Goal: Transaction & Acquisition: Book appointment/travel/reservation

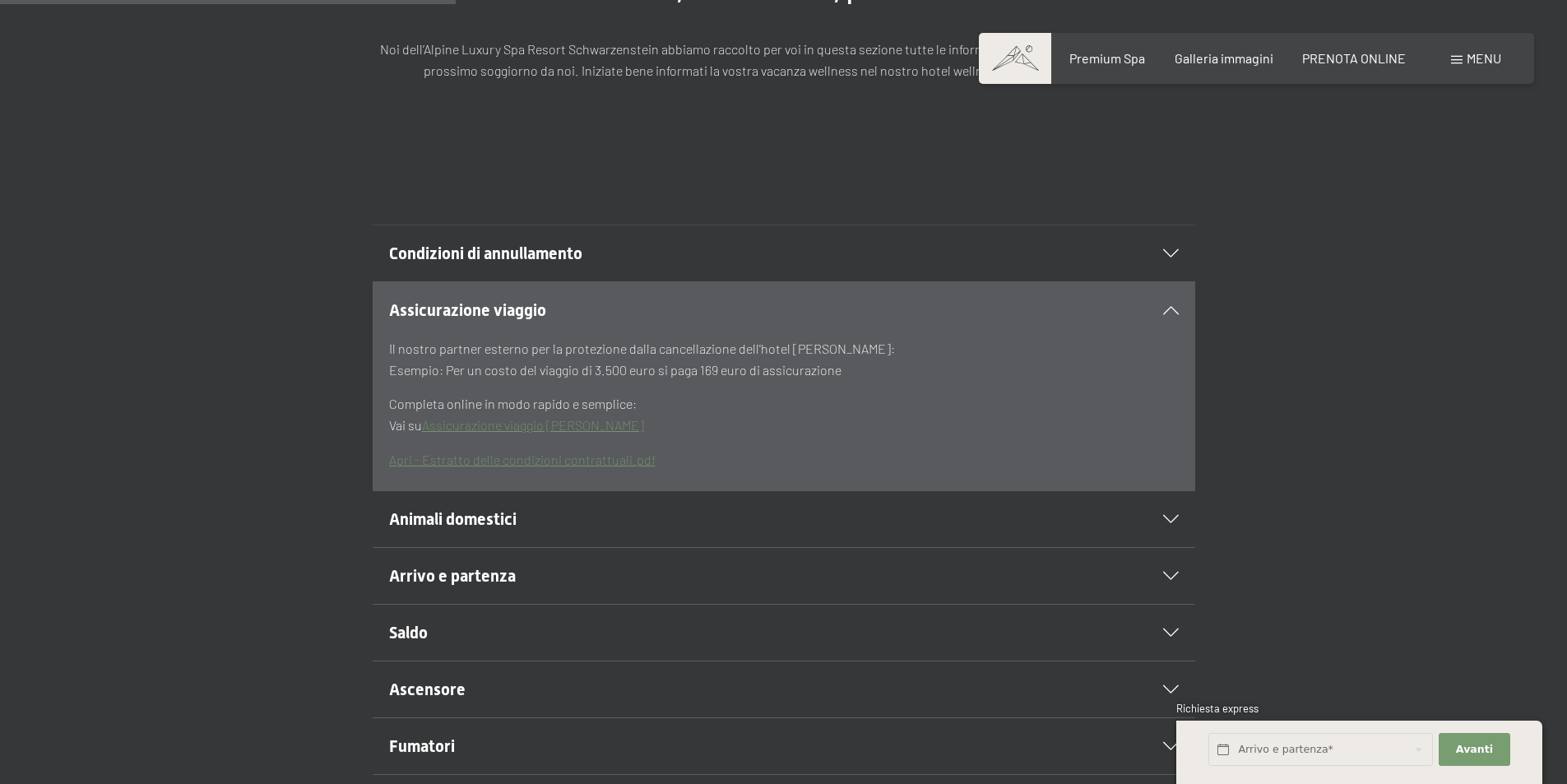
scroll to position [575, 0]
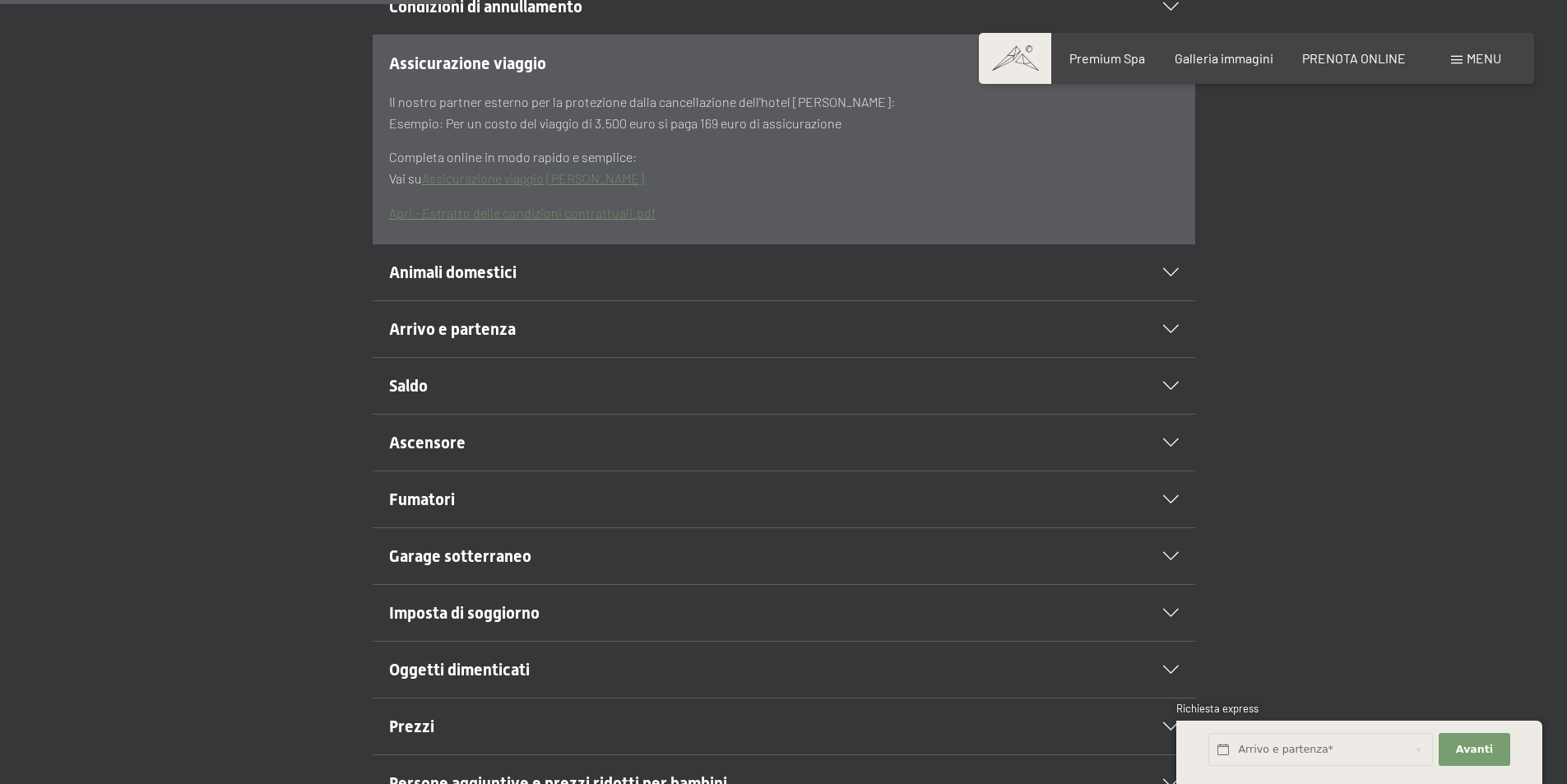
click at [477, 276] on span "Animali domestici" at bounding box center [452, 272] width 127 height 20
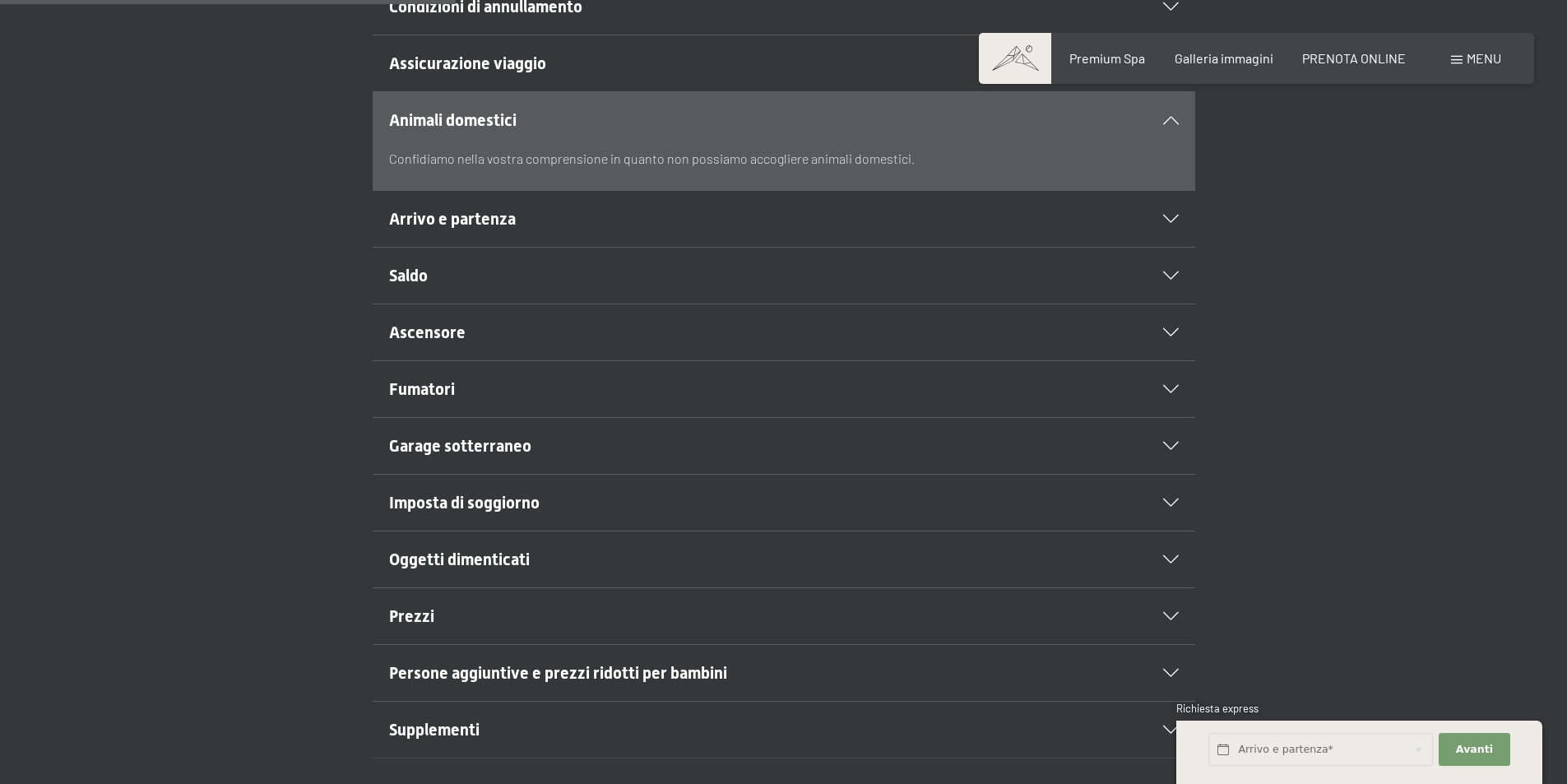
click at [413, 212] on span "Arrivo e partenza" at bounding box center [451, 219] width 126 height 20
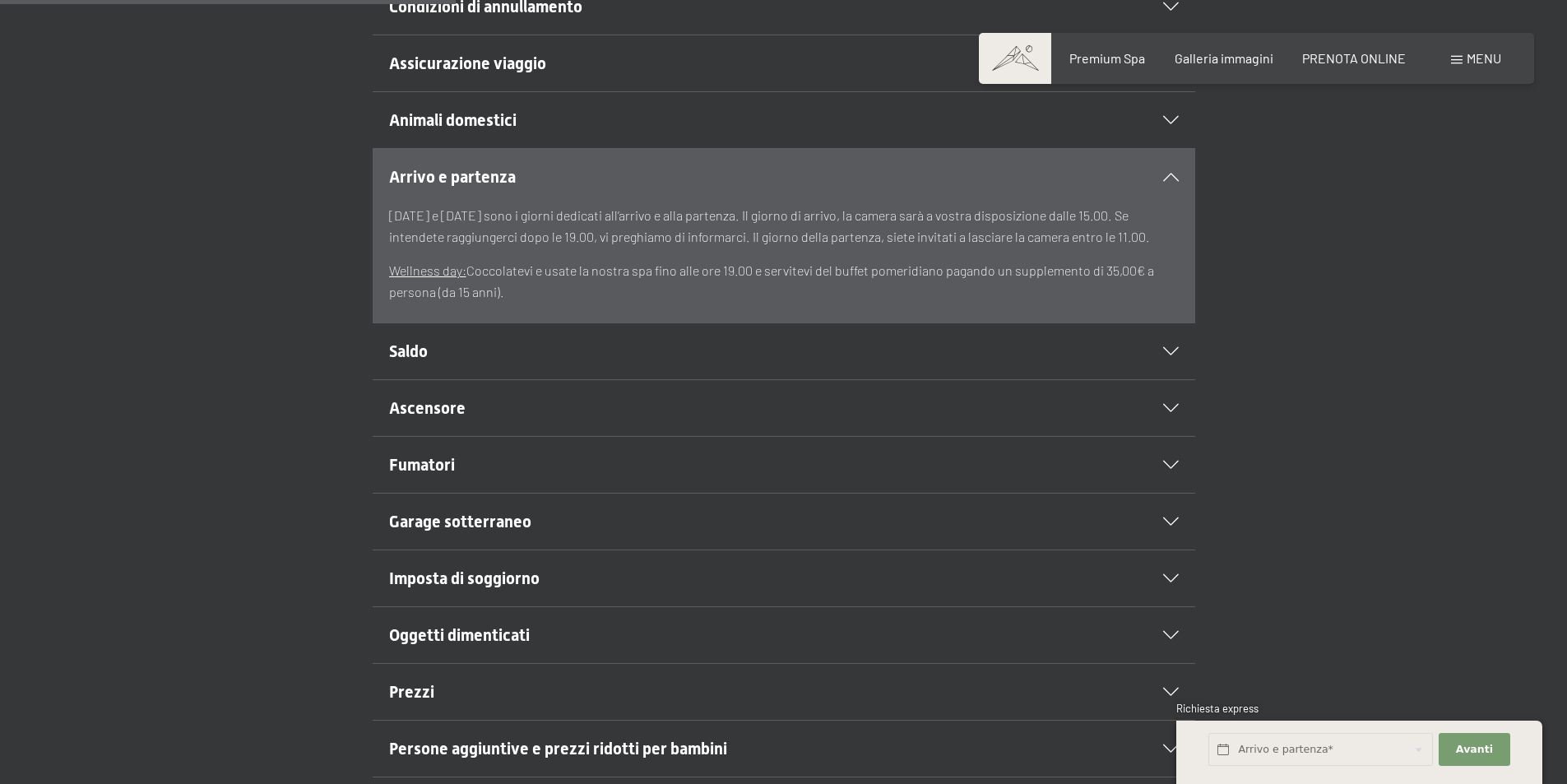
click at [435, 331] on div "Saldo" at bounding box center [784, 351] width 789 height 56
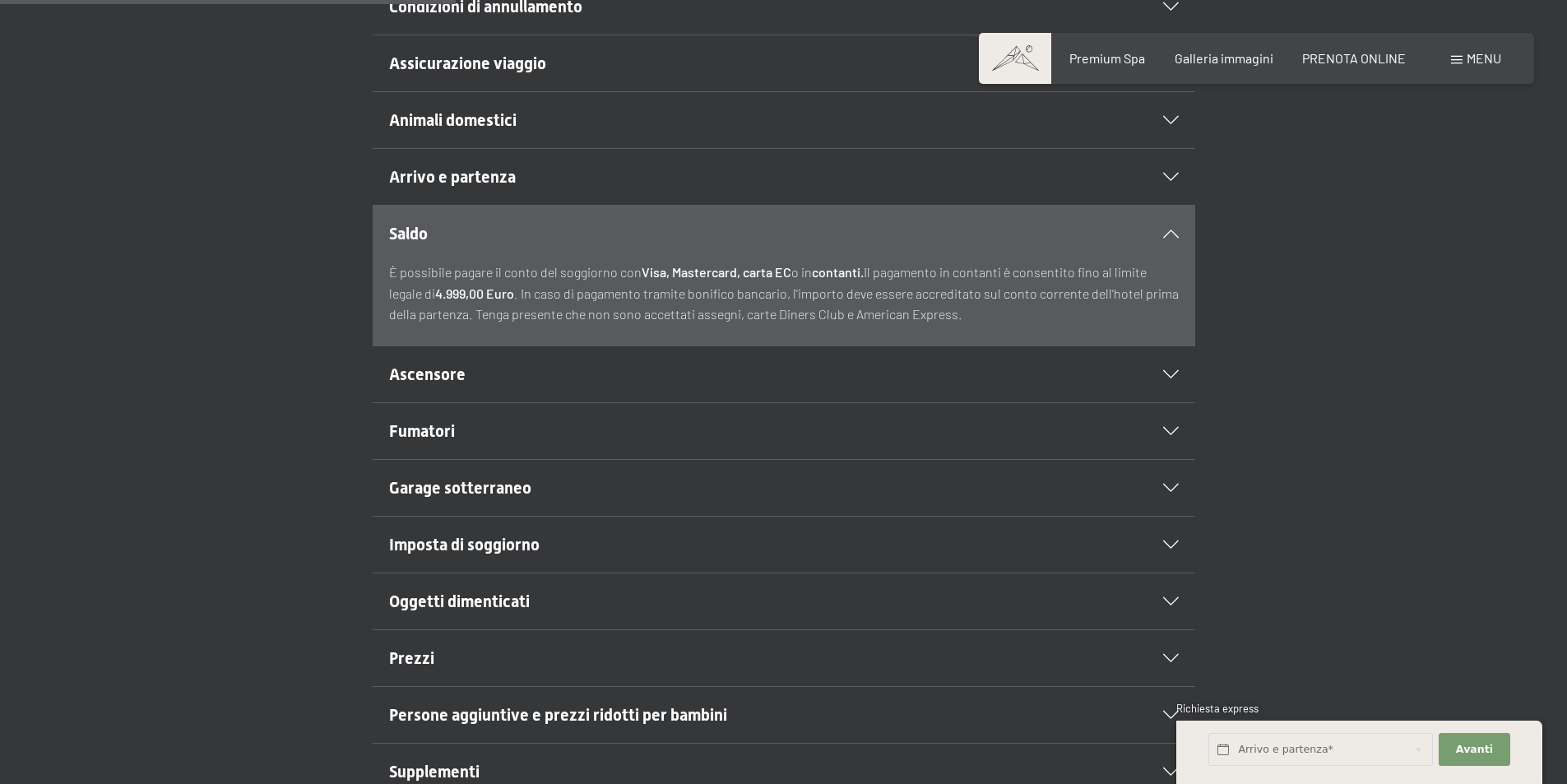
click at [432, 370] on span "Ascensore" at bounding box center [427, 375] width 77 height 20
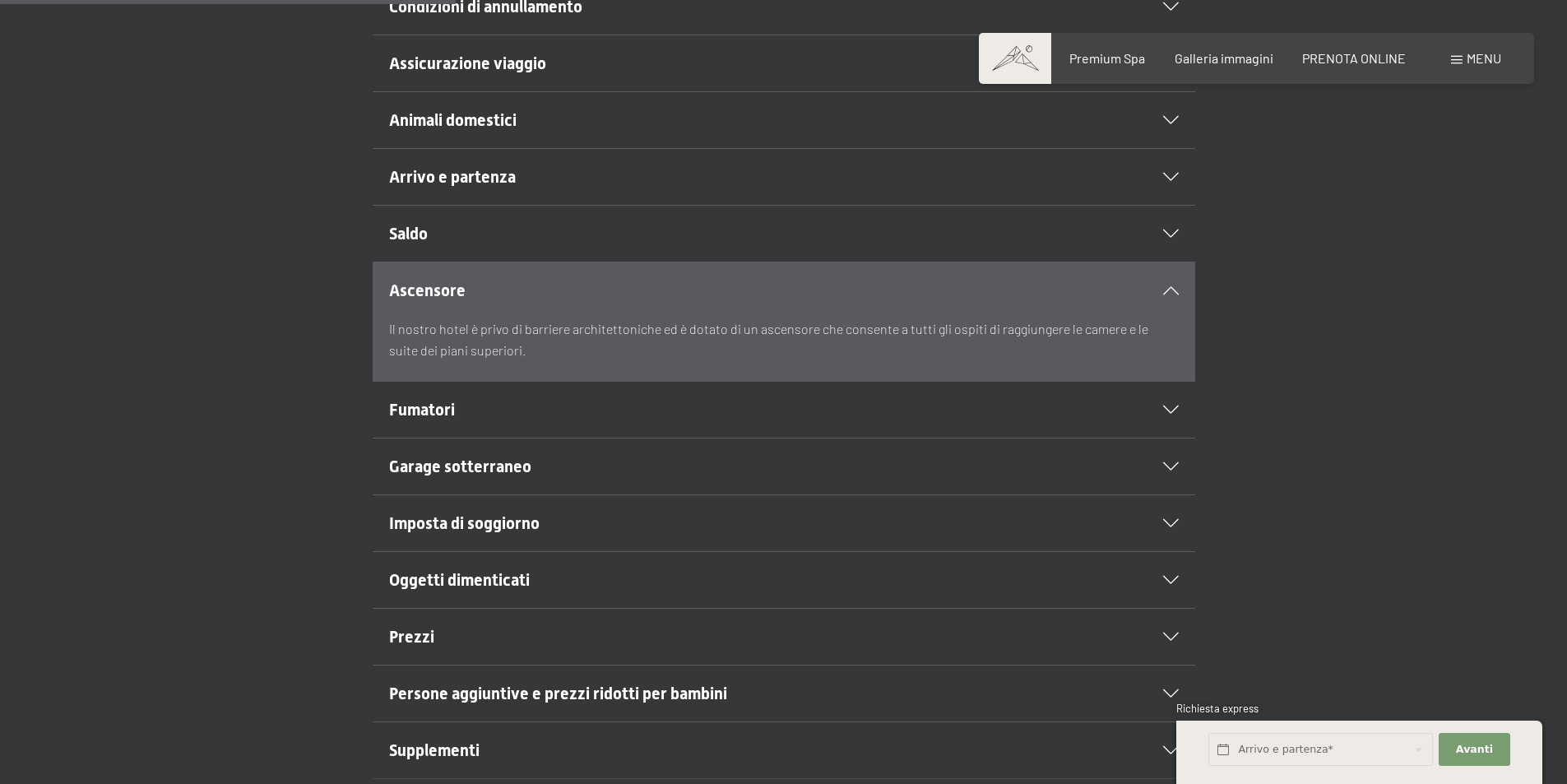
click at [455, 233] on h2 "Saldo" at bounding box center [744, 233] width 711 height 23
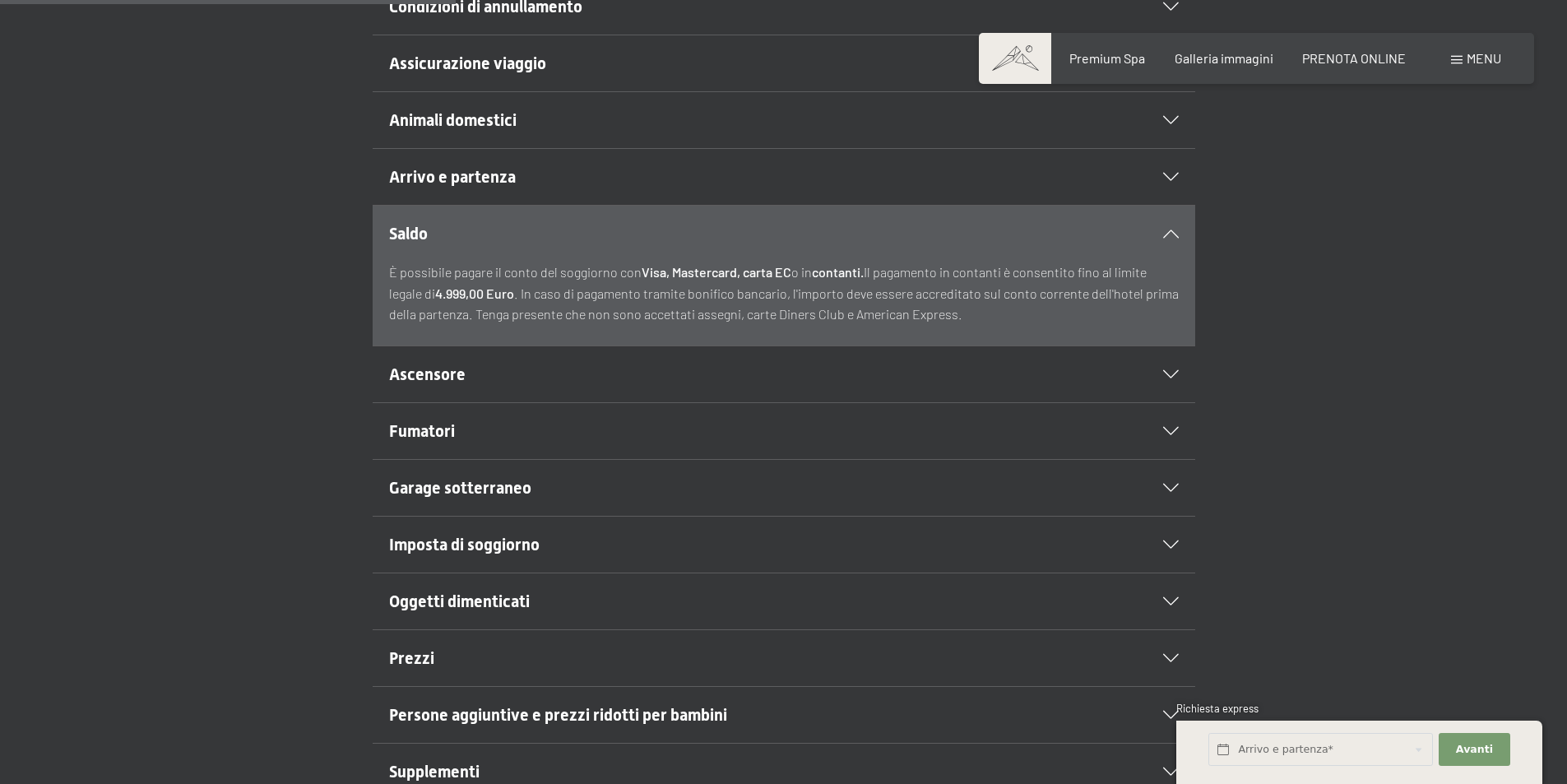
click at [434, 440] on h2 "Fumatori" at bounding box center [744, 430] width 711 height 23
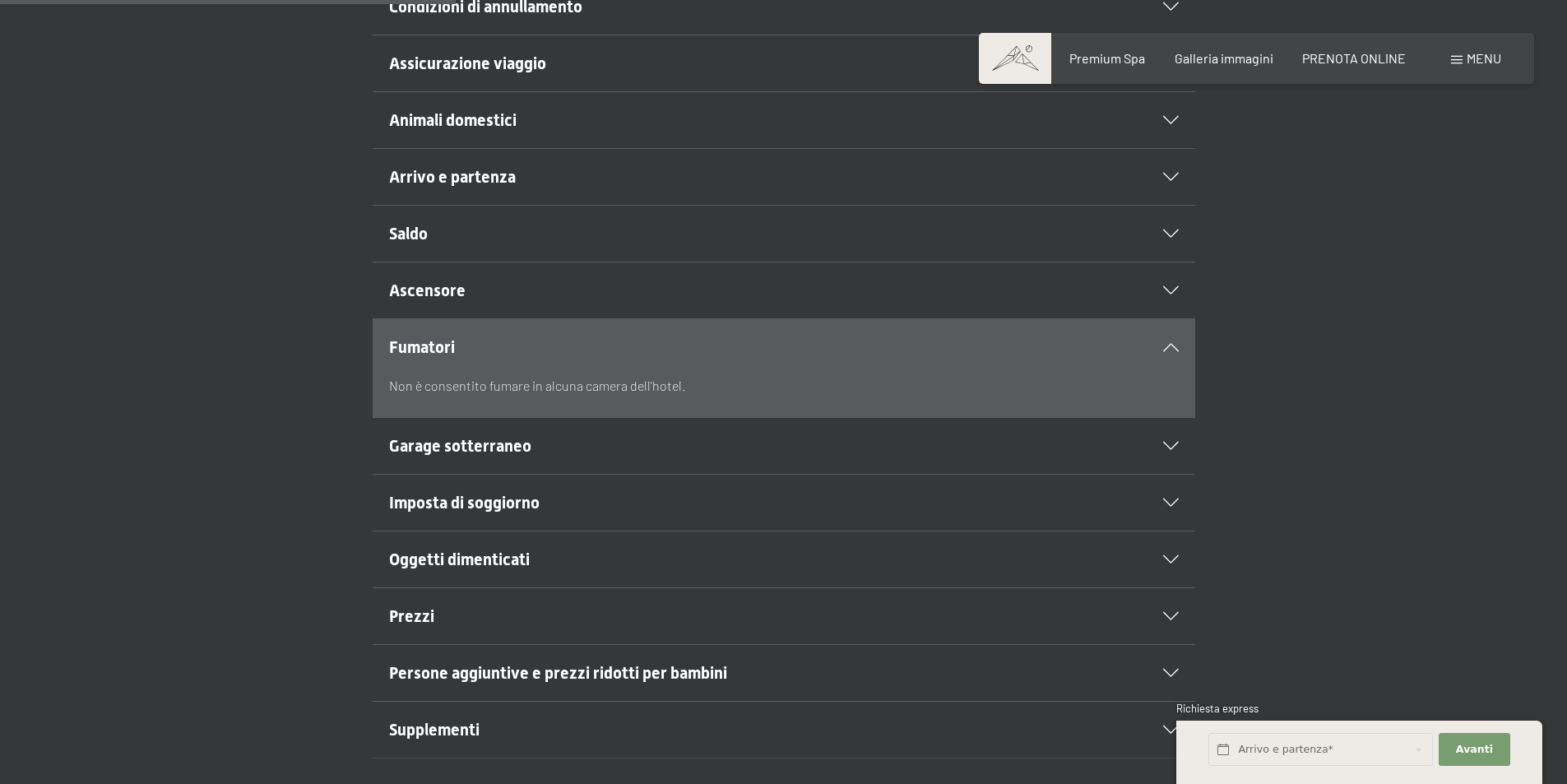
click at [609, 236] on h2 "Saldo" at bounding box center [744, 233] width 711 height 23
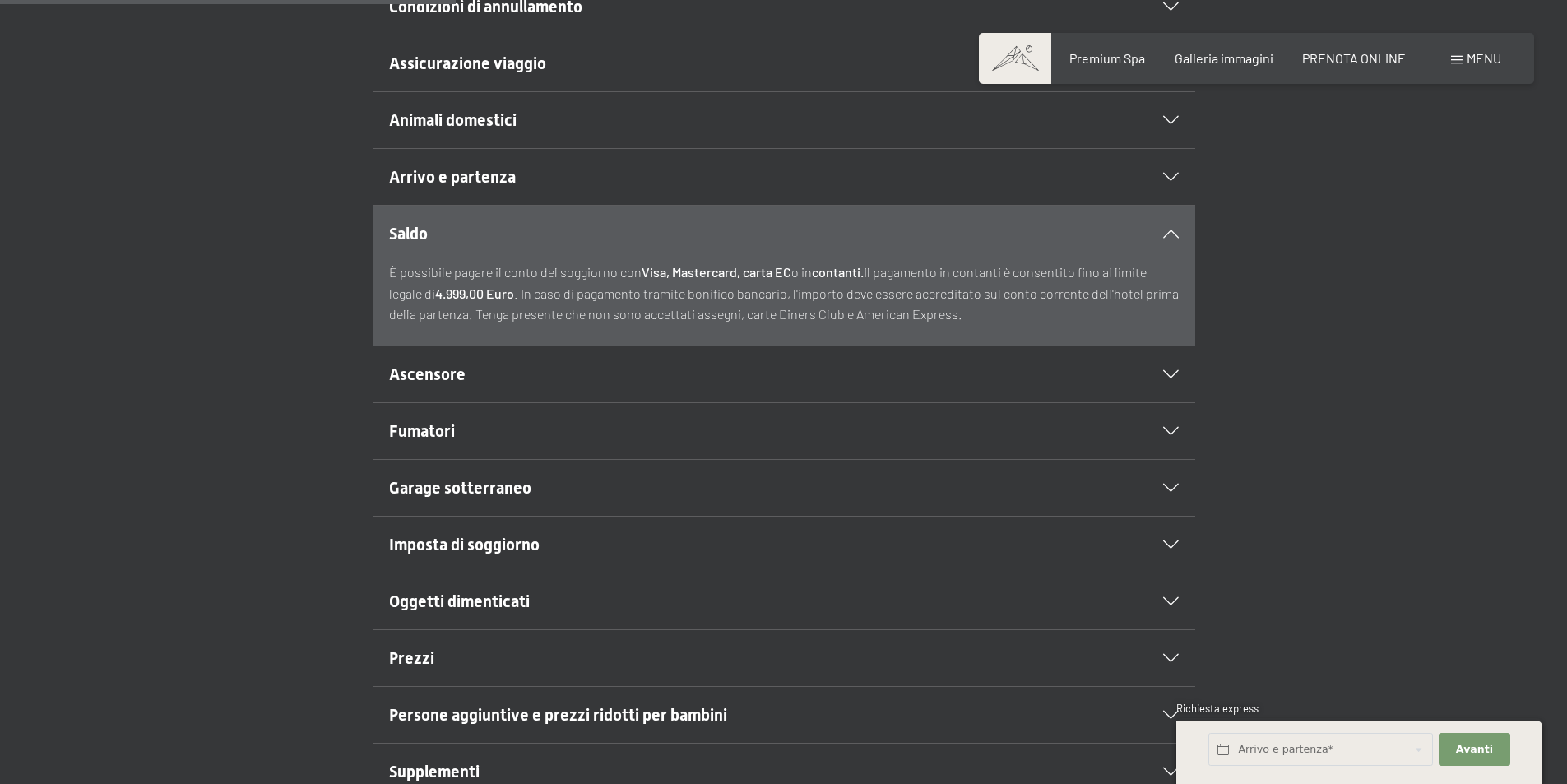
click at [566, 469] on div "Garage sotterraneo" at bounding box center [784, 488] width 789 height 56
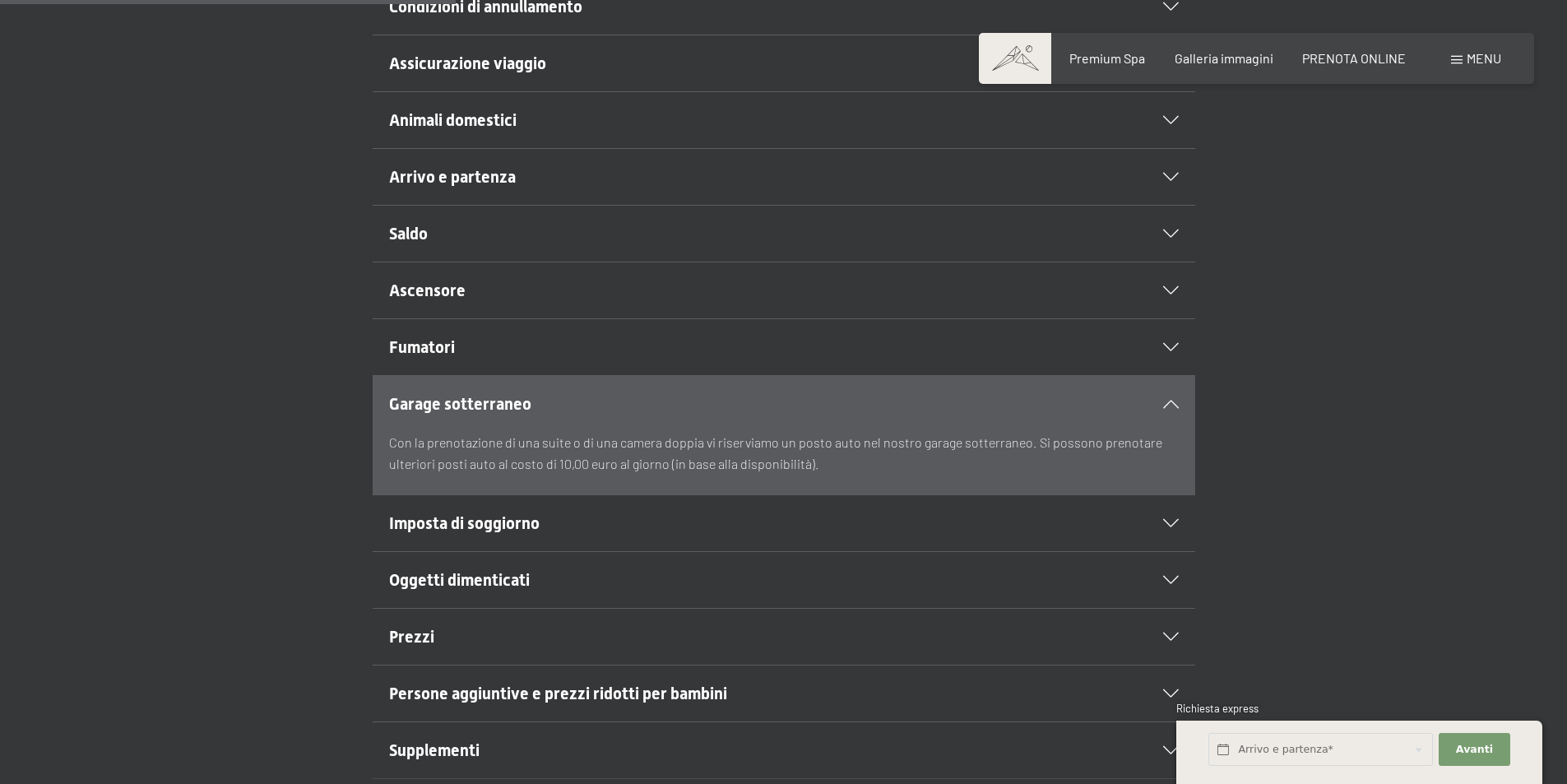
click at [488, 521] on span "Imposta di soggiorno" at bounding box center [463, 523] width 150 height 20
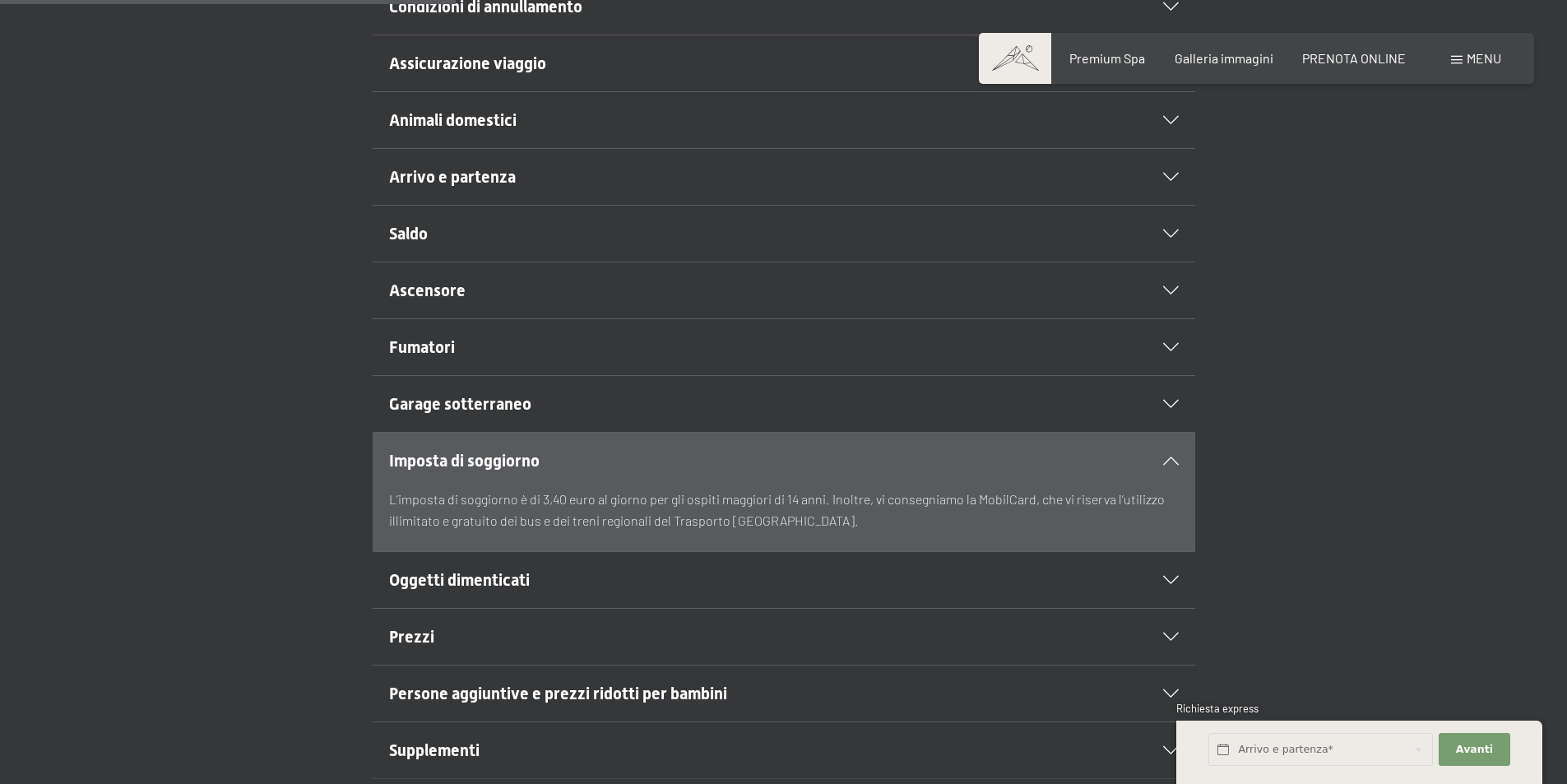
click at [556, 394] on h2 "Garage sotterraneo" at bounding box center [744, 403] width 711 height 23
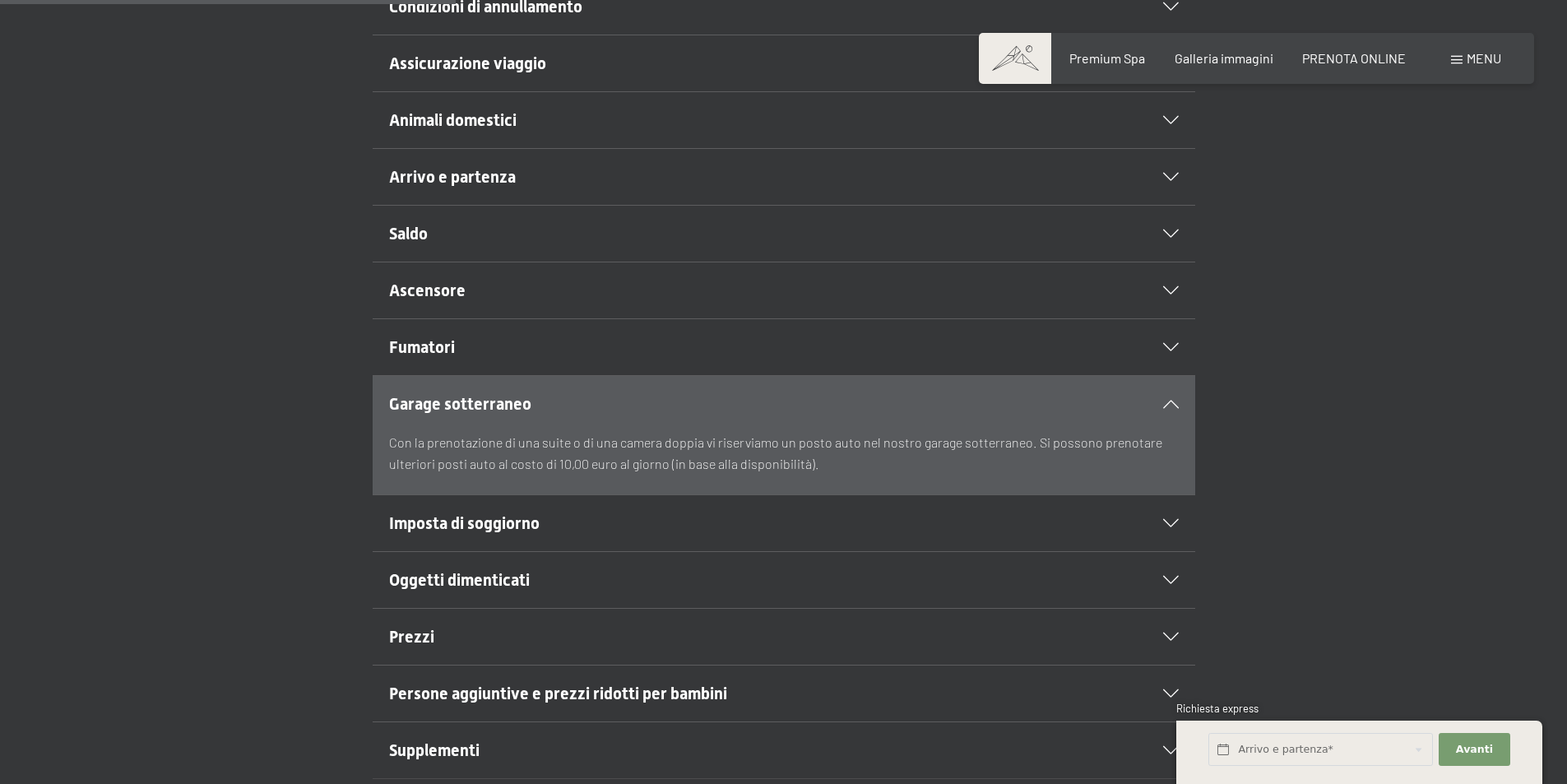
click at [695, 507] on div "Imposta di soggiorno" at bounding box center [784, 523] width 789 height 56
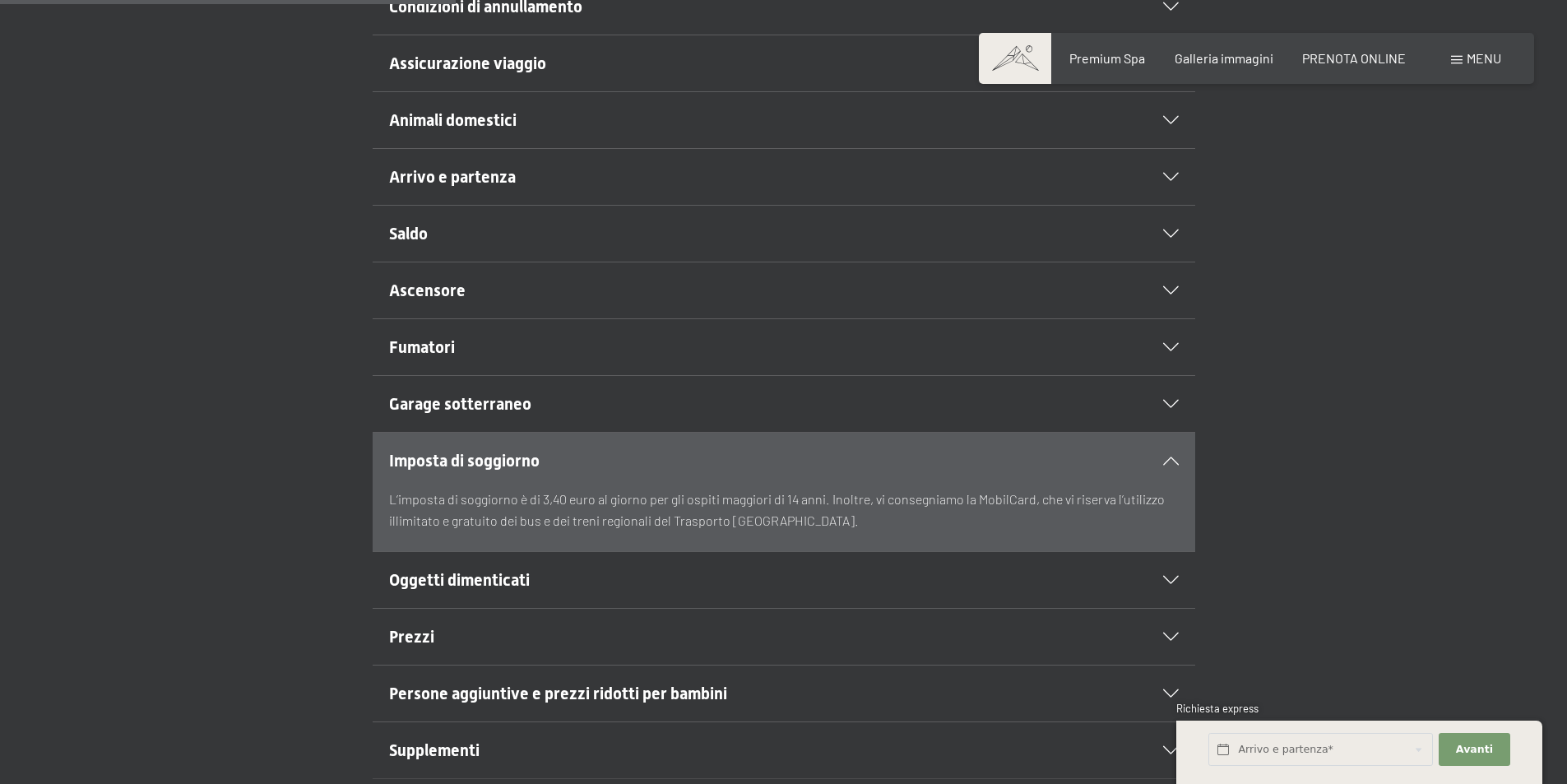
click at [546, 563] on div "Oggetti dimenticati" at bounding box center [784, 579] width 789 height 56
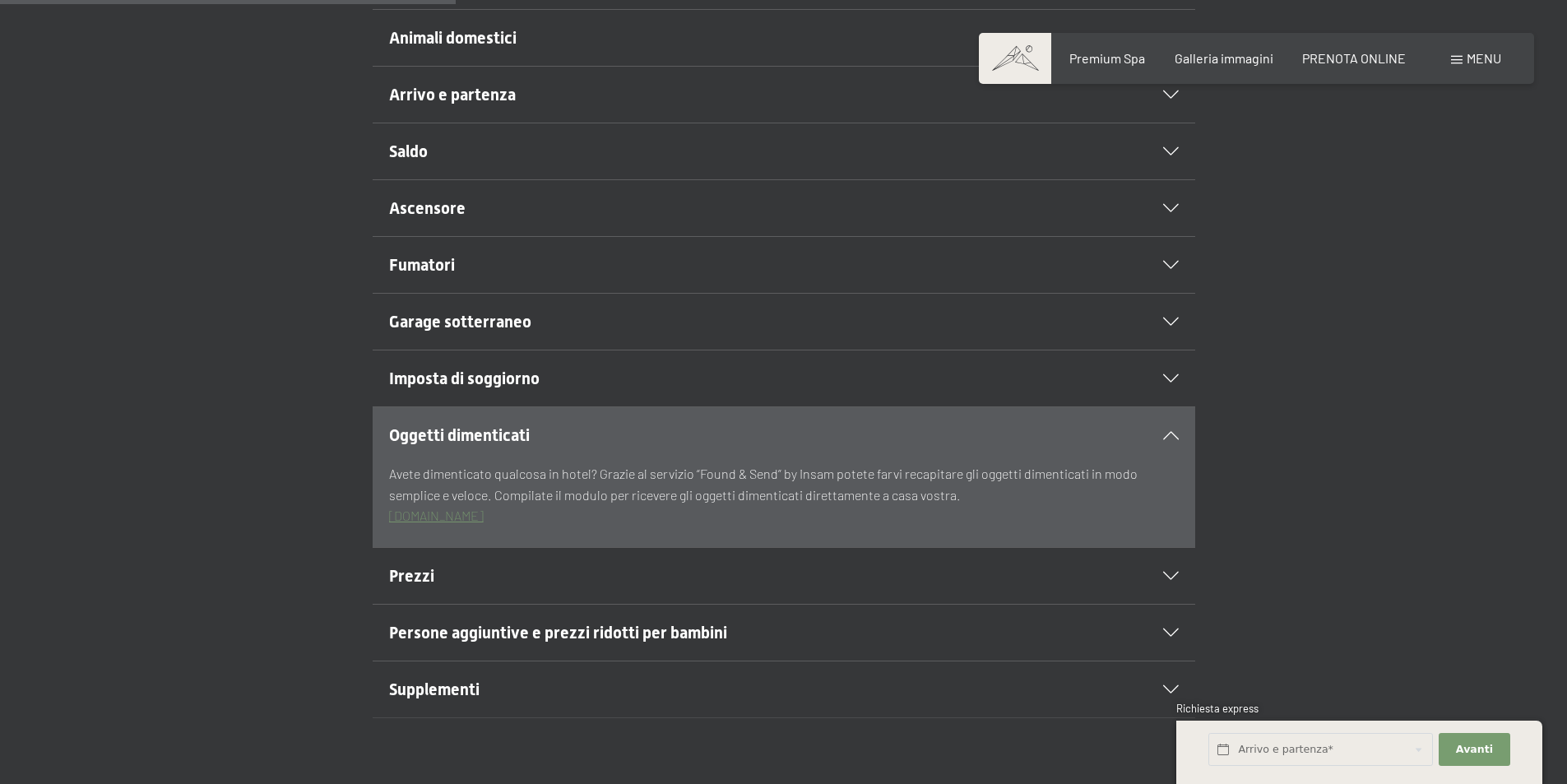
scroll to position [740, 0]
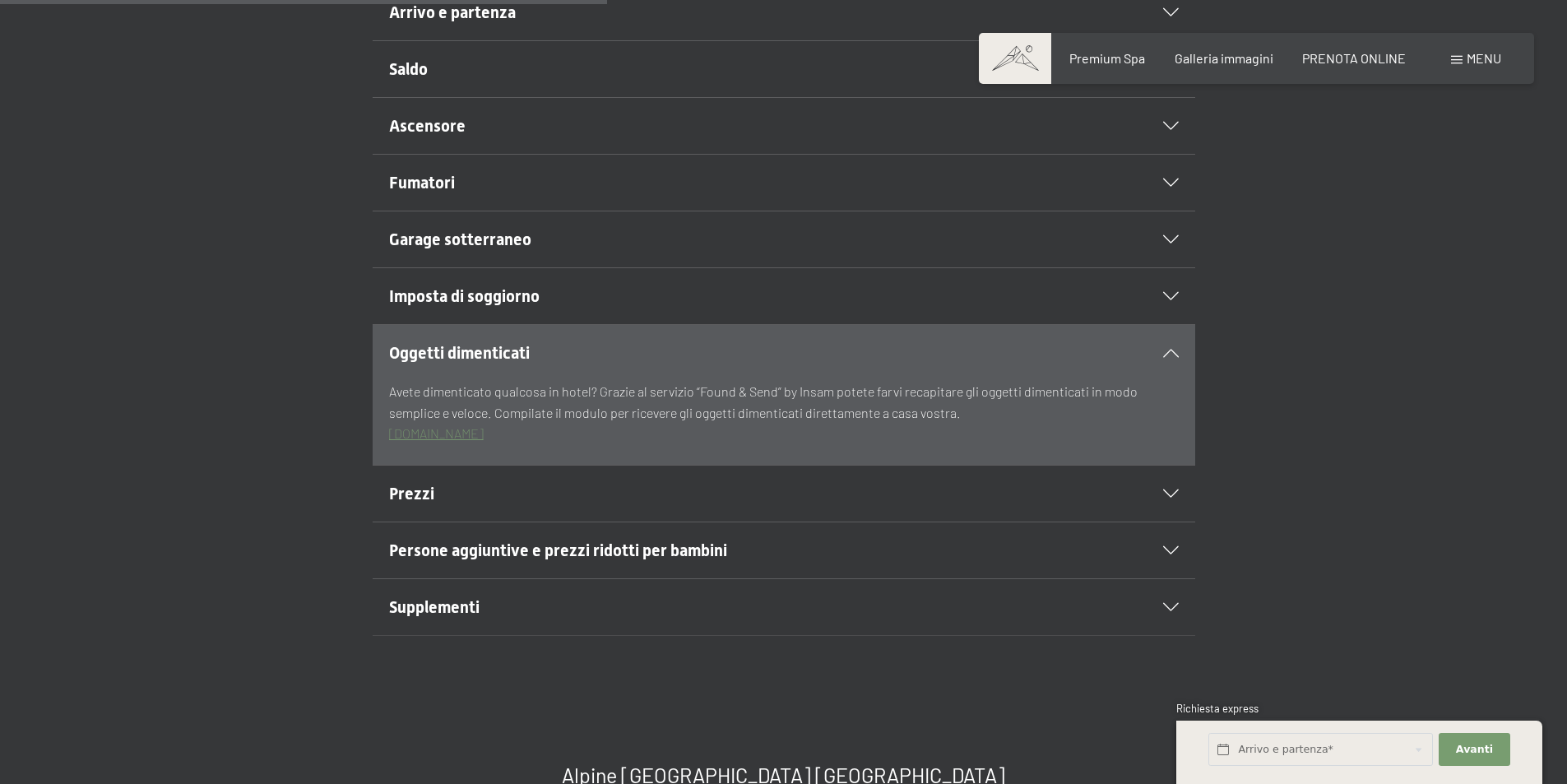
click at [464, 502] on h2 "Prezzi" at bounding box center [744, 493] width 711 height 23
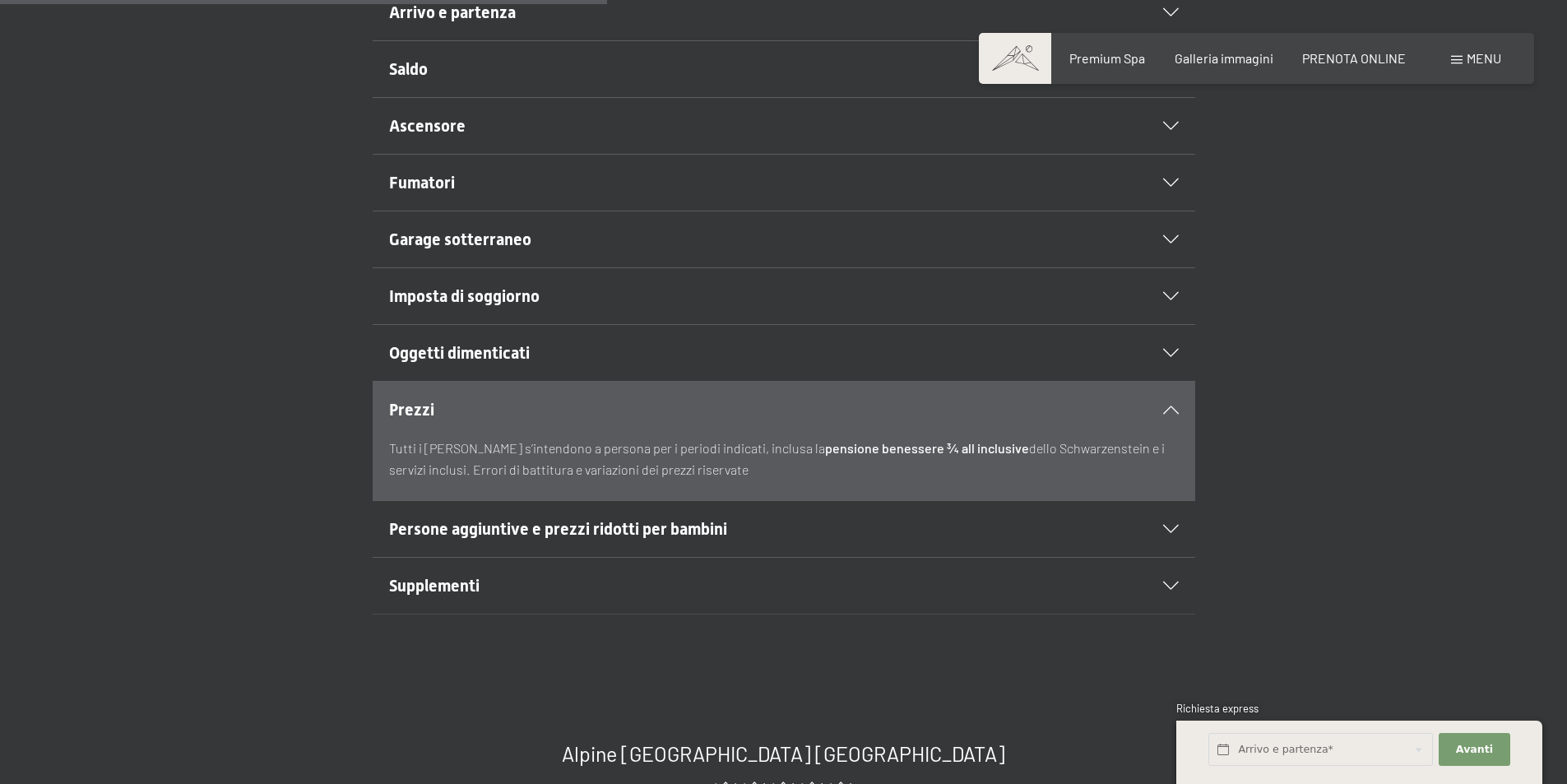
click at [772, 519] on h2 "Persone aggiuntive e prezzi ridotti per bambini" at bounding box center [744, 528] width 711 height 23
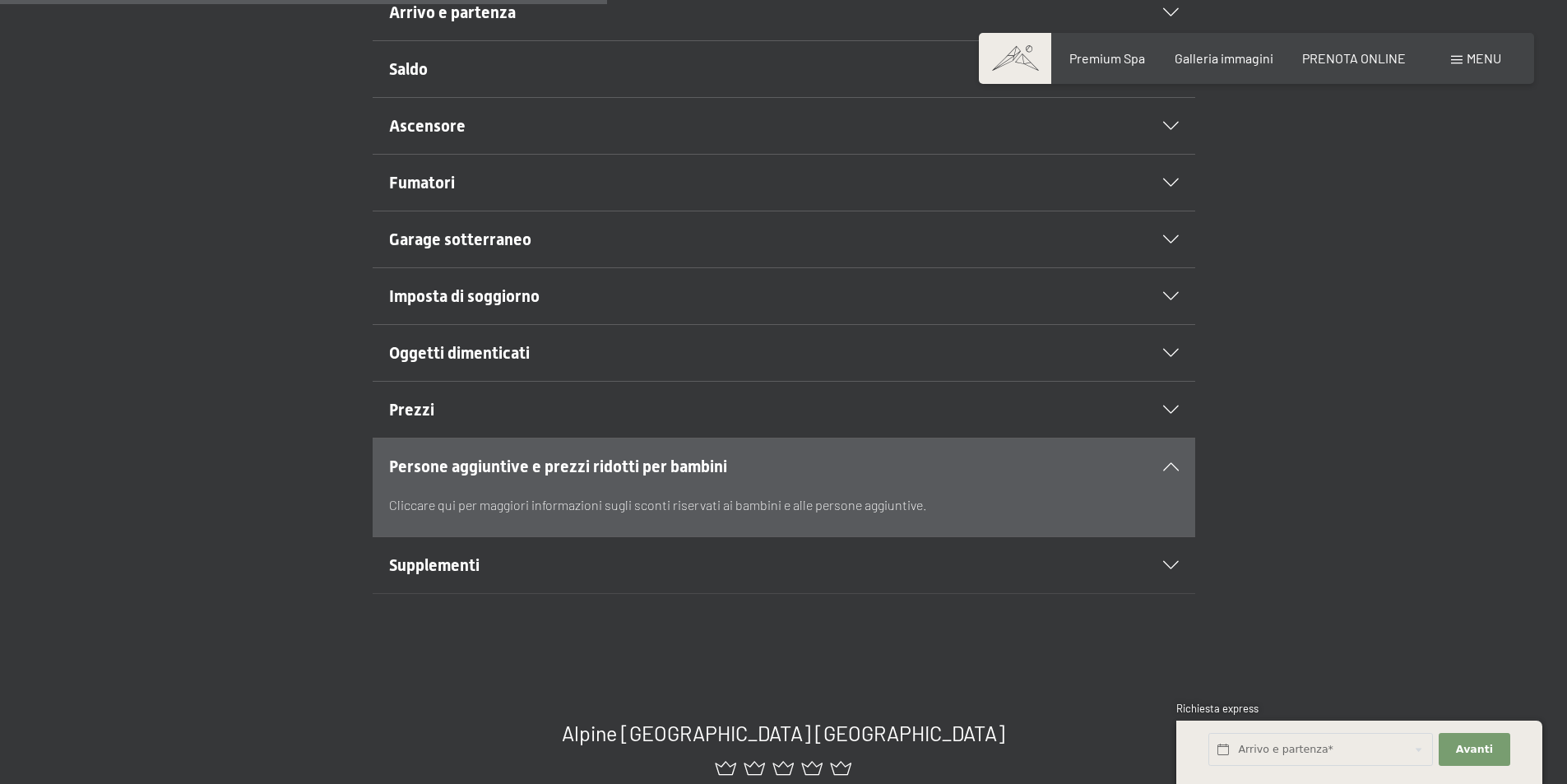
click at [586, 543] on div "Supplementi" at bounding box center [784, 564] width 789 height 56
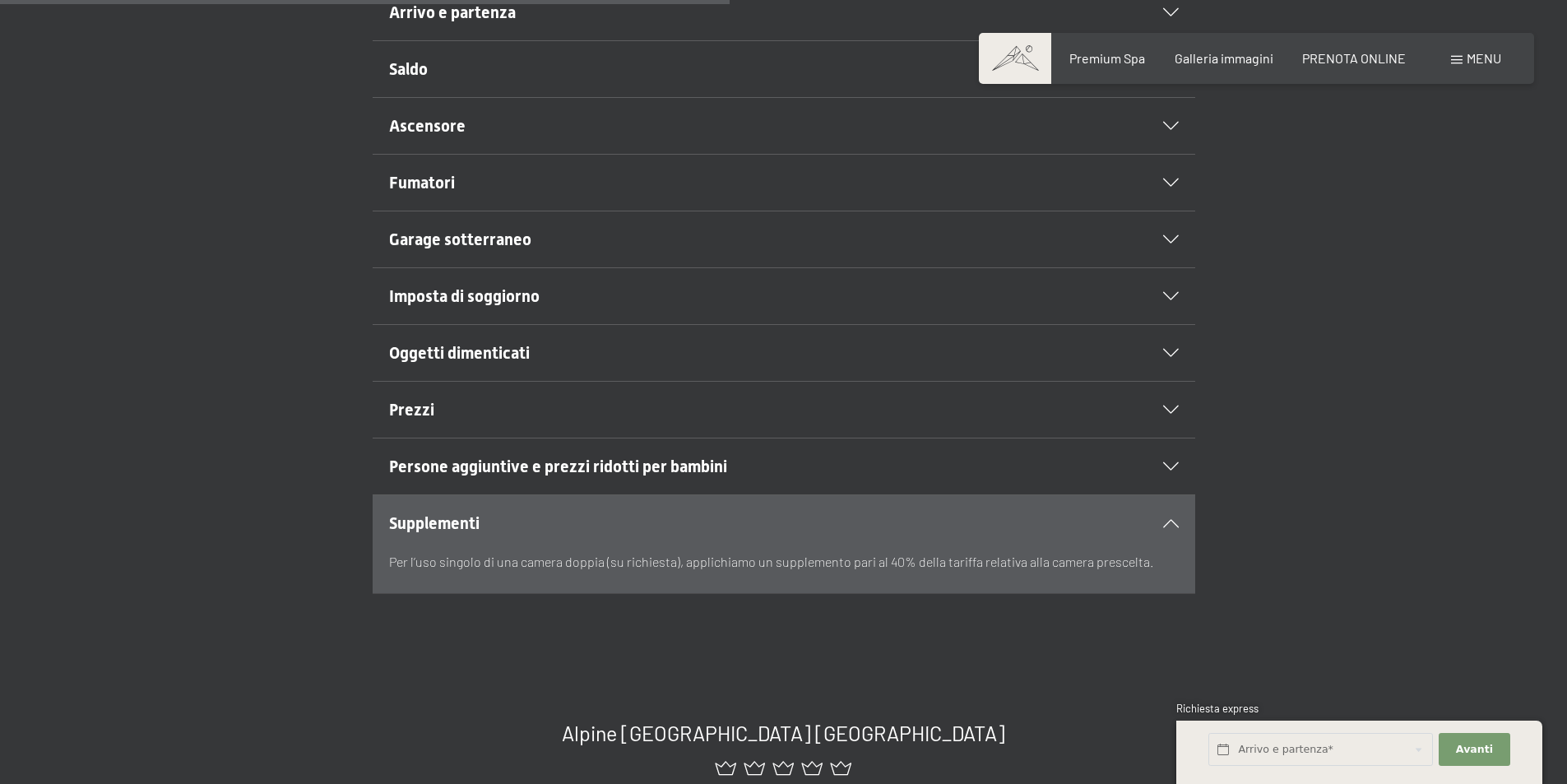
scroll to position [493, 0]
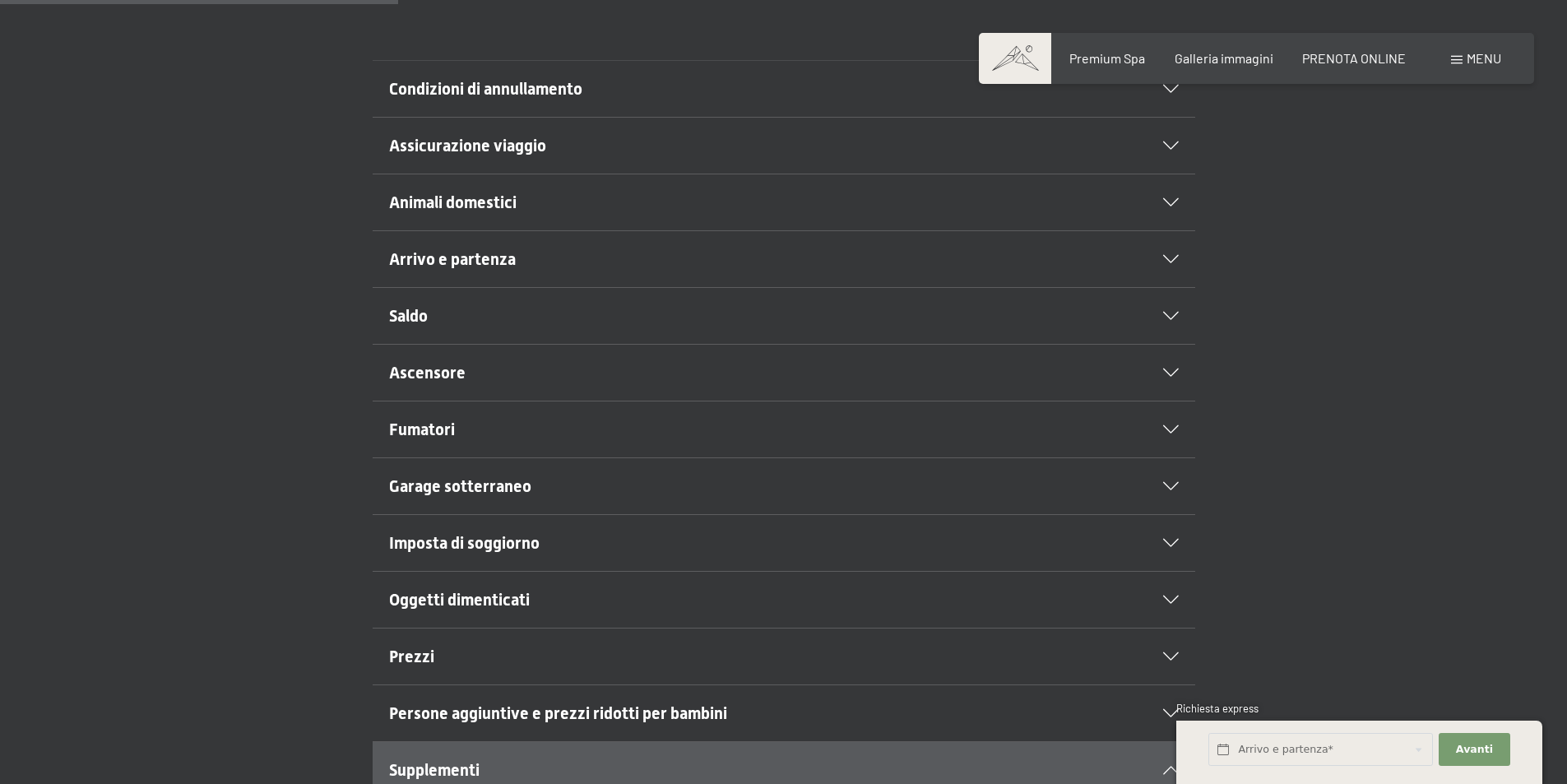
click at [565, 380] on h2 "Ascensore" at bounding box center [744, 372] width 711 height 23
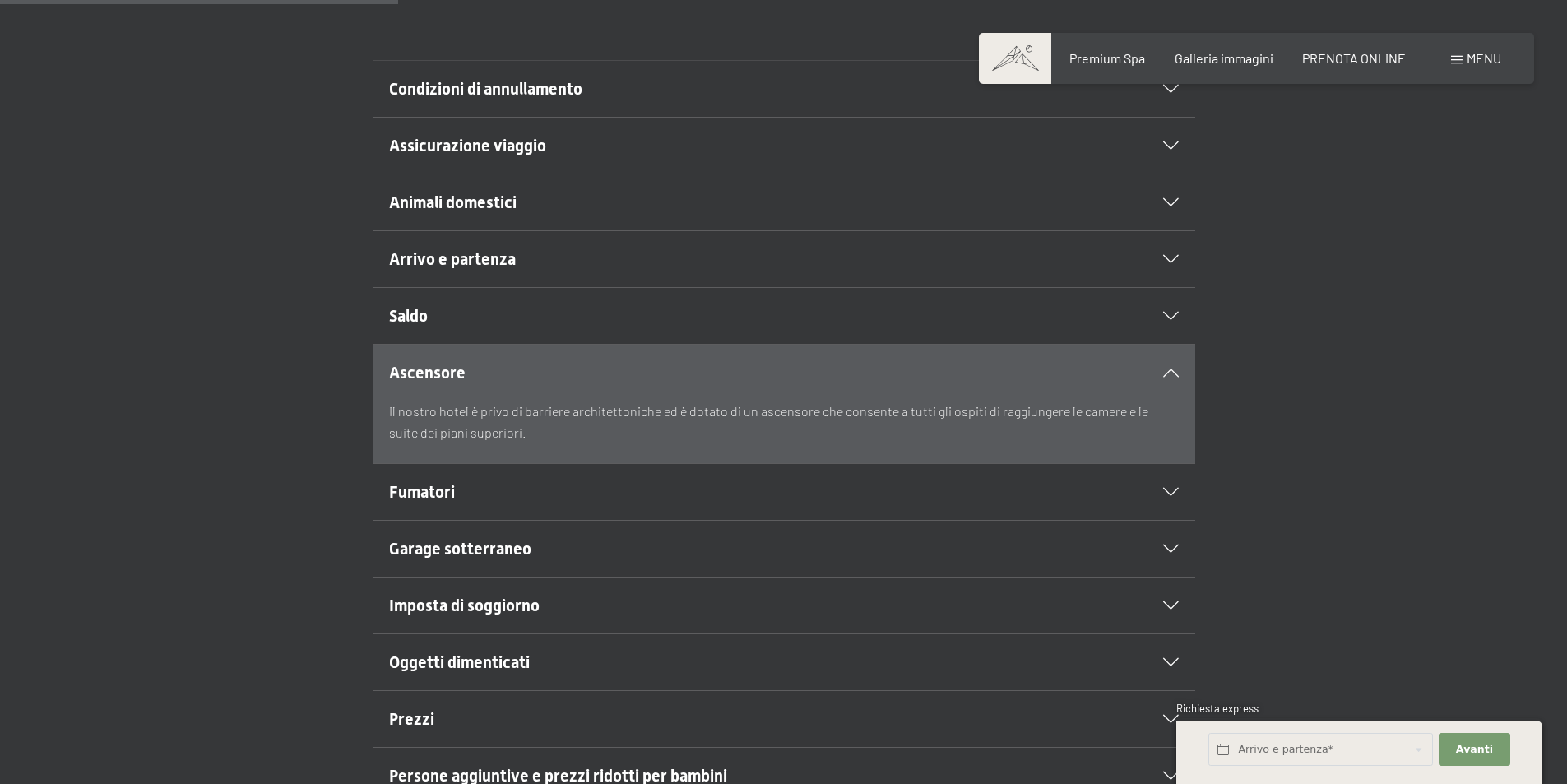
click at [572, 499] on h2 "Fumatori" at bounding box center [744, 491] width 711 height 23
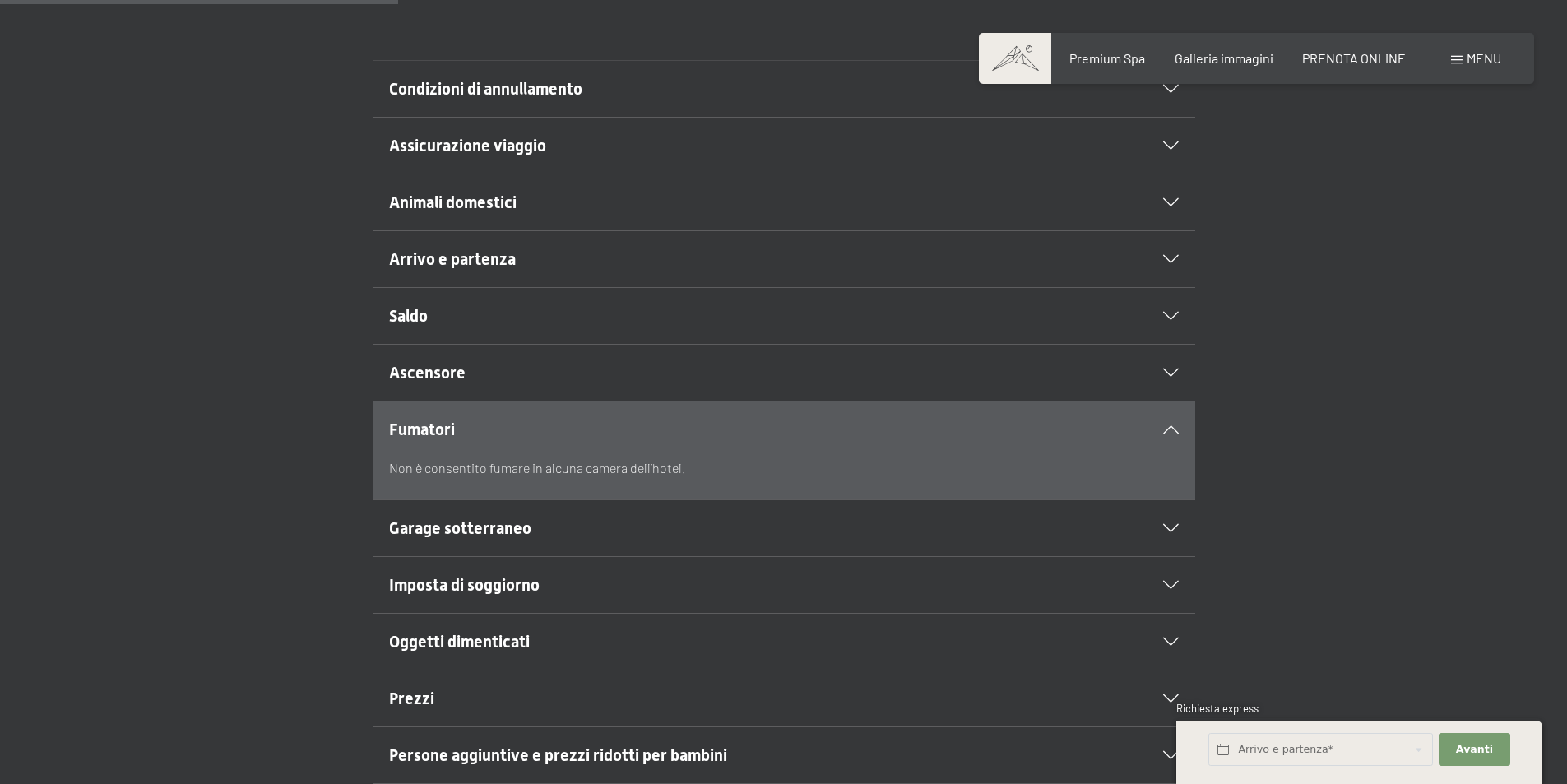
click at [623, 332] on div "Saldo" at bounding box center [784, 316] width 789 height 56
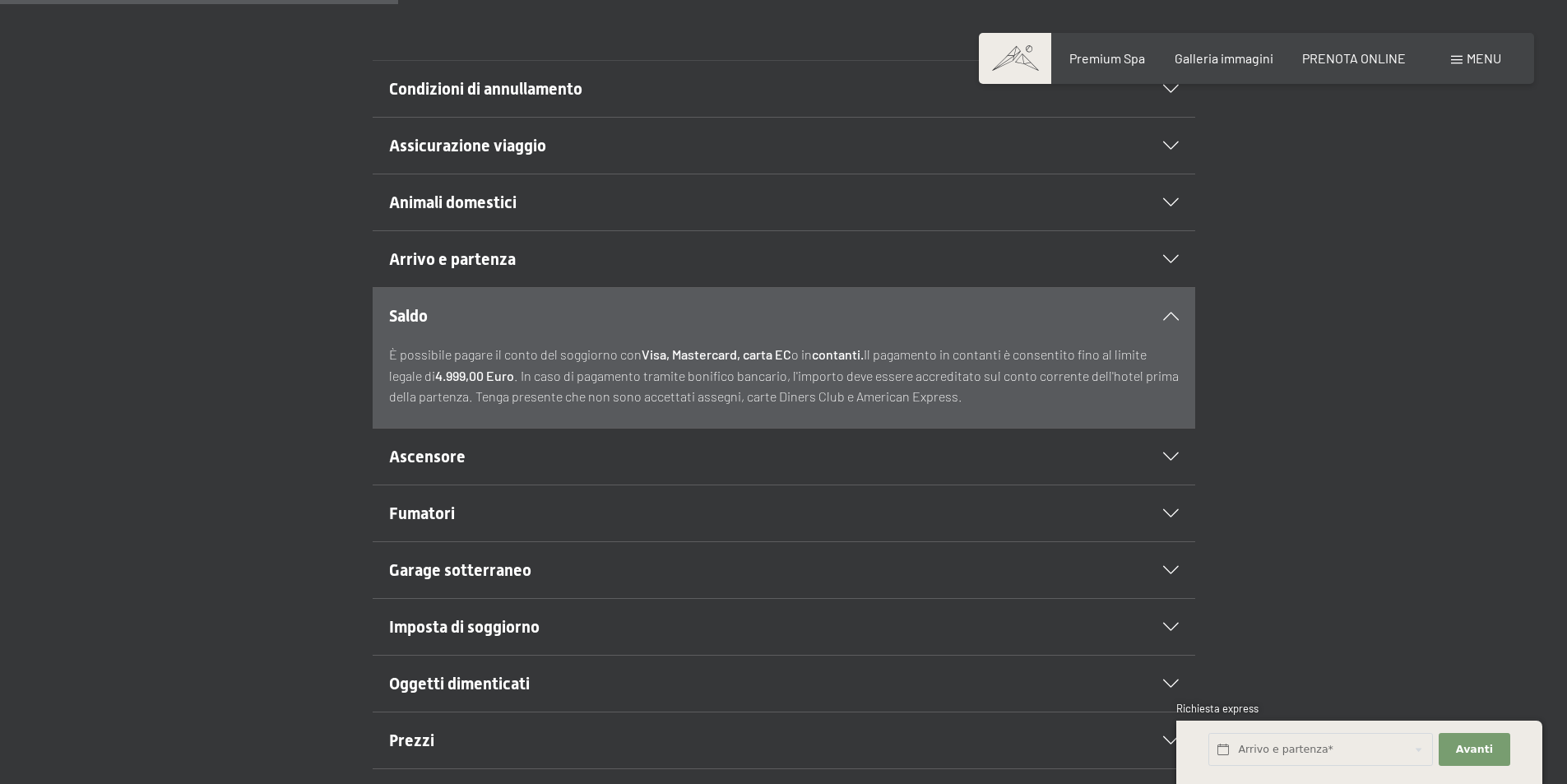
click at [547, 240] on div "Arrivo e partenza" at bounding box center [784, 259] width 789 height 56
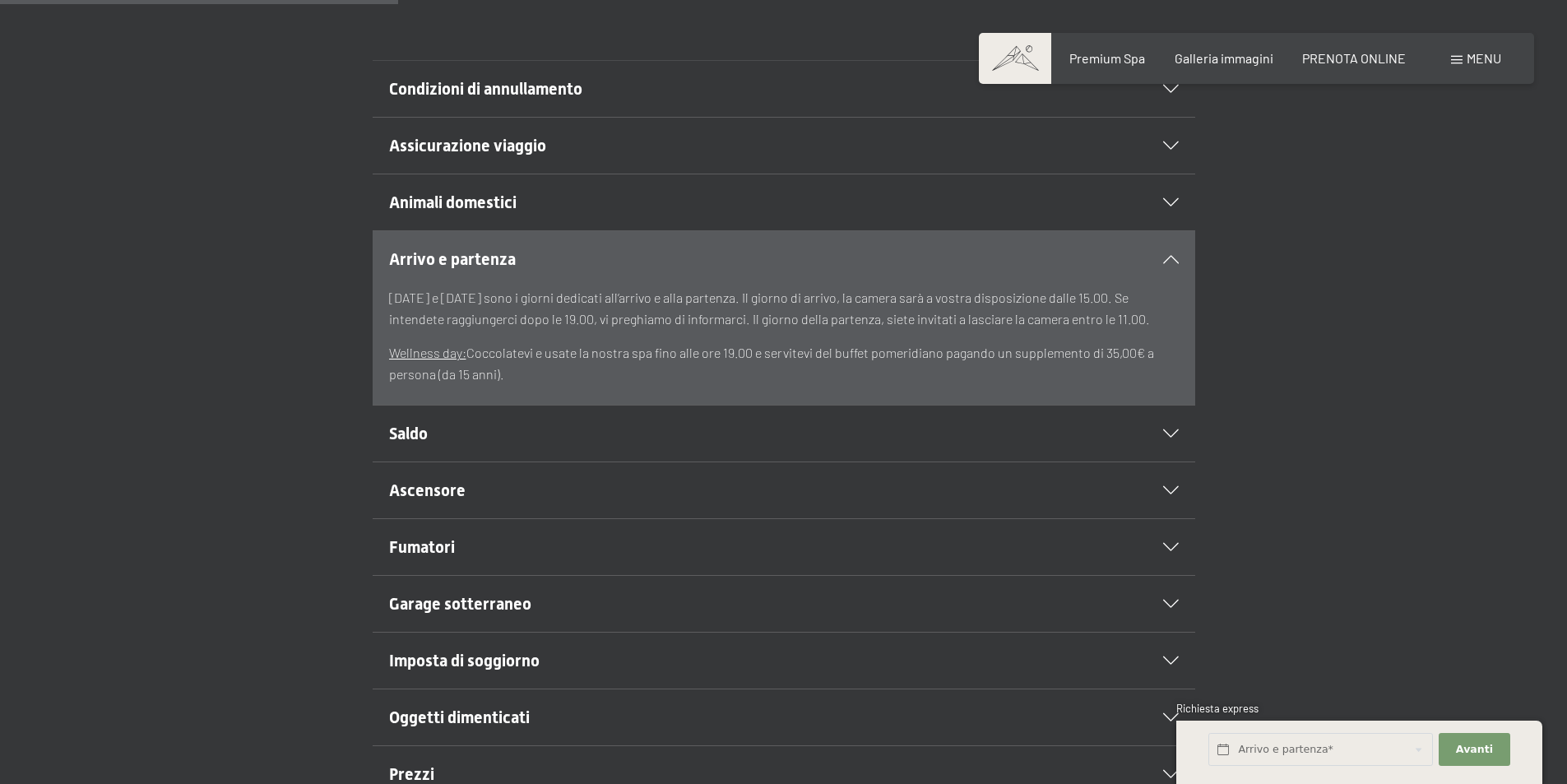
click at [546, 209] on h2 "Animali domestici" at bounding box center [744, 202] width 711 height 23
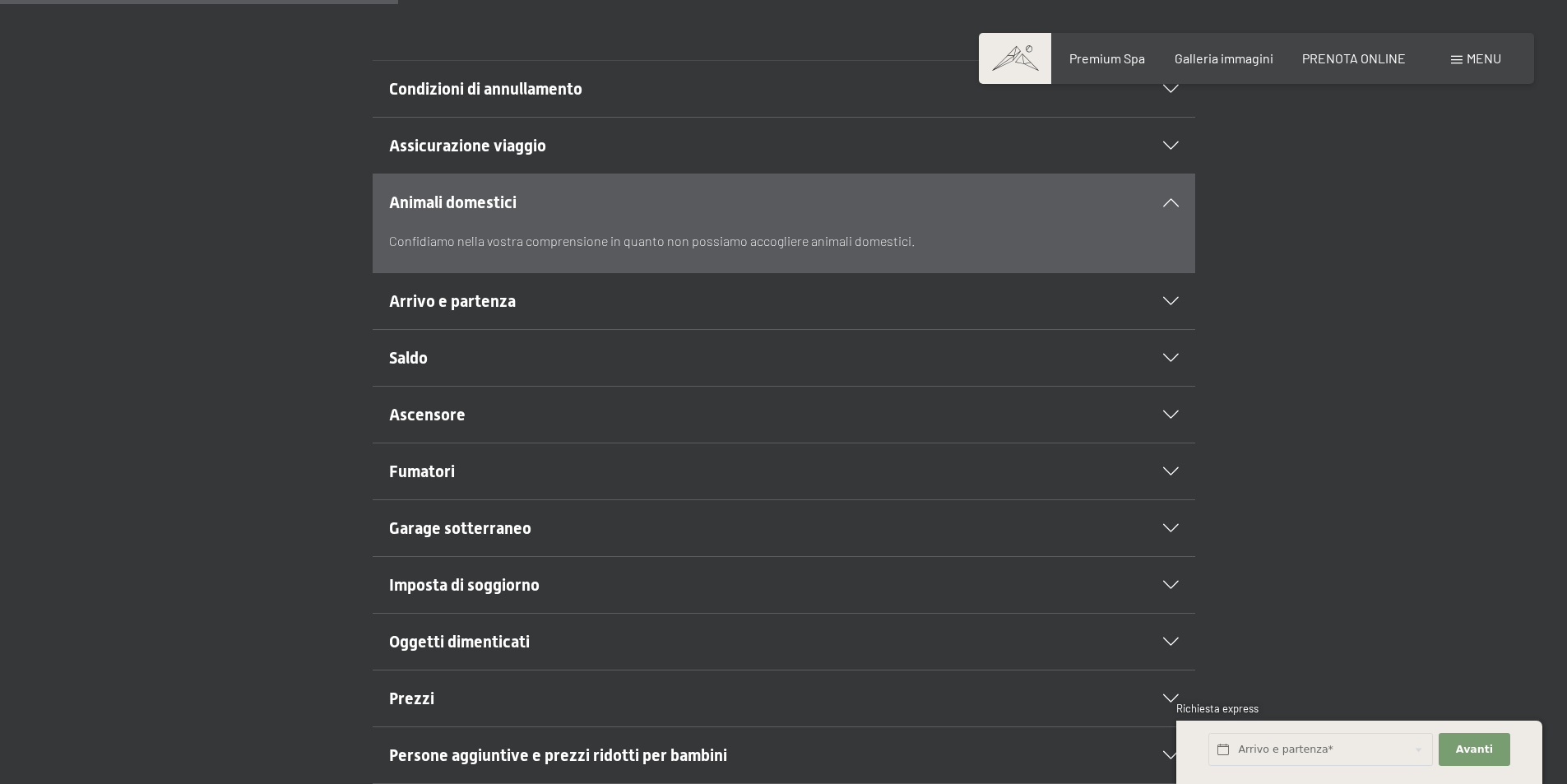
scroll to position [575, 0]
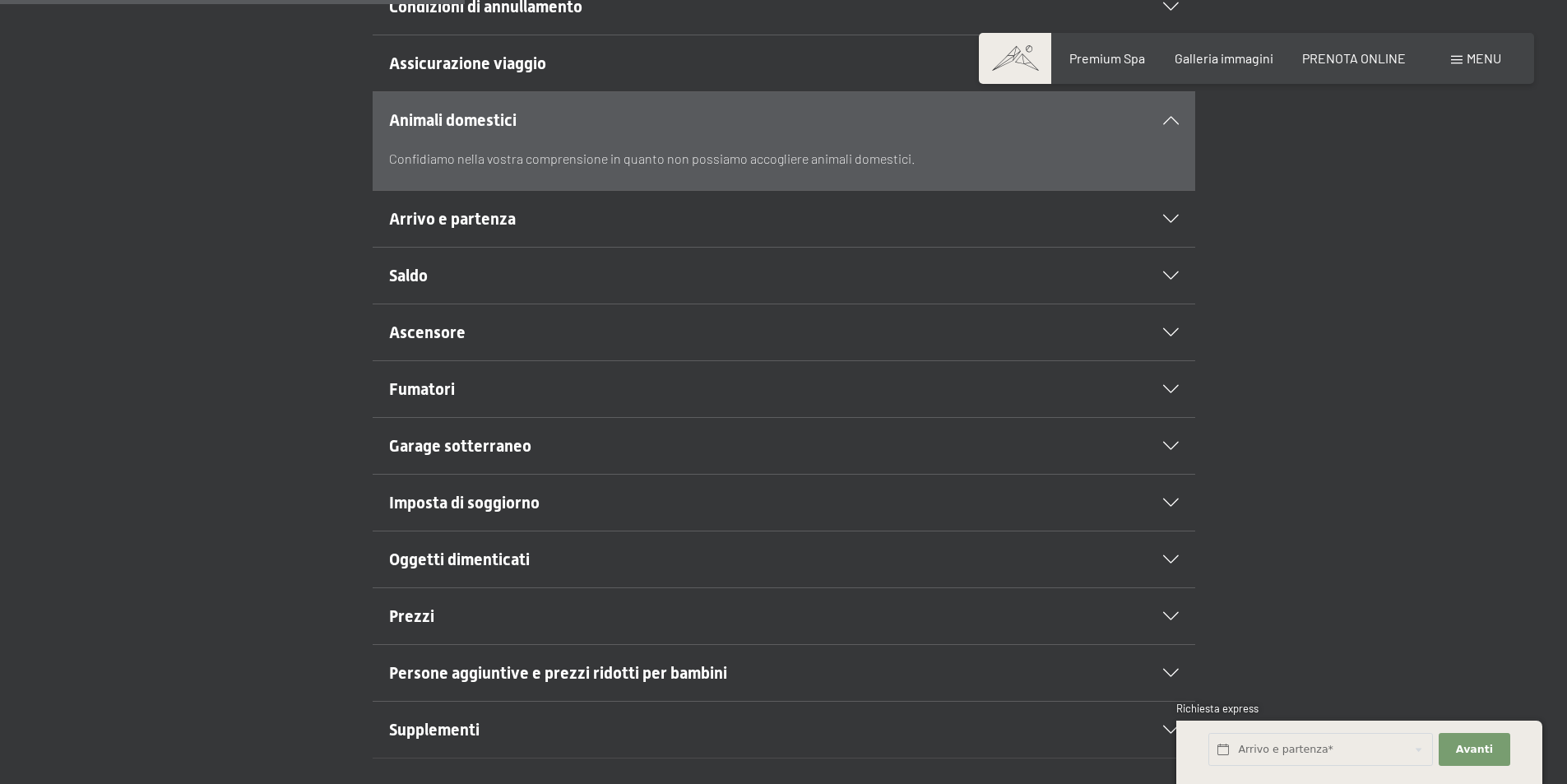
click at [506, 436] on span "Garage sotterraneo" at bounding box center [459, 446] width 142 height 20
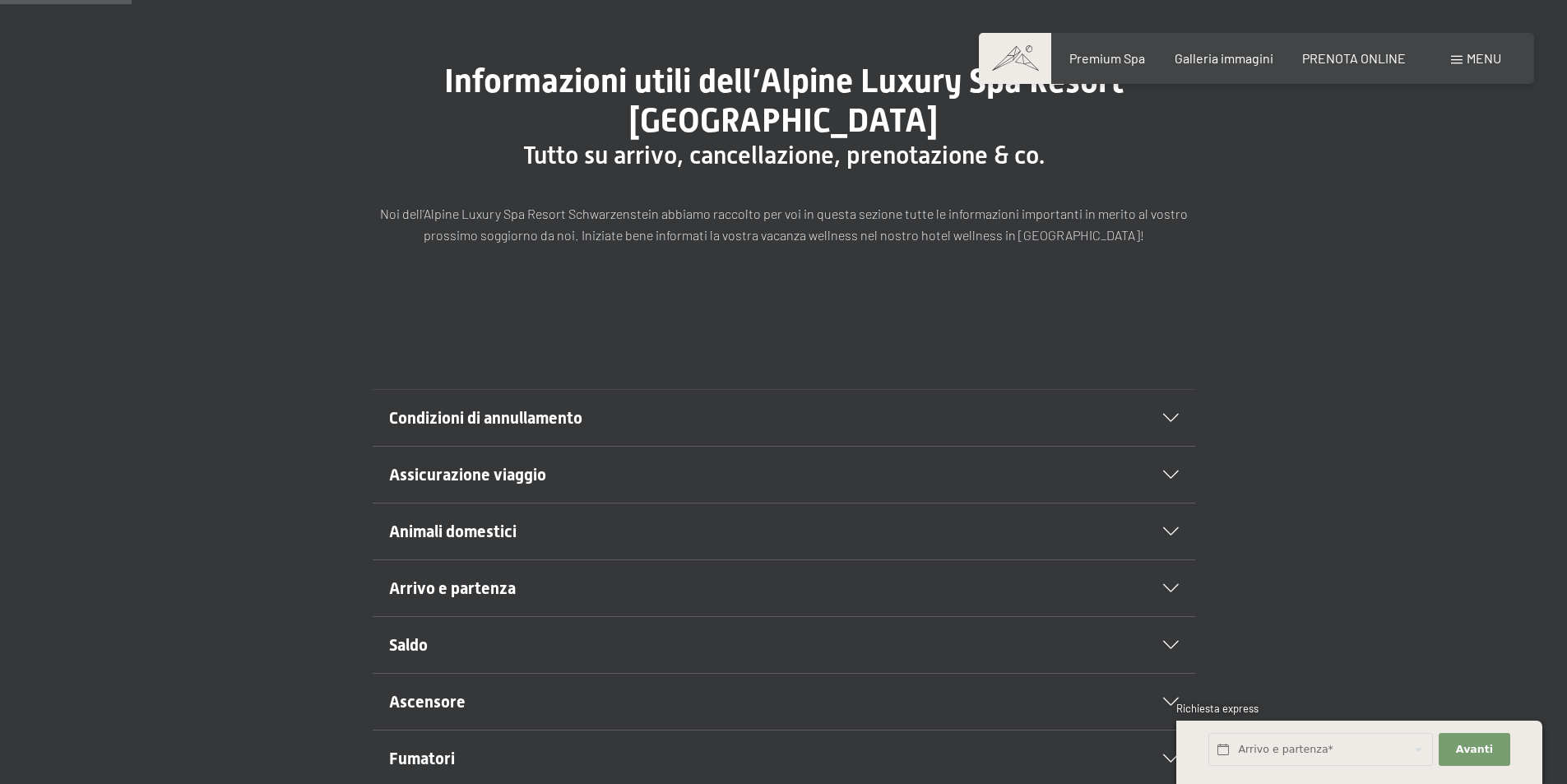
scroll to position [0, 0]
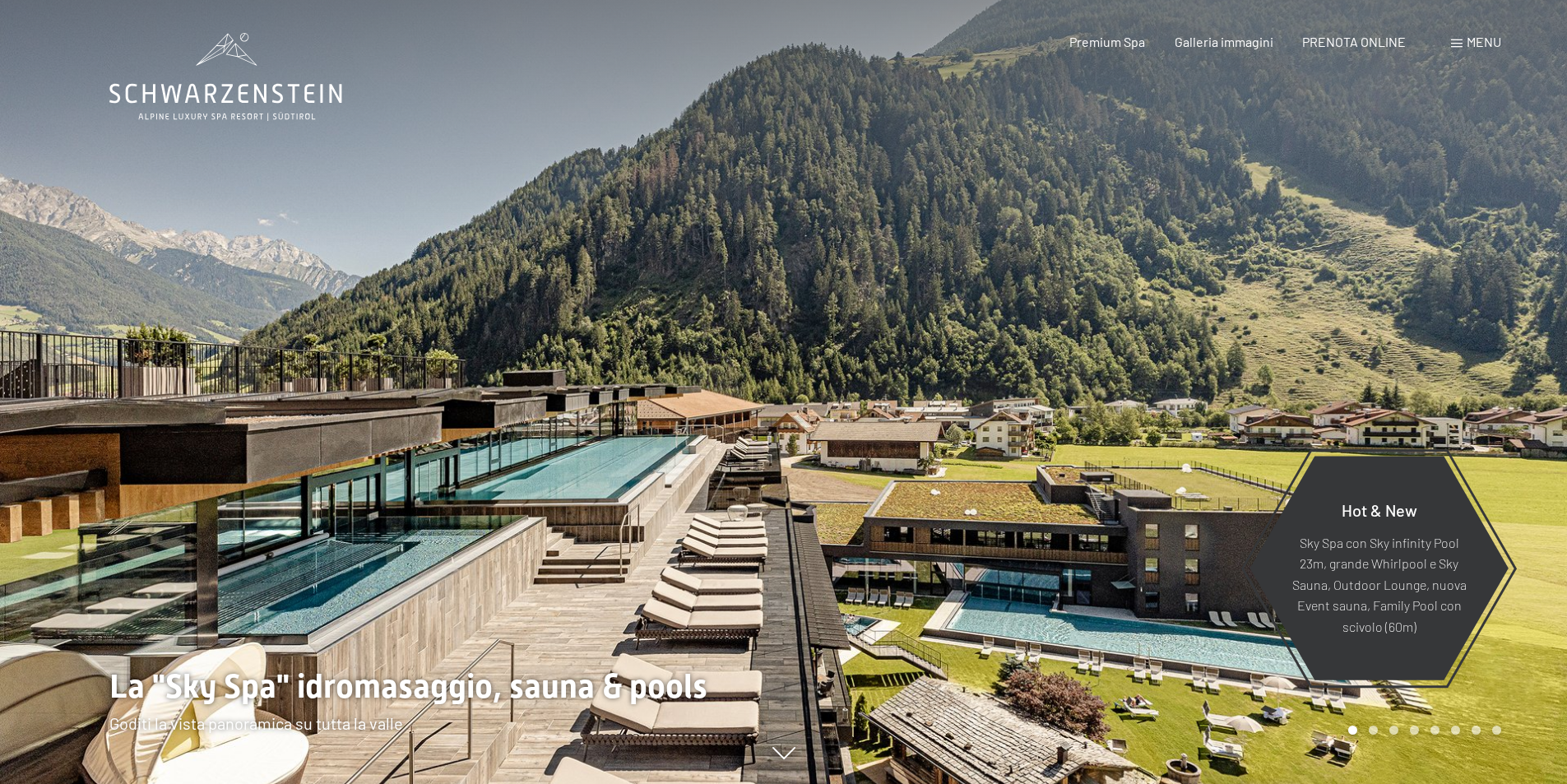
click at [1364, 51] on div "Prenotazione Richiesta Premium Spa Galleria immagini PRENOTA ONLINE Menu DE IT …" at bounding box center [1257, 42] width 489 height 18
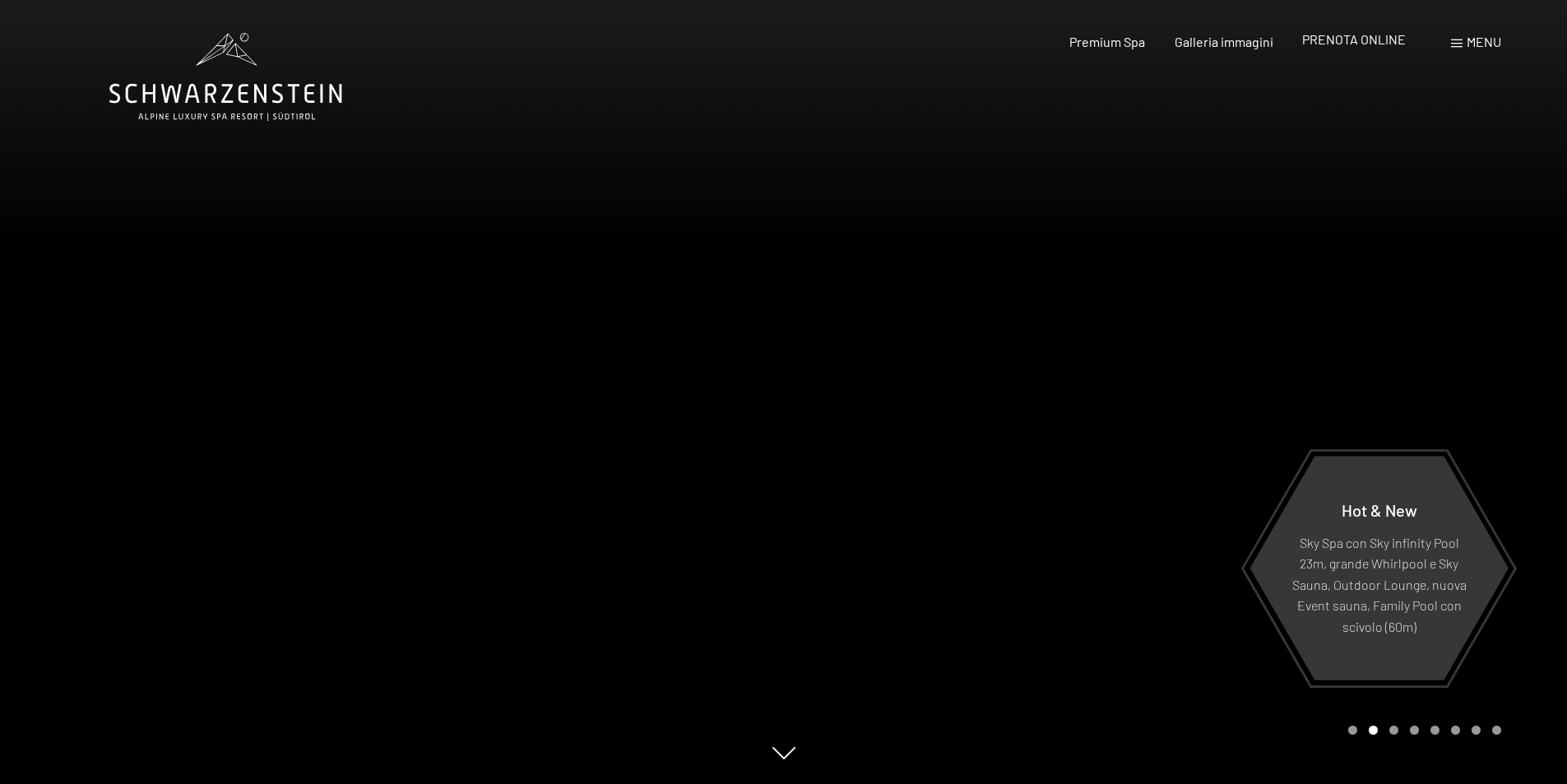
click at [1364, 41] on span "PRENOTA ONLINE" at bounding box center [1354, 39] width 103 height 16
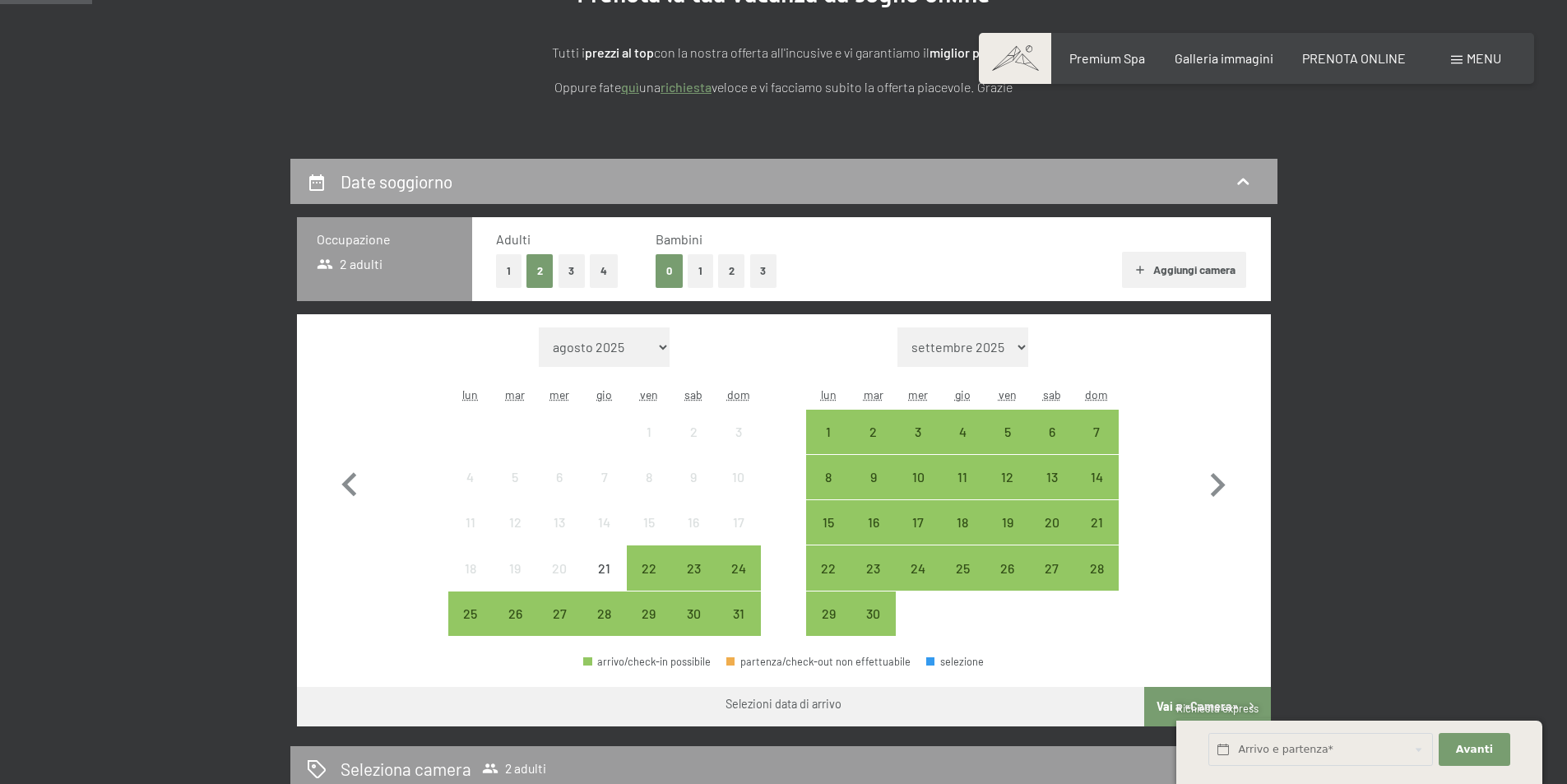
scroll to position [329, 0]
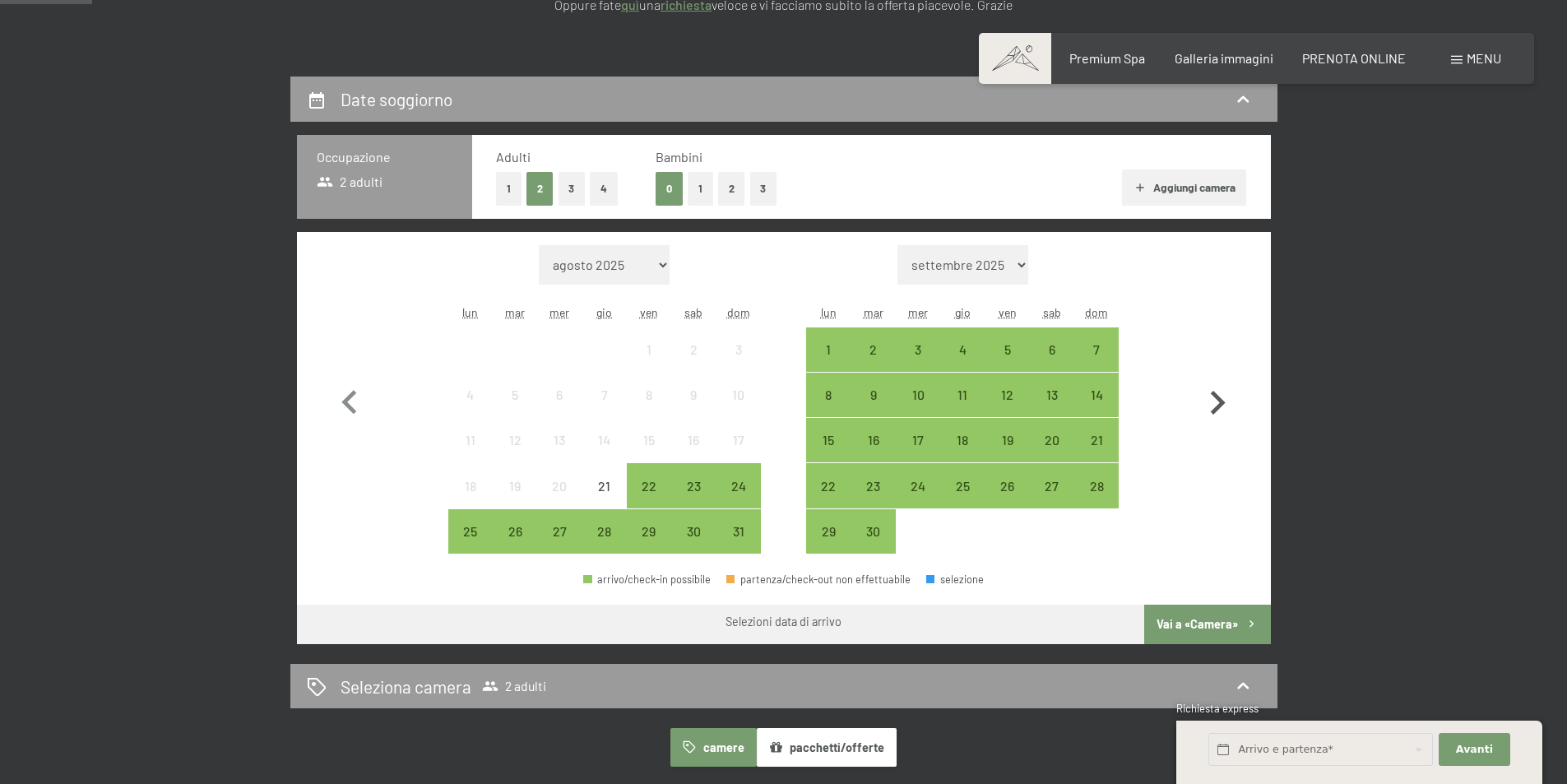
click at [1211, 408] on icon "button" at bounding box center [1218, 402] width 48 height 48
select select "2025-09-01"
select select "2025-10-01"
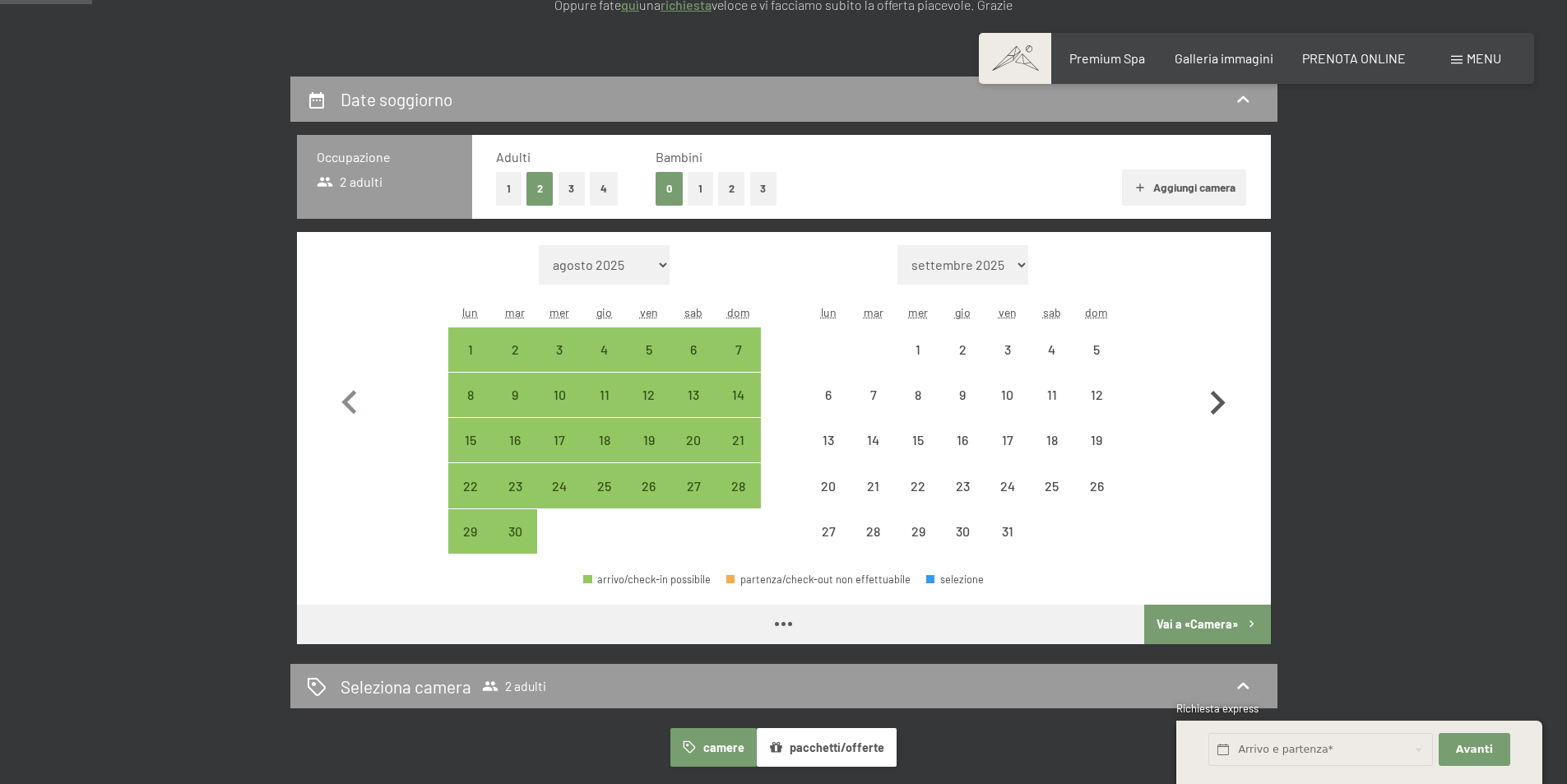
click at [1212, 408] on icon "button" at bounding box center [1218, 402] width 48 height 48
select select "2025-11-01"
select select "2025-12-01"
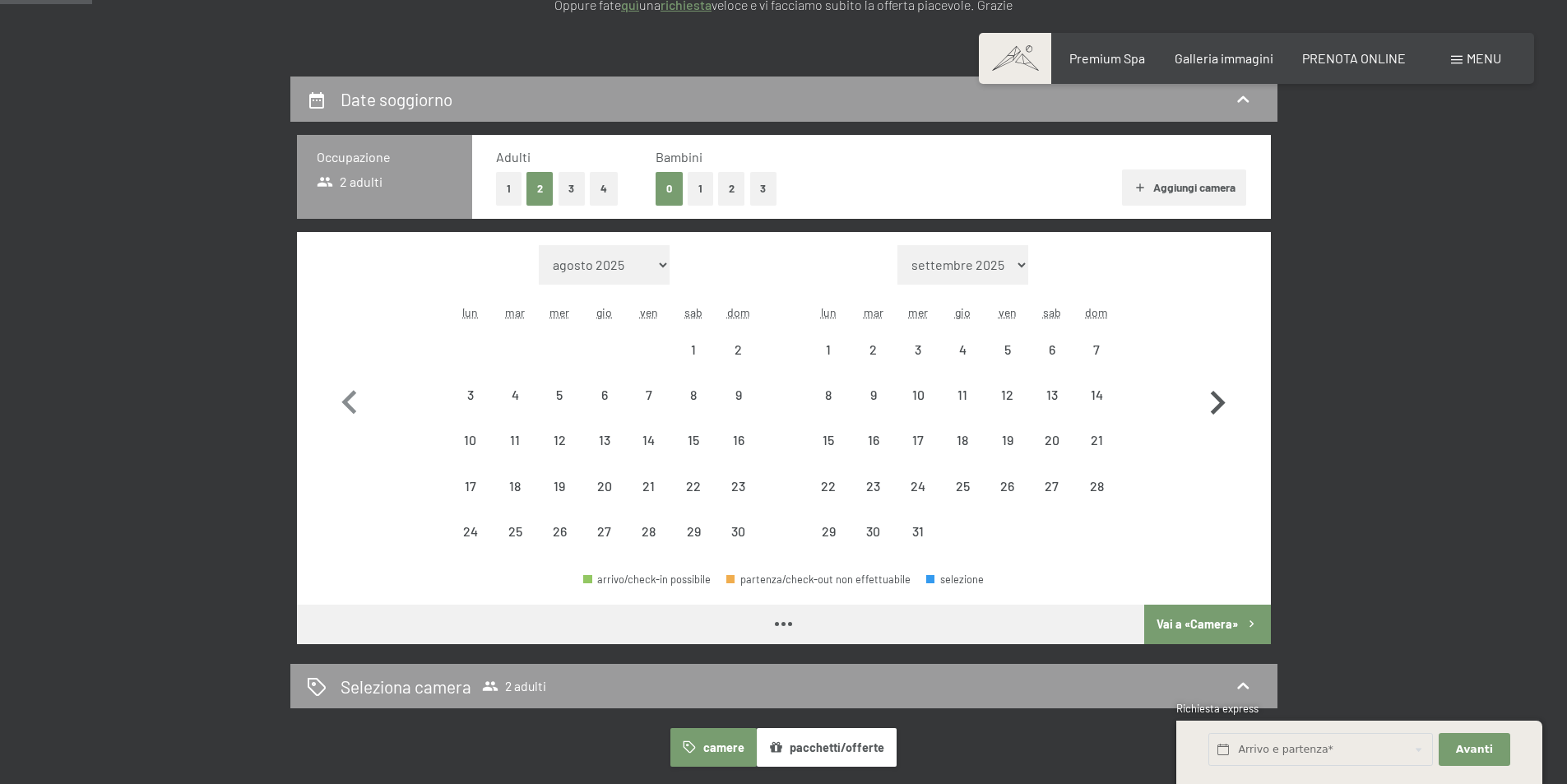
click at [1212, 411] on icon "button" at bounding box center [1218, 402] width 48 height 48
select select "2025-12-01"
select select "2026-01-01"
select select "2025-12-01"
select select "2026-01-01"
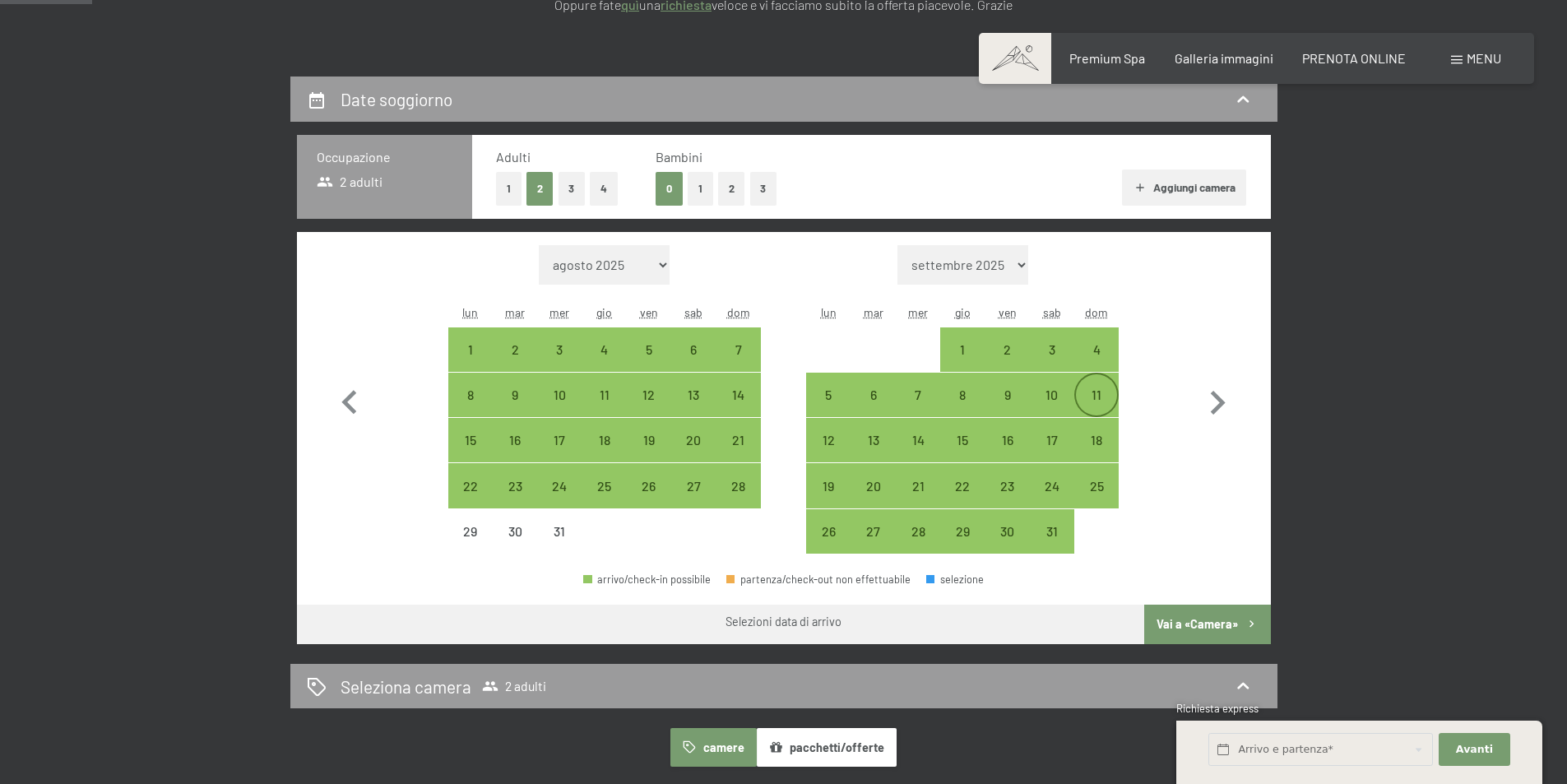
click at [1097, 400] on div "11" at bounding box center [1096, 408] width 41 height 41
select select "2025-12-01"
select select "2026-01-01"
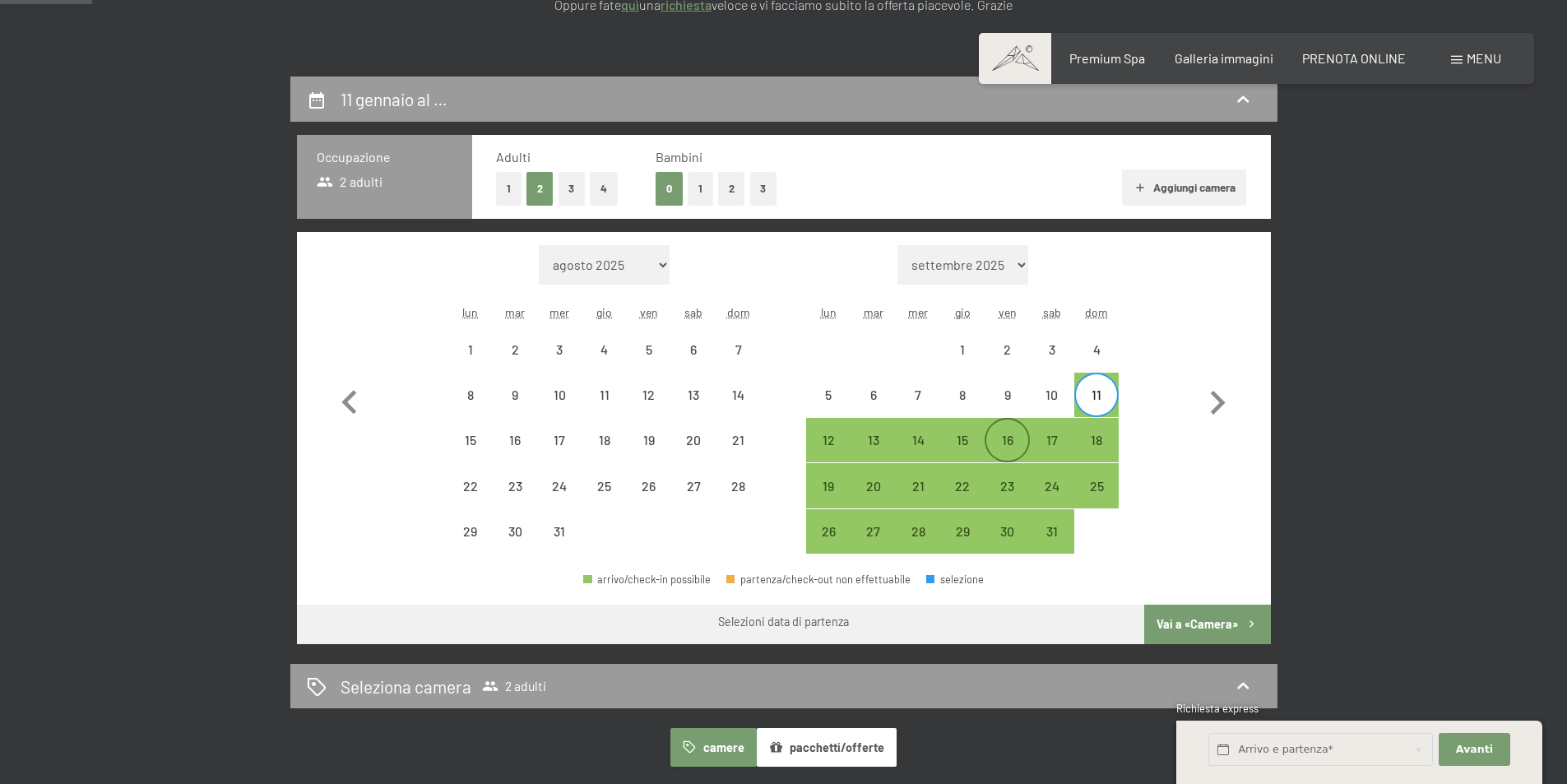
click at [1005, 450] on div "16" at bounding box center [1006, 453] width 41 height 41
select select "2025-12-01"
select select "2026-01-01"
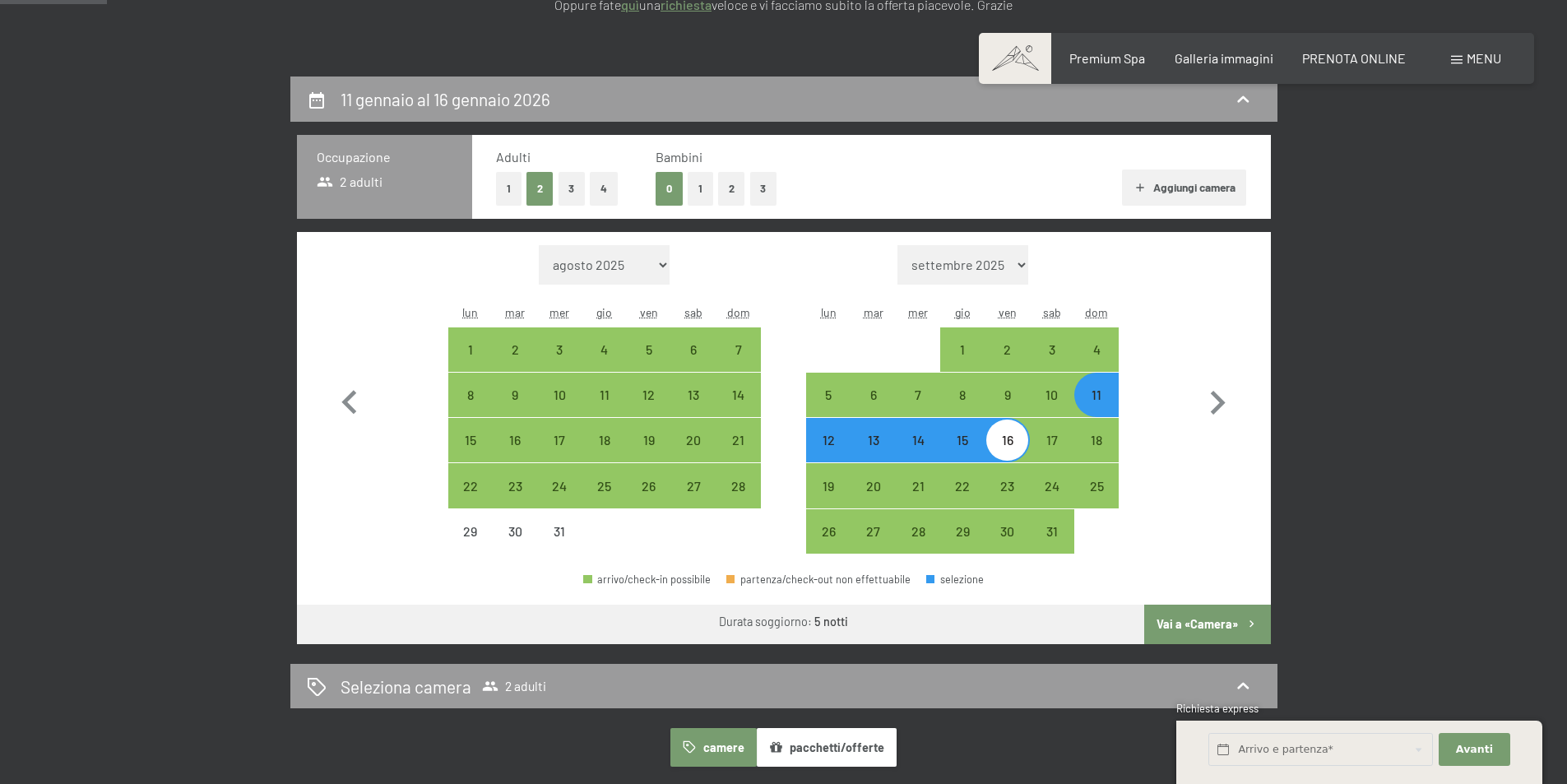
scroll to position [575, 0]
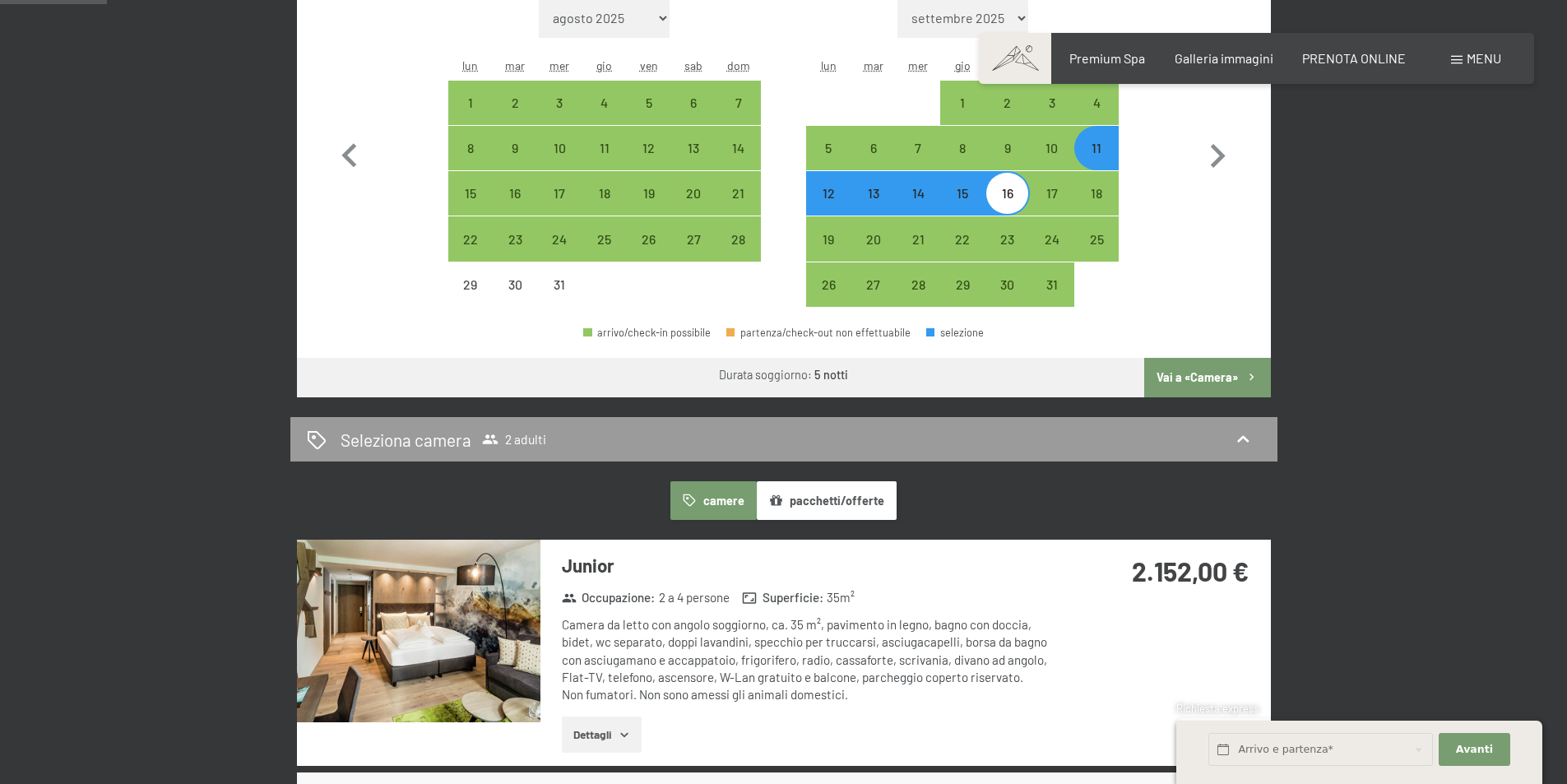
click at [1175, 377] on button "Vai a «Camera»" at bounding box center [1207, 378] width 126 height 40
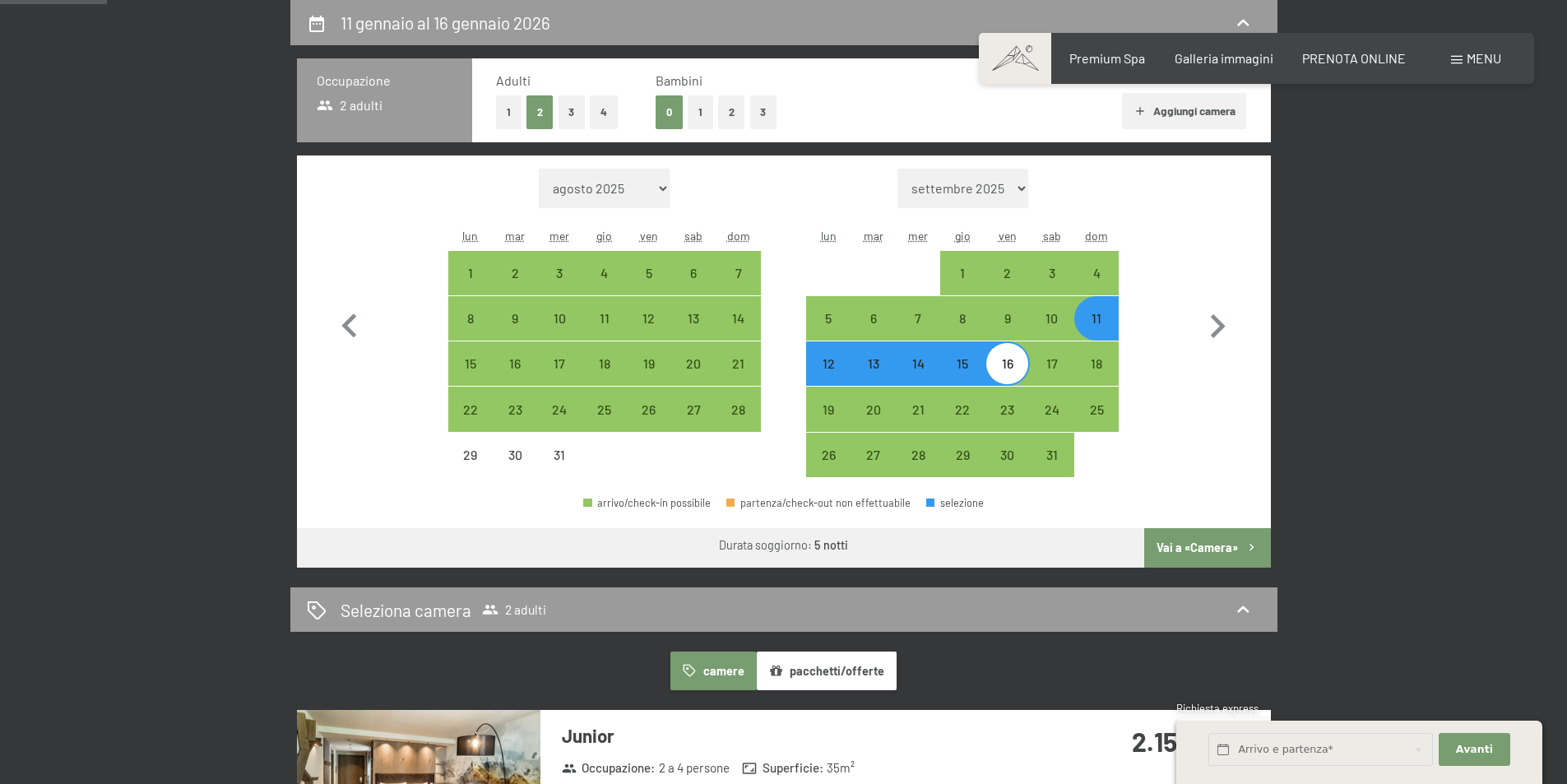
select select "2025-12-01"
select select "2026-01-01"
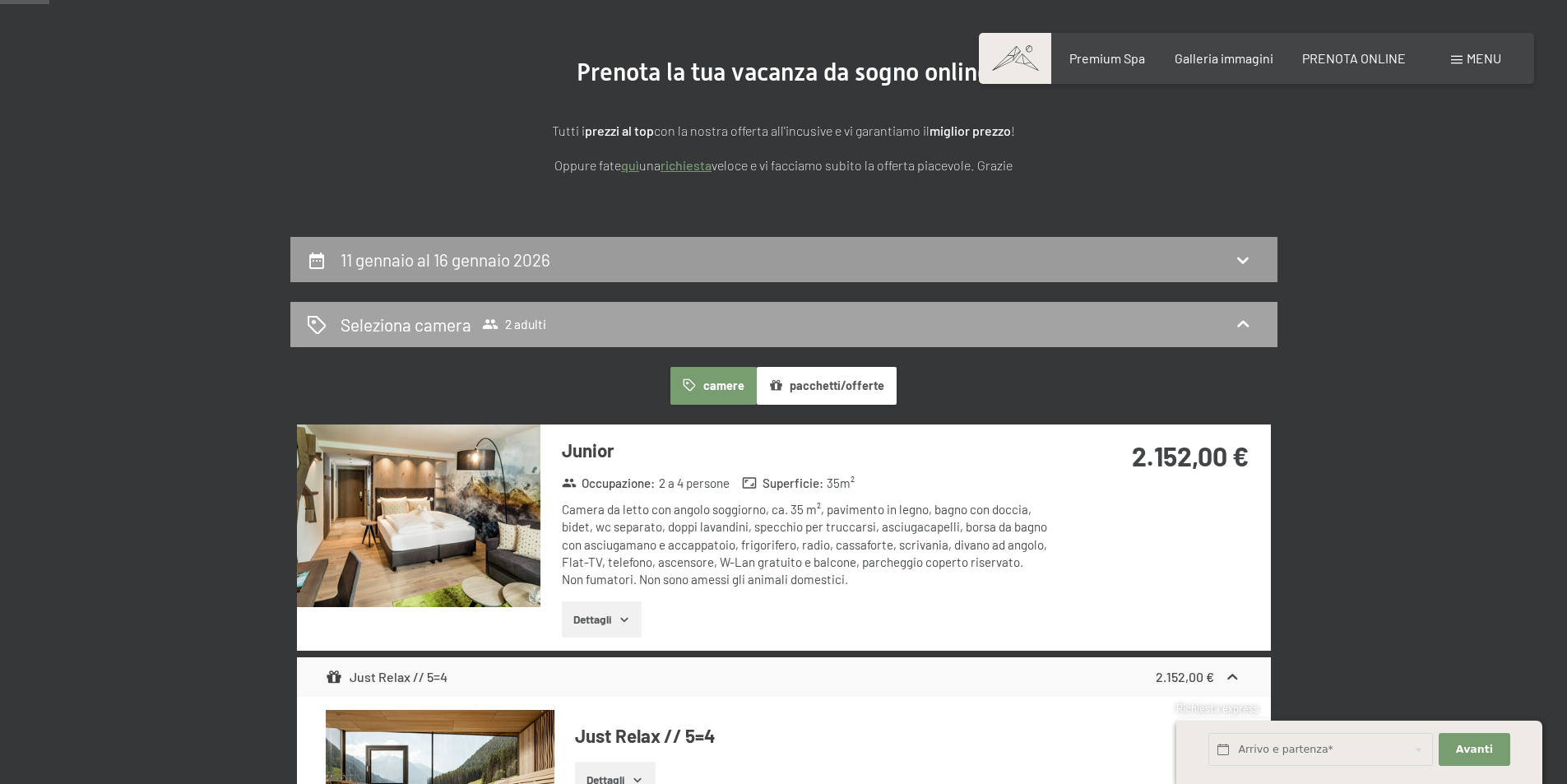
scroll to position [250, 0]
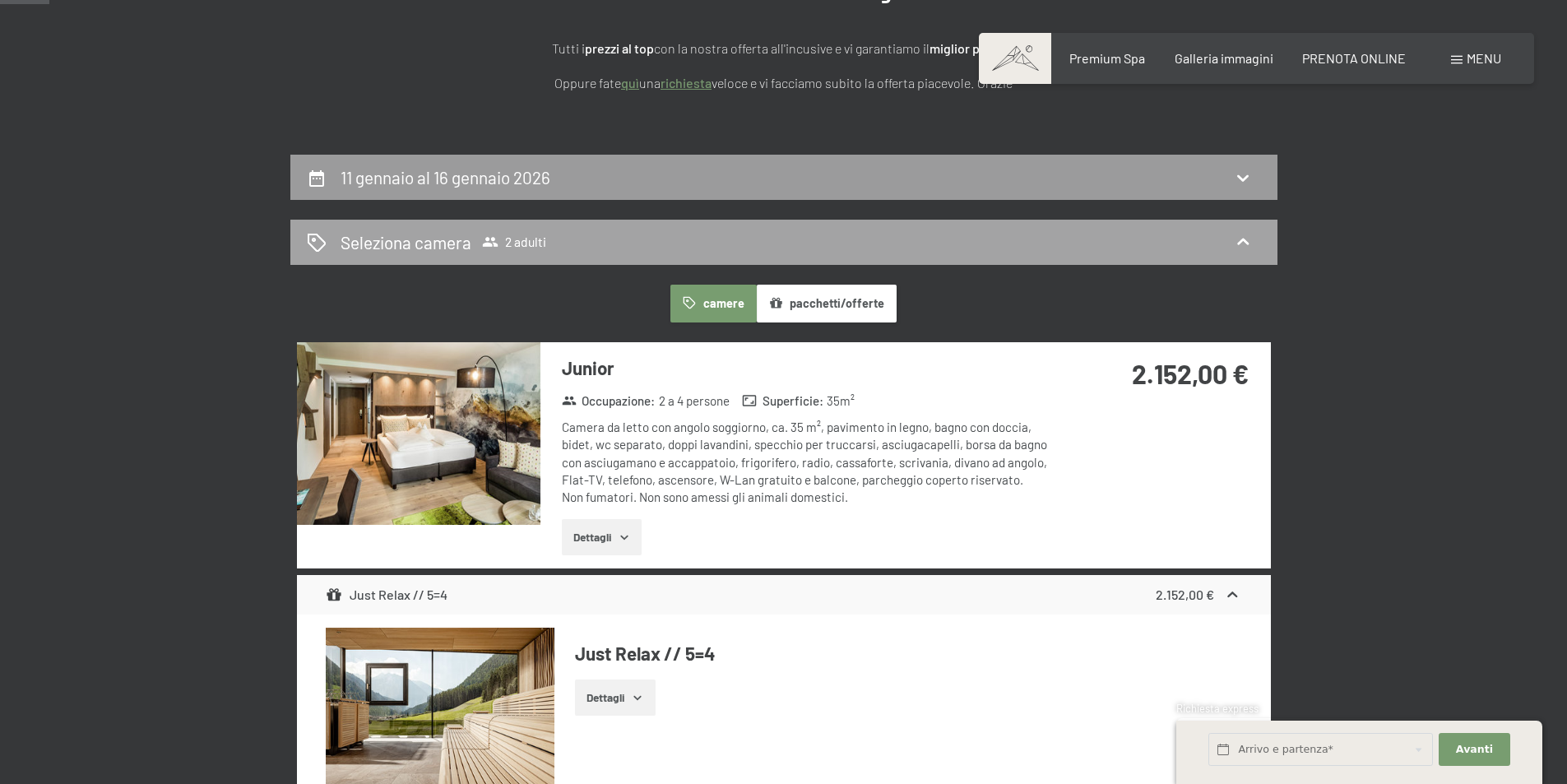
click at [947, 232] on div "Seleziona camera 2 adulti" at bounding box center [784, 242] width 955 height 24
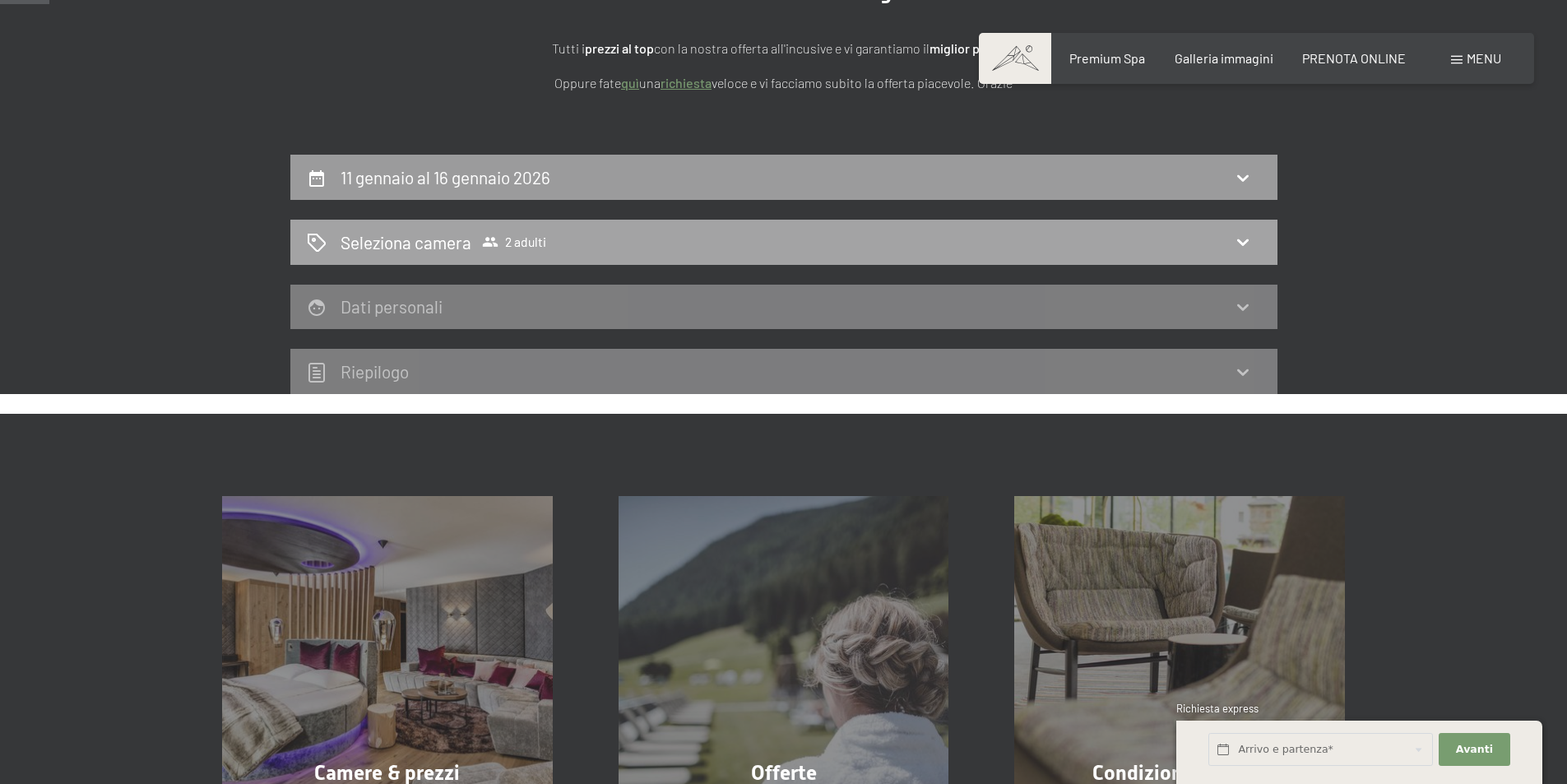
click at [806, 251] on div "Seleziona camera 2 adulti" at bounding box center [784, 242] width 955 height 24
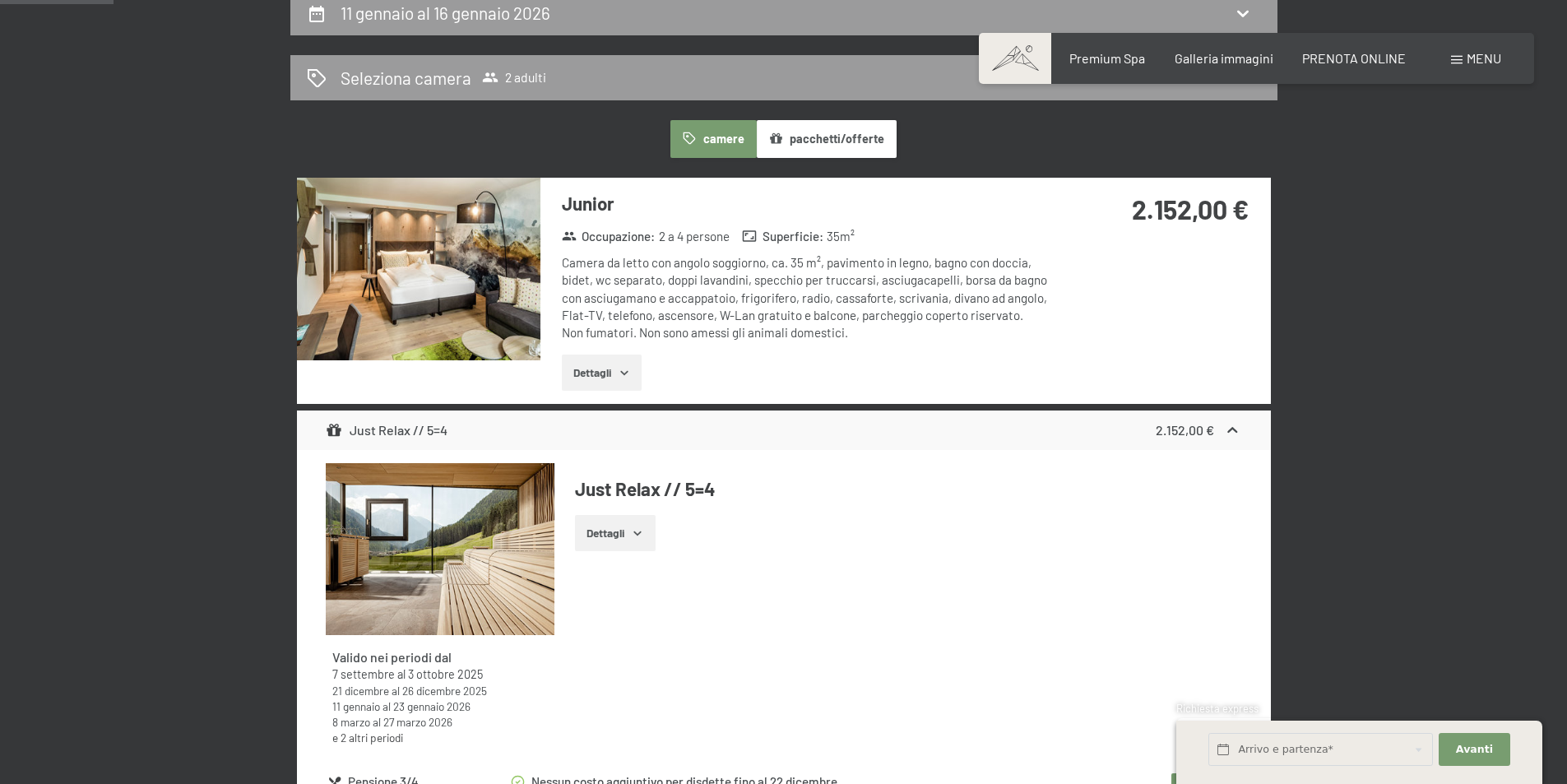
scroll to position [86, 0]
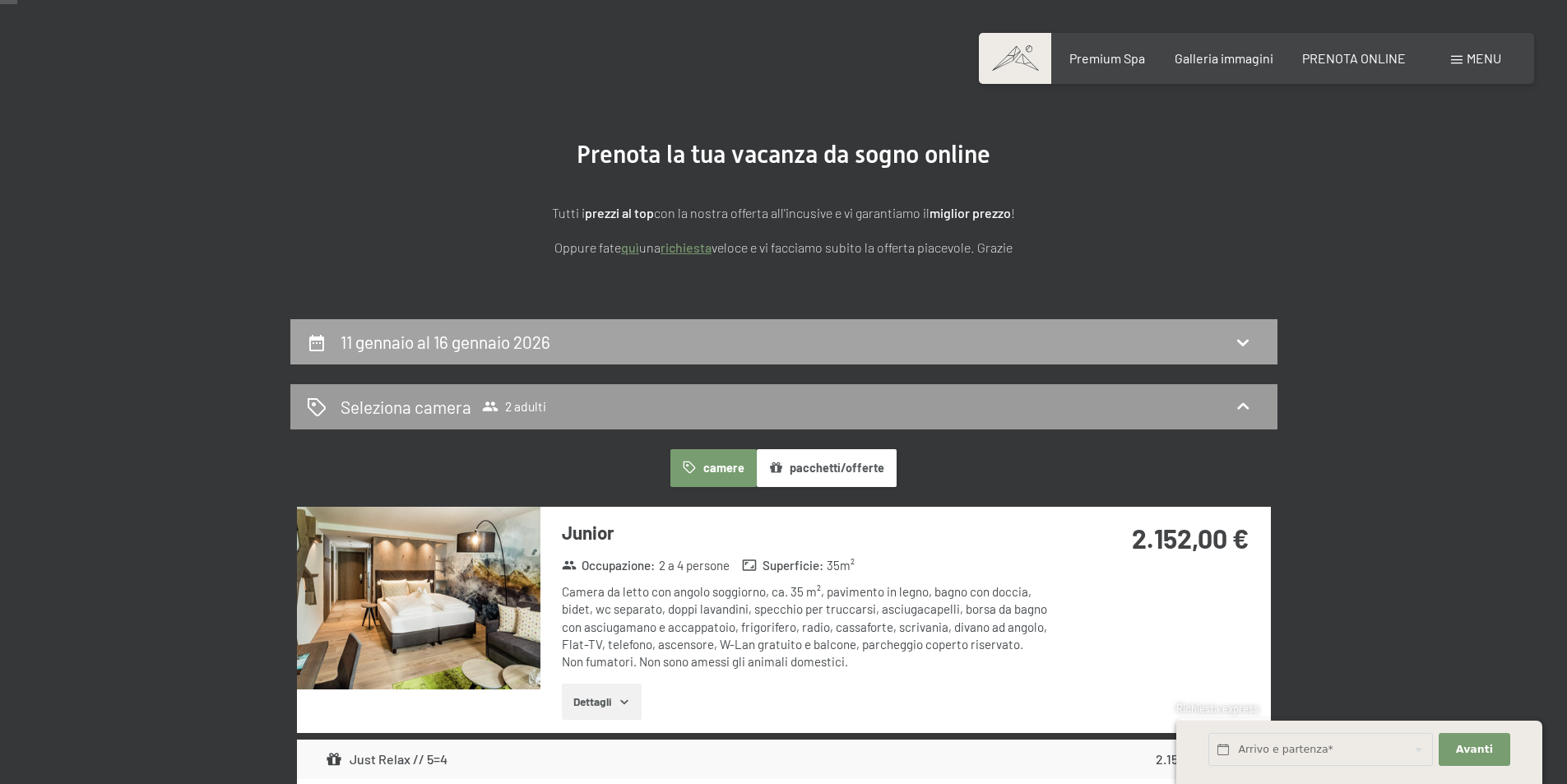
click at [535, 325] on div "11 gennaio al 16 gennaio 2026" at bounding box center [784, 342] width 987 height 46
select select "2025-12-01"
select select "2026-01-01"
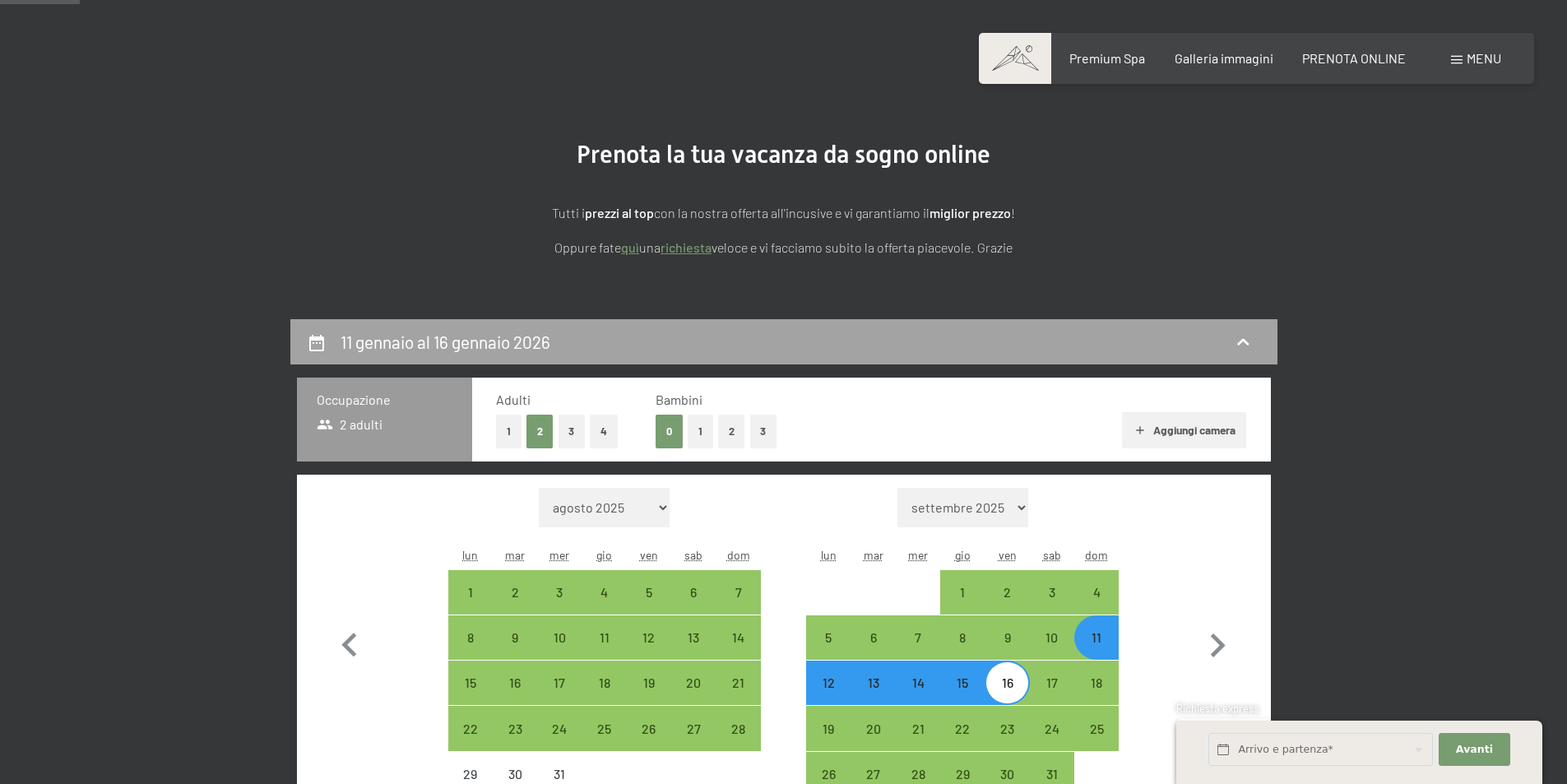
scroll to position [405, 0]
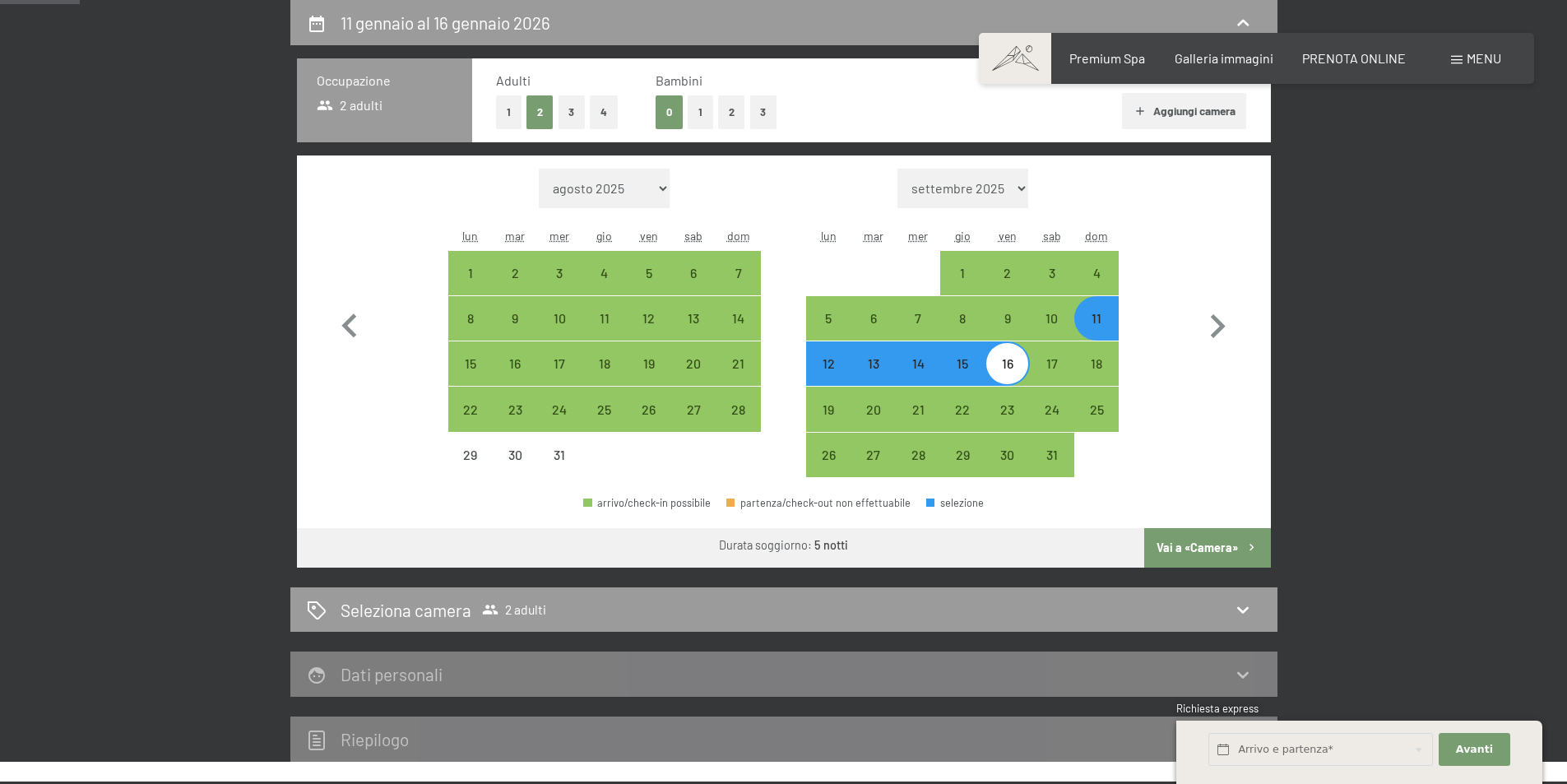
click at [1094, 313] on div "11" at bounding box center [1096, 332] width 41 height 41
select select "2025-12-01"
select select "2026-01-01"
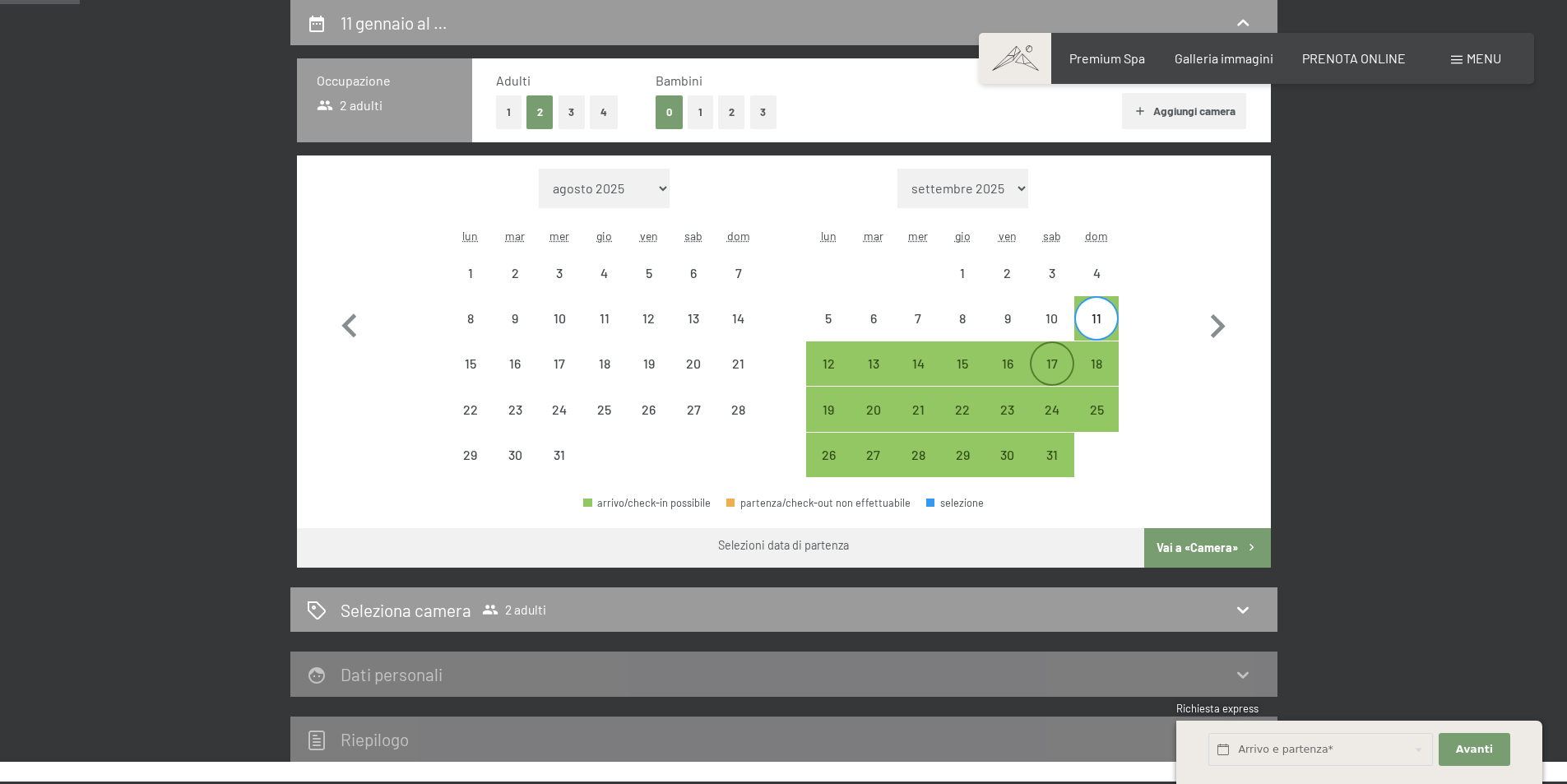
click at [1042, 373] on div "17" at bounding box center [1052, 377] width 41 height 41
select select "2025-12-01"
select select "2026-01-01"
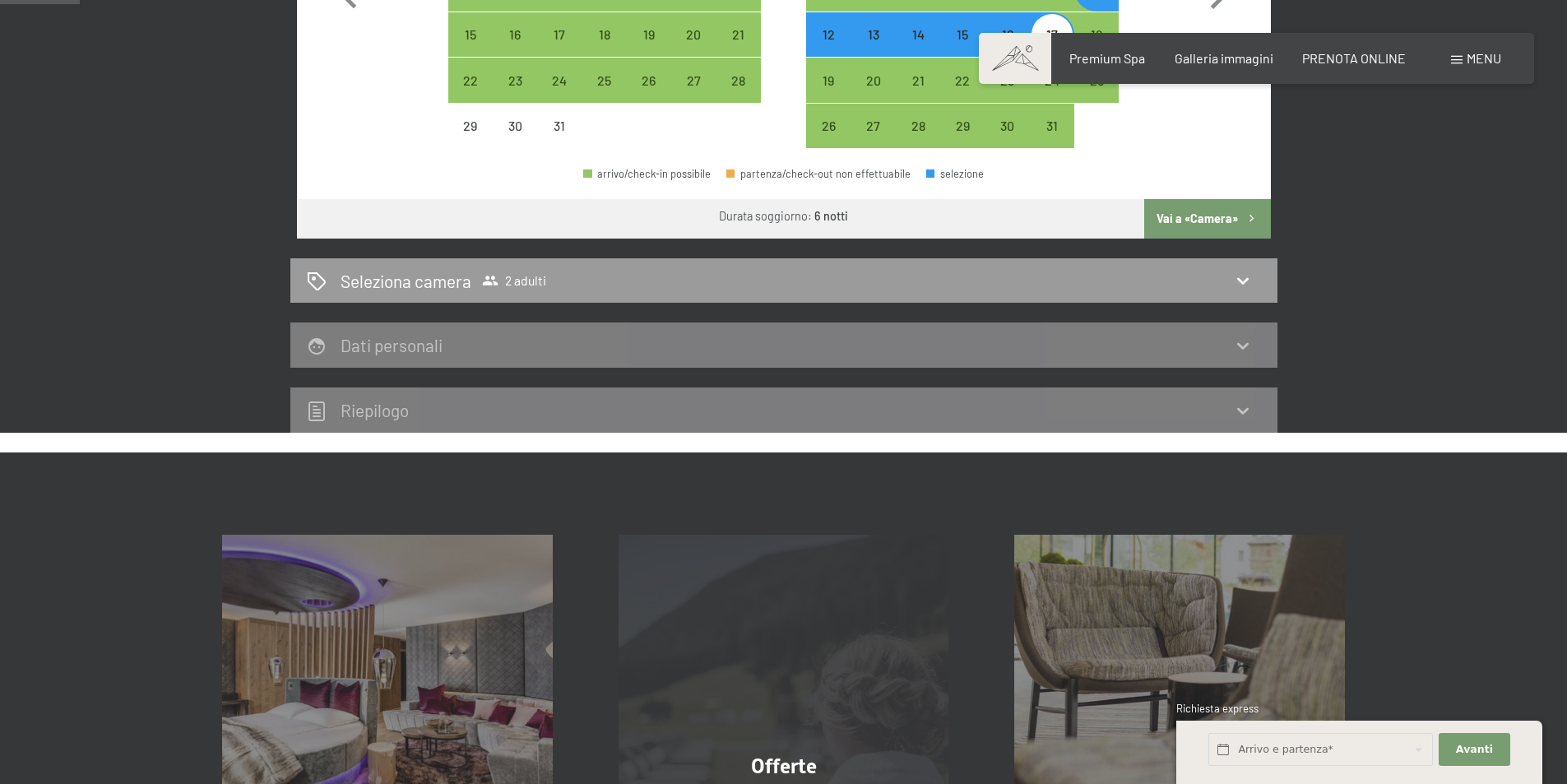
scroll to position [817, 0]
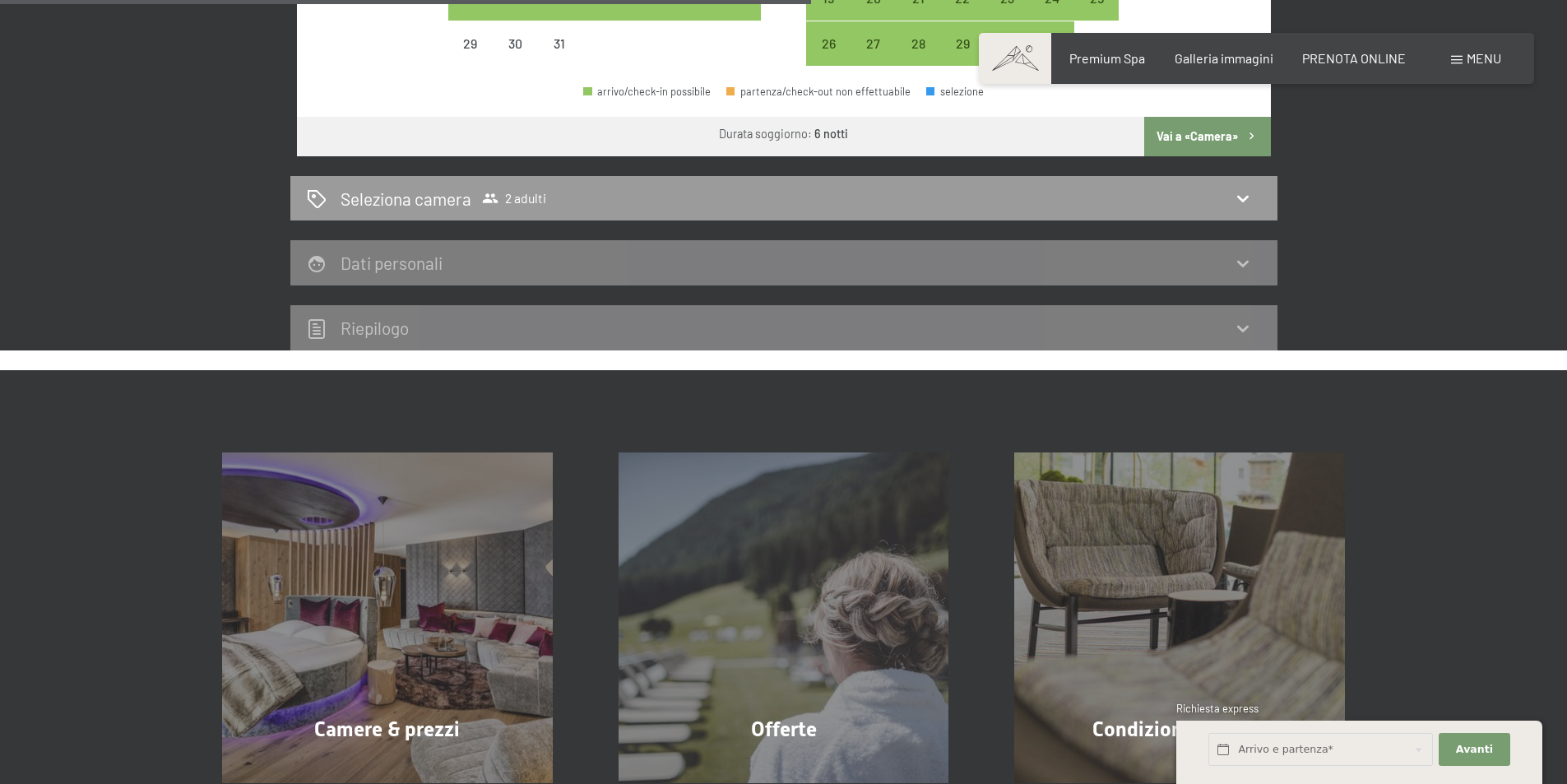
click at [1202, 143] on button "Vai a «Camera»" at bounding box center [1207, 136] width 126 height 40
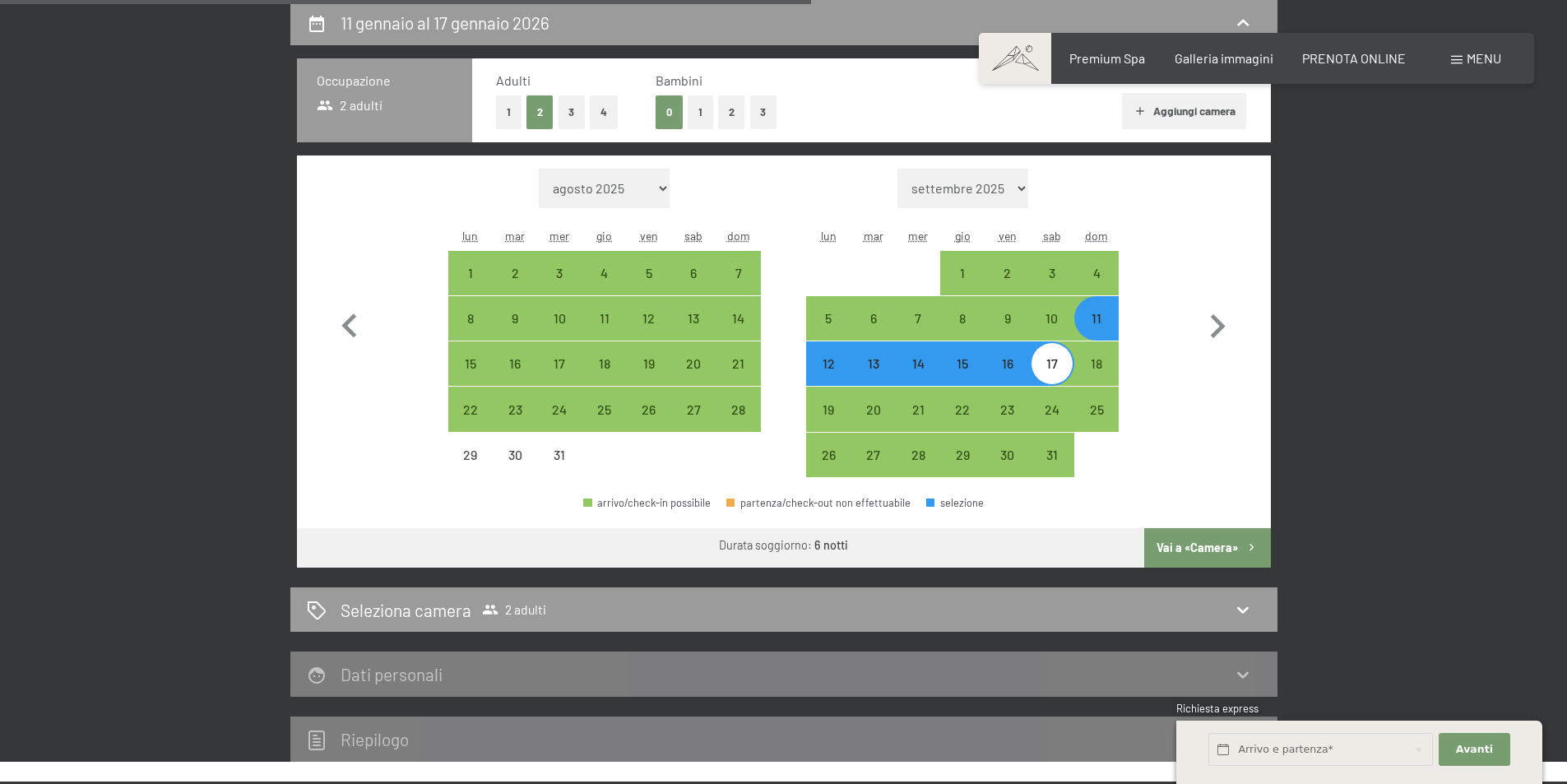
select select "2025-12-01"
select select "2026-01-01"
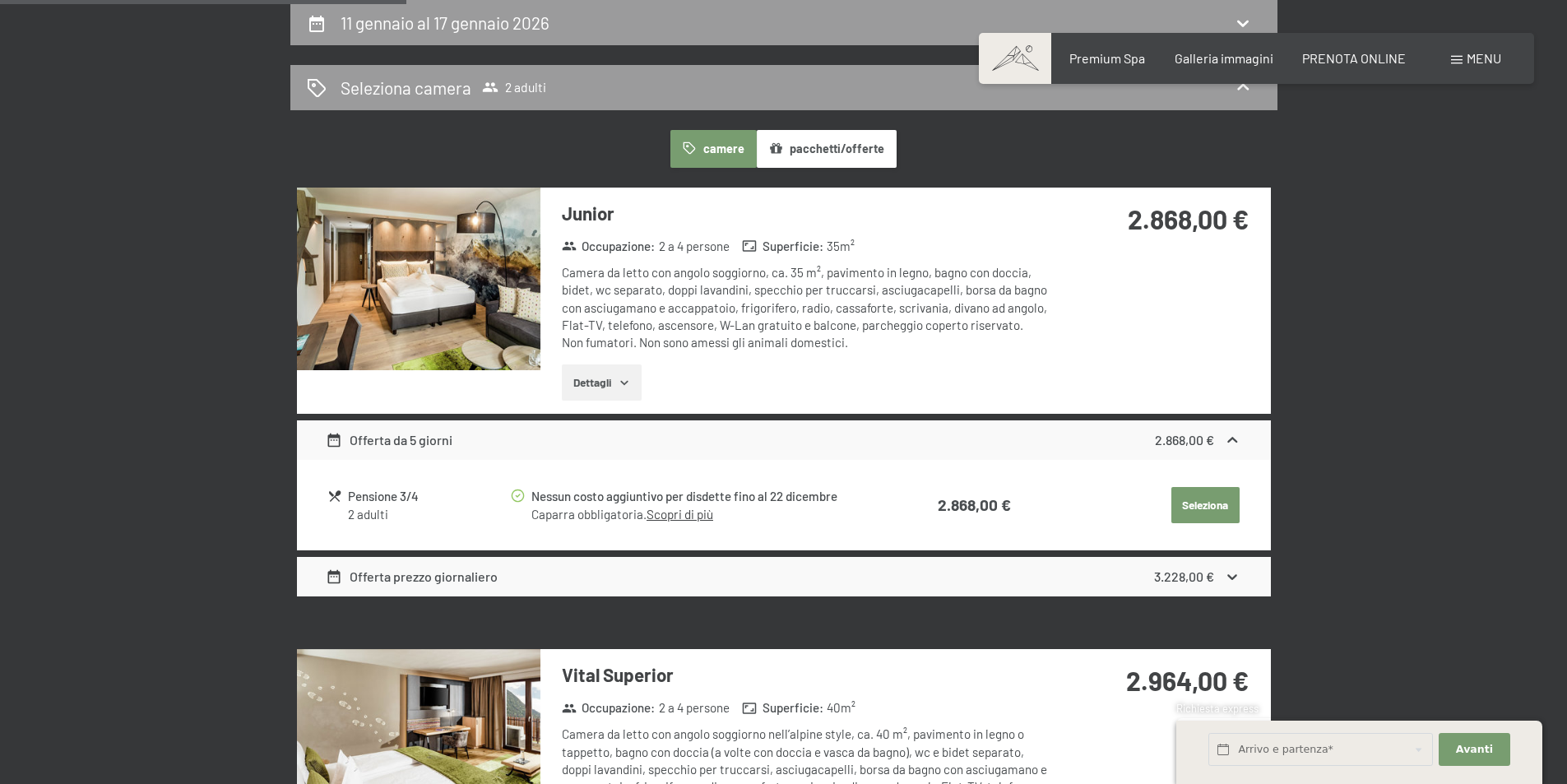
click at [557, 584] on div "Offerta prezzo giornaliero 3.228,00 €" at bounding box center [784, 576] width 974 height 40
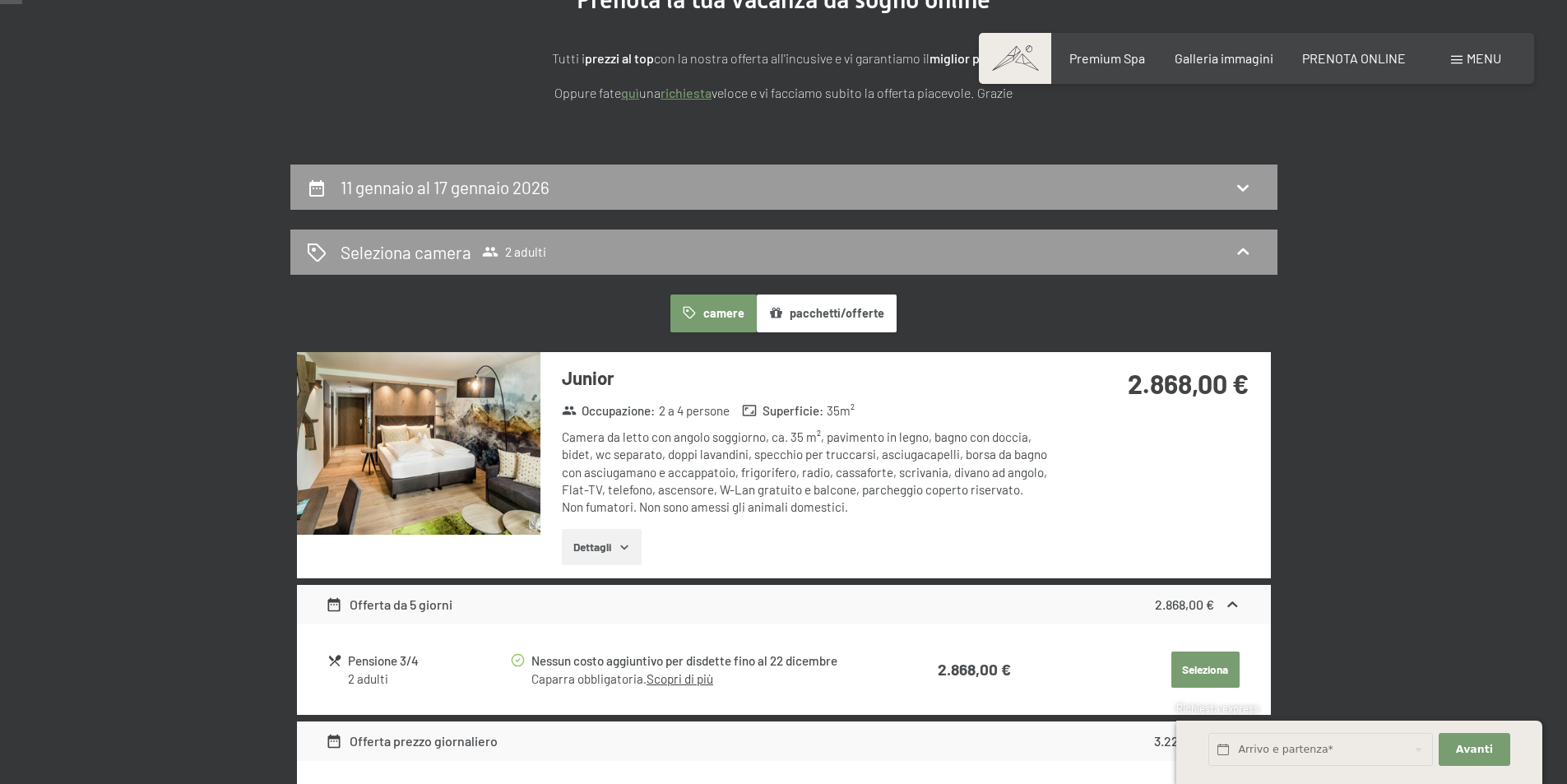
scroll to position [0, 0]
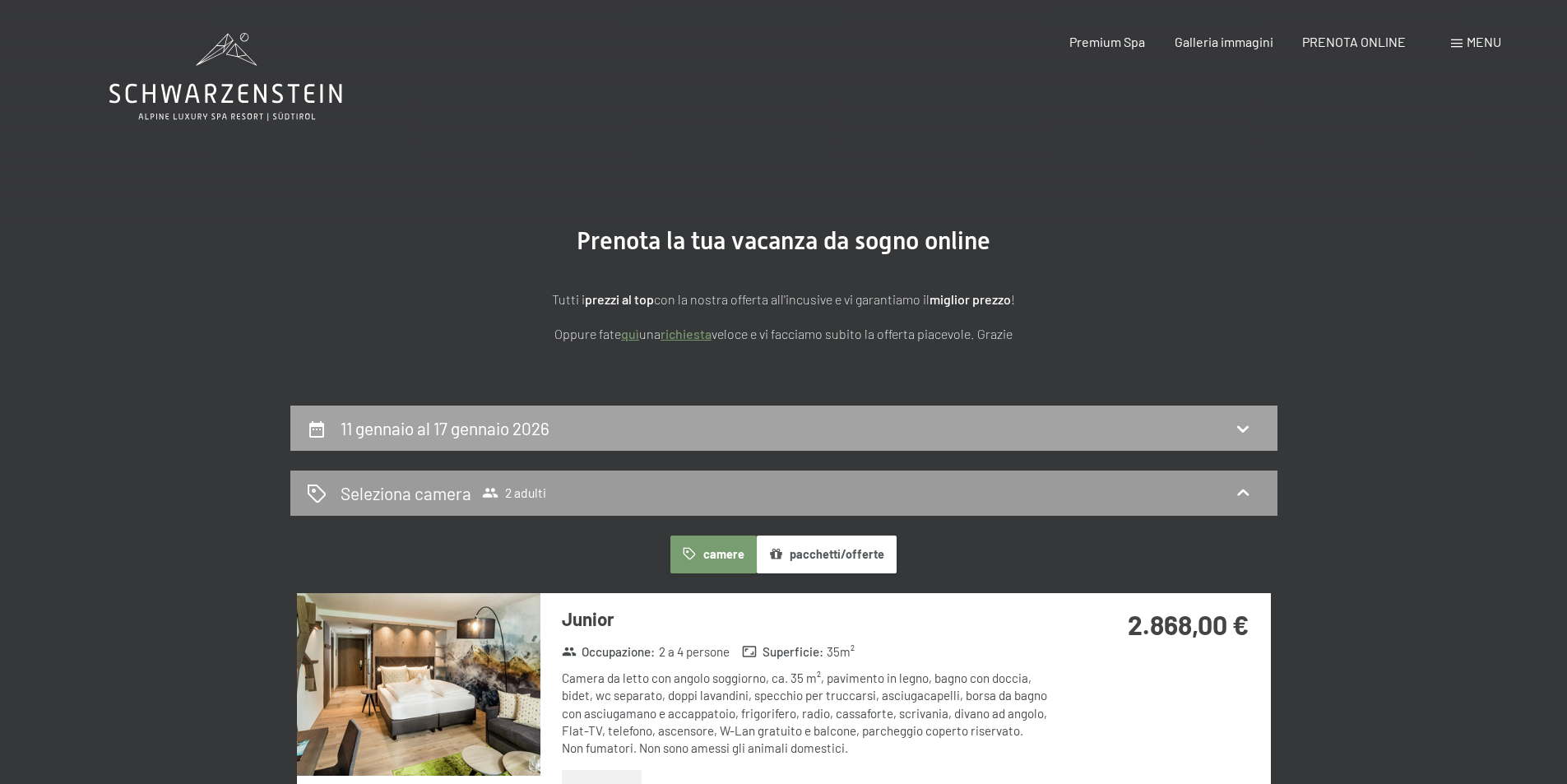
click at [682, 405] on div "11 gennaio al 17 gennaio 2026" at bounding box center [784, 428] width 987 height 46
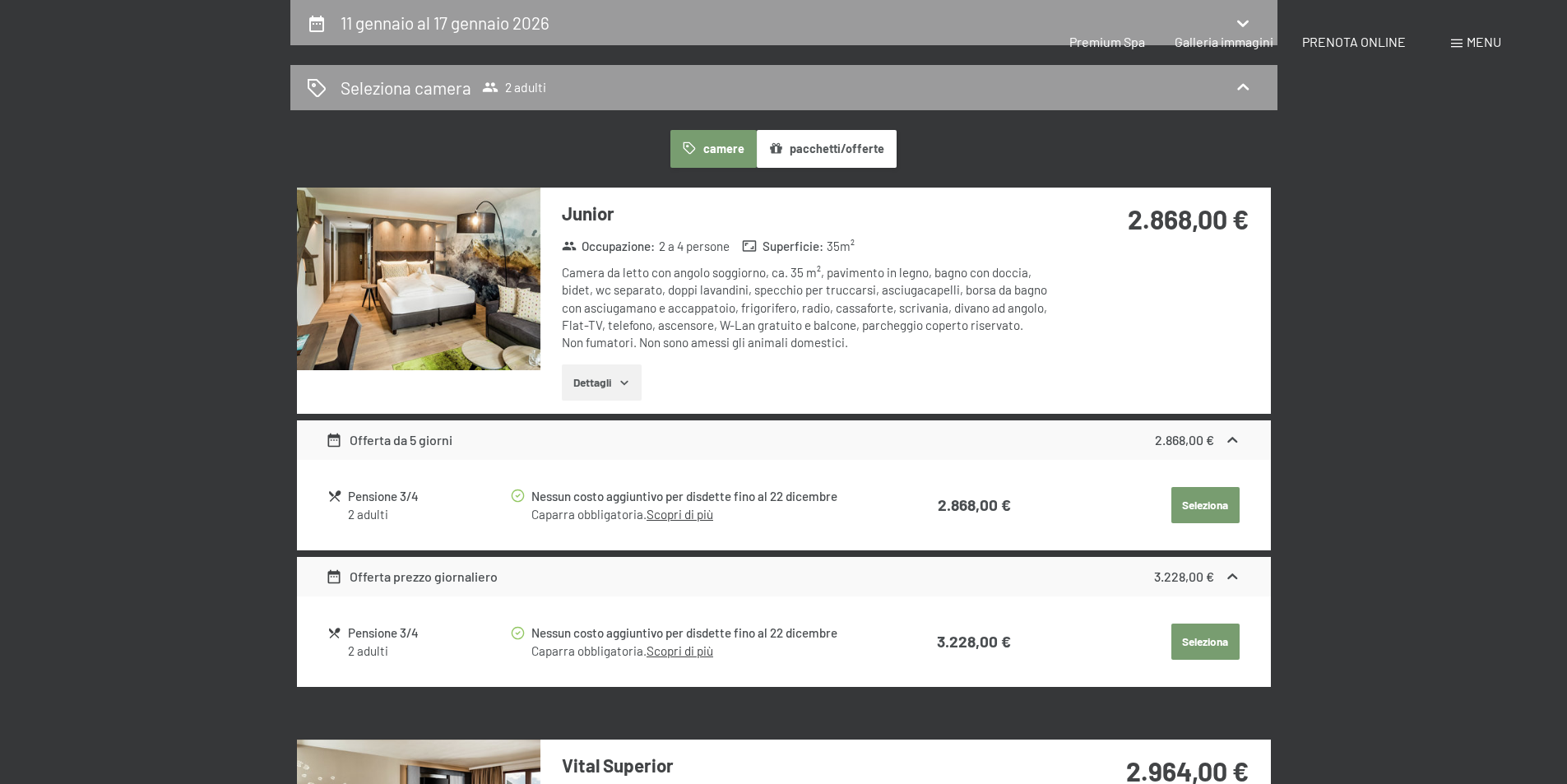
select select "2025-12-01"
select select "2026-01-01"
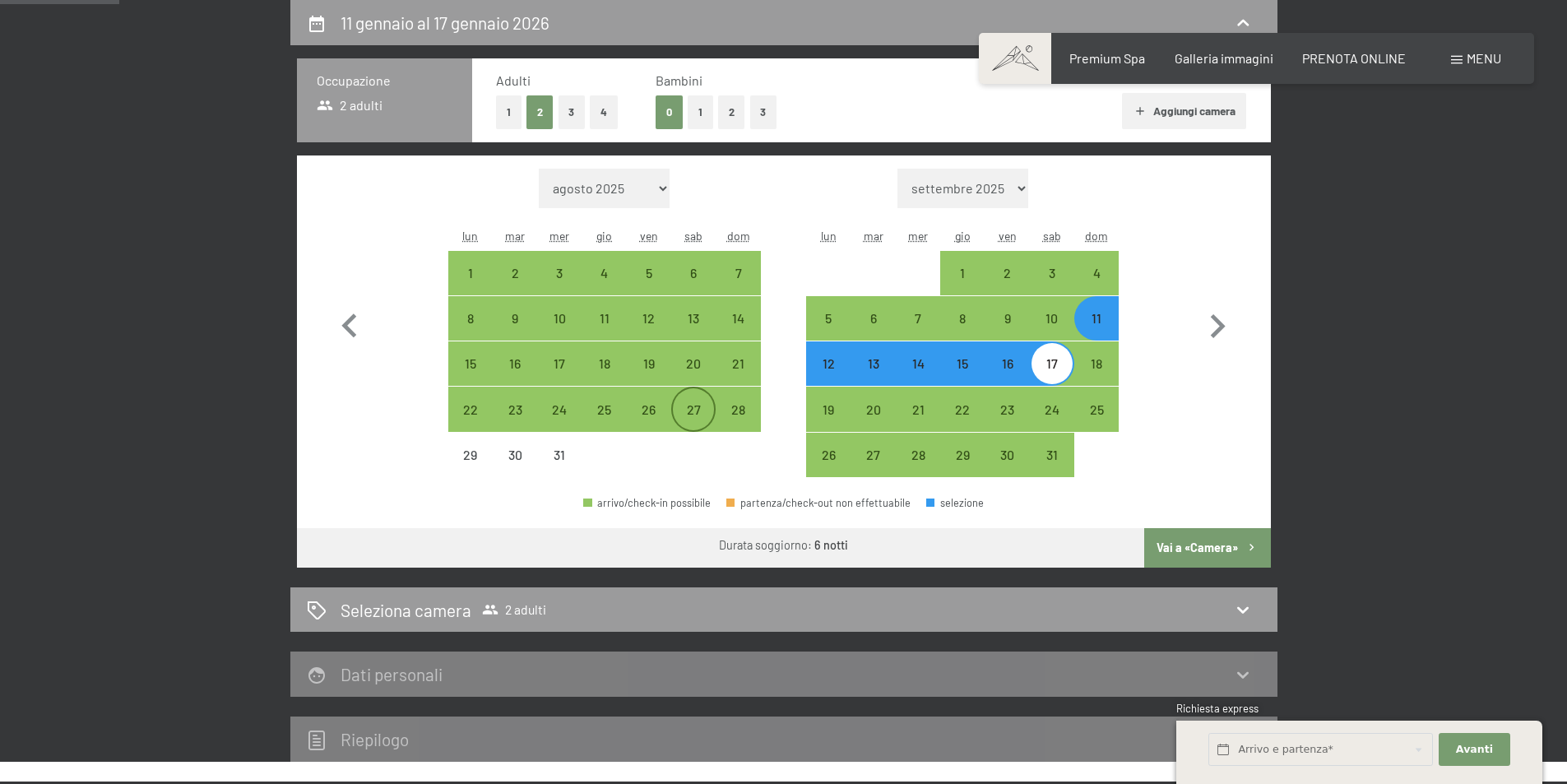
scroll to position [488, 0]
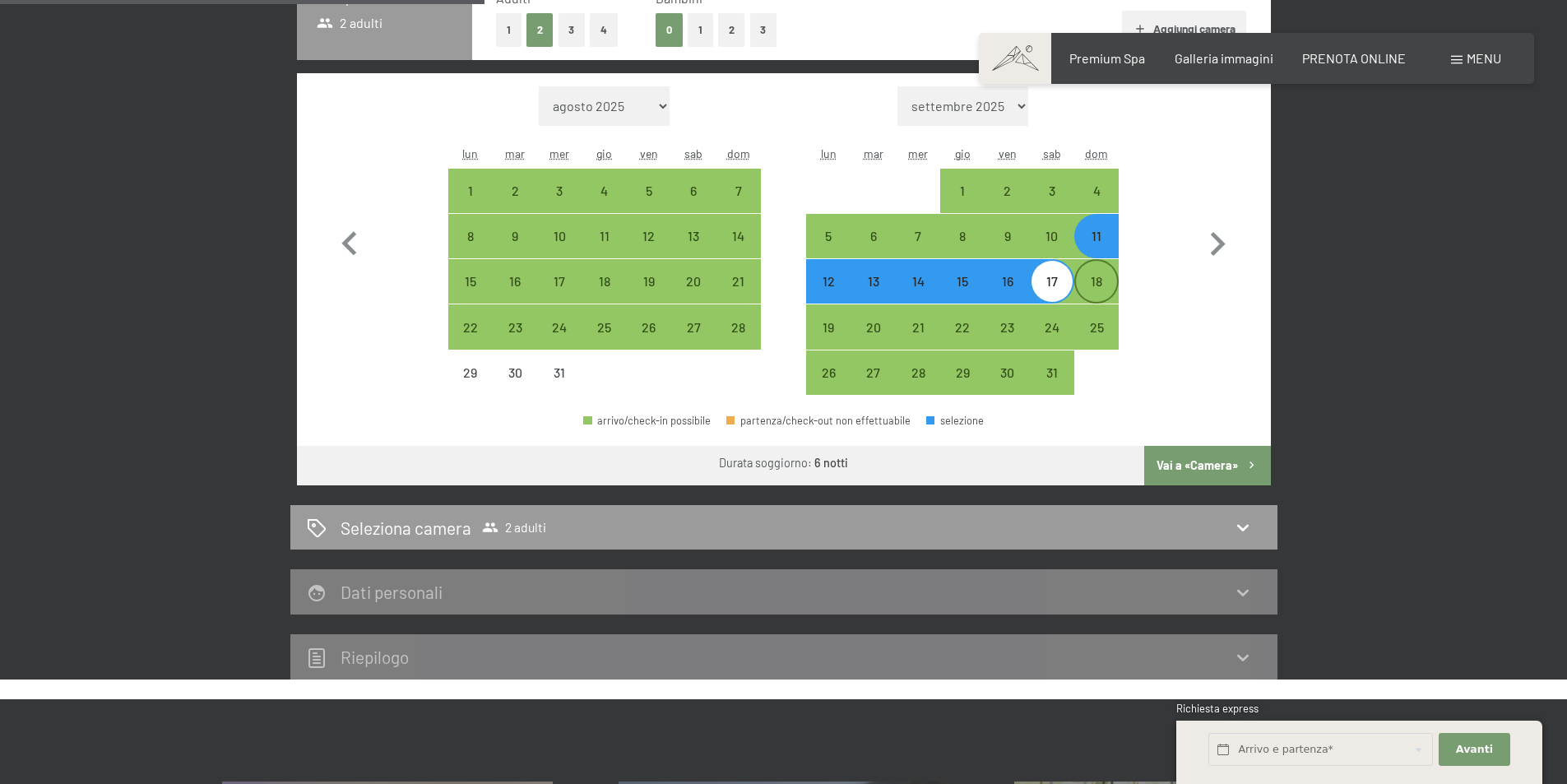
click at [1093, 287] on div "18" at bounding box center [1096, 294] width 41 height 41
select select "2025-12-01"
select select "2026-01-01"
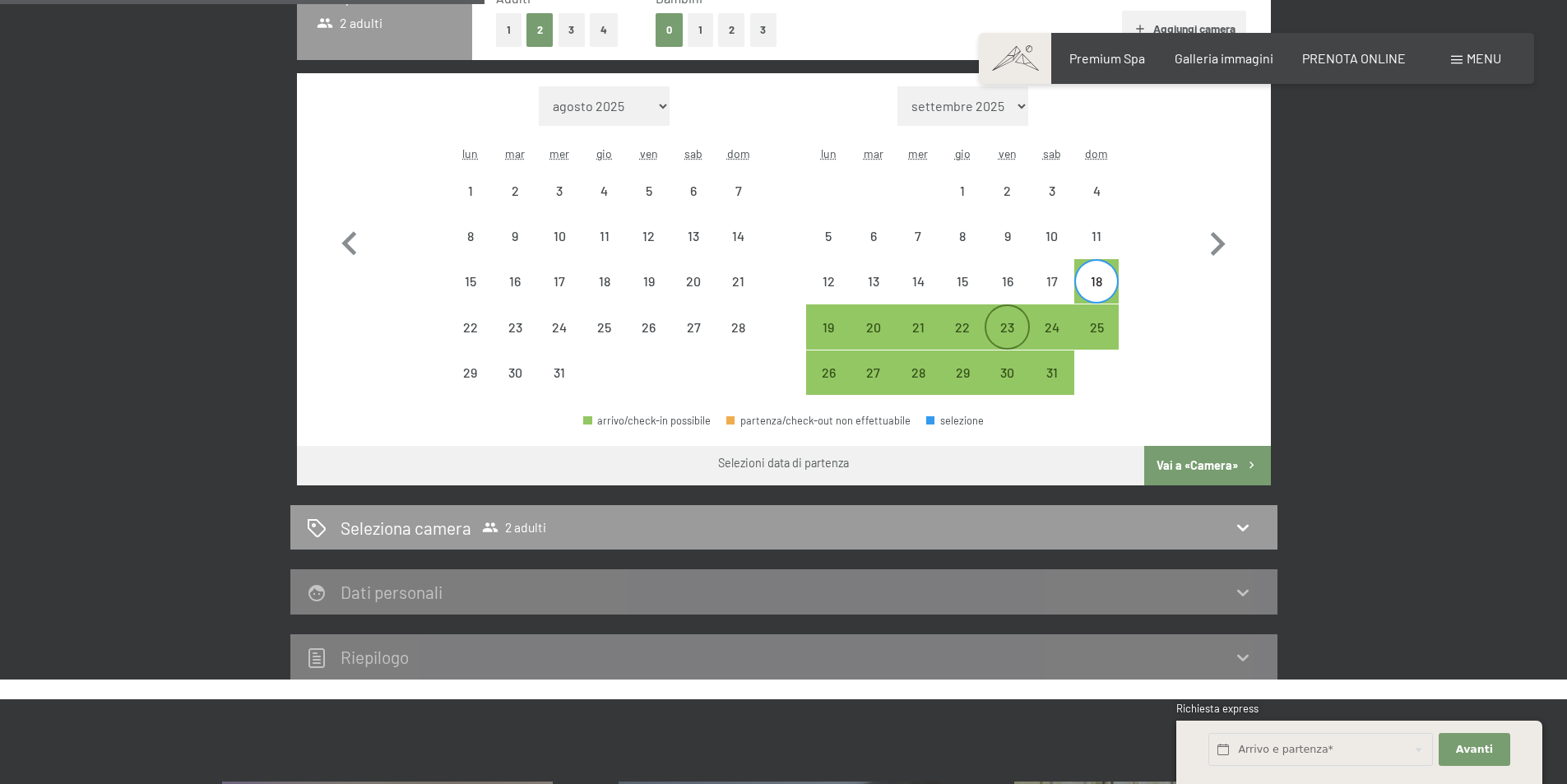
click at [1011, 324] on div "23" at bounding box center [1006, 341] width 41 height 41
select select "2025-12-01"
select select "2026-01-01"
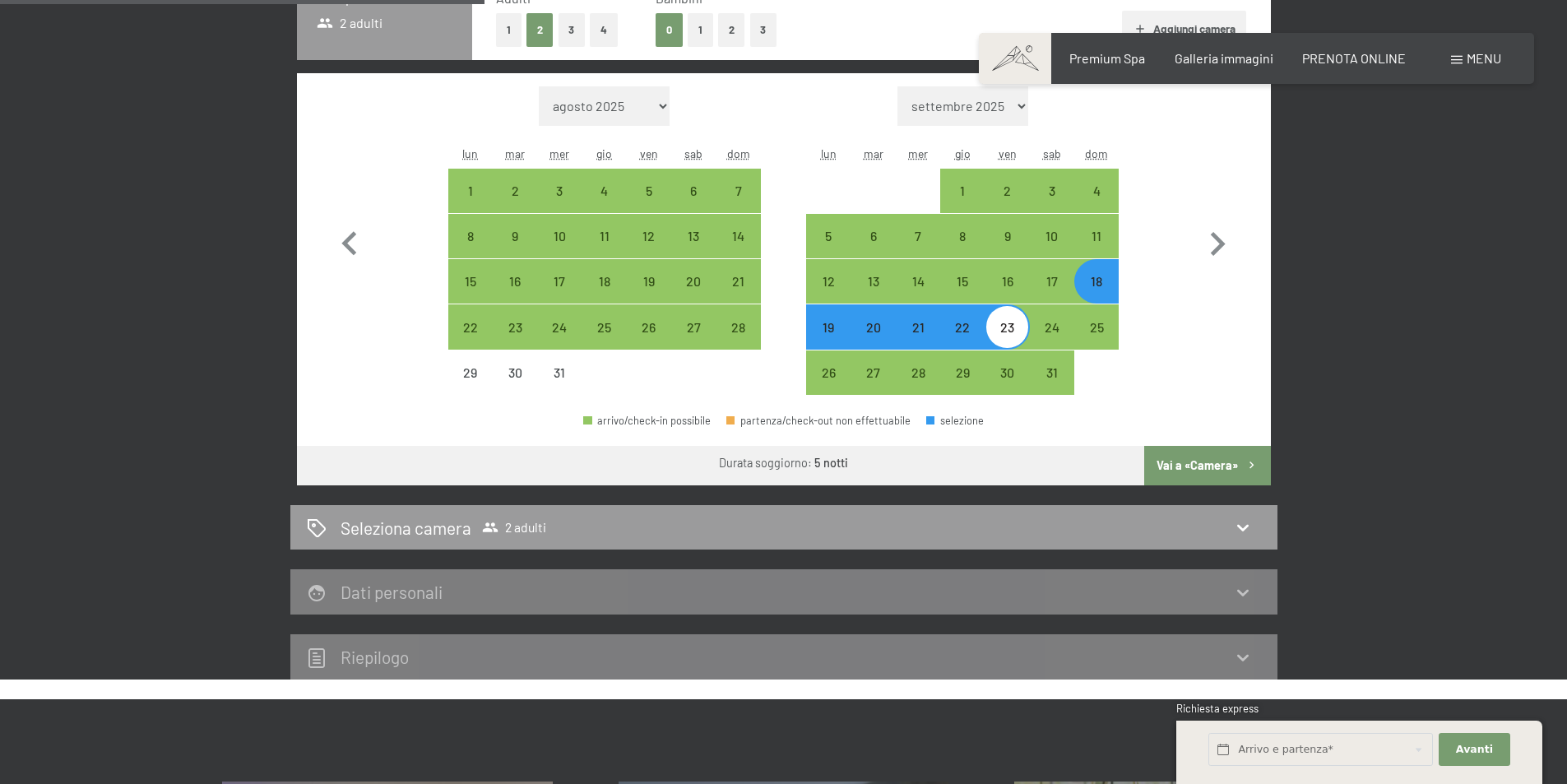
click at [1200, 460] on button "Vai a «Camera»" at bounding box center [1207, 465] width 126 height 40
select select "2025-12-01"
select select "2026-01-01"
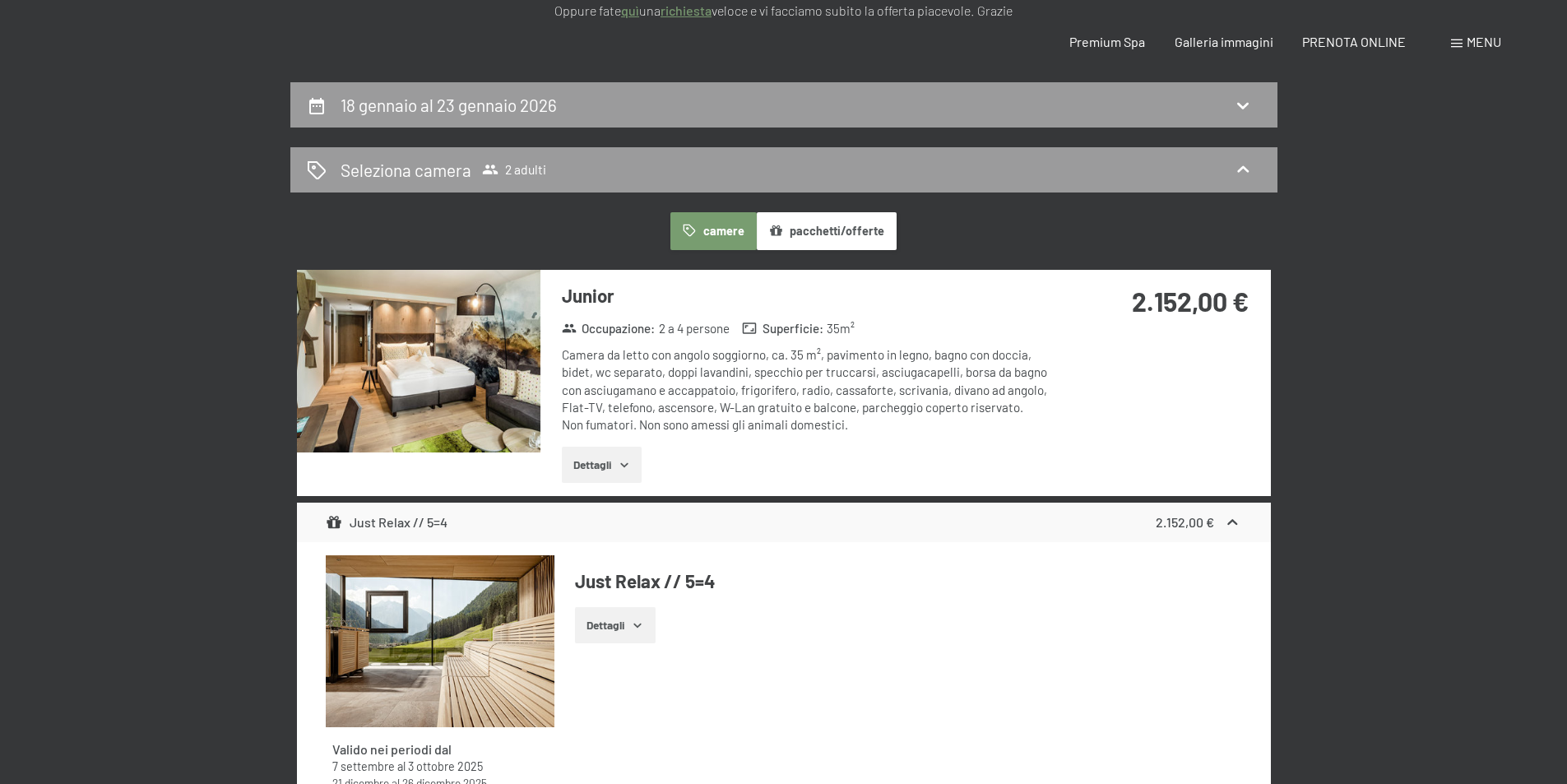
scroll to position [0, 0]
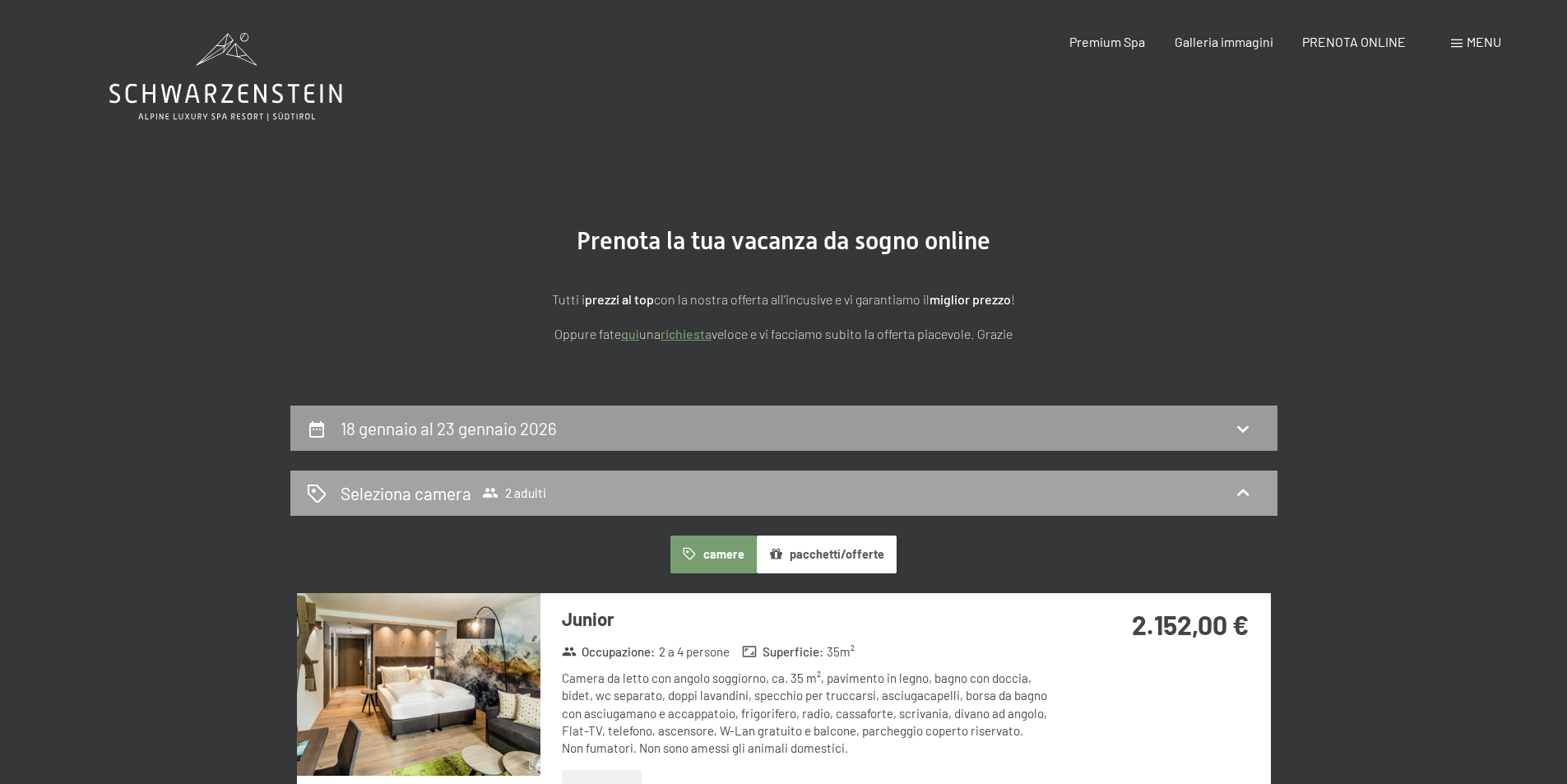
click at [983, 495] on div "Seleziona camera 2 adulti" at bounding box center [784, 493] width 955 height 24
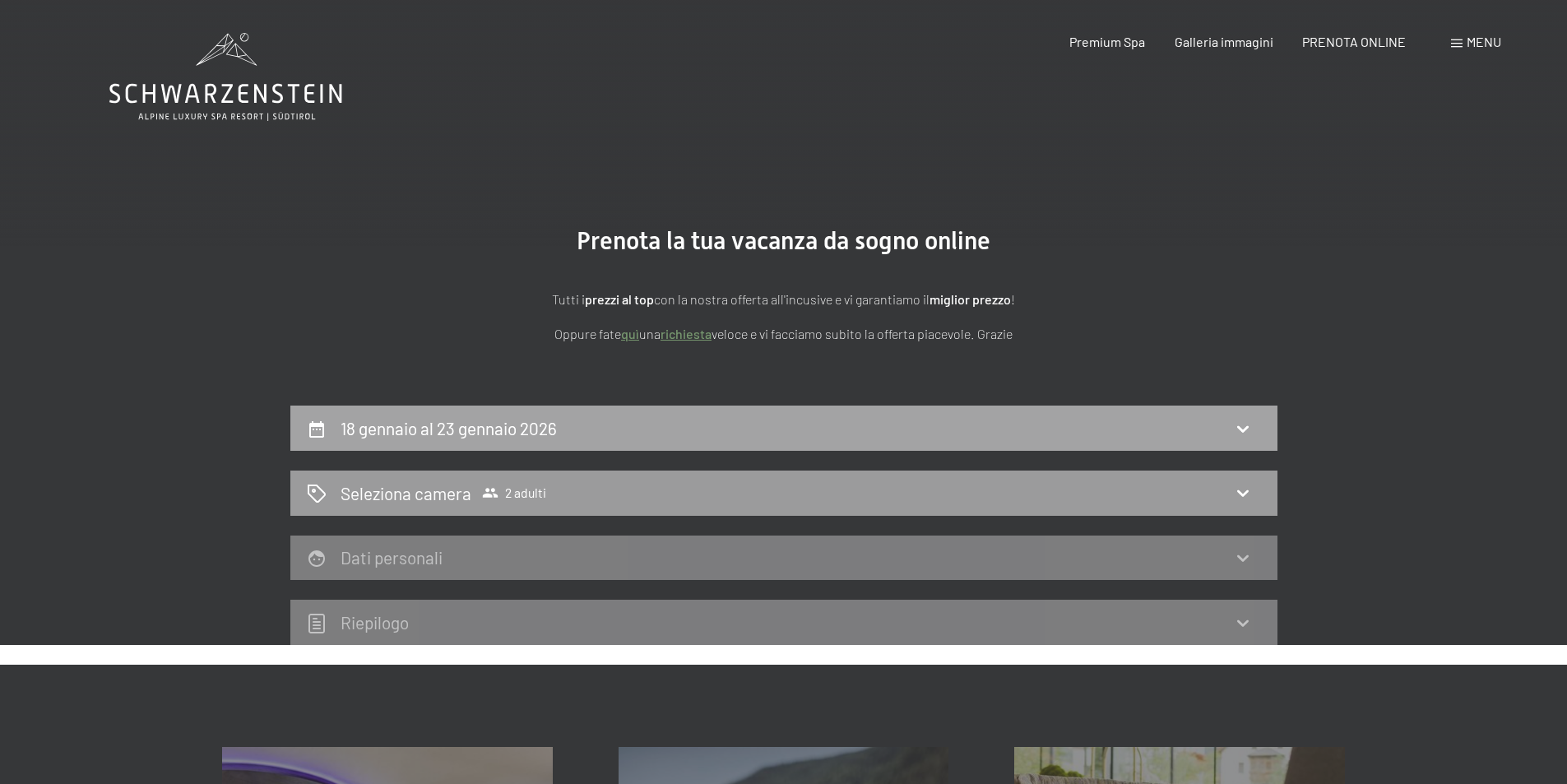
click at [998, 424] on div "18 gennaio al 23 gennaio 2026" at bounding box center [784, 428] width 955 height 24
select select "2025-12-01"
select select "2026-01-01"
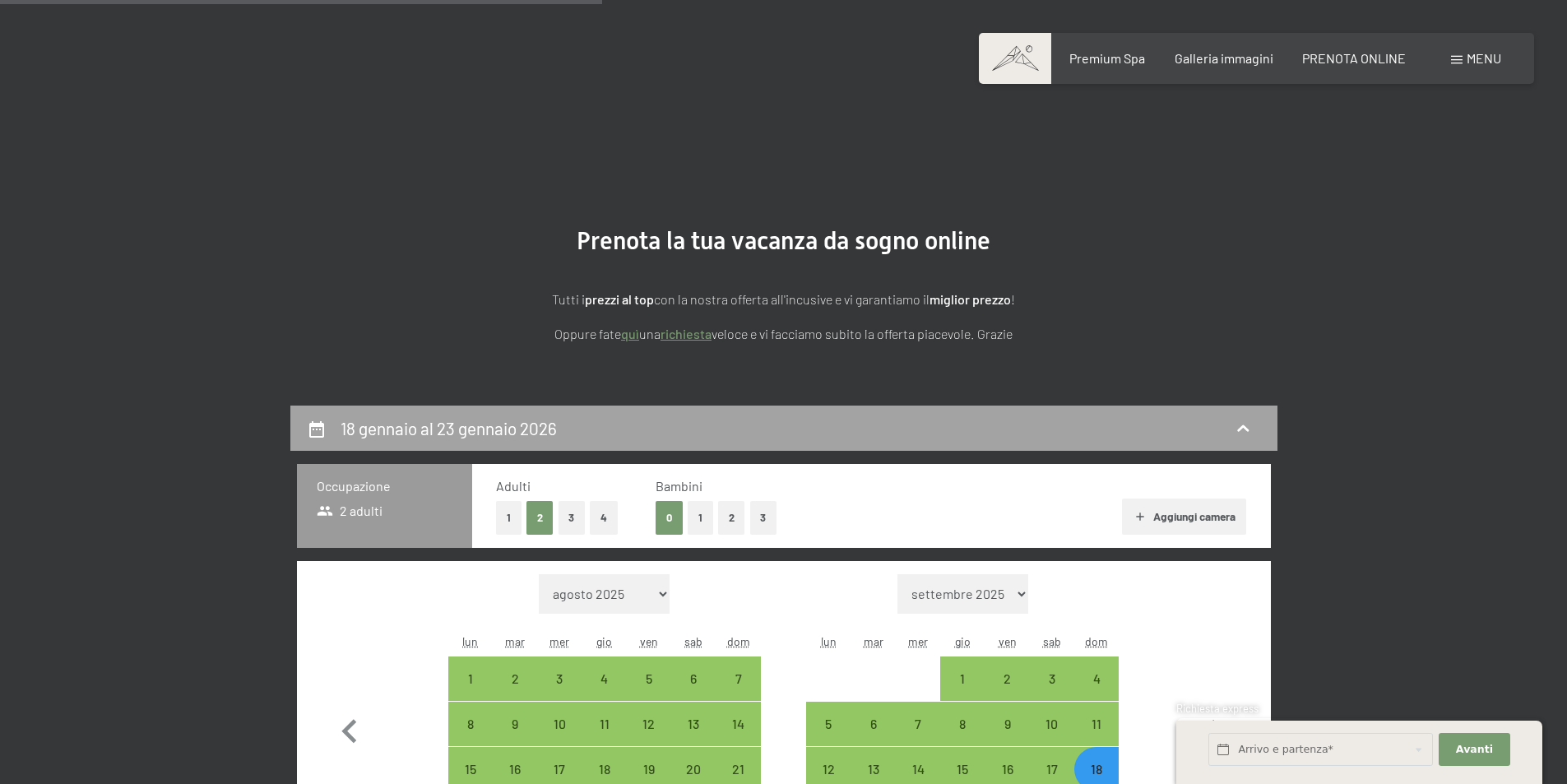
scroll to position [405, 0]
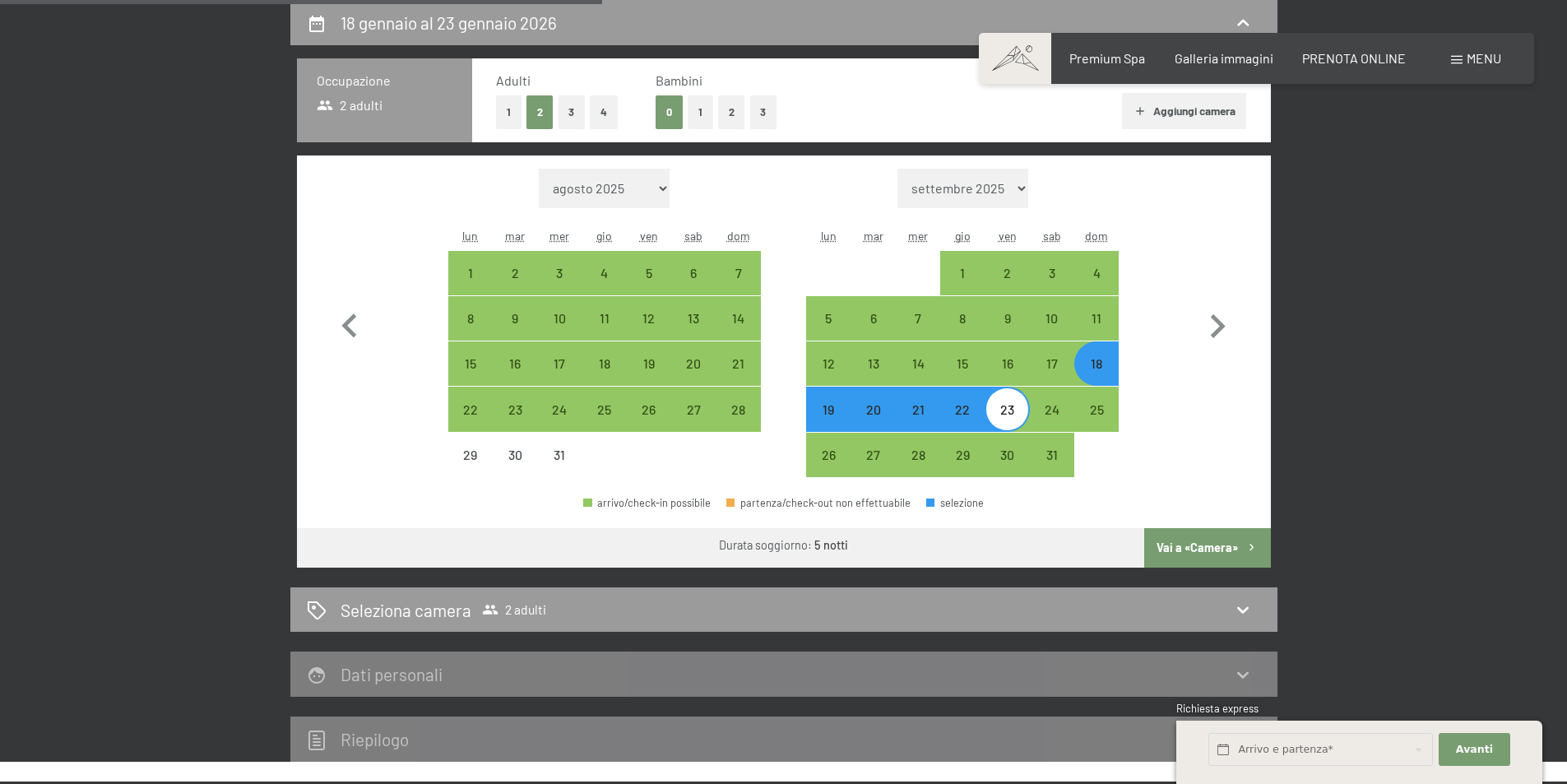
click at [1109, 369] on div "18" at bounding box center [1096, 377] width 41 height 41
select select "2025-12-01"
select select "2026-01-01"
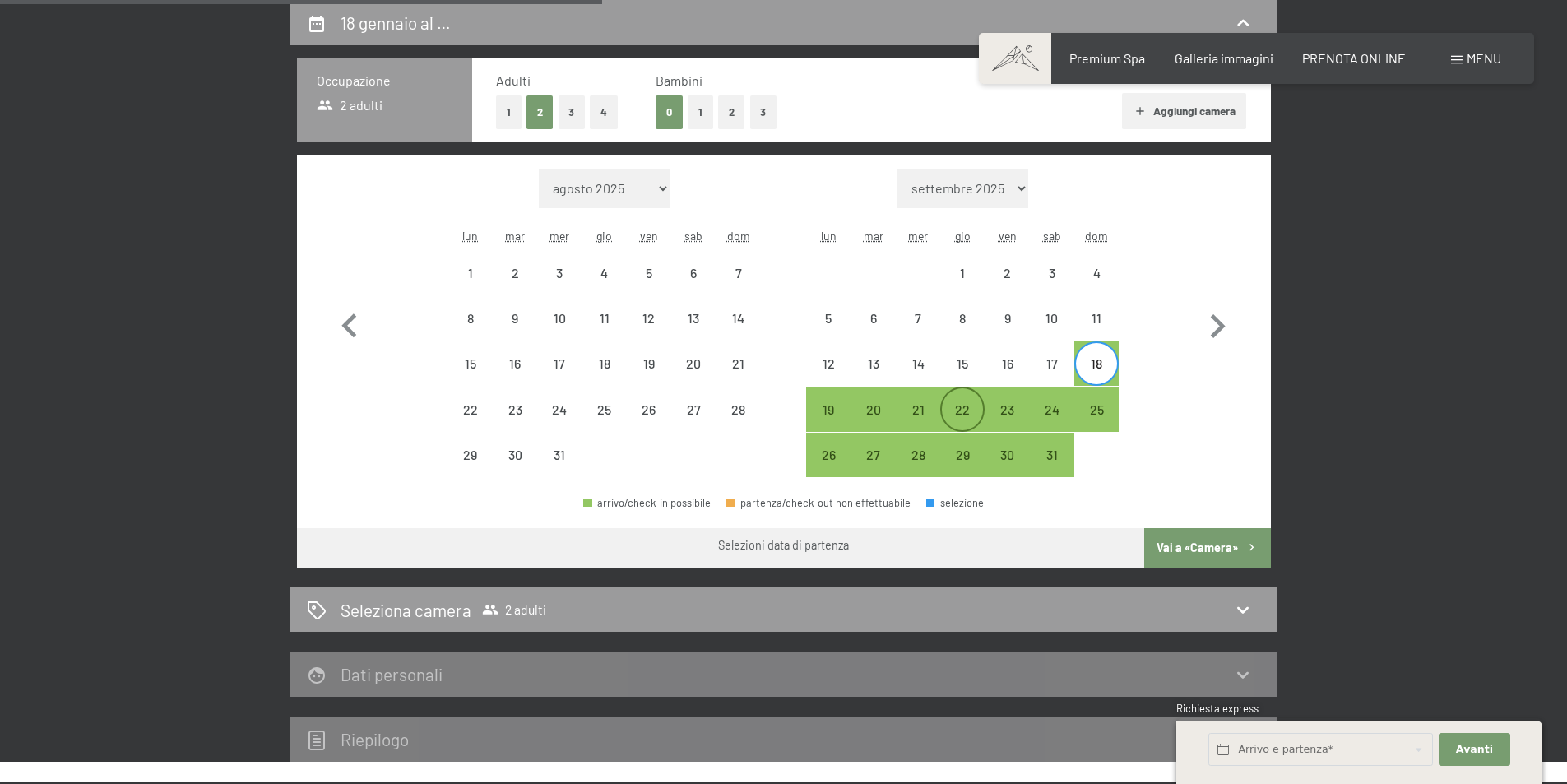
click at [958, 408] on div "22" at bounding box center [961, 422] width 41 height 41
select select "2025-12-01"
select select "2026-01-01"
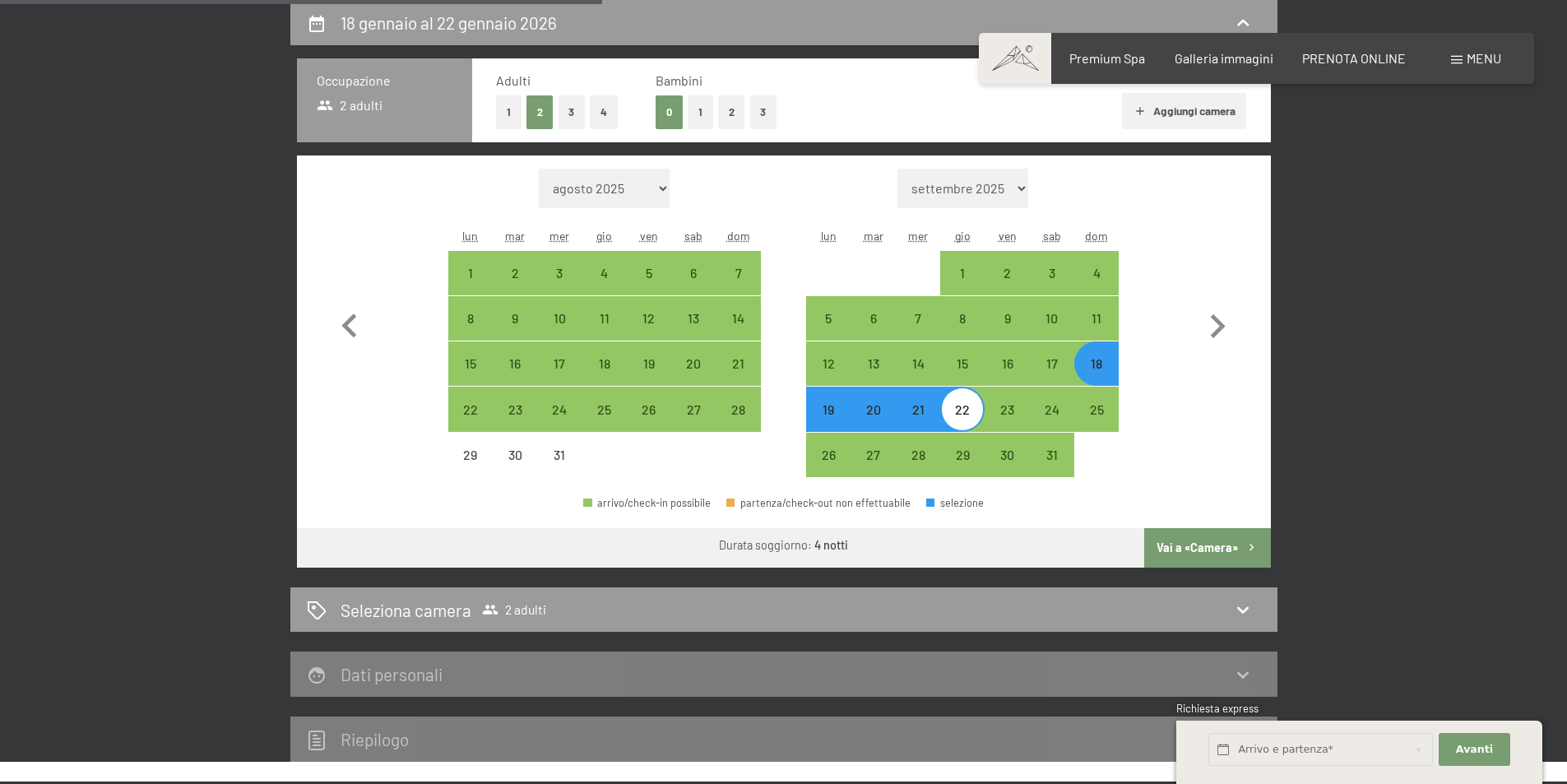
click at [1264, 546] on button "Vai a «Camera»" at bounding box center [1207, 548] width 126 height 40
select select "2025-12-01"
select select "2026-01-01"
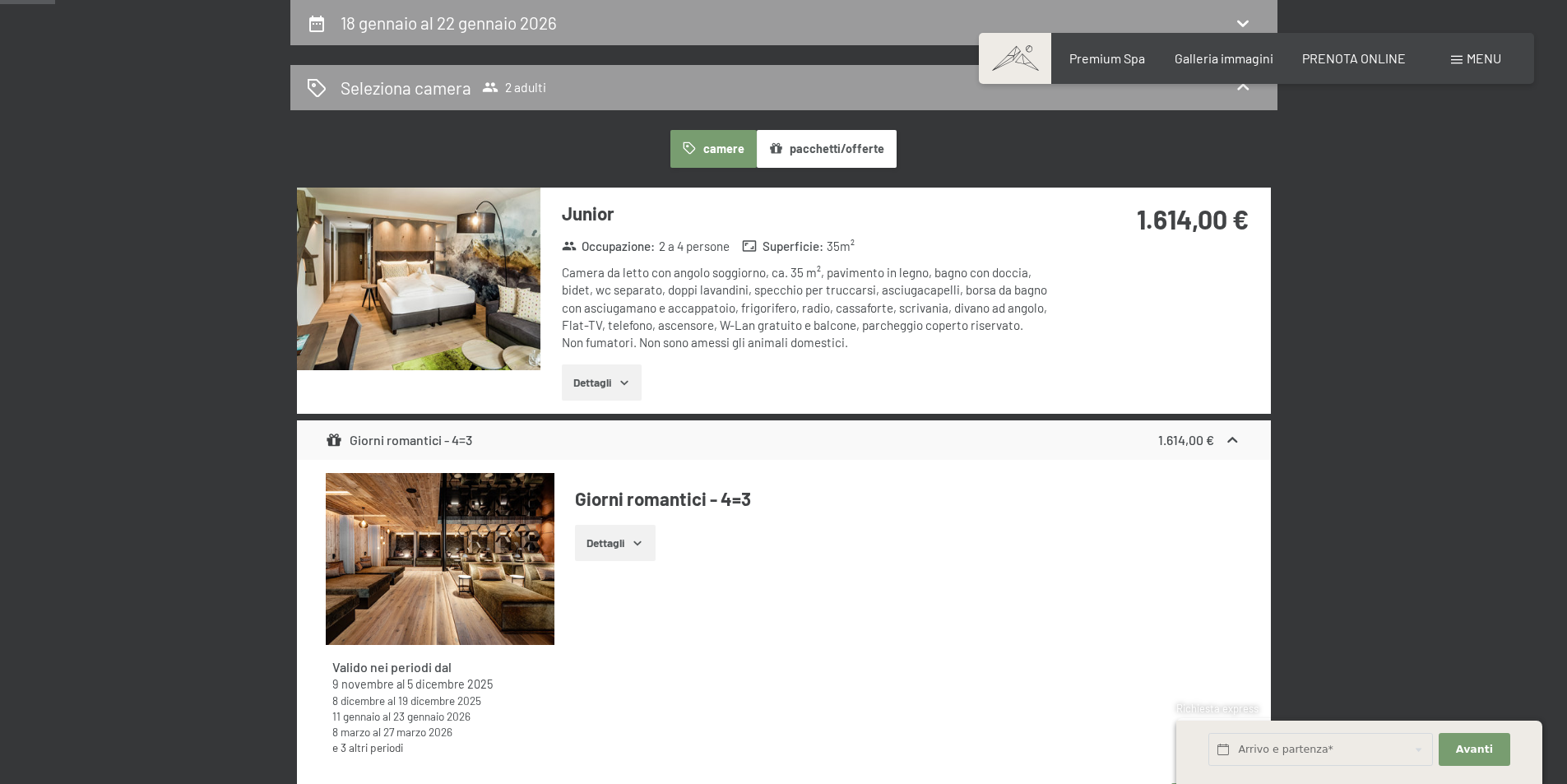
scroll to position [240, 0]
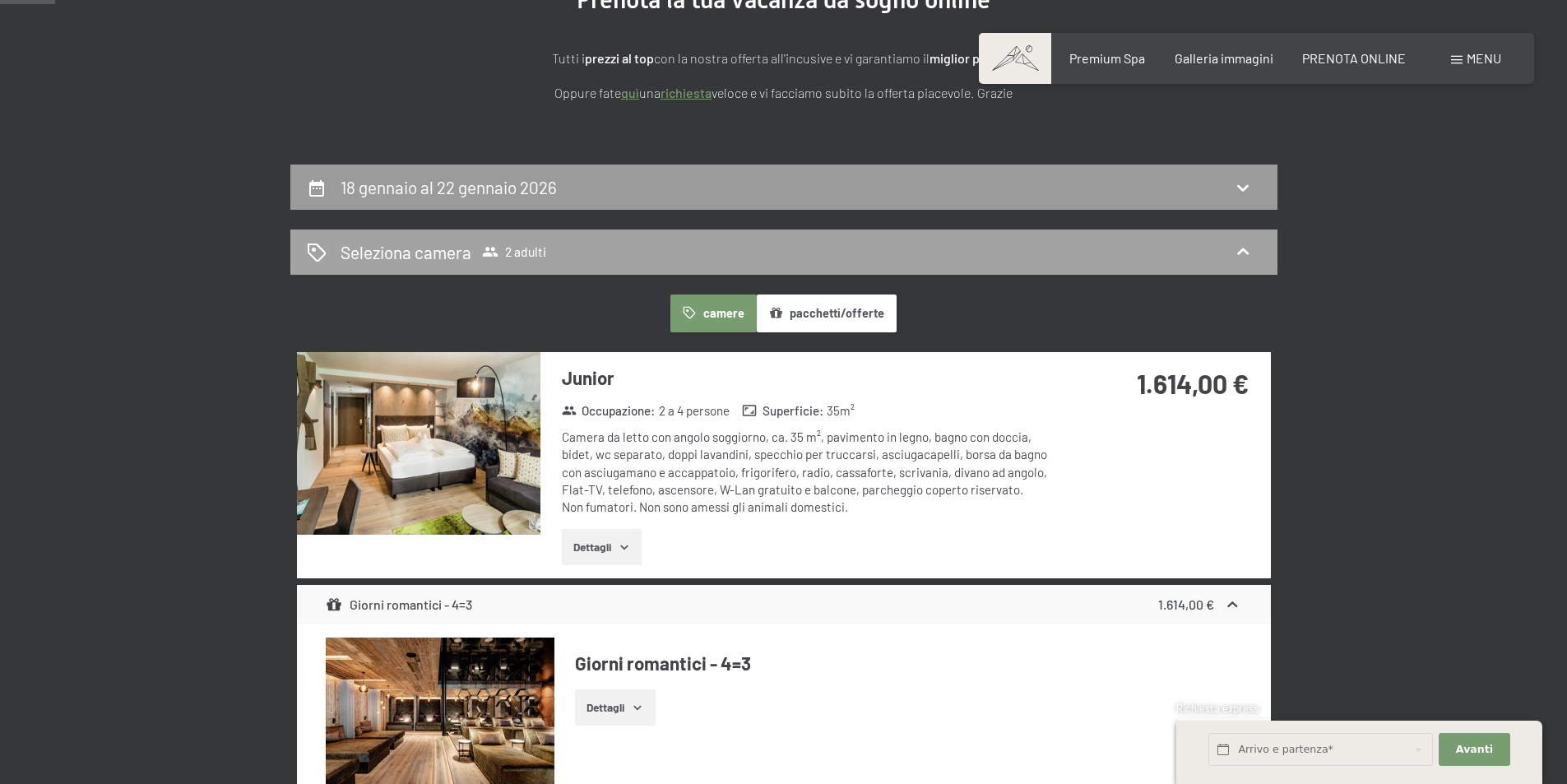
click at [768, 254] on div "Seleziona camera 2 adulti" at bounding box center [784, 252] width 955 height 24
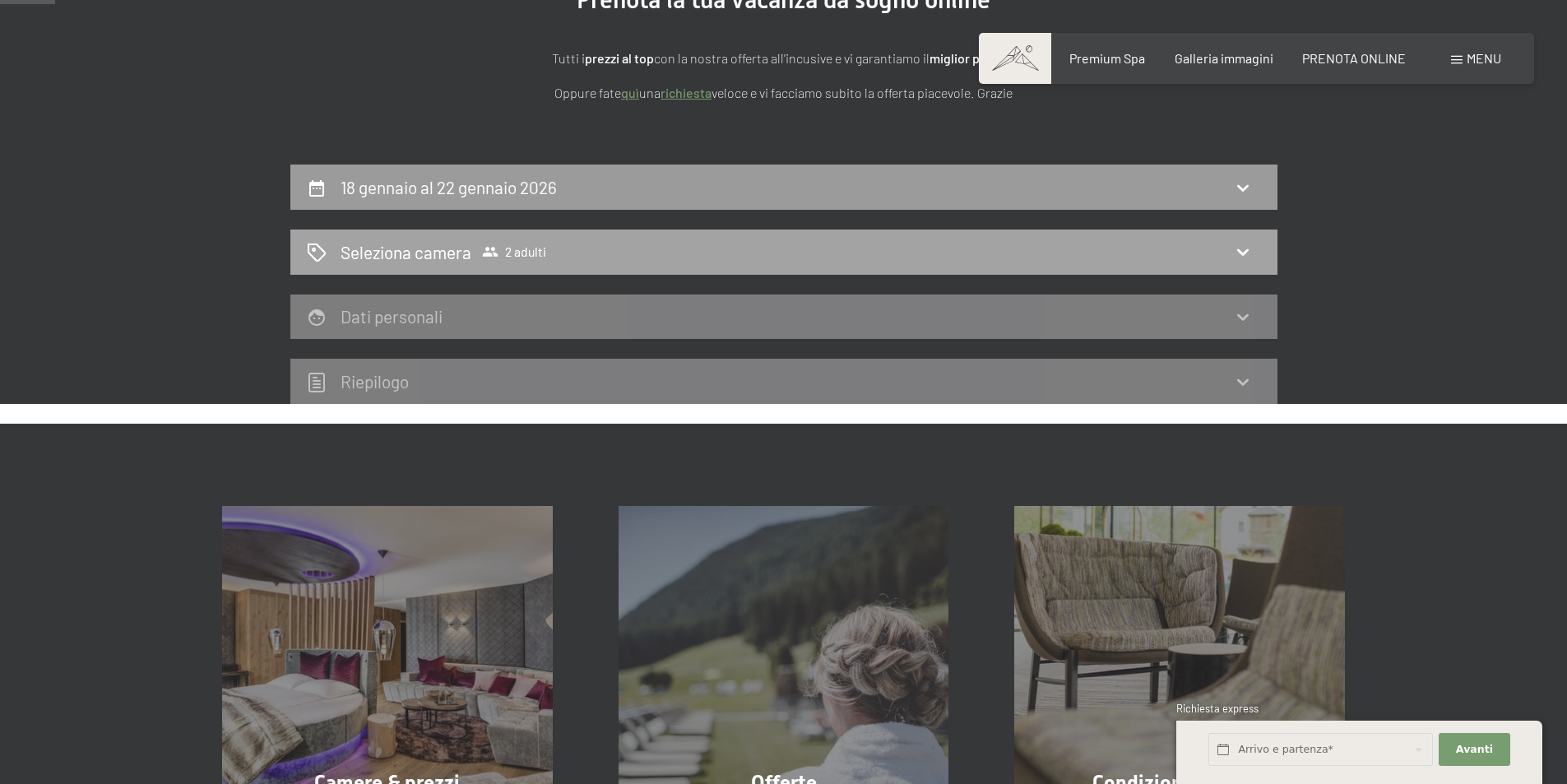
click at [914, 240] on div "Seleziona camera 2 adulti" at bounding box center [784, 252] width 955 height 24
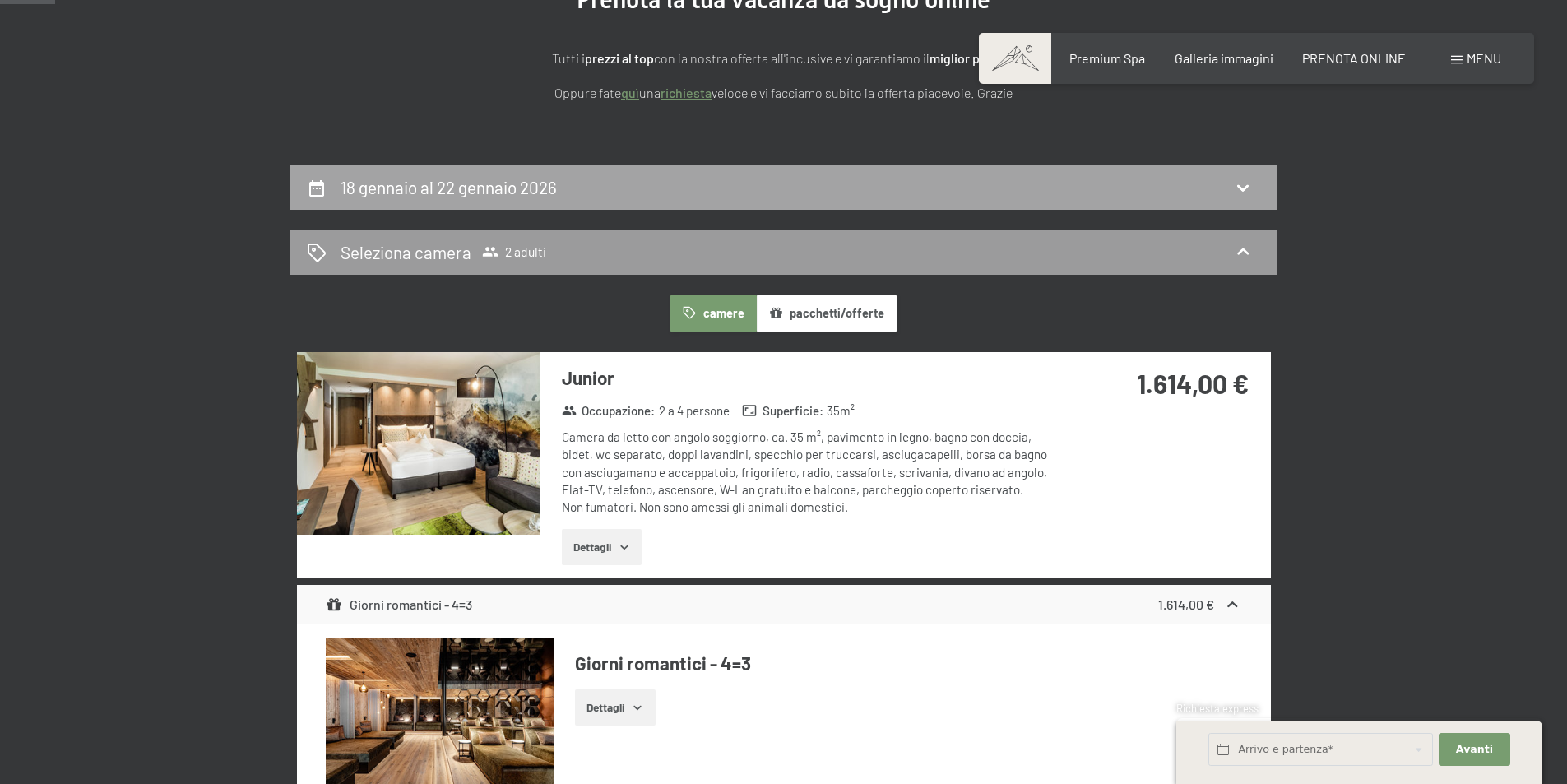
click at [921, 194] on div "18 gennaio al 22 gennaio 2026" at bounding box center [784, 187] width 955 height 24
select select "2025-12-01"
select select "2026-01-01"
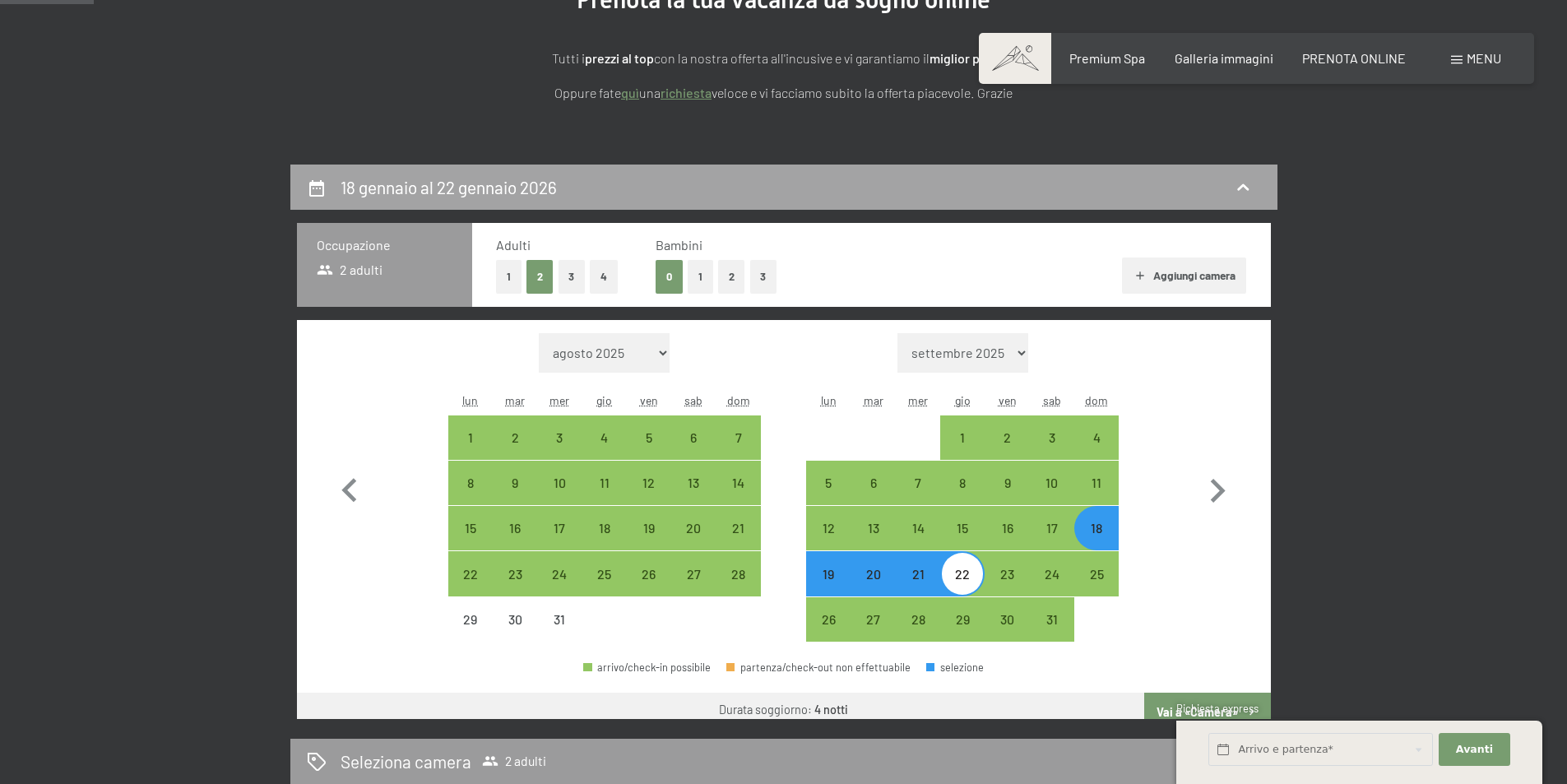
scroll to position [405, 0]
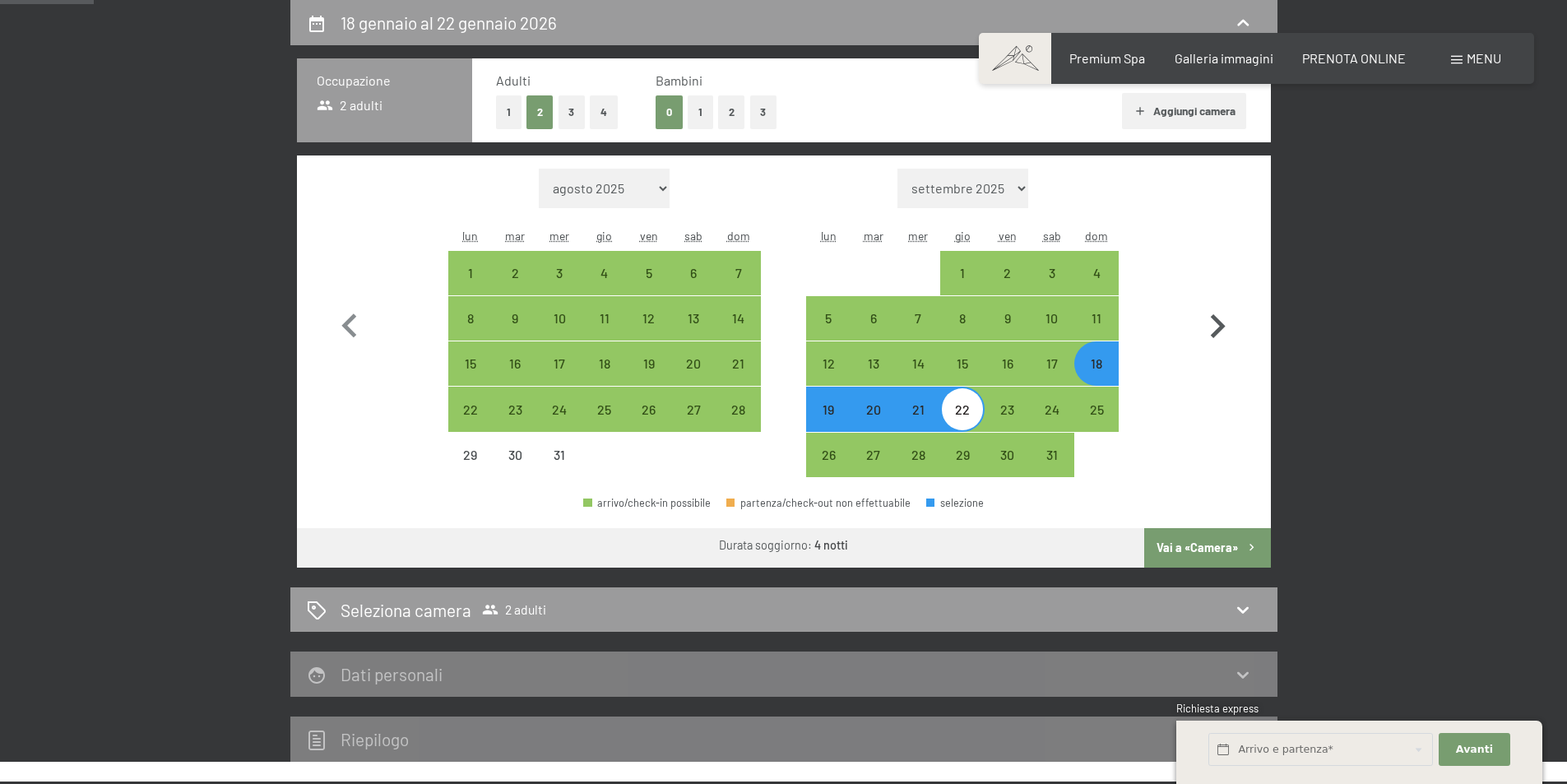
click at [1218, 317] on icon "button" at bounding box center [1218, 326] width 48 height 48
select select "2026-01-01"
select select "2026-02-01"
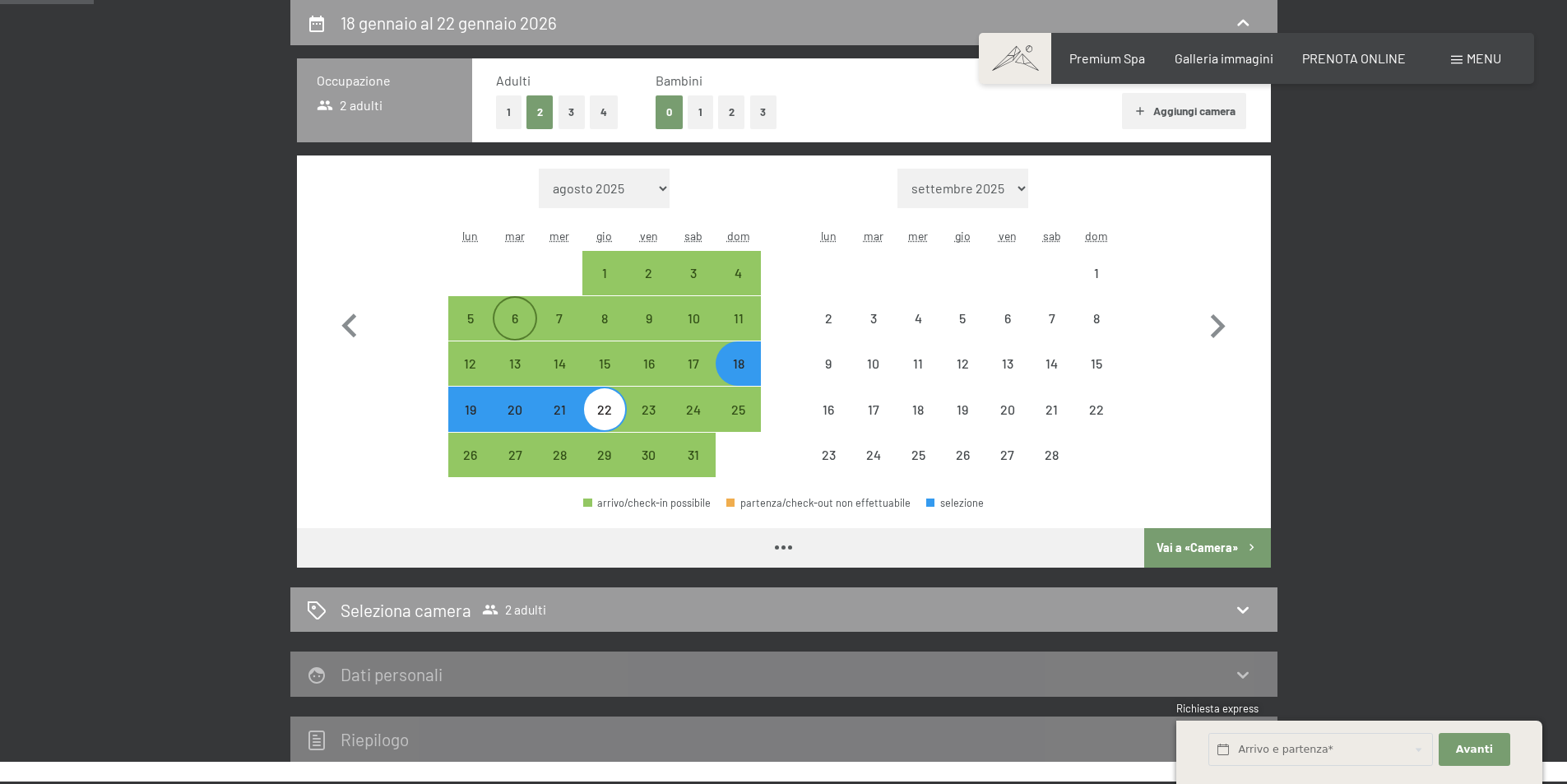
select select "2026-01-01"
select select "2026-02-01"
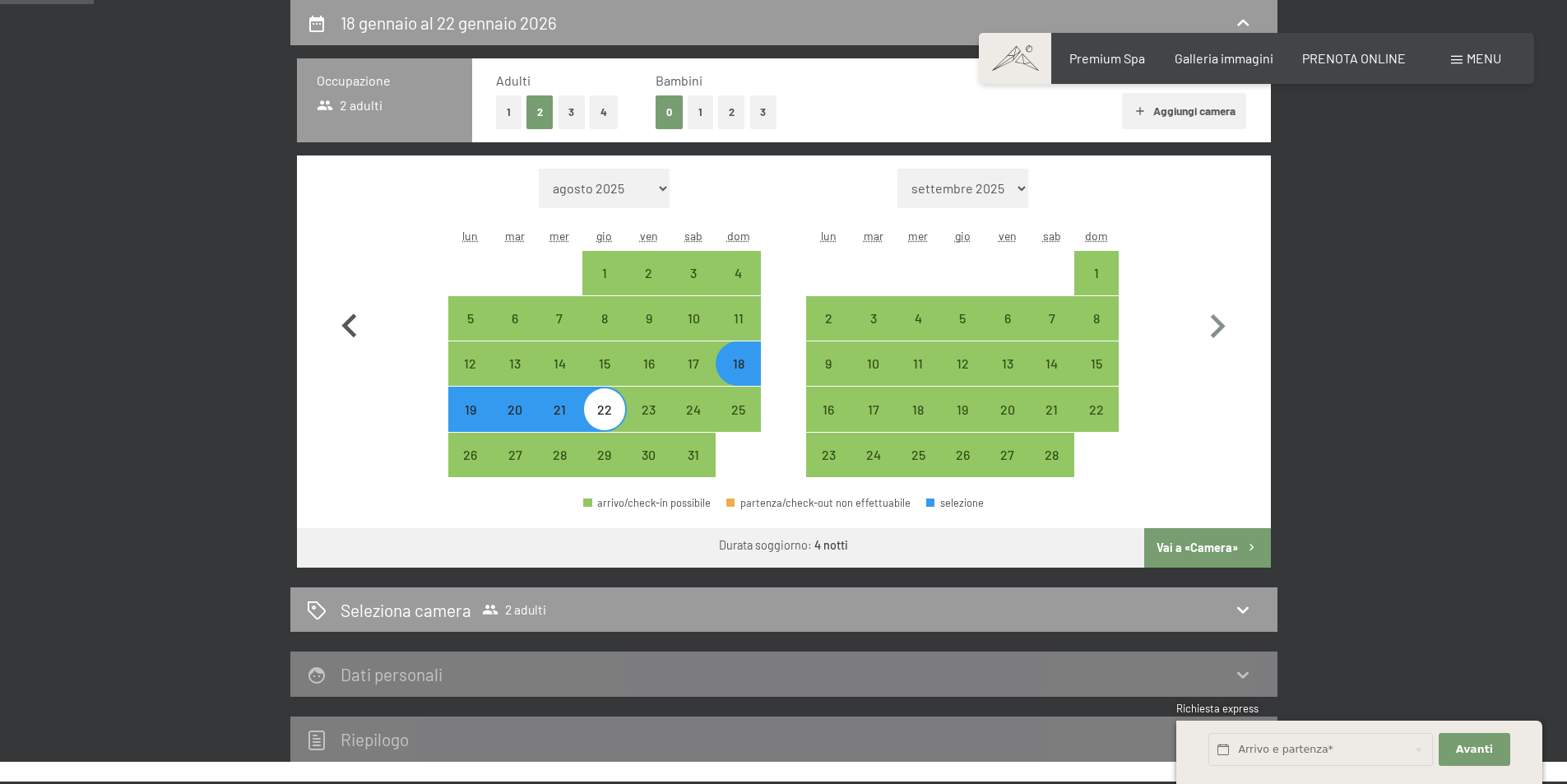
click at [345, 332] on icon "button" at bounding box center [350, 326] width 48 height 48
select select "2025-12-01"
select select "2026-01-01"
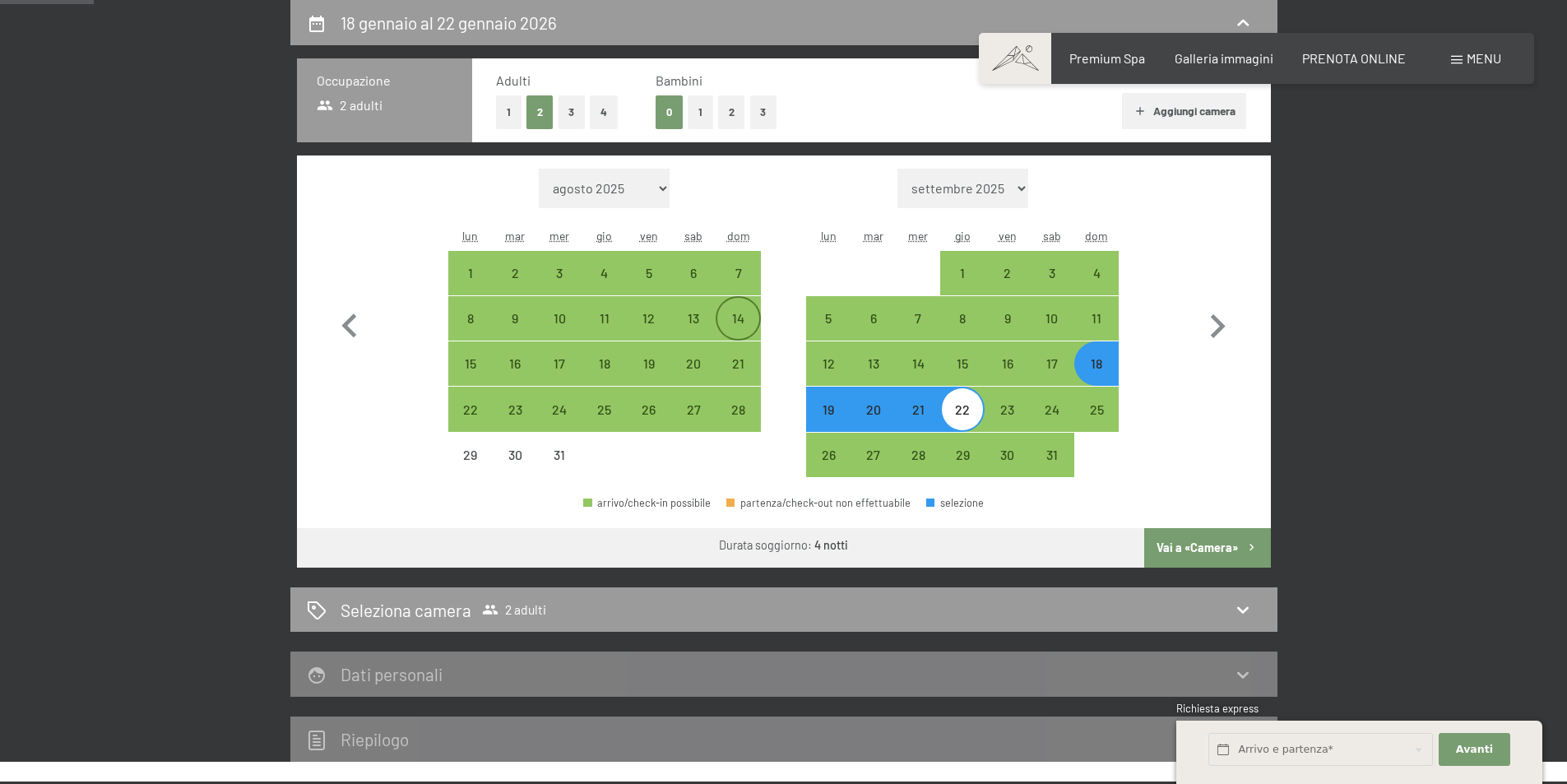
click at [725, 303] on div "14" at bounding box center [738, 318] width 41 height 41
select select "2025-12-01"
select select "2026-01-01"
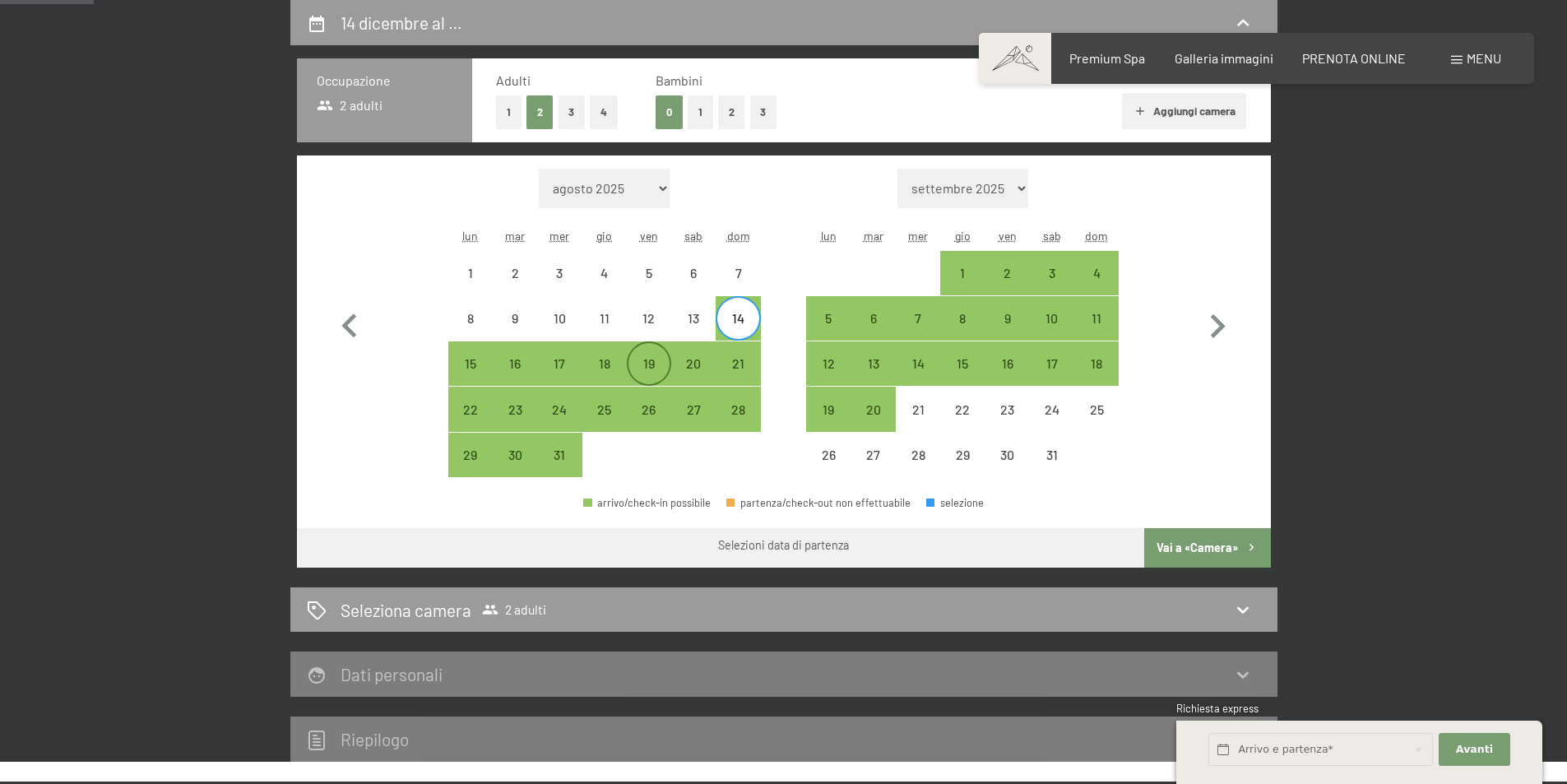
click at [641, 364] on div "19" at bounding box center [648, 377] width 41 height 41
select select "2025-12-01"
select select "2026-01-01"
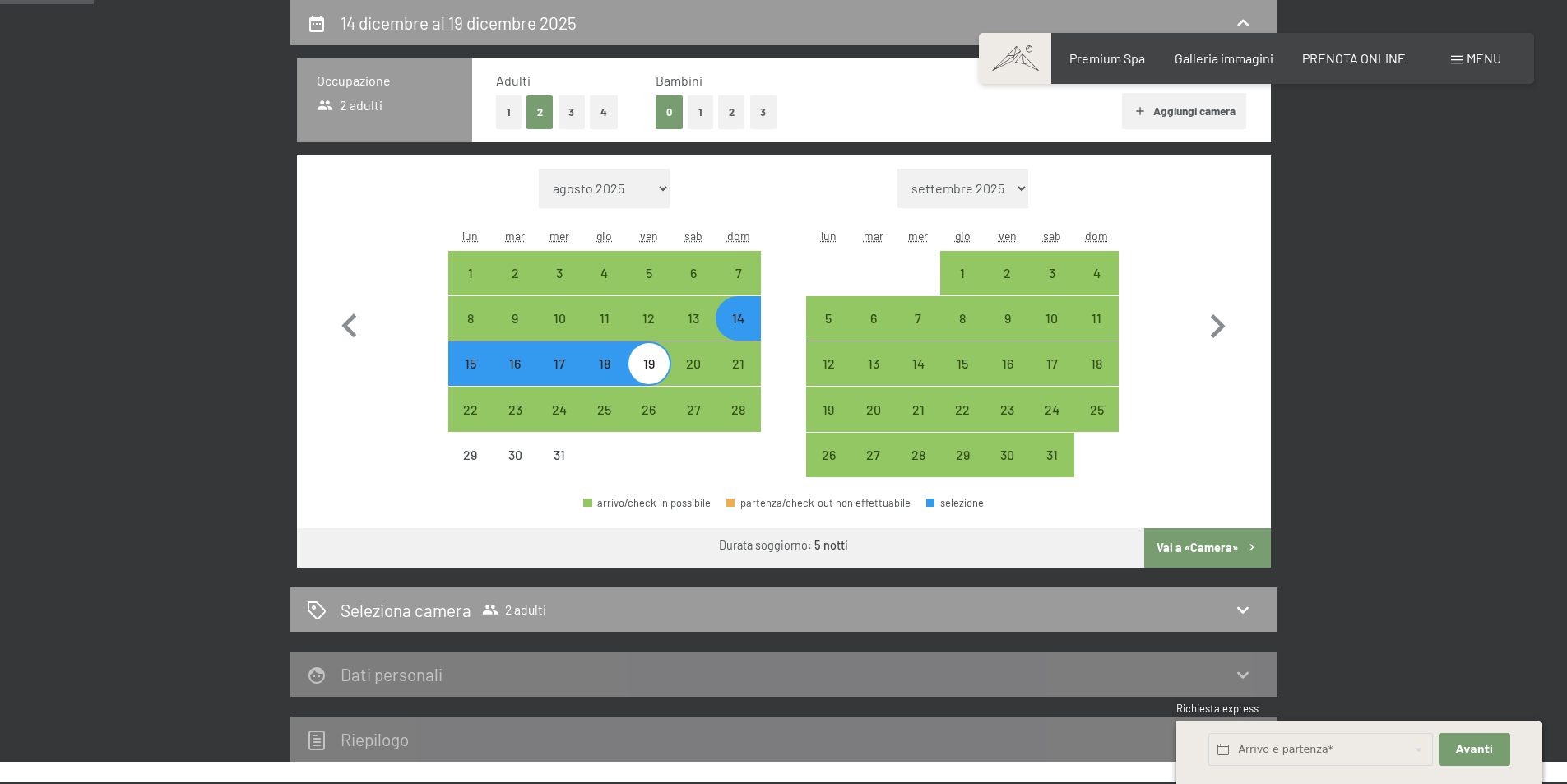
click at [1231, 555] on button "Vai a «Camera»" at bounding box center [1207, 548] width 126 height 40
select select "2025-12-01"
select select "2026-01-01"
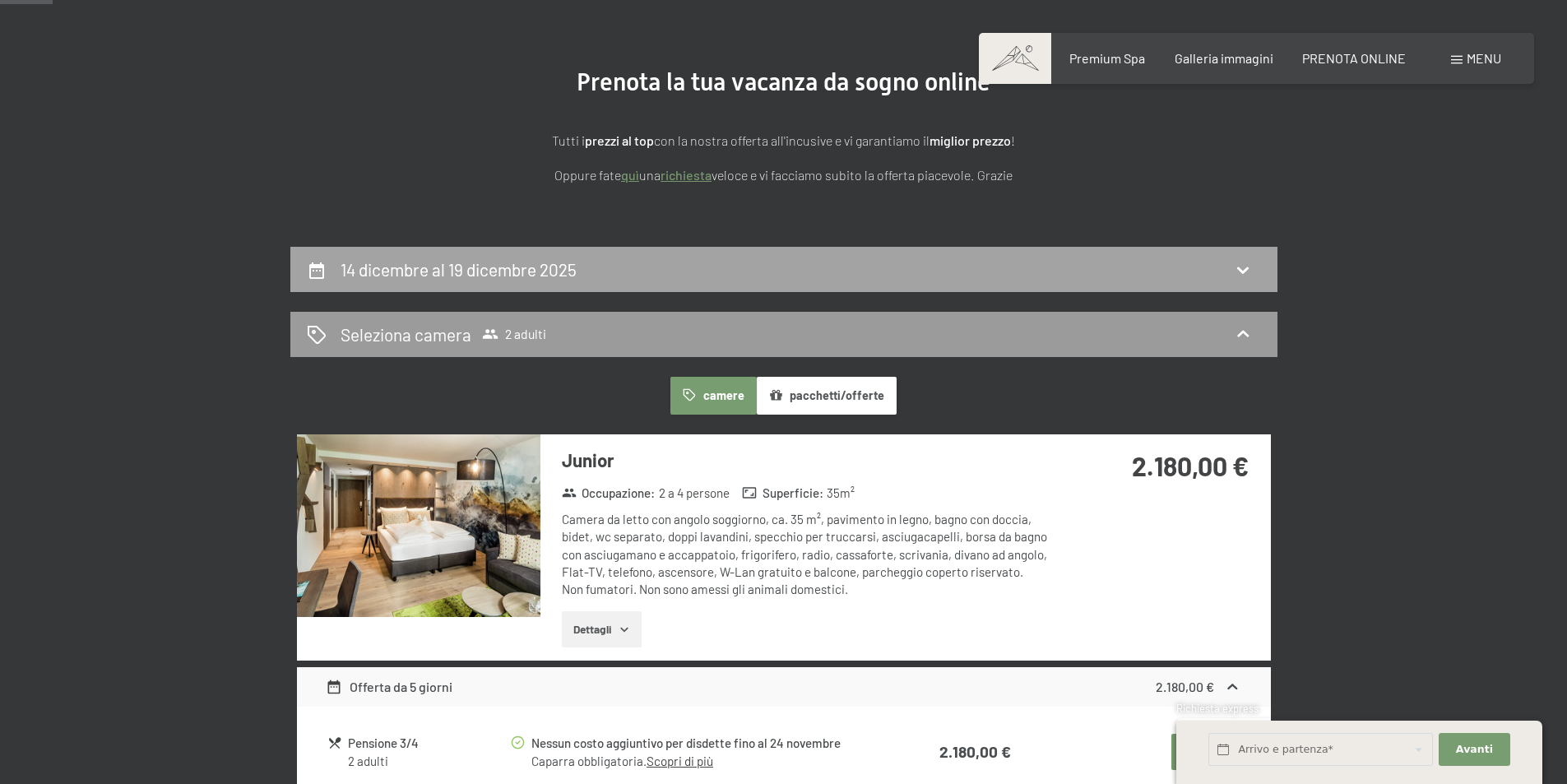
click at [1211, 270] on div "14 dicembre al 19 dicembre 2025" at bounding box center [784, 269] width 955 height 24
select select "2025-12-01"
select select "2026-01-01"
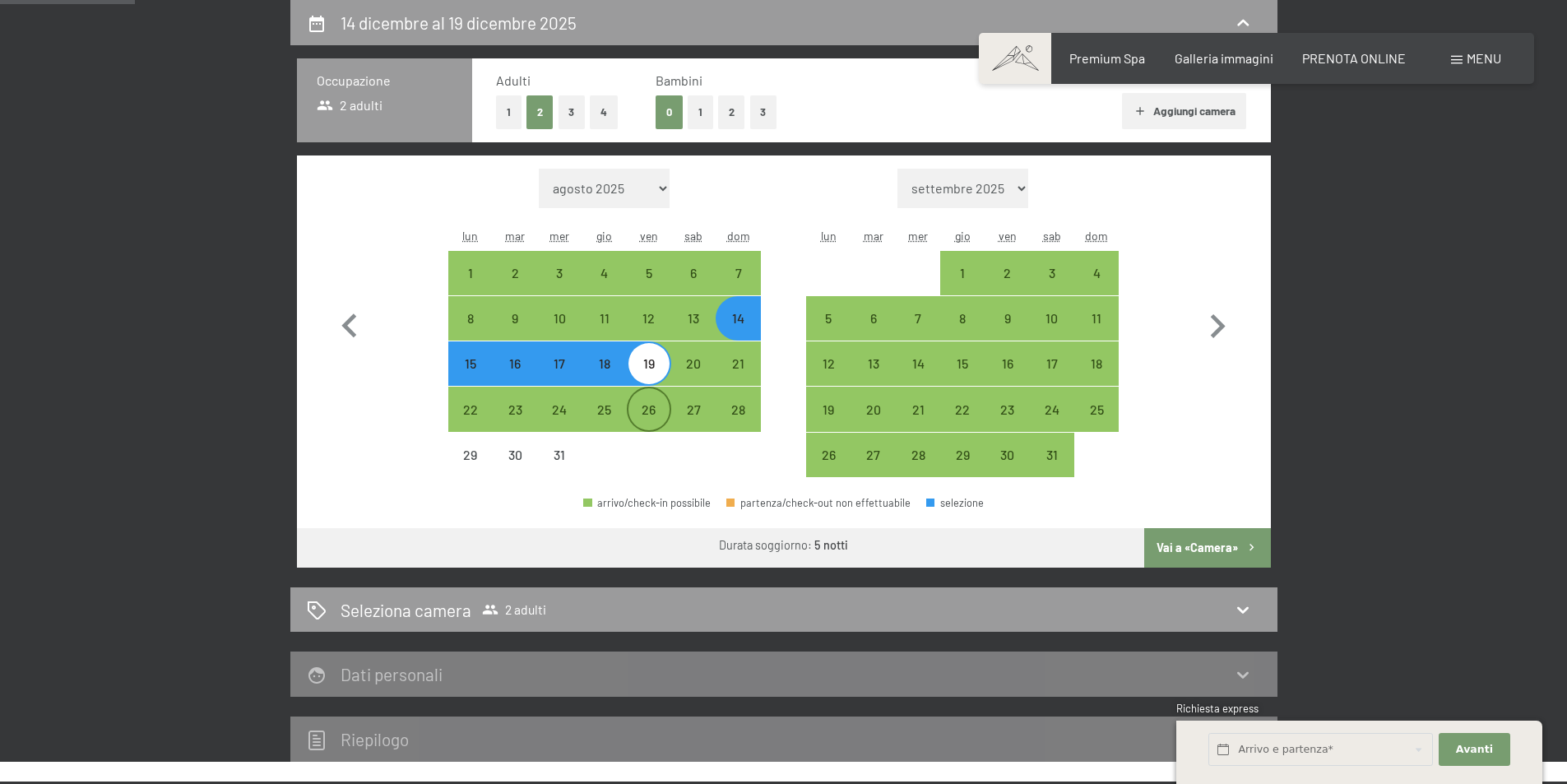
click at [653, 419] on div "26" at bounding box center [648, 422] width 41 height 41
select select "2025-12-01"
select select "2026-01-01"
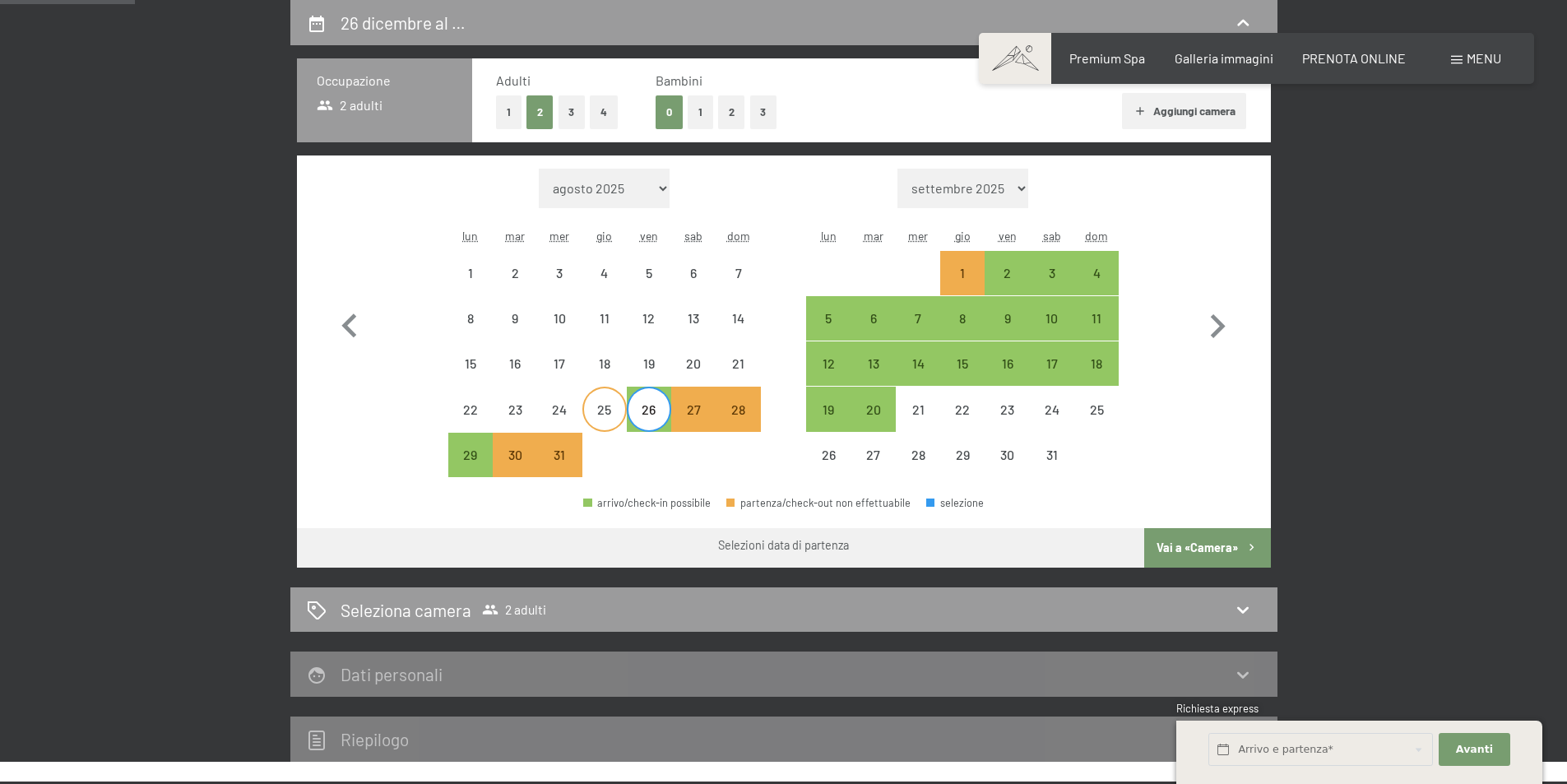
click at [618, 413] on div "25" at bounding box center [604, 422] width 41 height 41
select select "2025-12-01"
select select "2026-01-01"
click at [658, 412] on div "26" at bounding box center [648, 422] width 41 height 41
select select "2025-12-01"
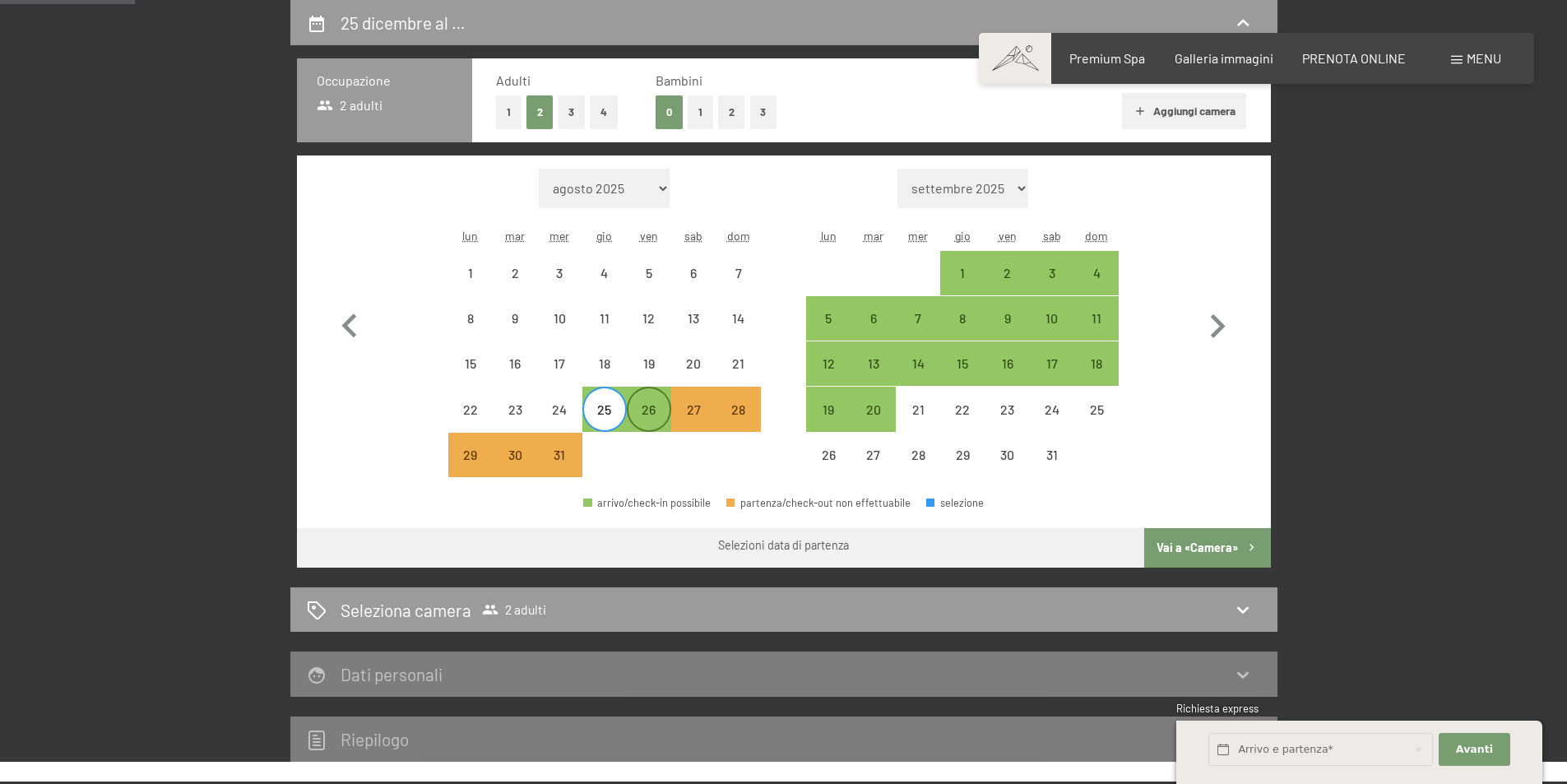
select select "2026-01-01"
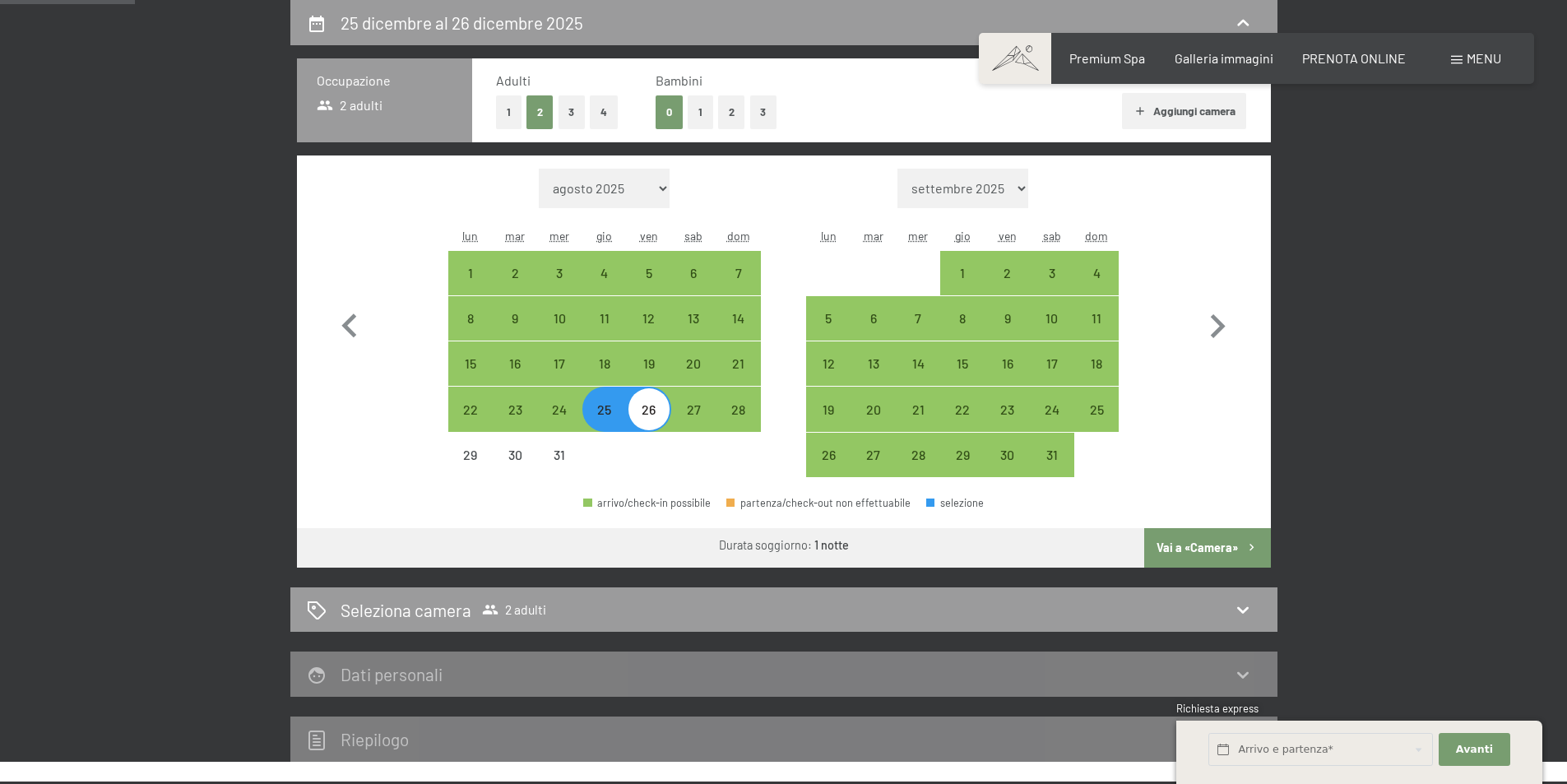
click at [1238, 560] on button "Vai a «Camera»" at bounding box center [1207, 548] width 126 height 40
select select "2025-12-01"
select select "2026-01-01"
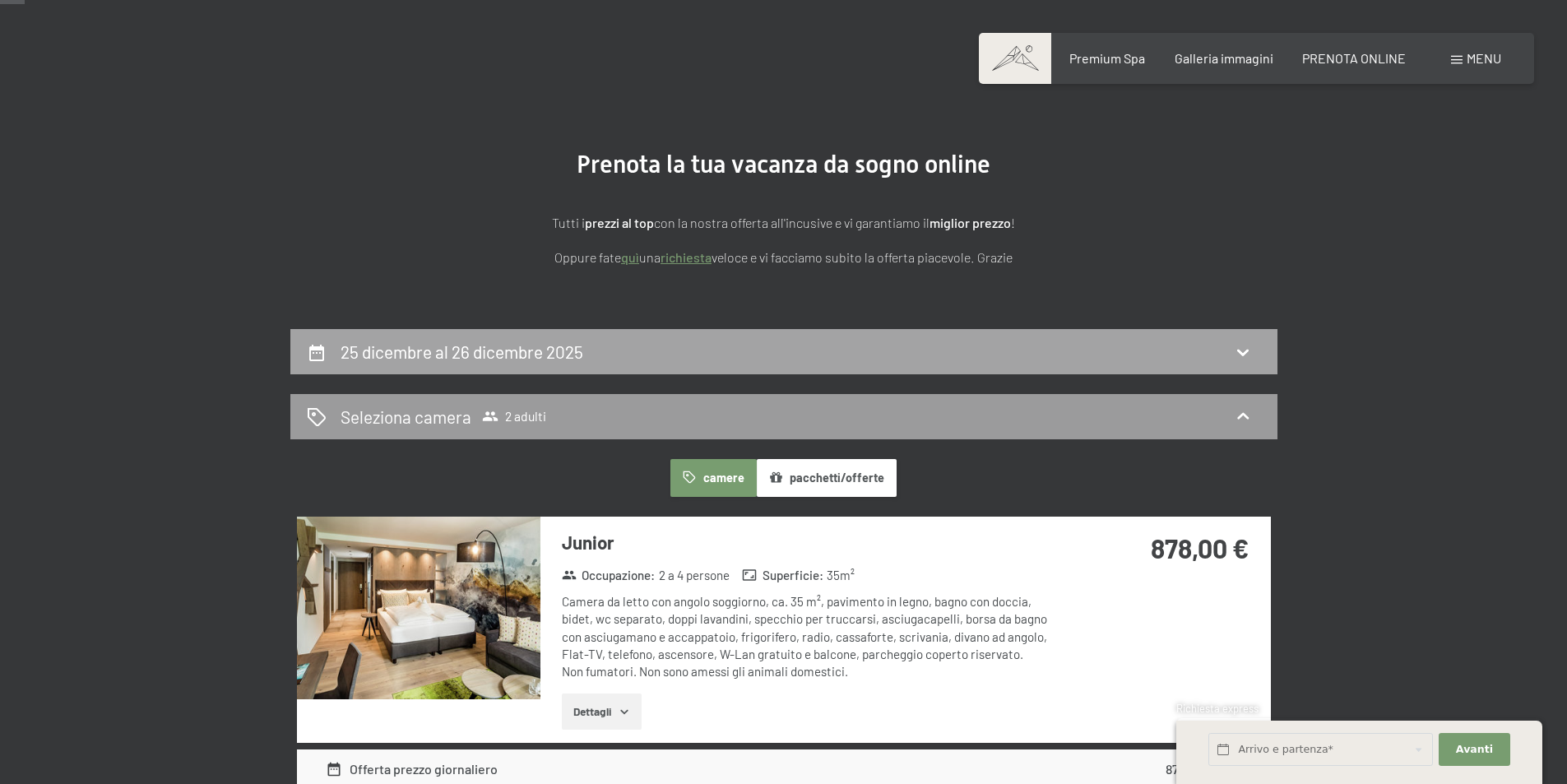
click at [827, 361] on div "25 dicembre al 26 dicembre 2025" at bounding box center [784, 352] width 955 height 24
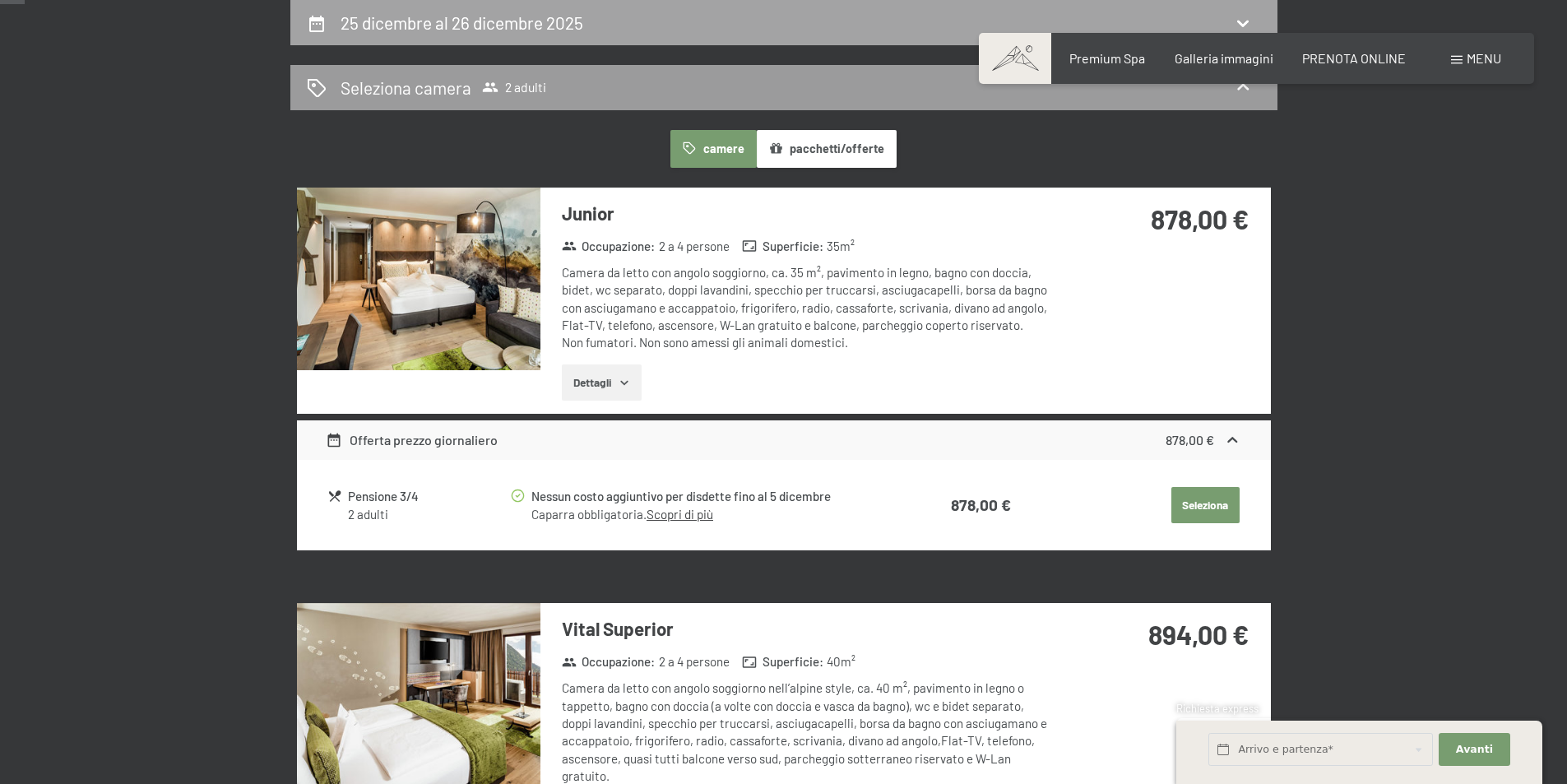
select select "2025-12-01"
select select "2026-01-01"
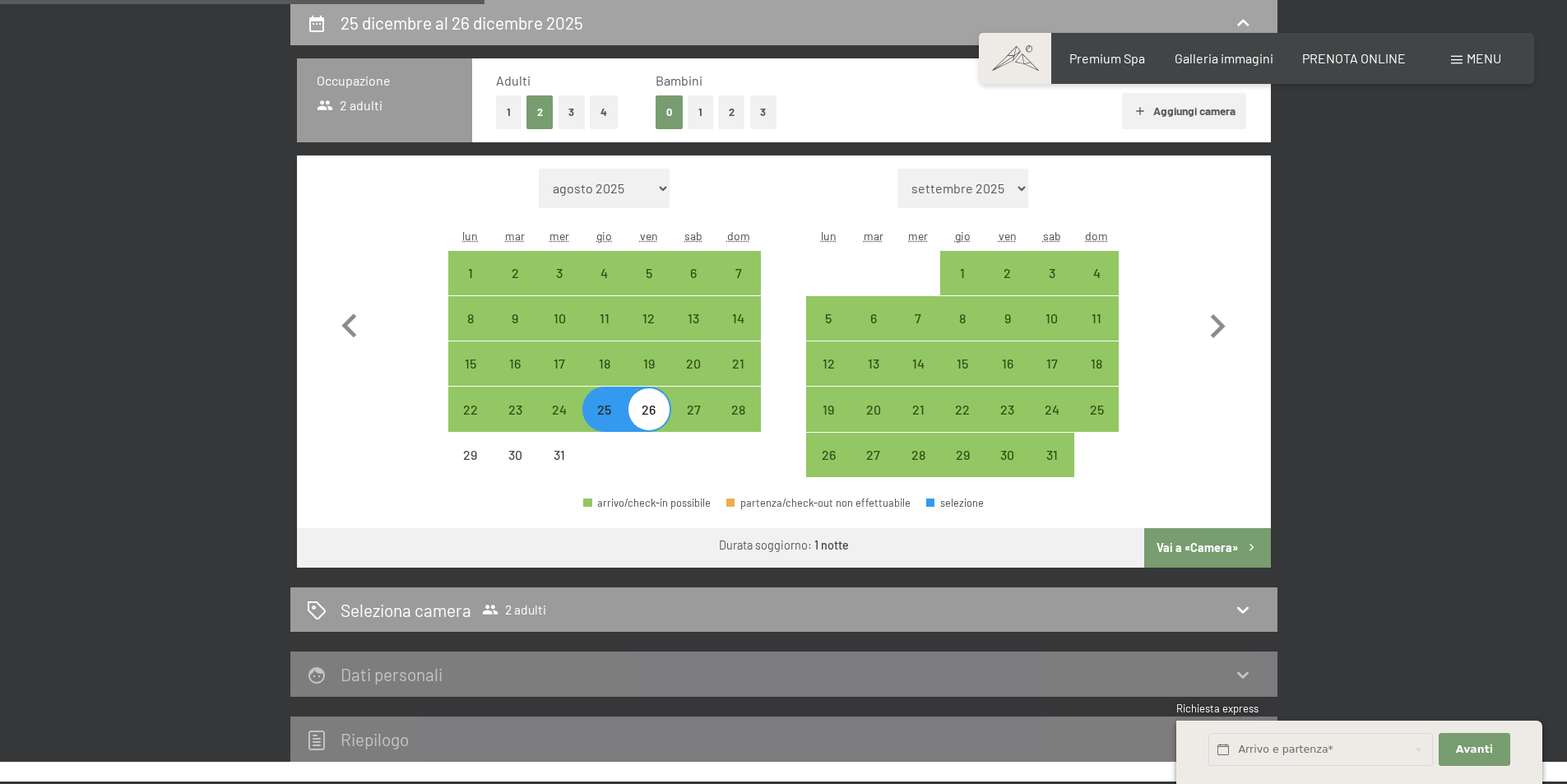
scroll to position [488, 0]
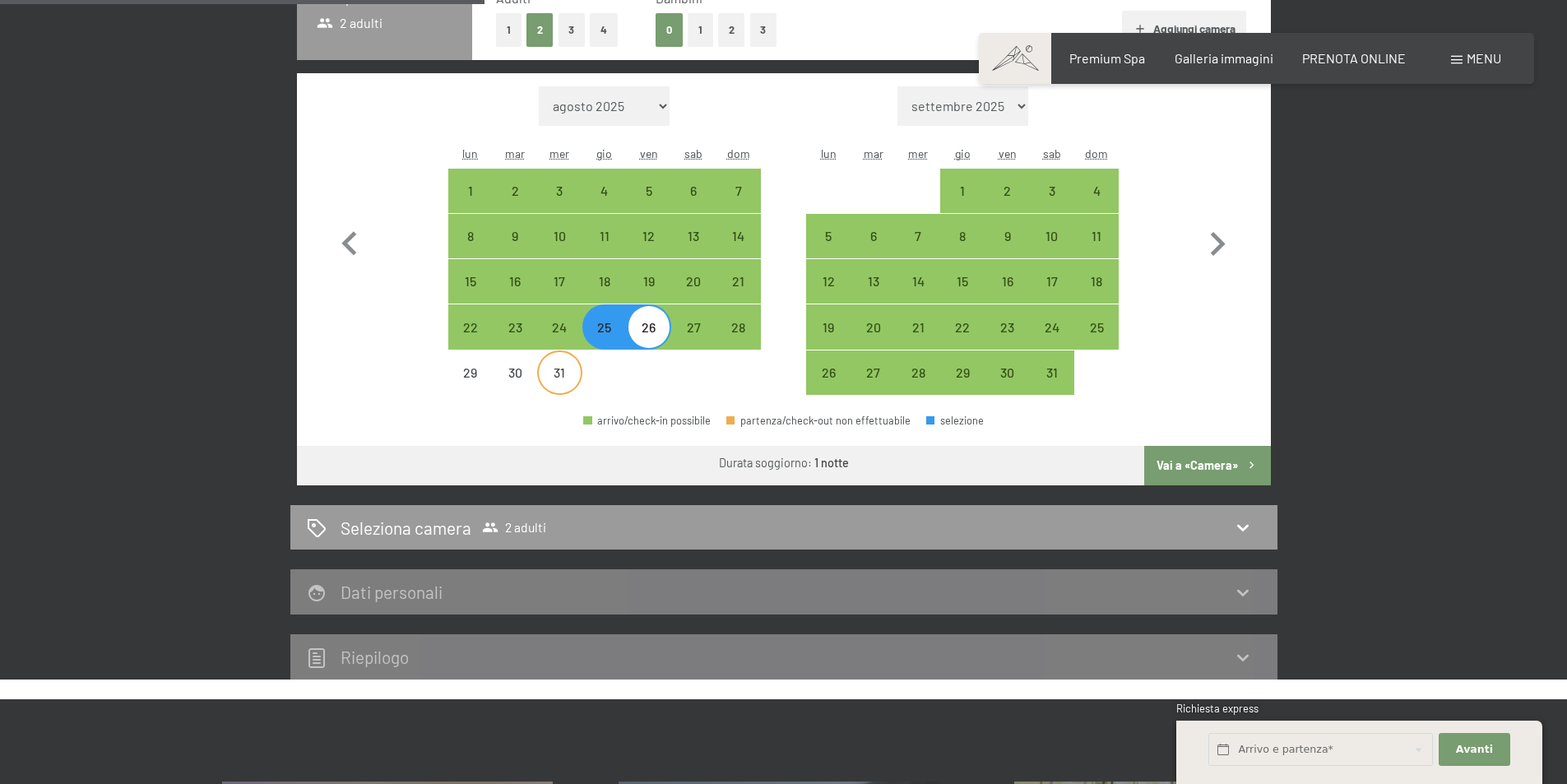
click at [560, 369] on div "31" at bounding box center [559, 386] width 41 height 41
select select "2025-12-01"
select select "2026-01-01"
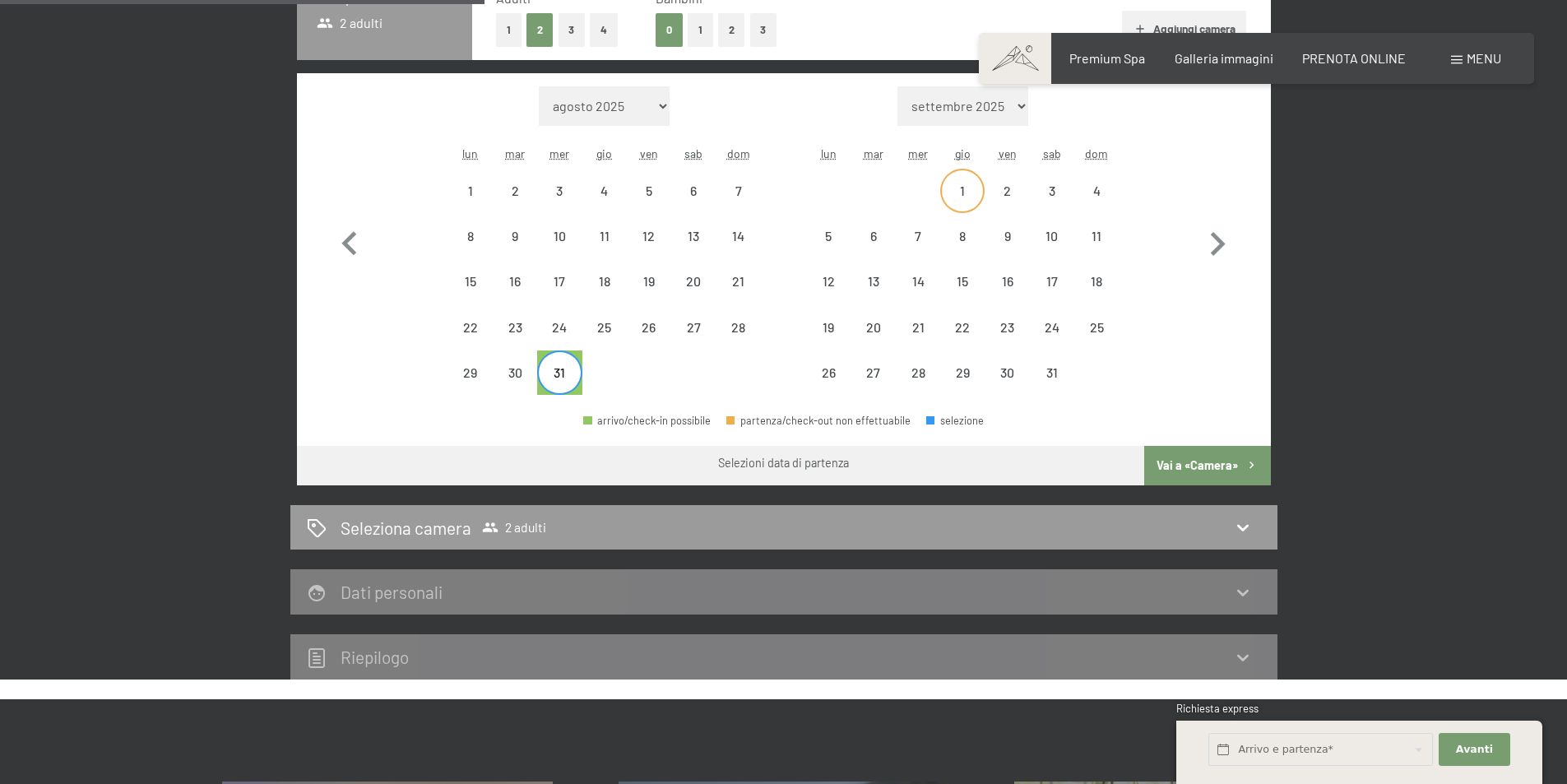
click at [963, 189] on div "1" at bounding box center [961, 204] width 41 height 41
select select "2025-12-01"
select select "2026-01-01"
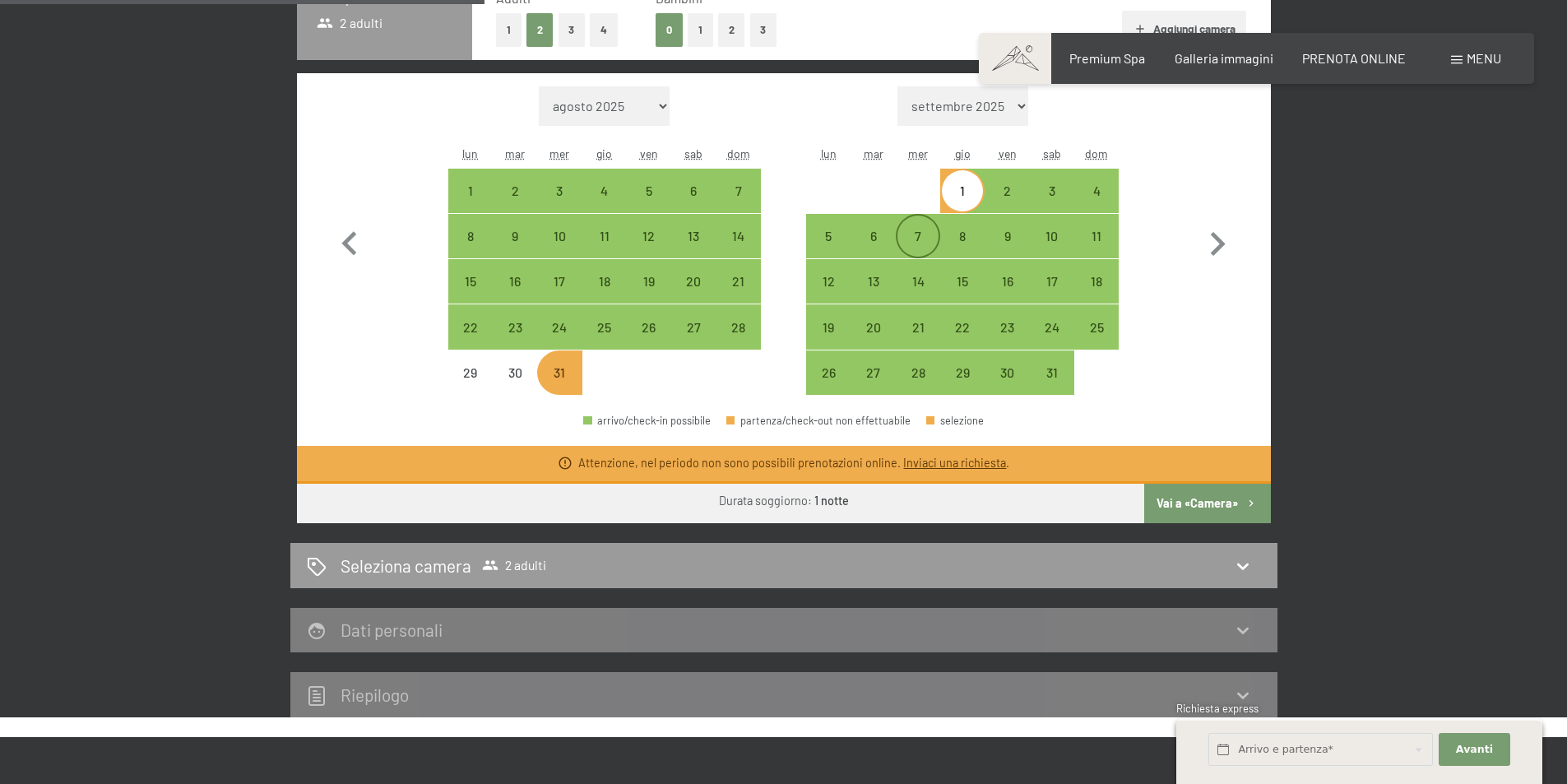
drag, startPoint x: 822, startPoint y: 238, endPoint x: 915, endPoint y: 233, distance: 93.1
click at [821, 238] on div "5" at bounding box center [828, 249] width 41 height 41
select select "2025-12-01"
select select "2026-01-01"
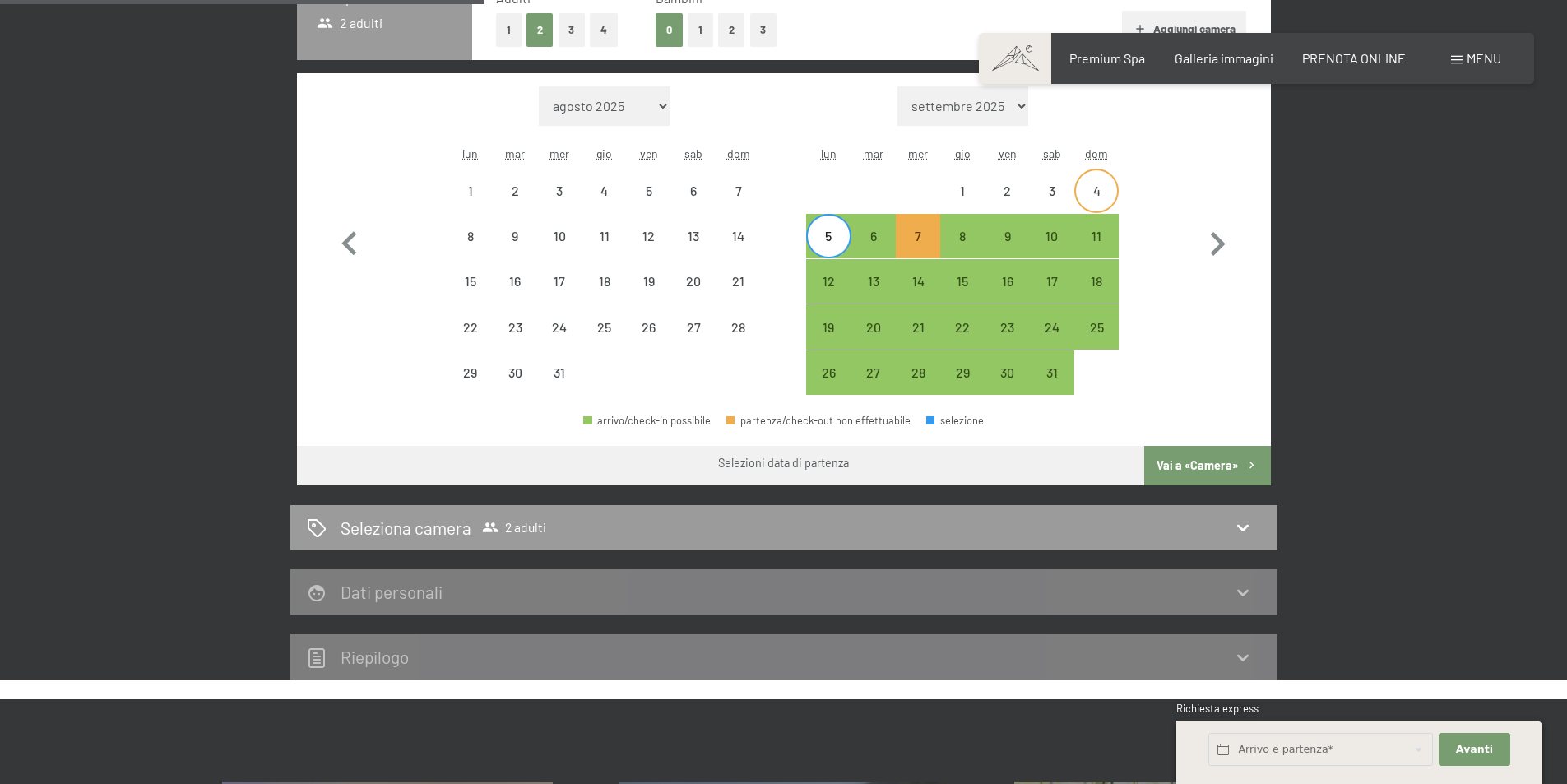
click at [1104, 200] on div "4" at bounding box center [1096, 204] width 41 height 41
select select "2025-12-01"
select select "2026-01-01"
click at [1051, 235] on div "10" at bounding box center [1052, 249] width 41 height 41
select select "2025-12-01"
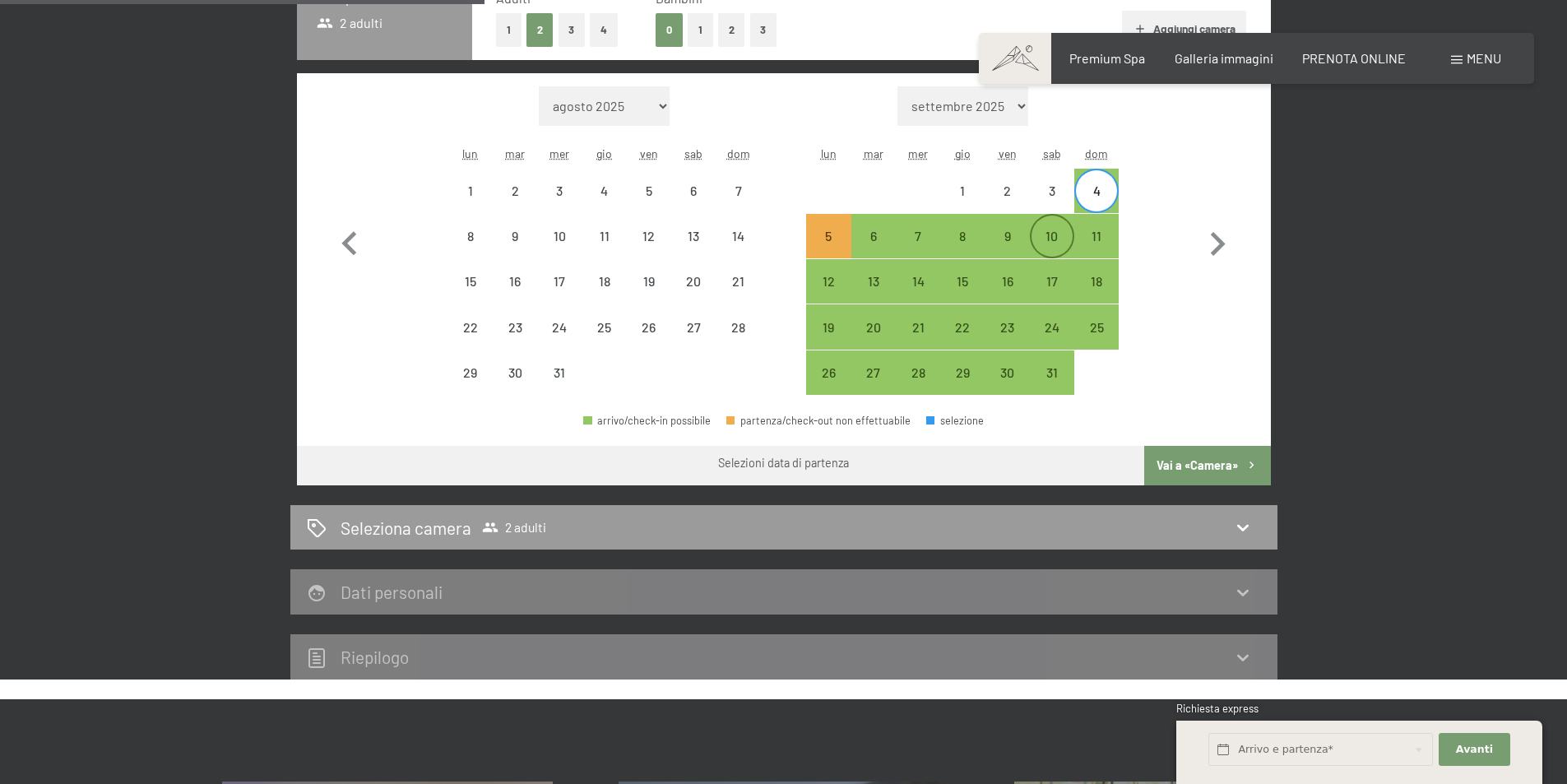
select select "2026-01-01"
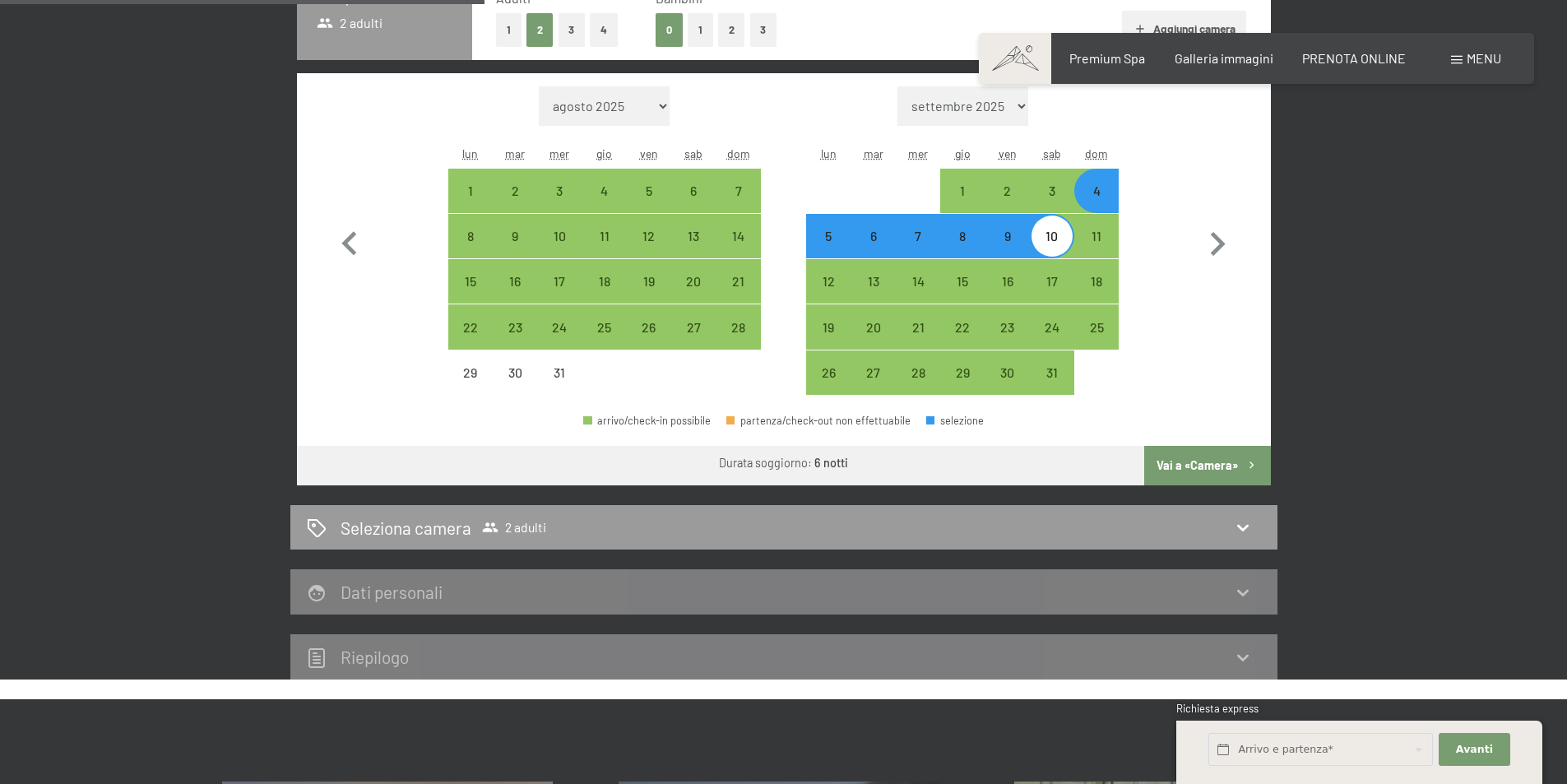
click at [1094, 206] on div "4" at bounding box center [1096, 204] width 41 height 41
select select "2025-12-01"
select select "2026-01-01"
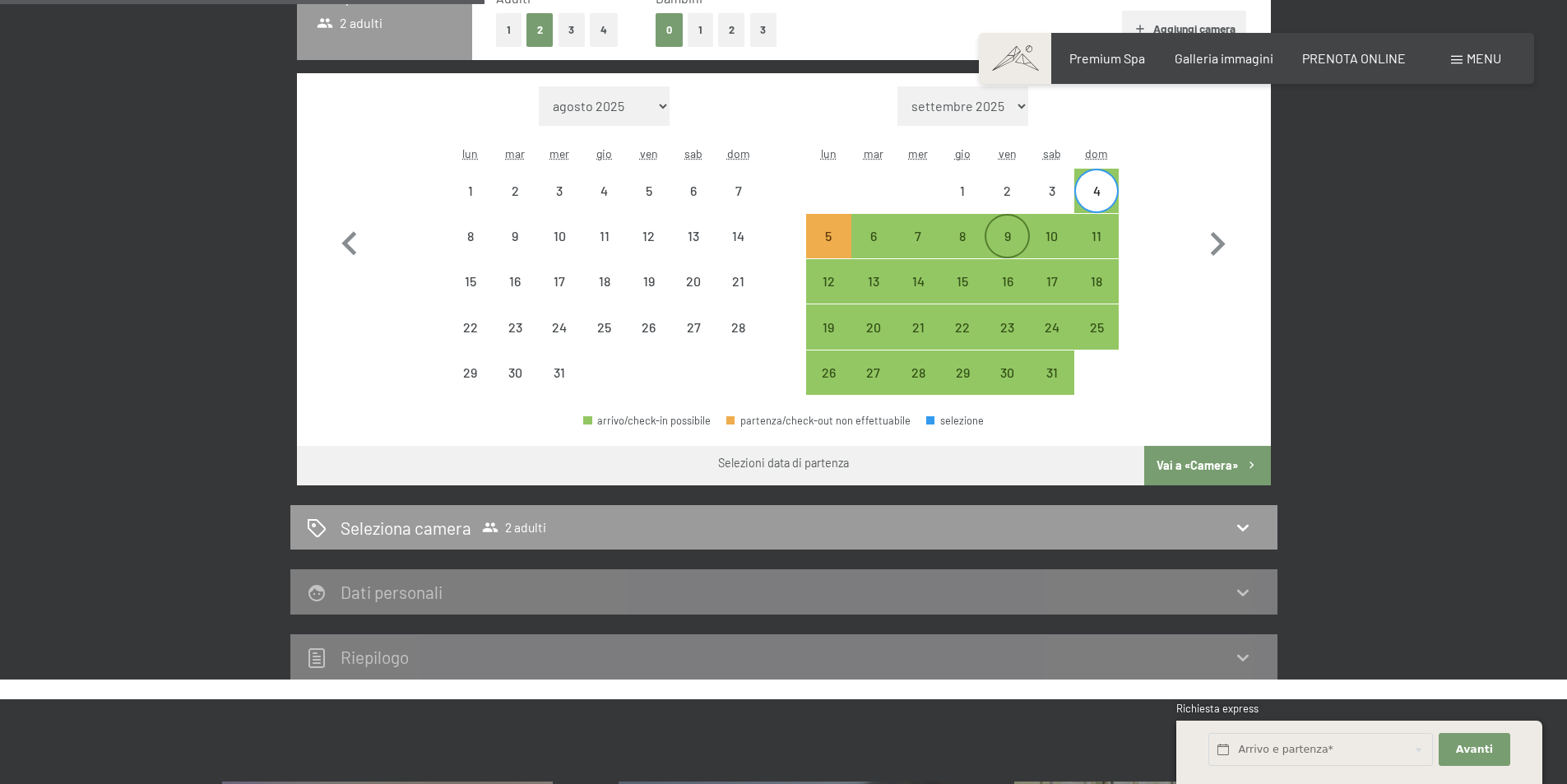
click at [1000, 245] on div "9" at bounding box center [1006, 249] width 41 height 41
select select "2025-12-01"
select select "2026-01-01"
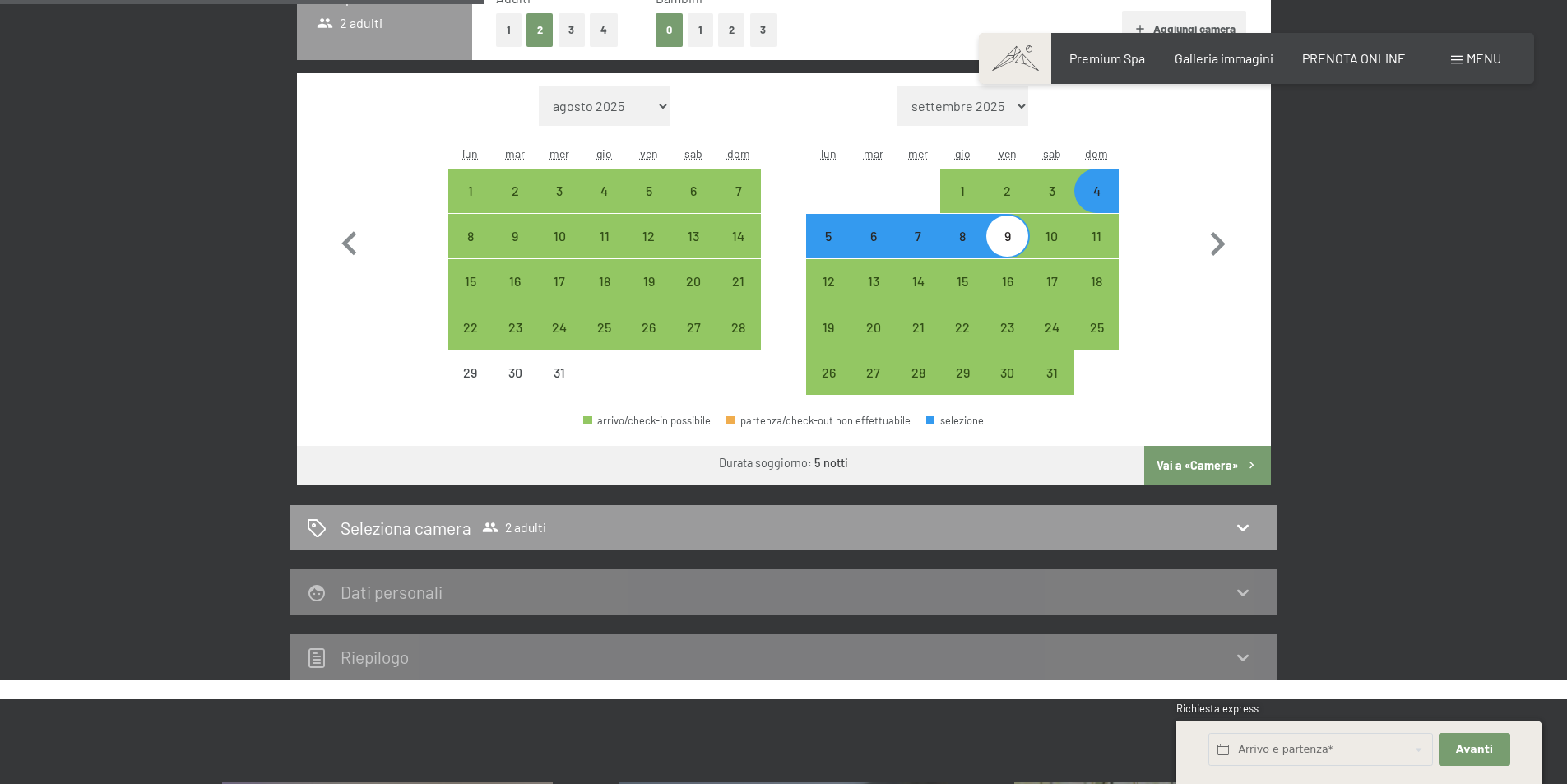
click at [1183, 471] on button "Vai a «Camera»" at bounding box center [1207, 465] width 126 height 40
select select "2025-12-01"
select select "2026-01-01"
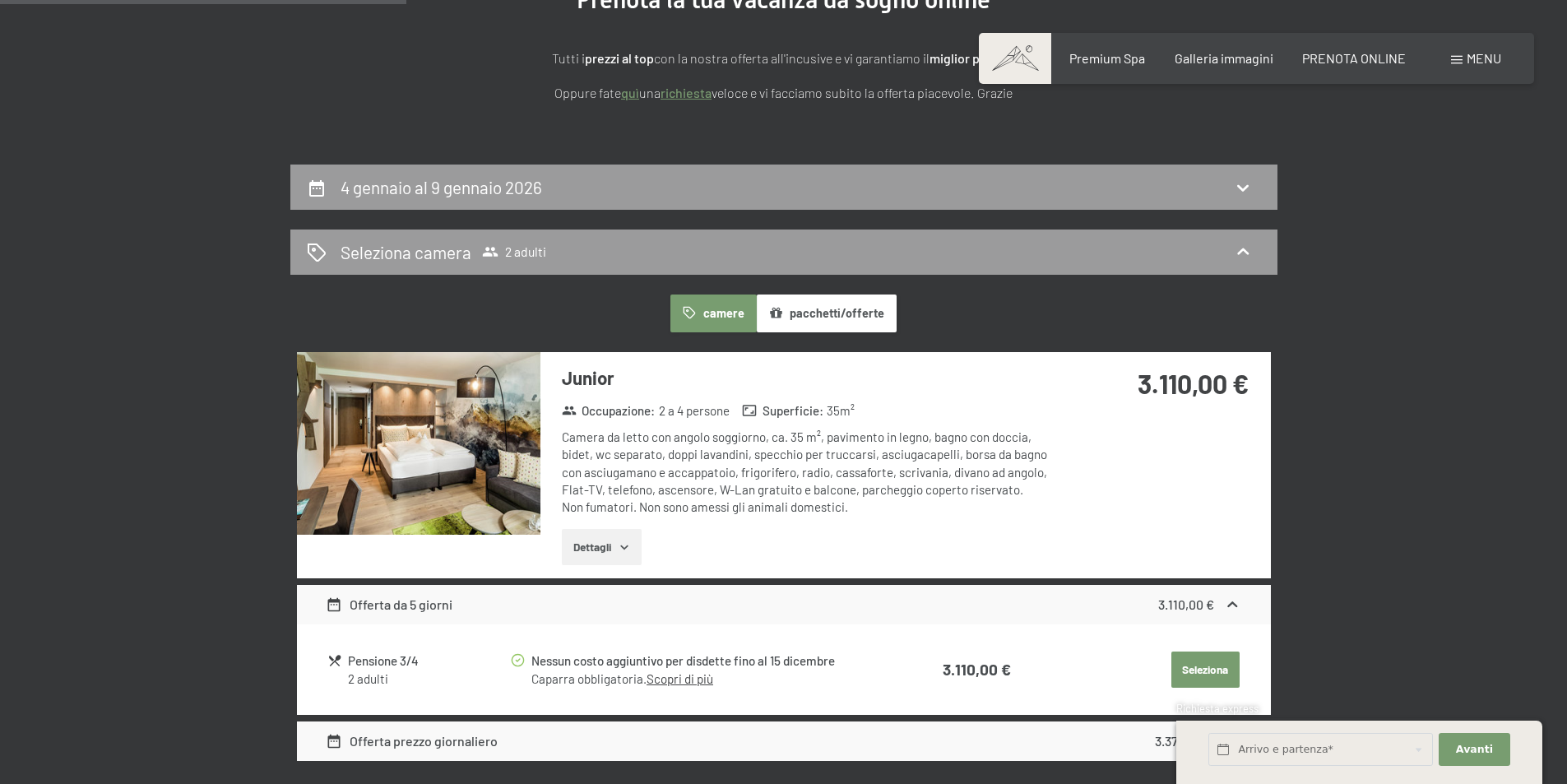
scroll to position [159, 0]
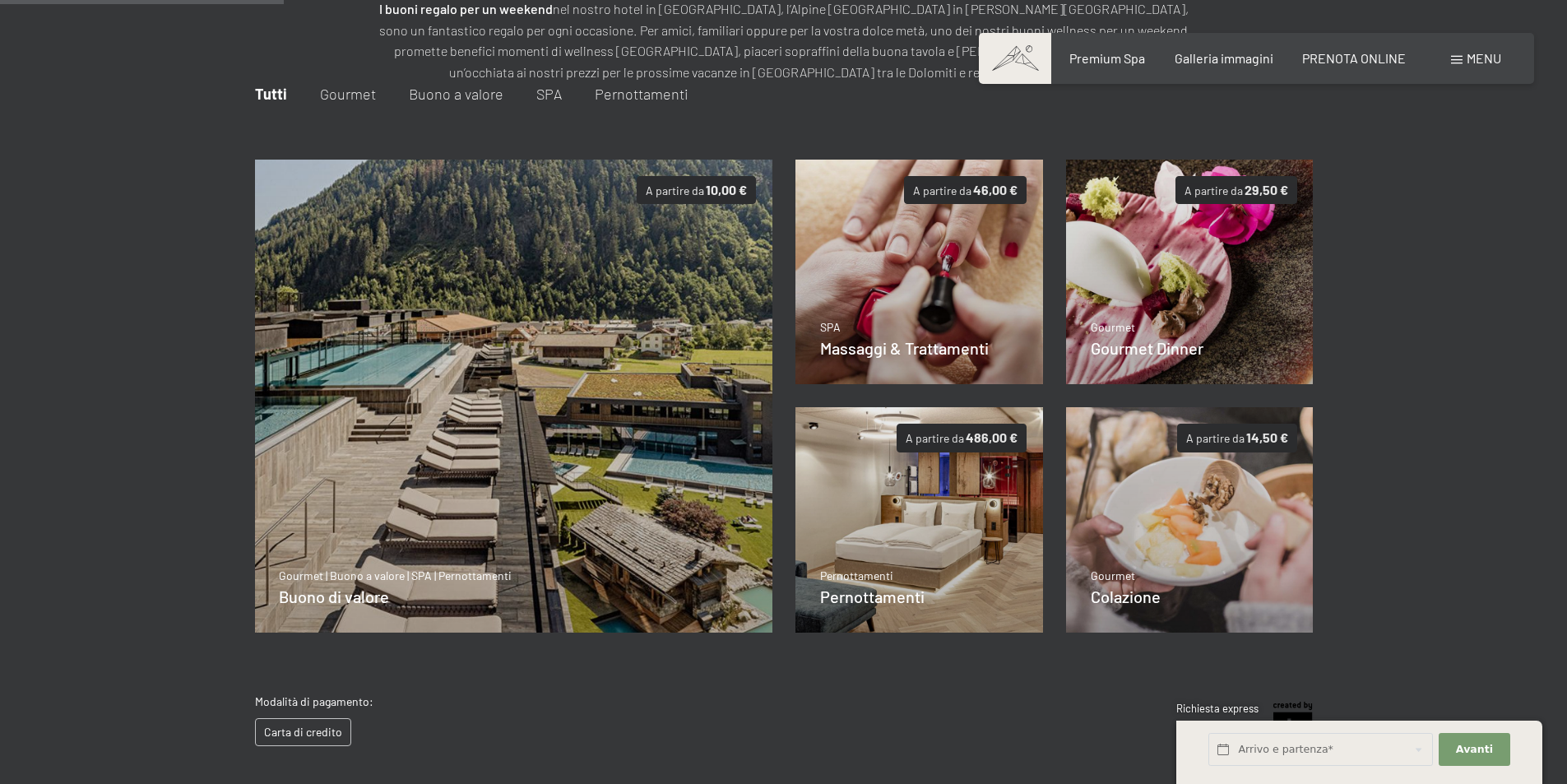
scroll to position [238, 0]
click at [1160, 287] on p "Gourmet" at bounding box center [1146, 286] width 112 height 17
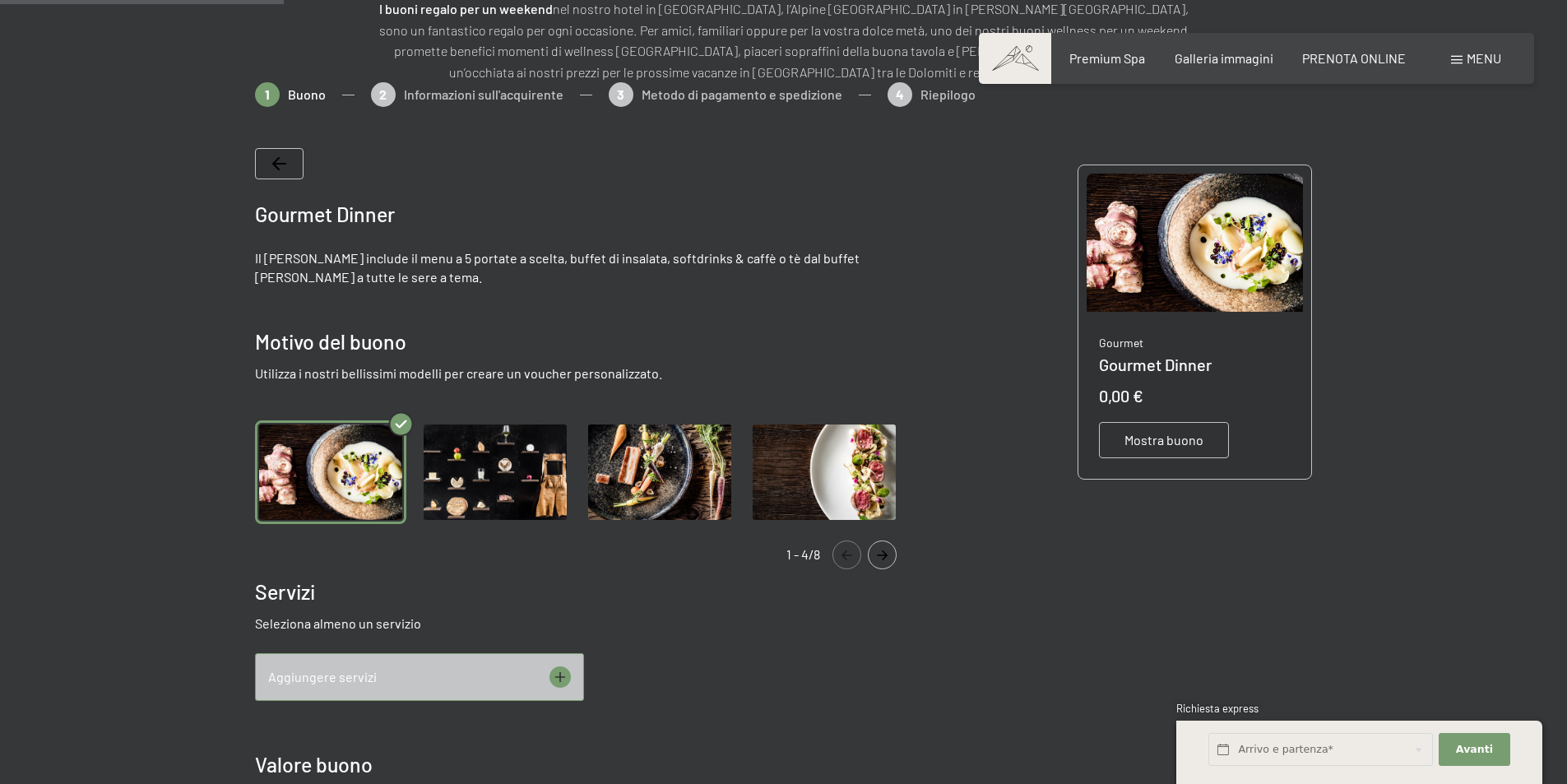
click at [509, 477] on img "Gallery" at bounding box center [495, 472] width 151 height 104
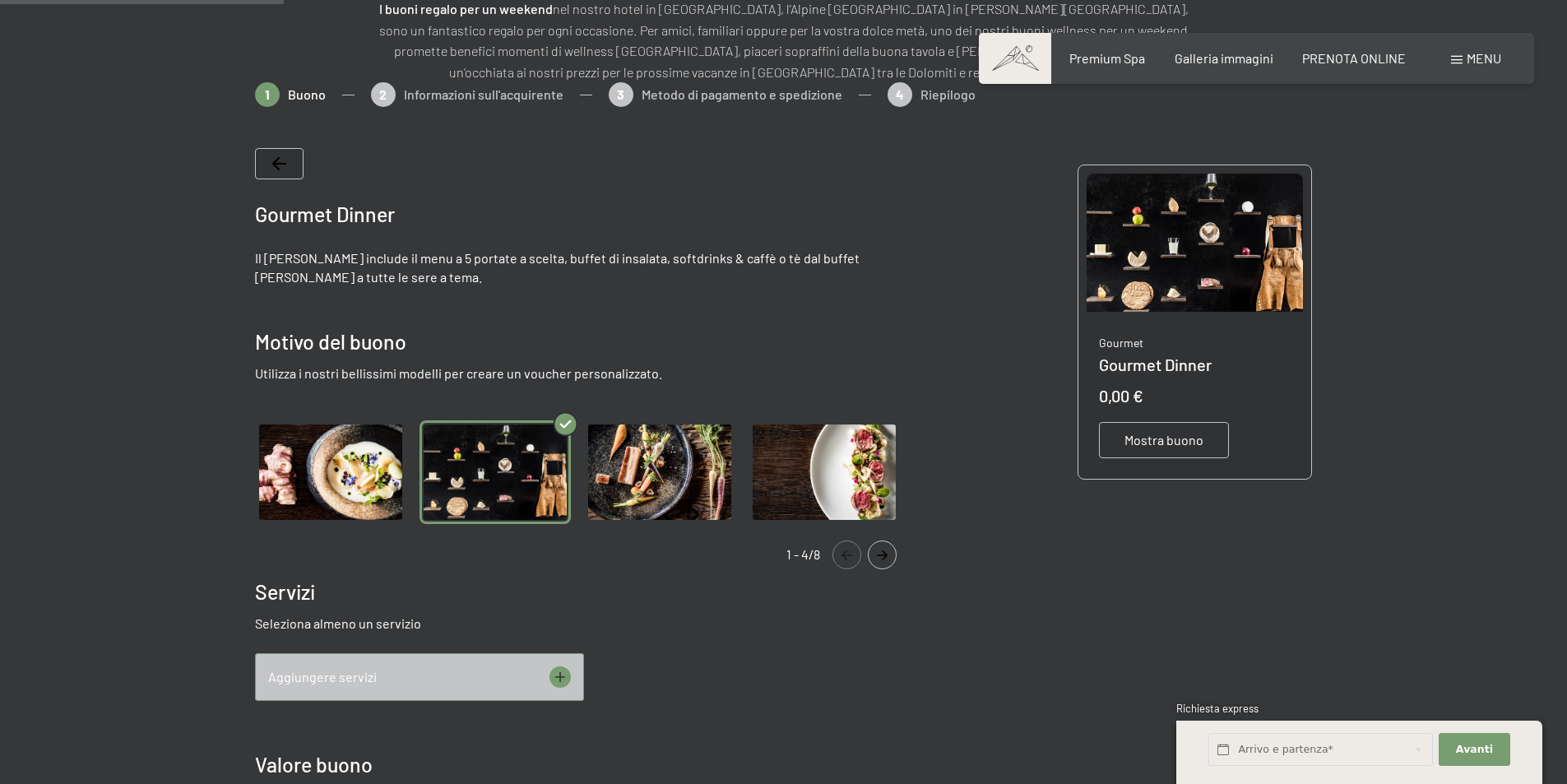
click at [672, 484] on img "Gallery" at bounding box center [659, 472] width 151 height 104
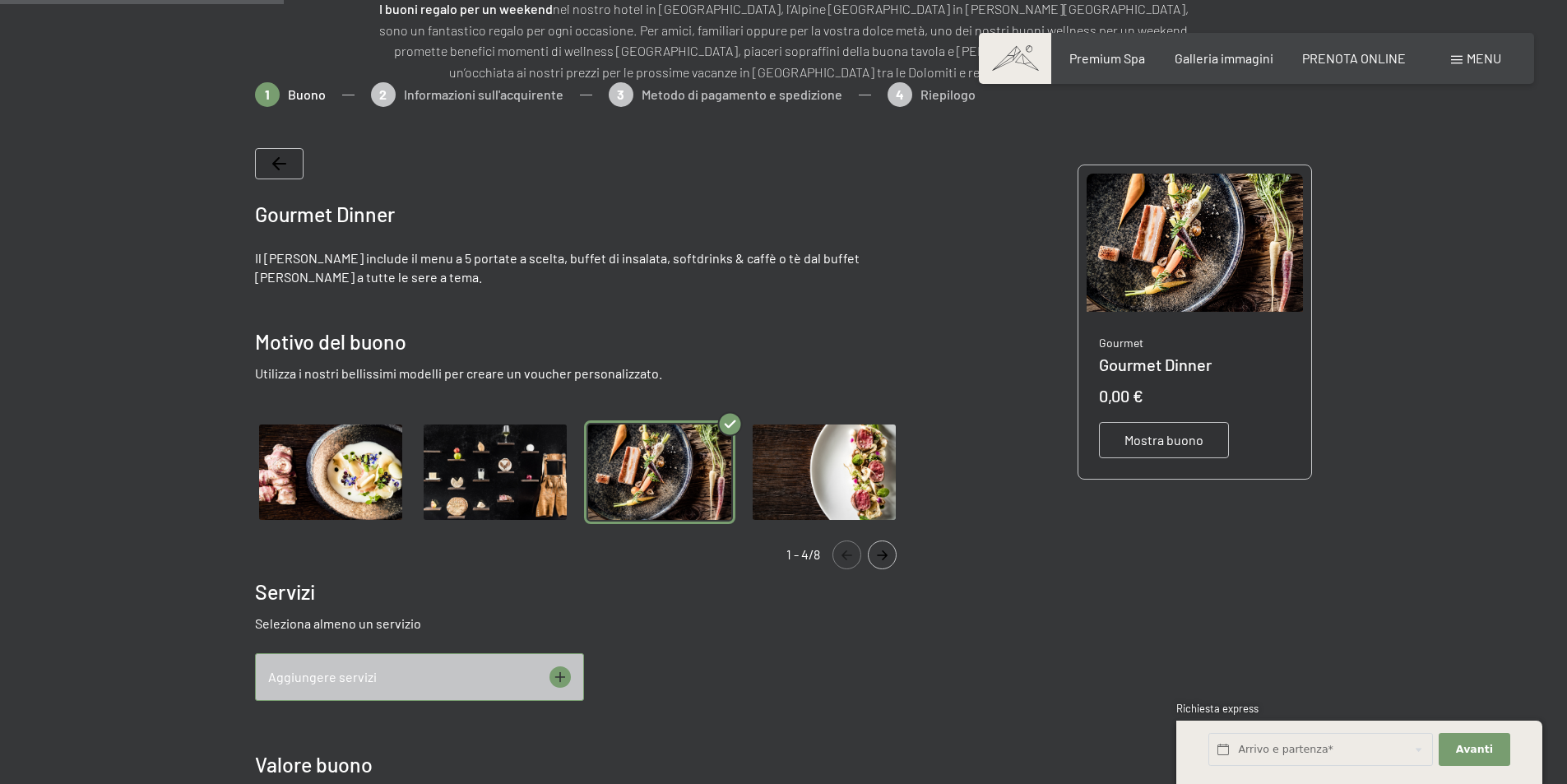
click at [805, 484] on img "Gallery" at bounding box center [824, 472] width 151 height 104
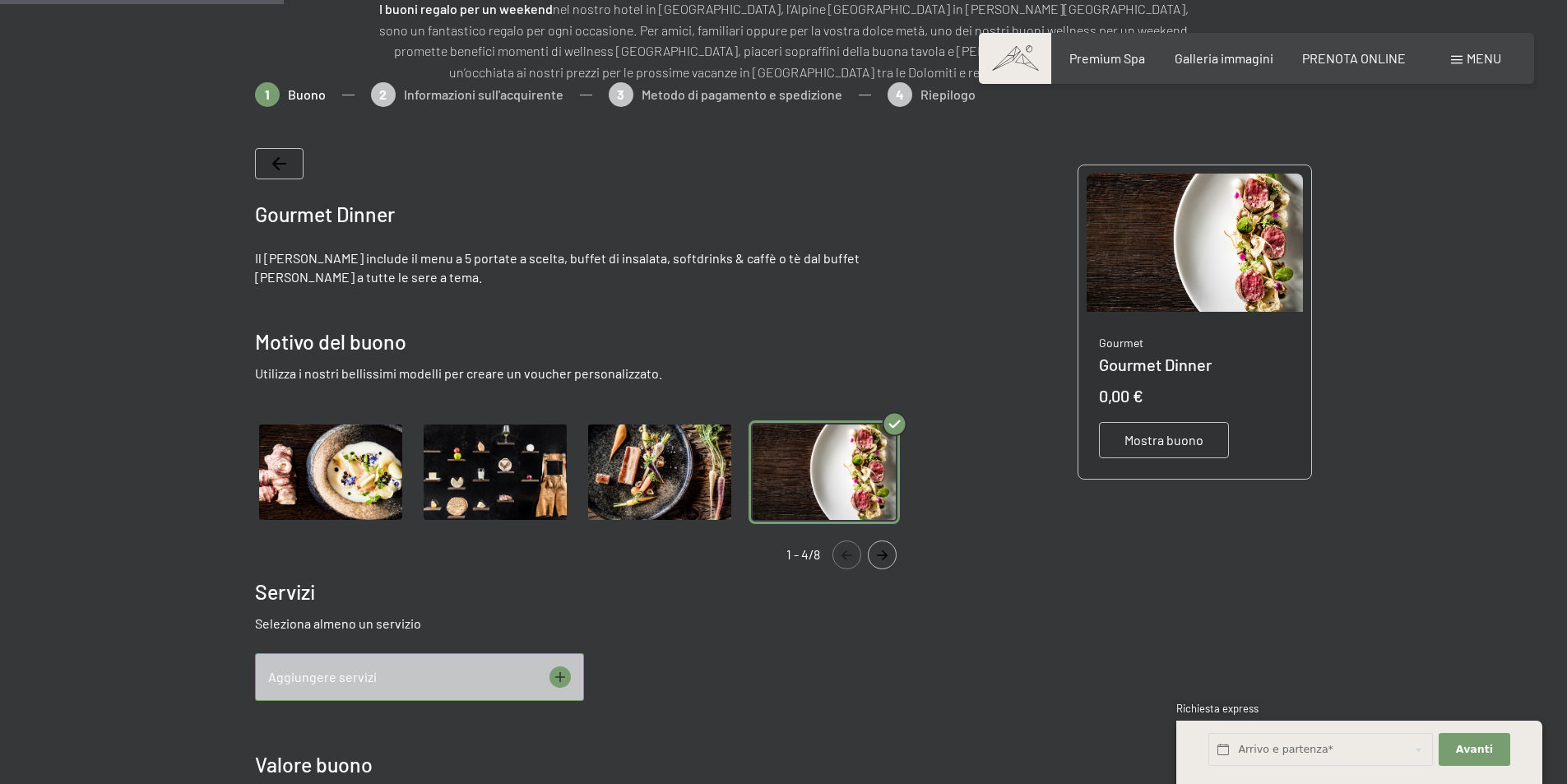
click at [326, 447] on img "Gallery" at bounding box center [330, 472] width 151 height 104
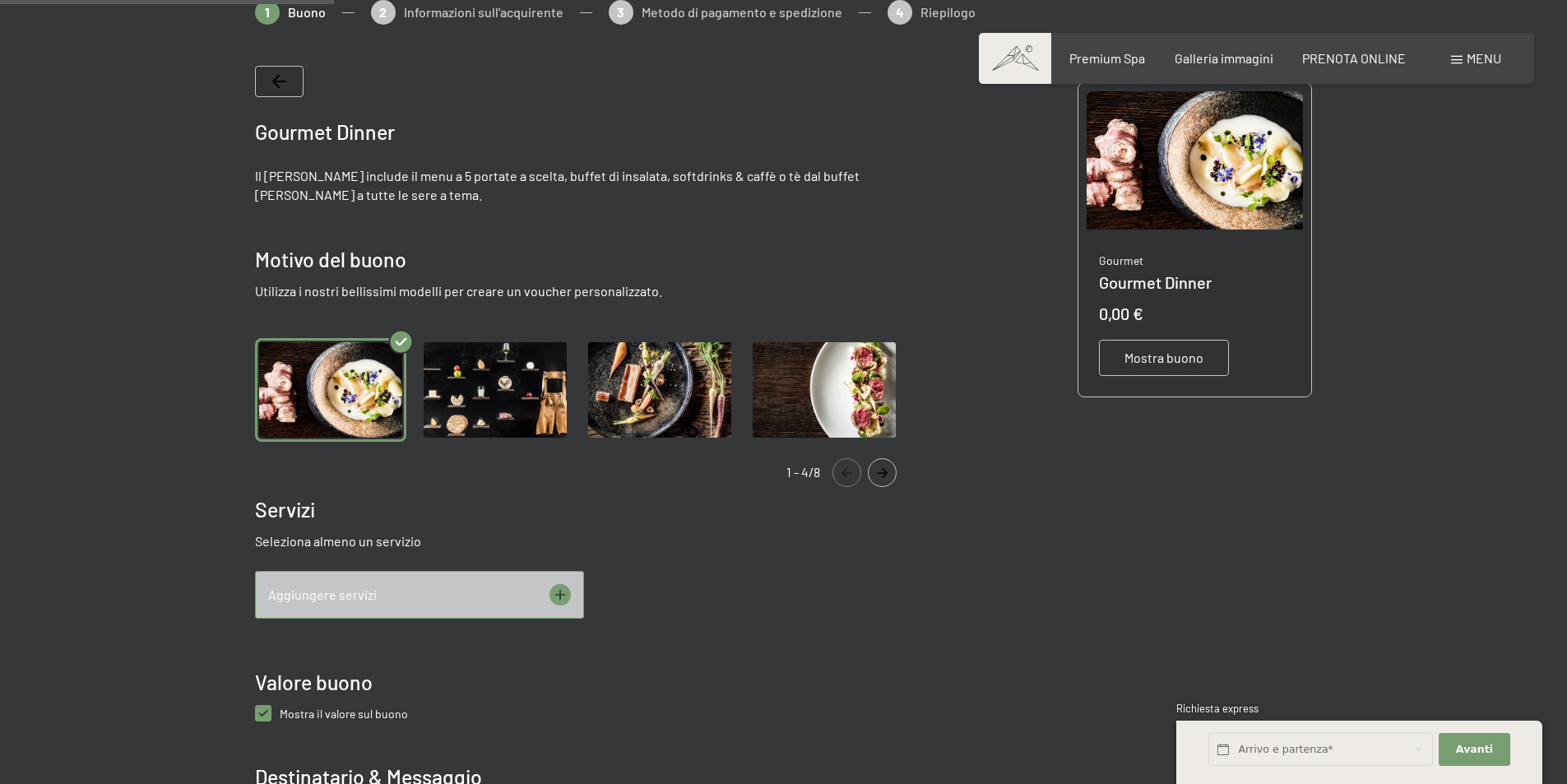
scroll to position [402, 0]
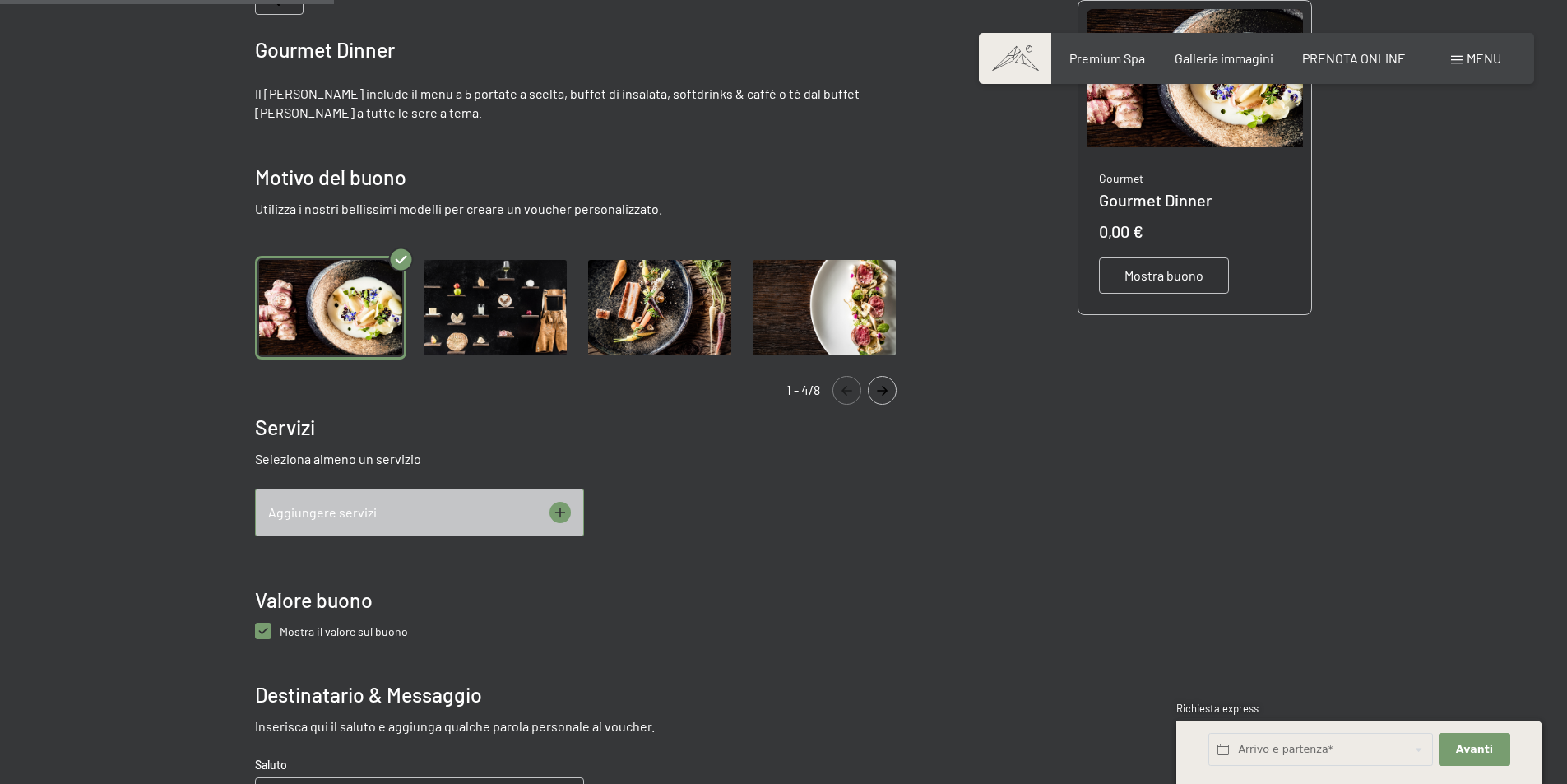
click at [466, 500] on div "Aggiungere servizi" at bounding box center [419, 512] width 329 height 48
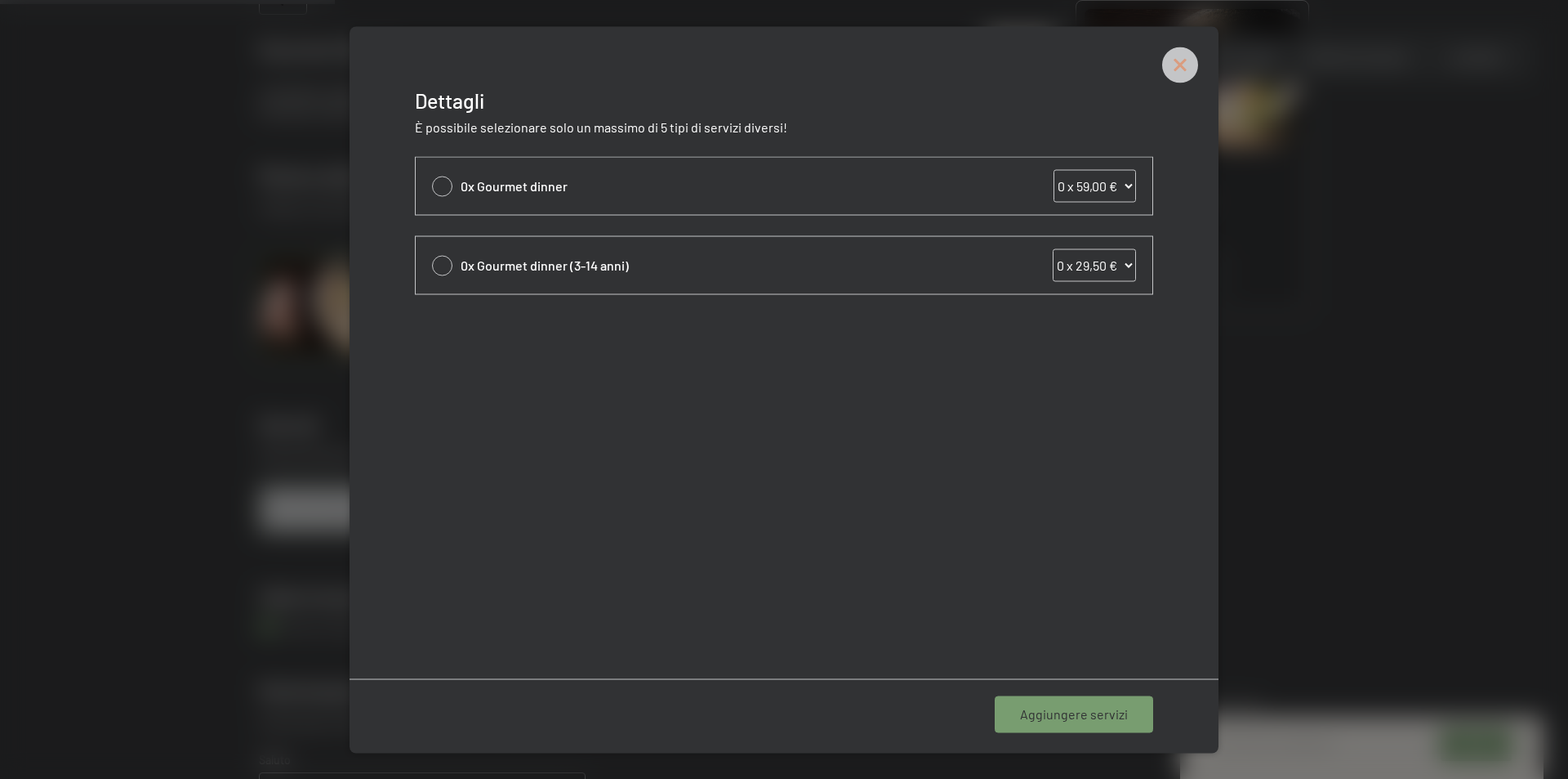
click at [1171, 64] on icon at bounding box center [1179, 64] width 36 height 36
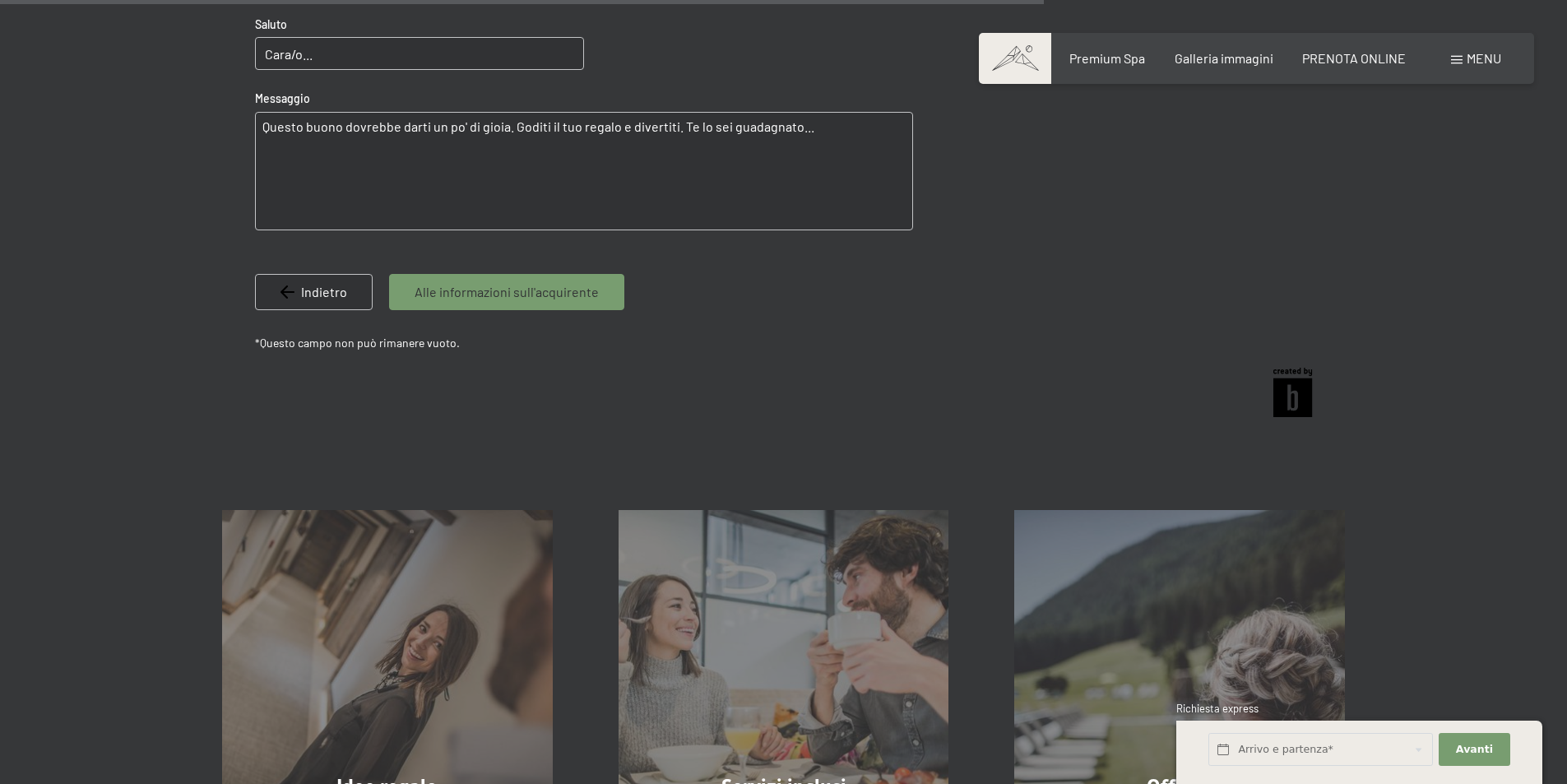
scroll to position [1308, 0]
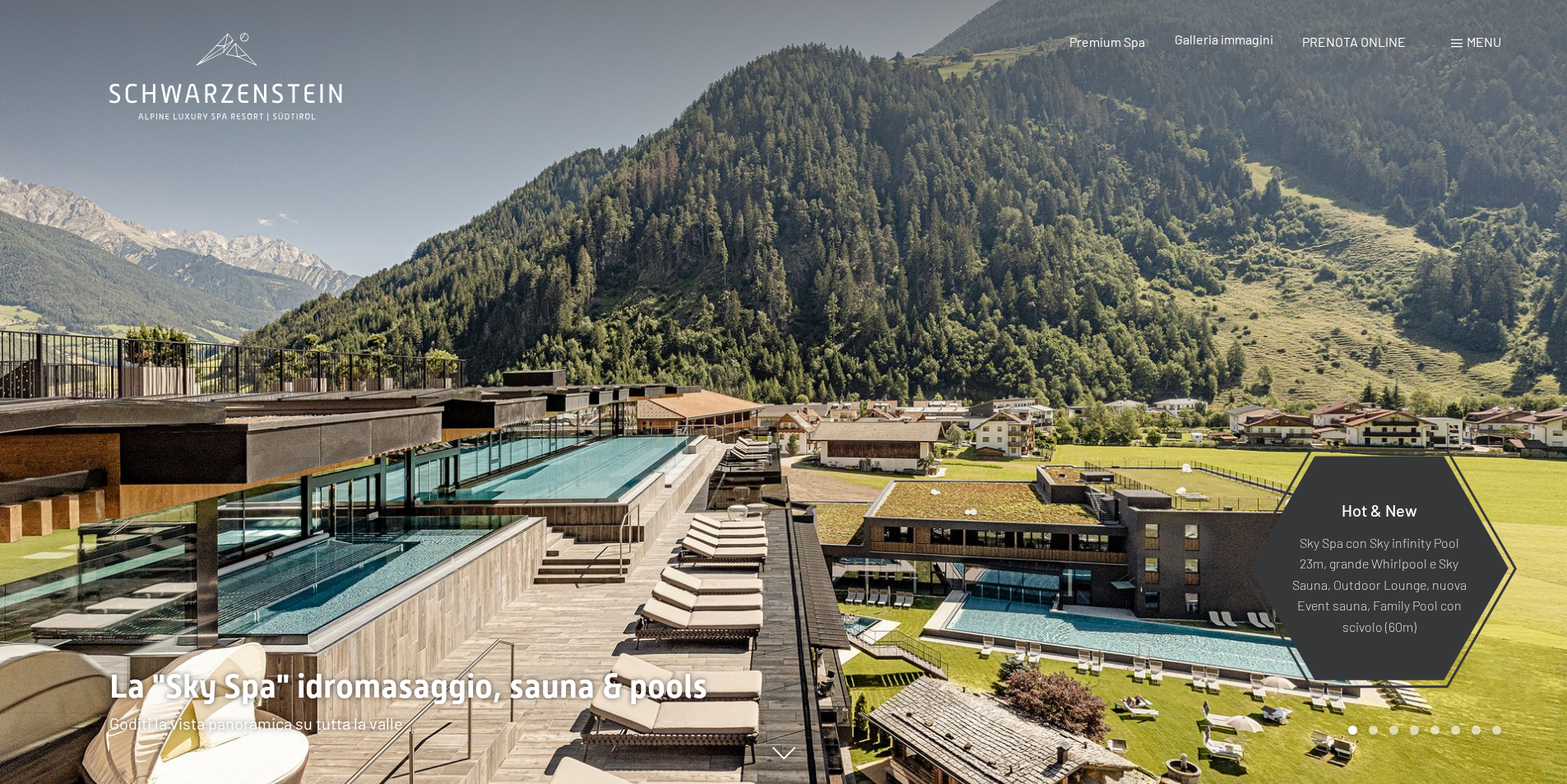
drag, startPoint x: 0, startPoint y: 0, endPoint x: 1269, endPoint y: 36, distance: 1269.5
click at [1269, 36] on span "Galleria immagini" at bounding box center [1224, 39] width 98 height 16
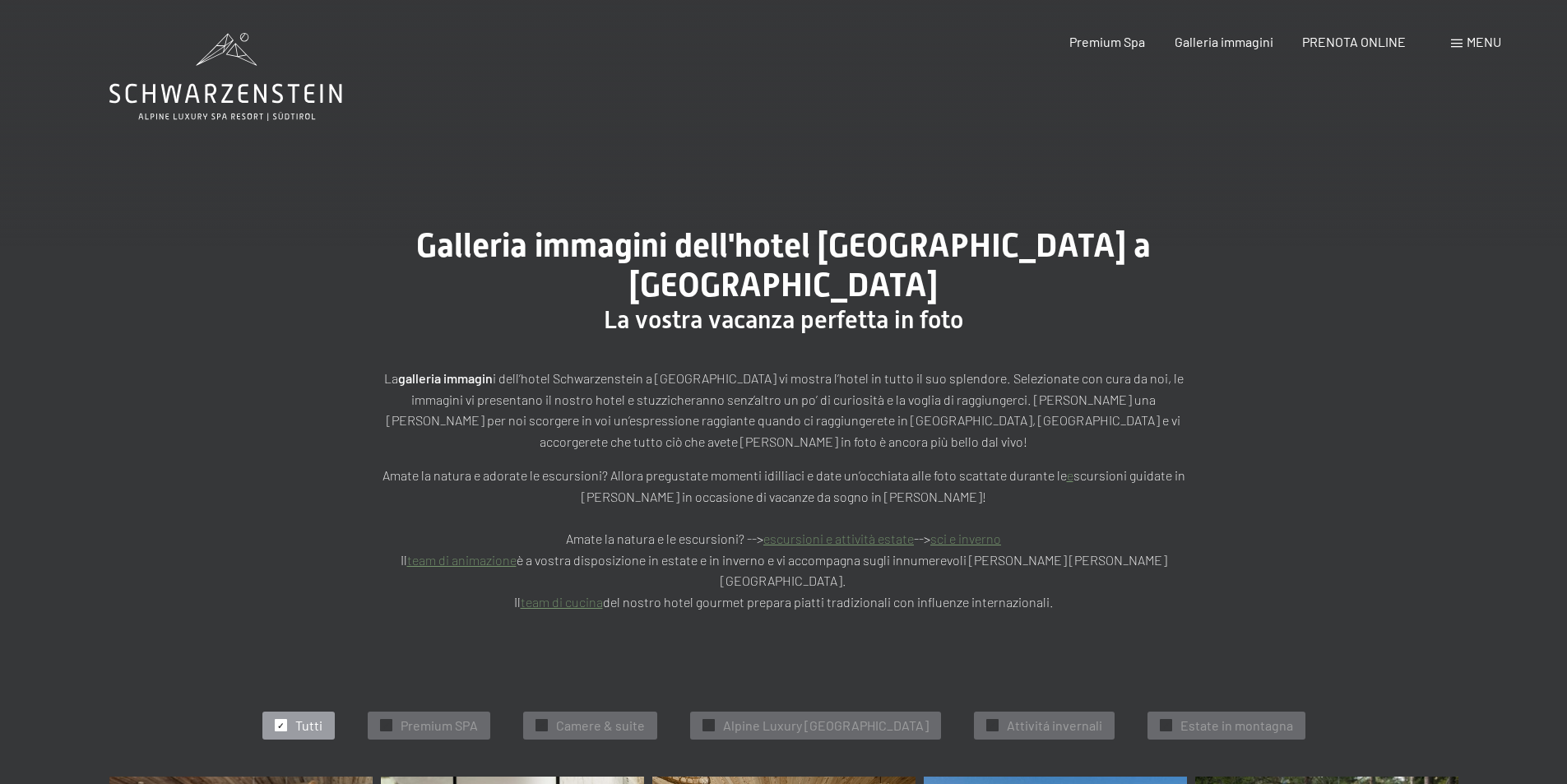
click at [1451, 33] on div "Prenotazione Richiesta Premium Spa Galleria immagini PRENOTA ONLINE Menu DE IT …" at bounding box center [1257, 42] width 489 height 18
click at [1460, 43] on span at bounding box center [1458, 44] width 12 height 8
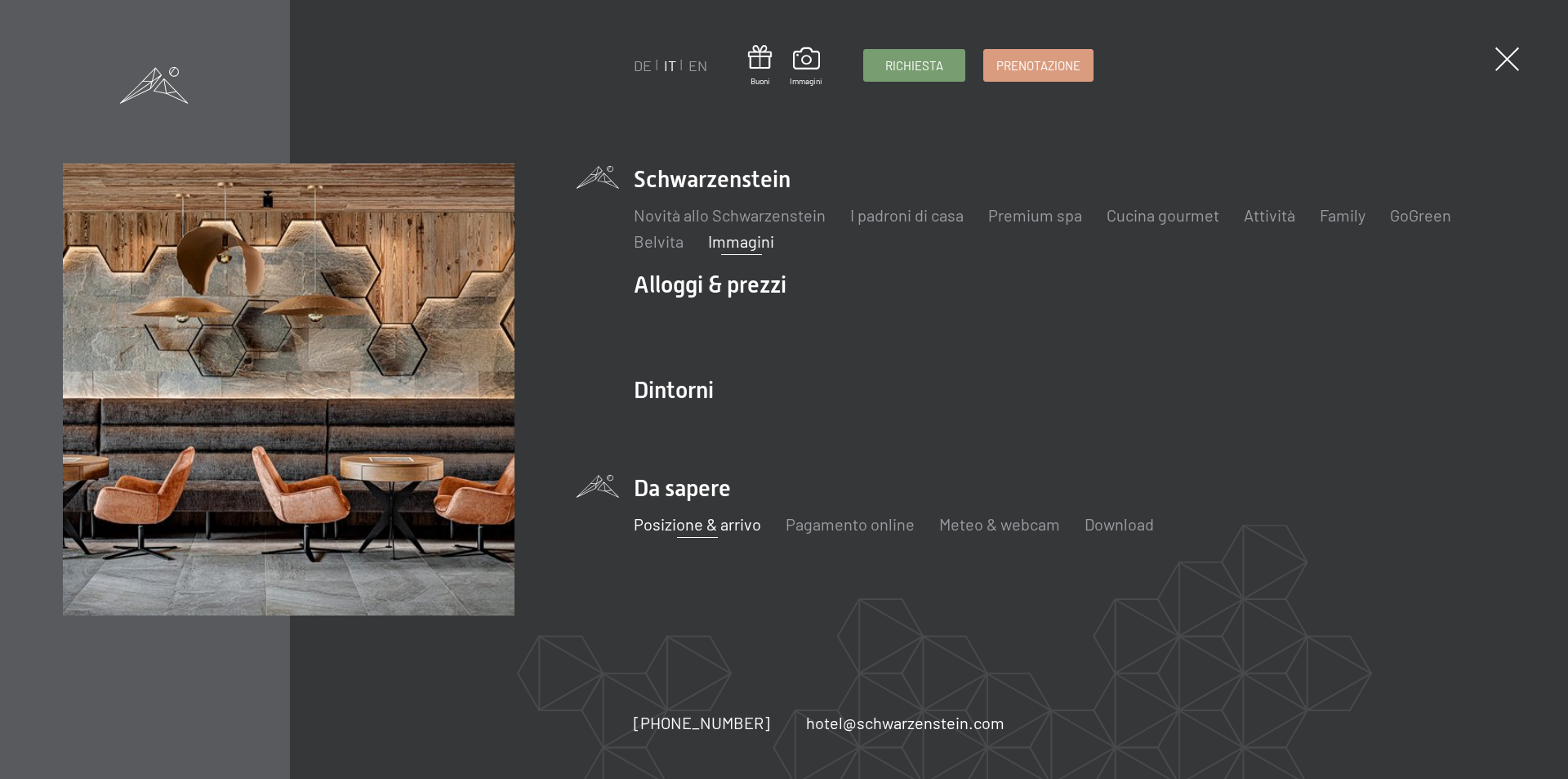
click at [736, 528] on link "Posizione & arrivo" at bounding box center [697, 523] width 127 height 20
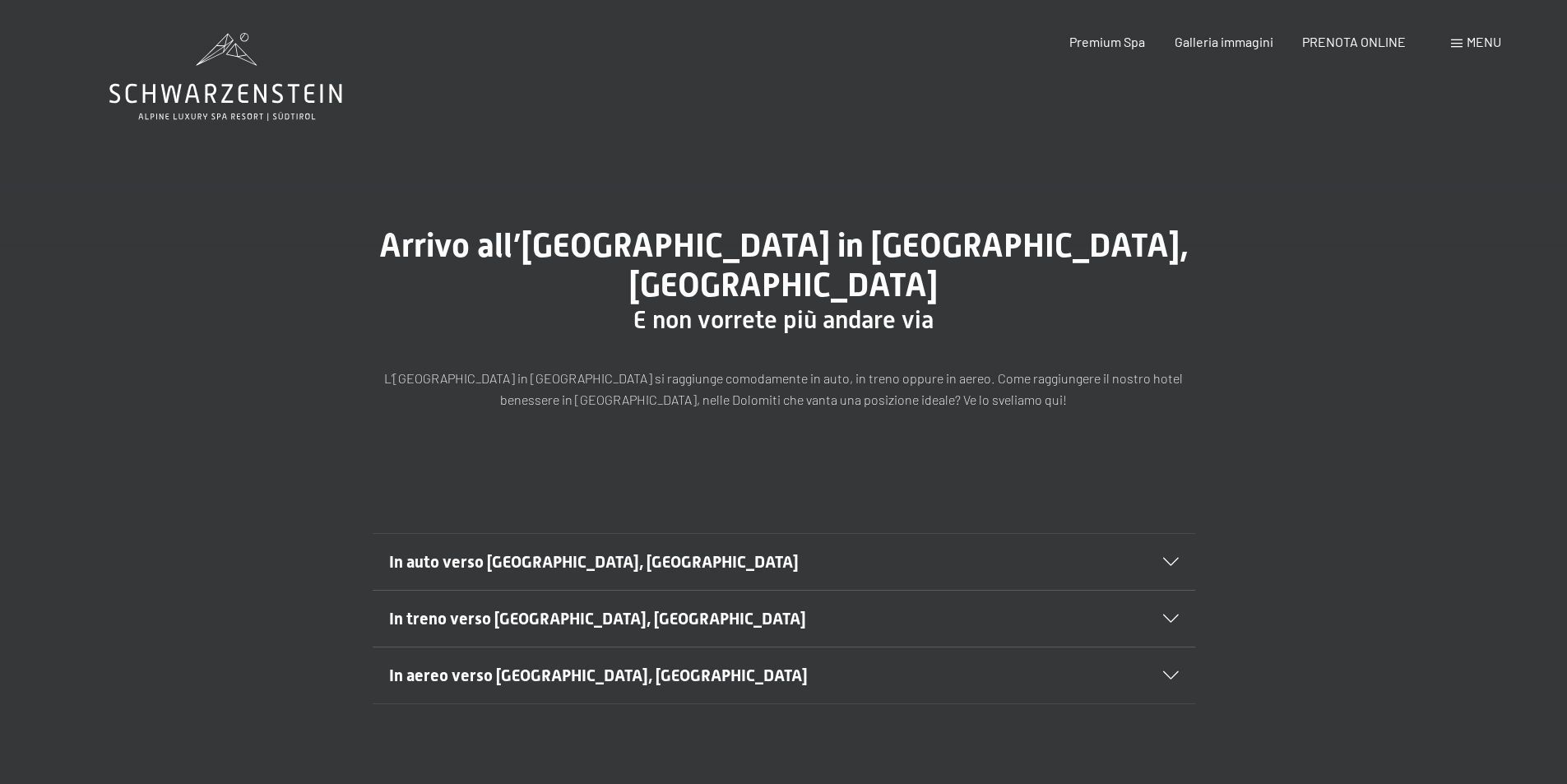
click at [642, 550] on h2 "In auto verso [GEOGRAPHIC_DATA], [GEOGRAPHIC_DATA]" at bounding box center [744, 561] width 711 height 23
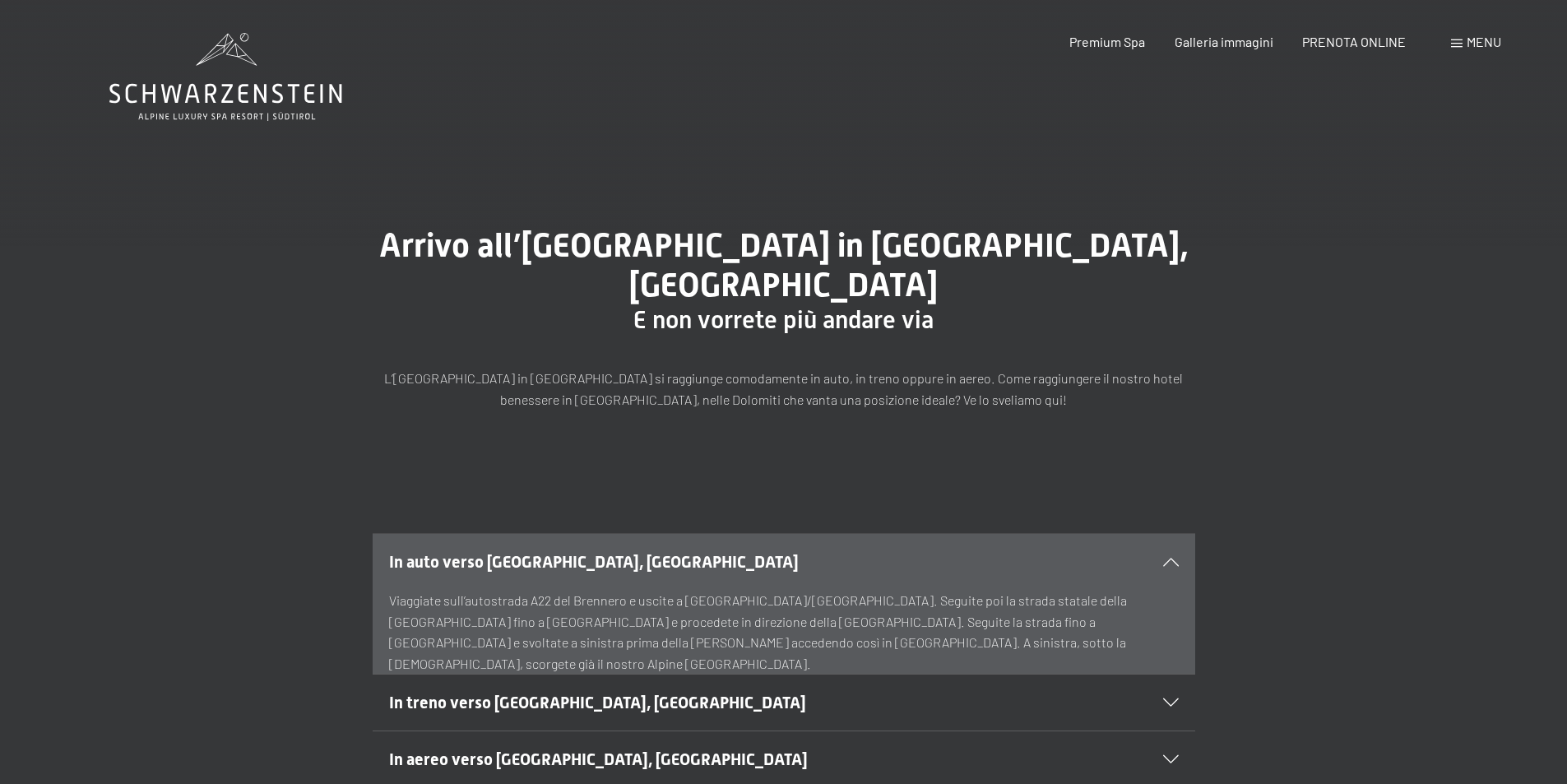
click at [1484, 43] on span "Menu" at bounding box center [1483, 42] width 35 height 16
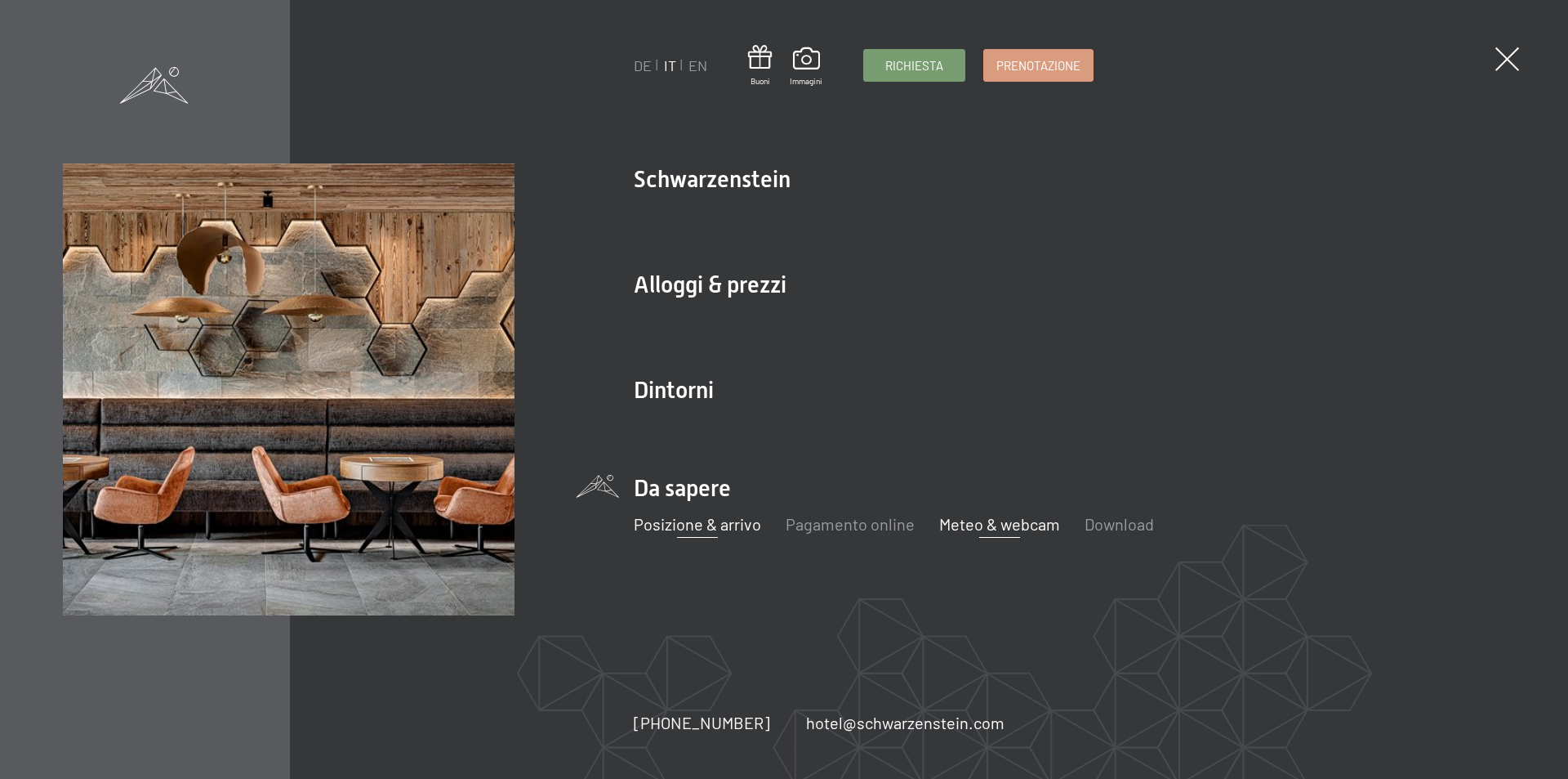
click at [1036, 517] on link "Meteo & webcam" at bounding box center [1000, 523] width 120 height 20
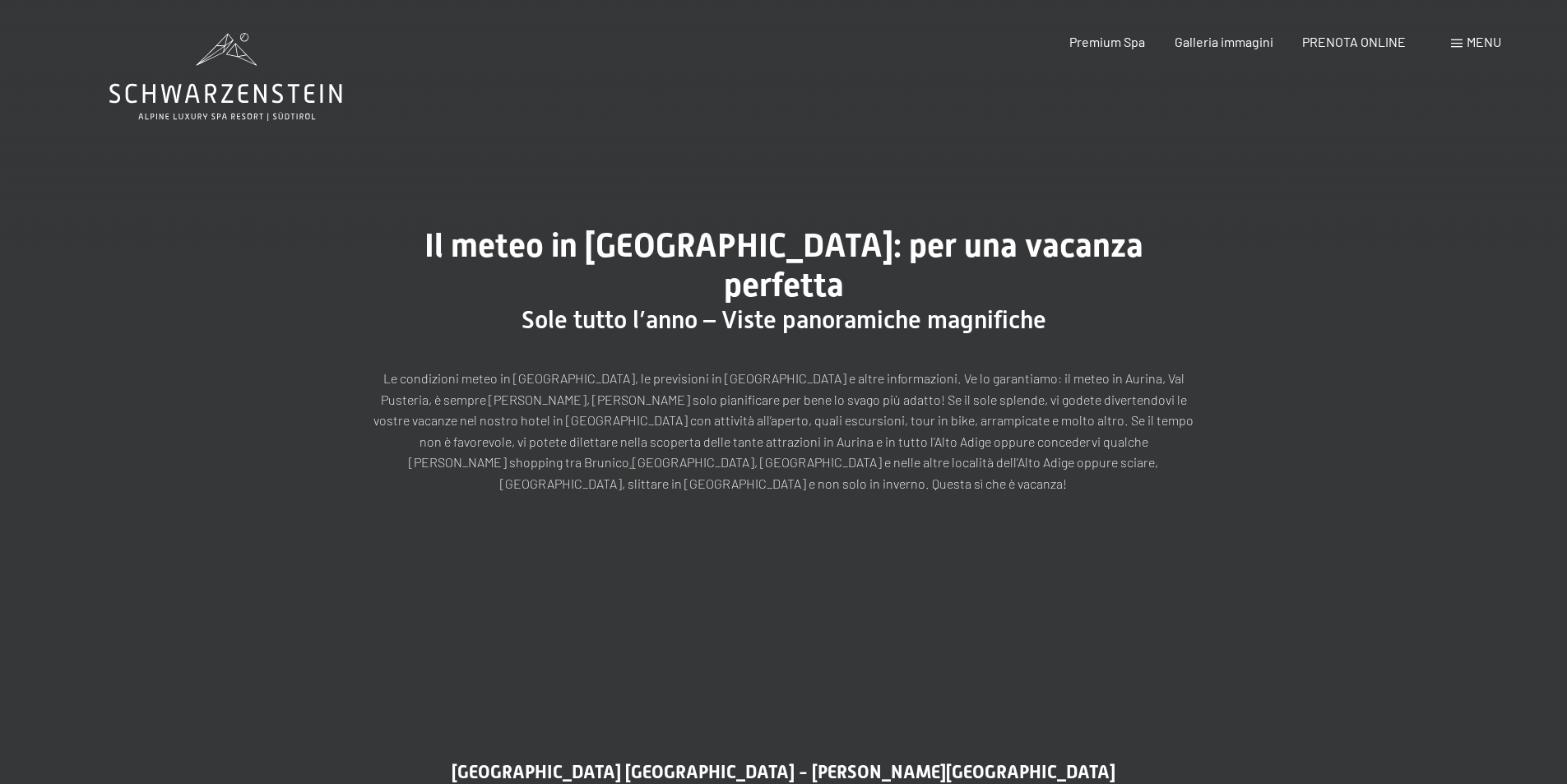
click at [1490, 42] on span "Menu" at bounding box center [1483, 42] width 35 height 16
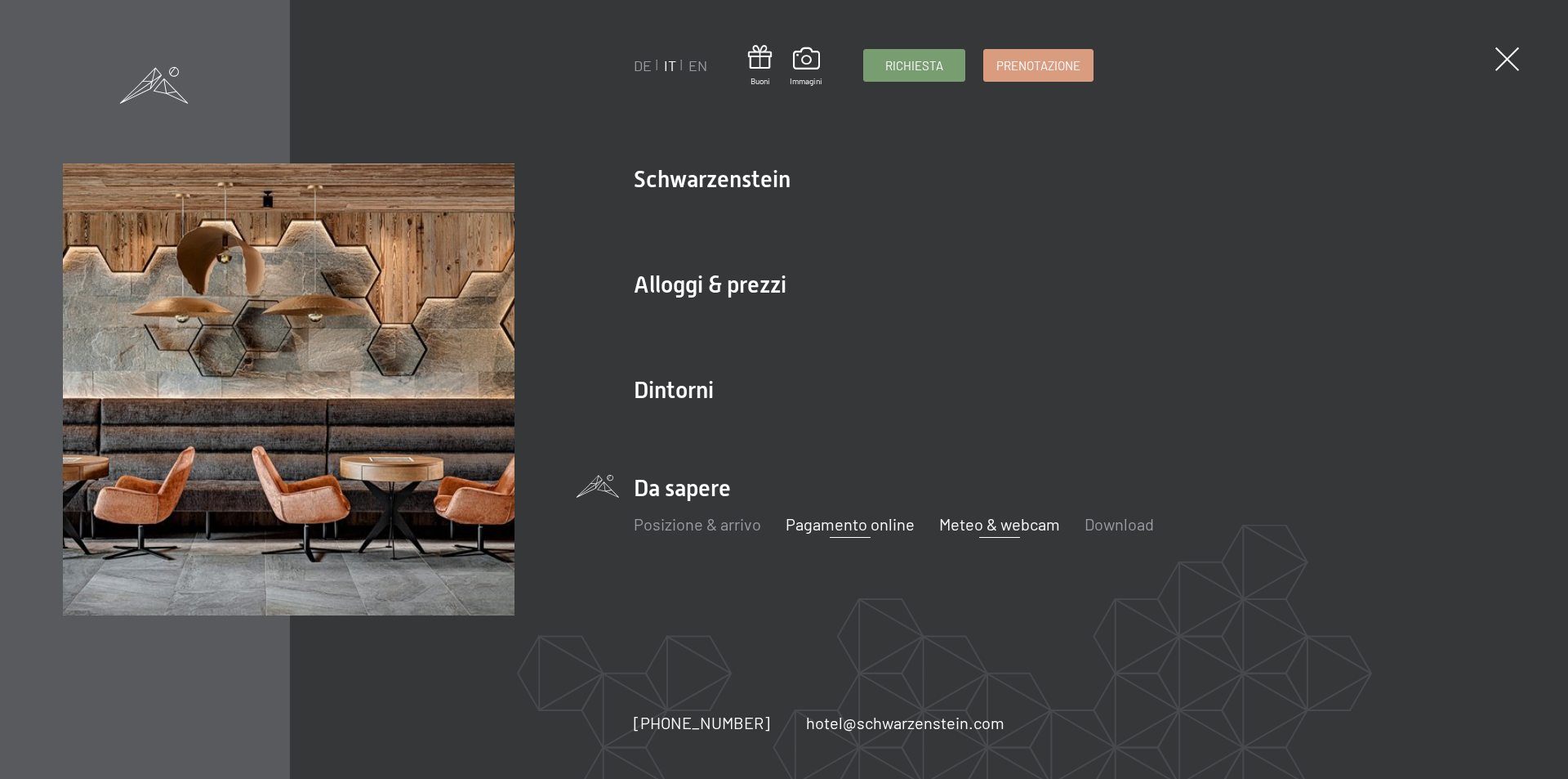
click at [851, 530] on link "Pagamento online" at bounding box center [850, 523] width 129 height 20
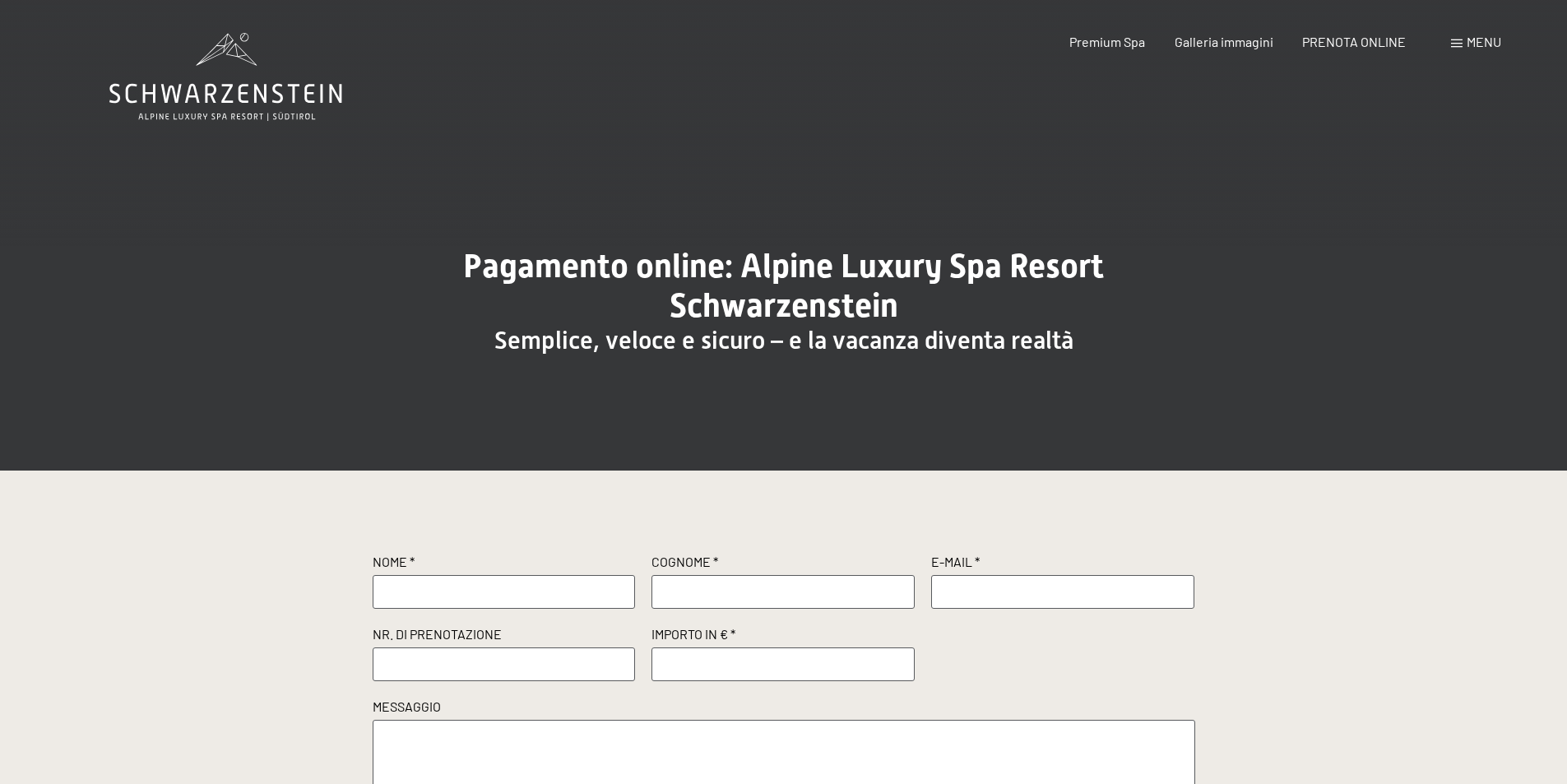
click at [1489, 45] on span "Menu" at bounding box center [1483, 42] width 35 height 16
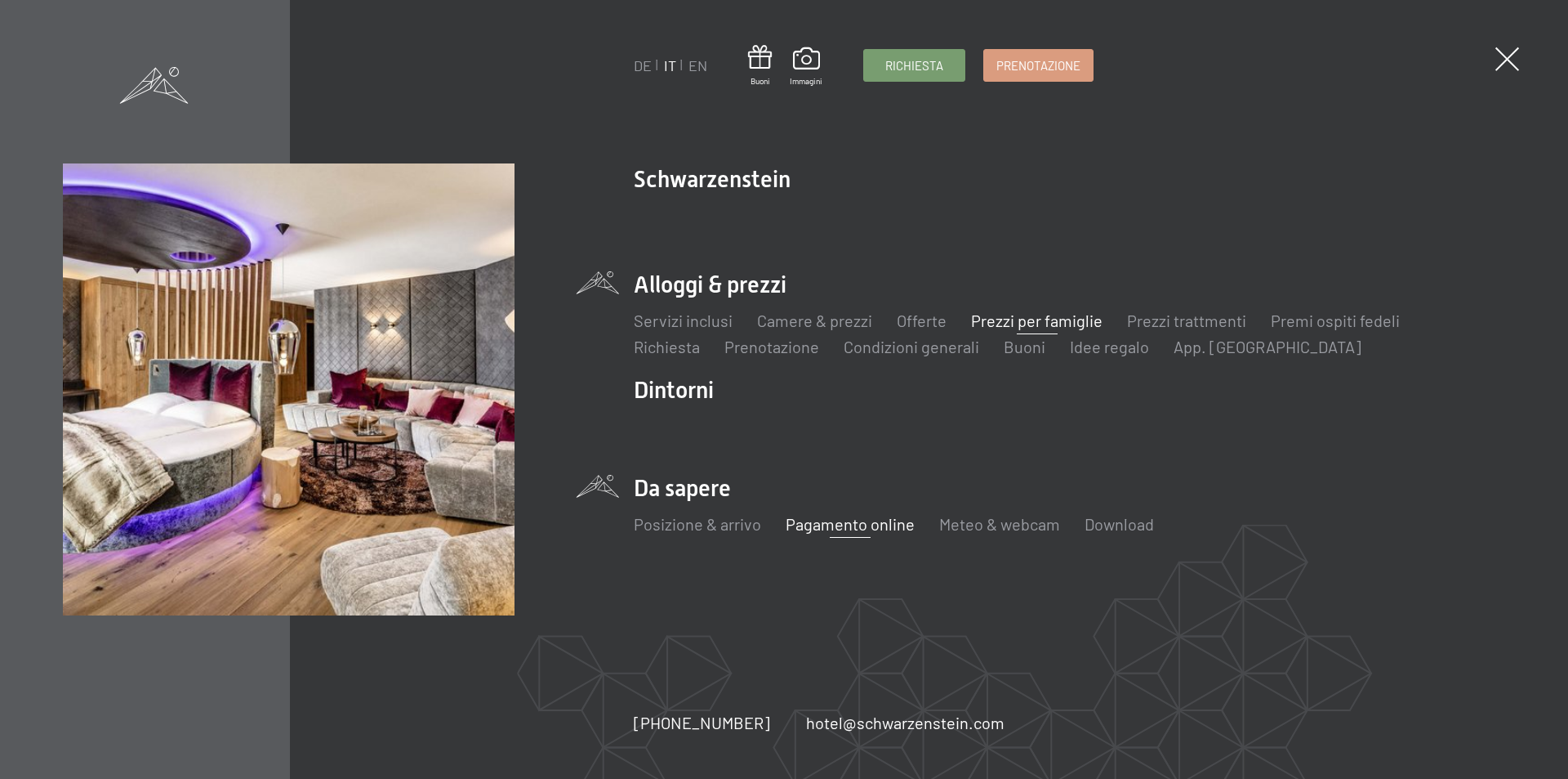
click at [1035, 320] on link "Prezzi per famiglie" at bounding box center [1036, 320] width 131 height 20
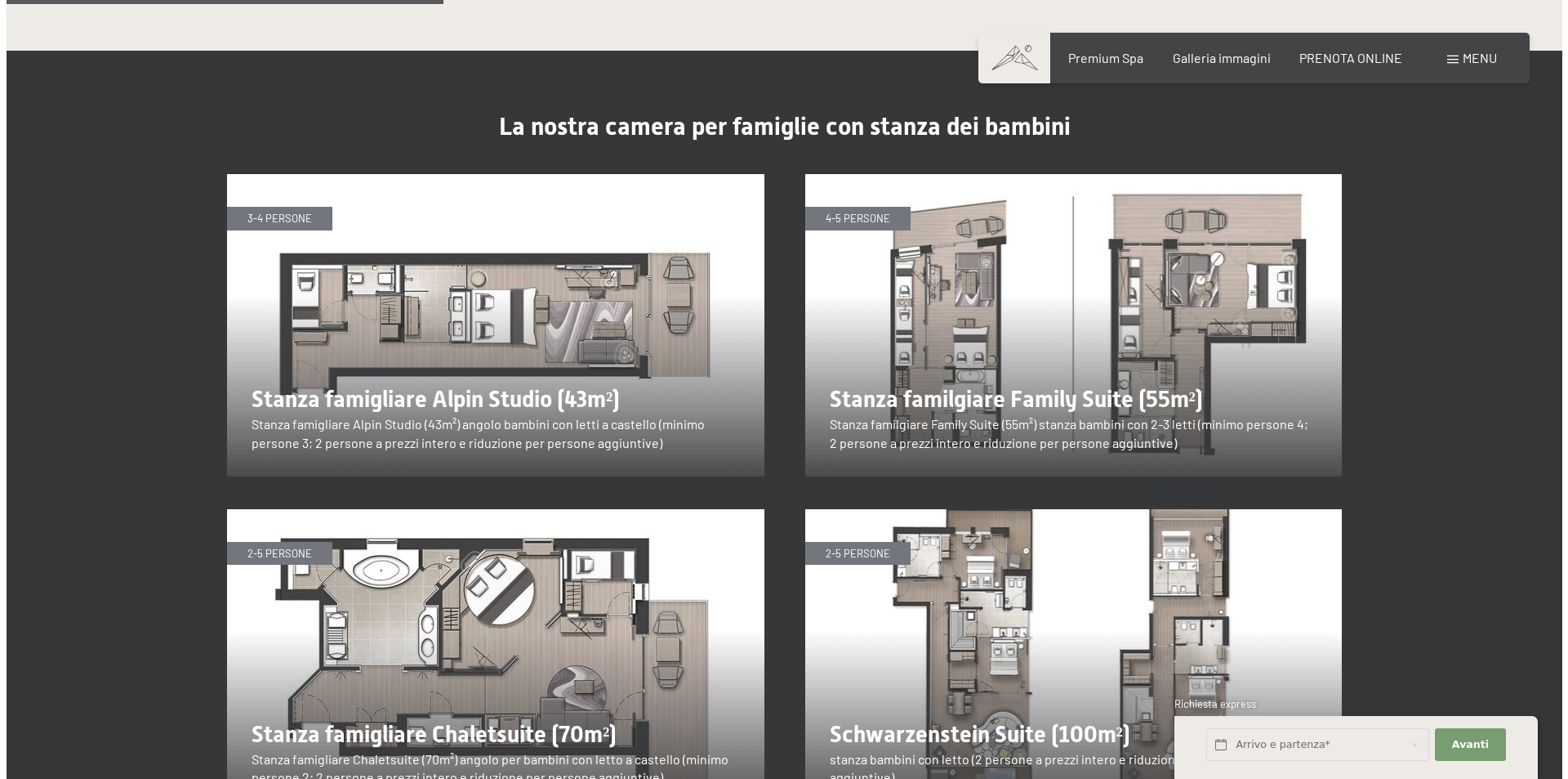
scroll to position [1470, 0]
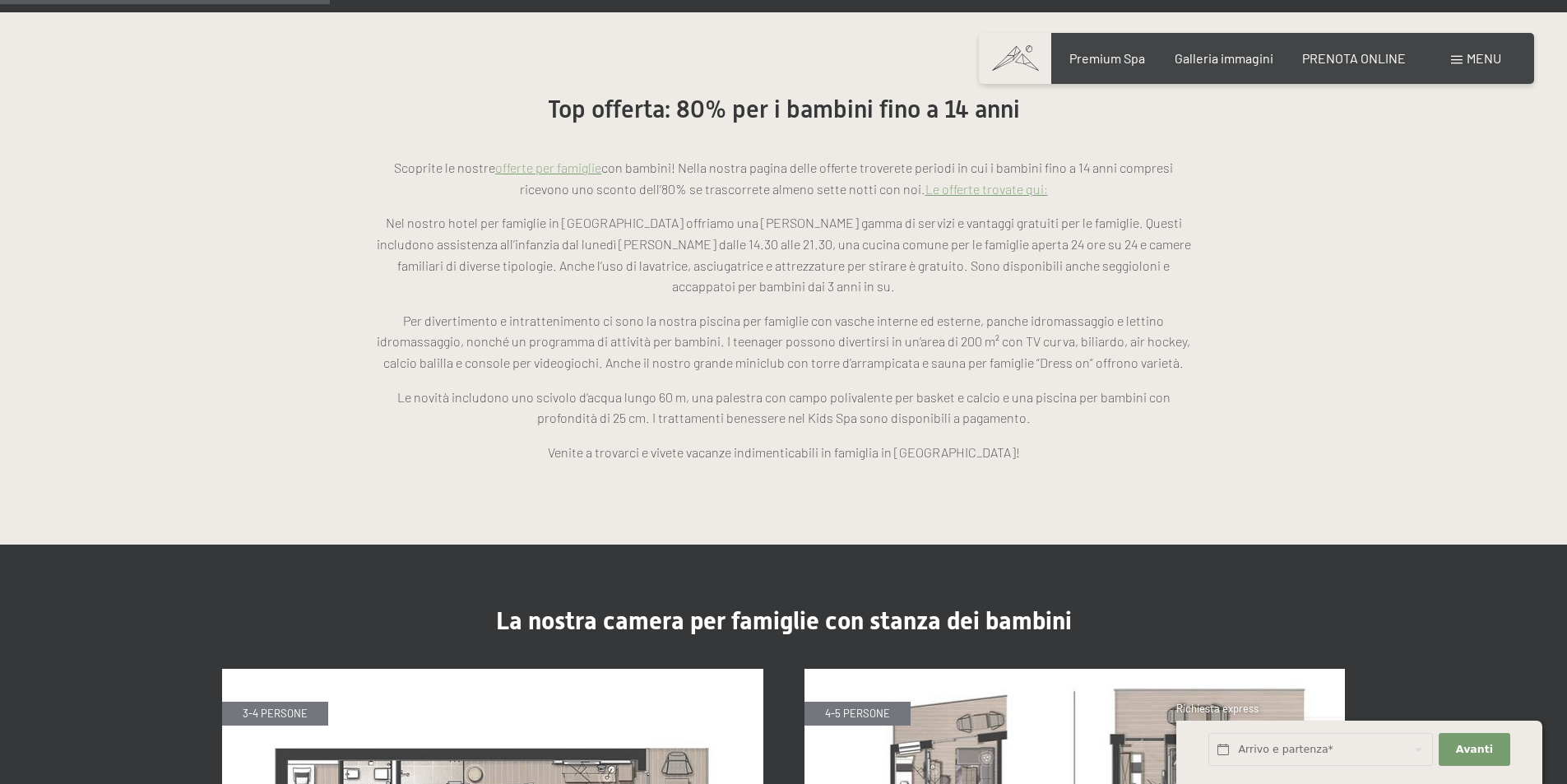
click at [1493, 58] on span "Menu" at bounding box center [1483, 58] width 35 height 16
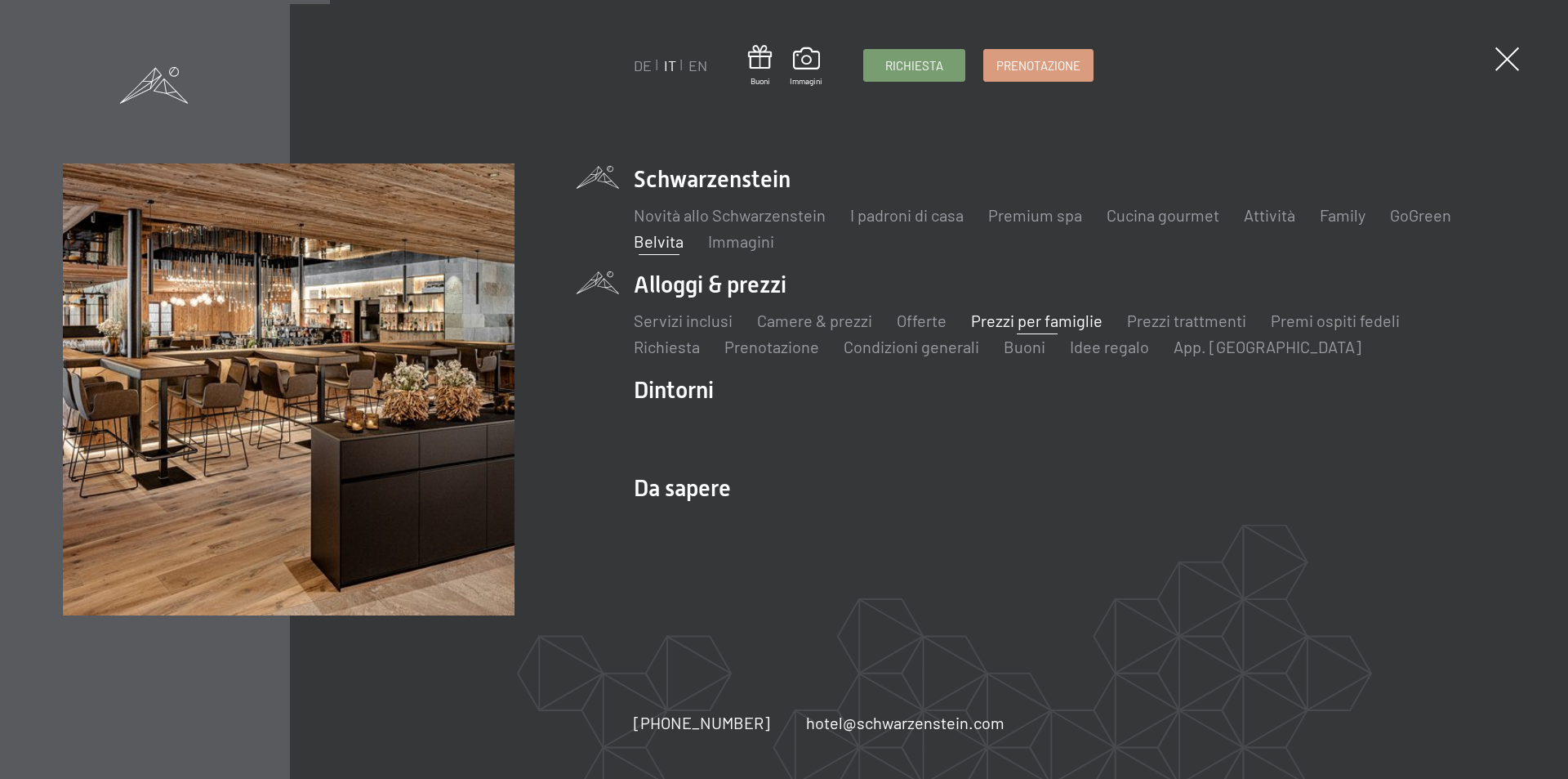
click at [670, 243] on link "Belvita" at bounding box center [658, 241] width 49 height 20
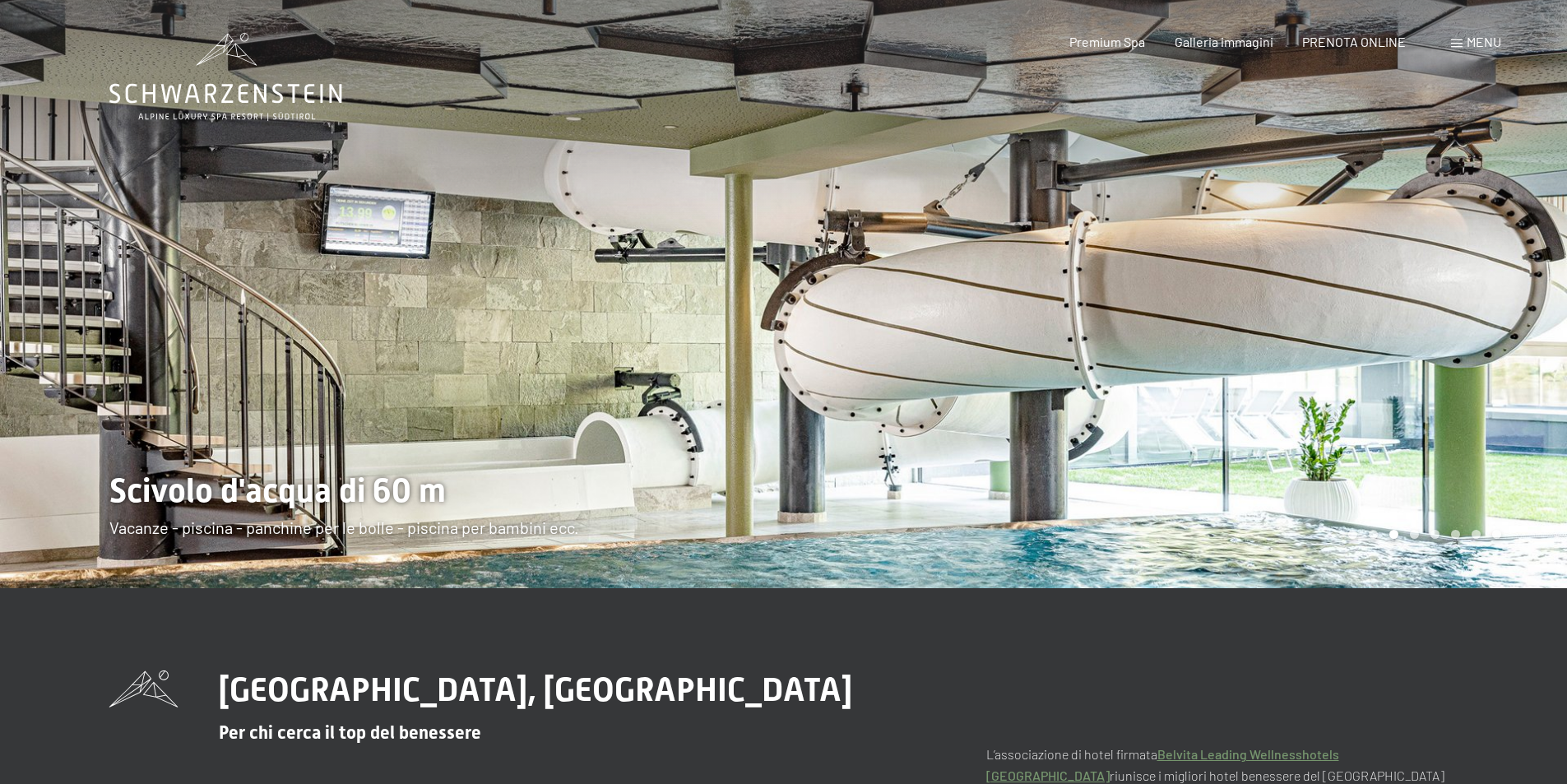
click at [1468, 41] on span "Menu" at bounding box center [1483, 42] width 35 height 16
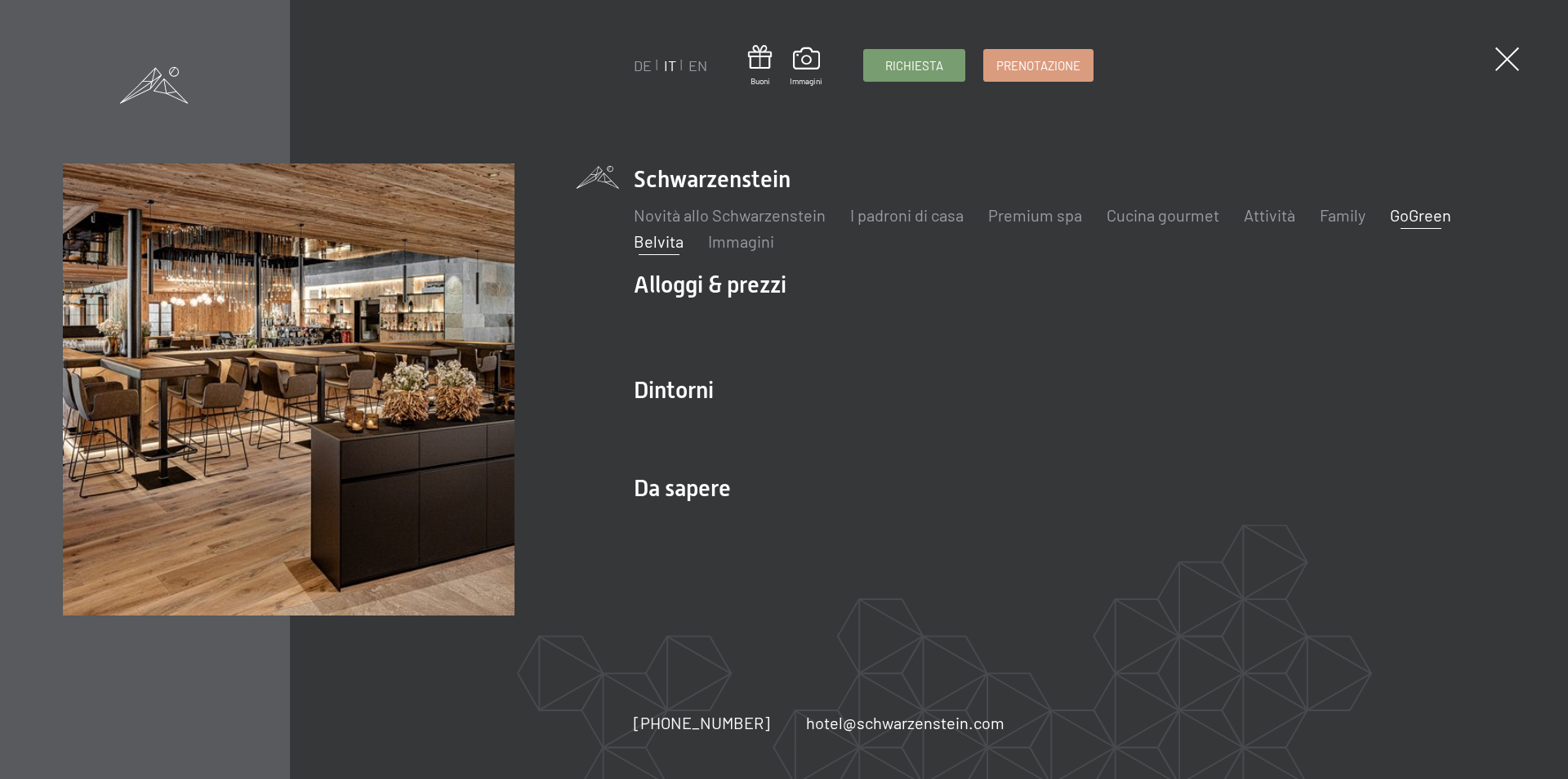
click at [1421, 215] on link "GoGreen" at bounding box center [1420, 215] width 61 height 20
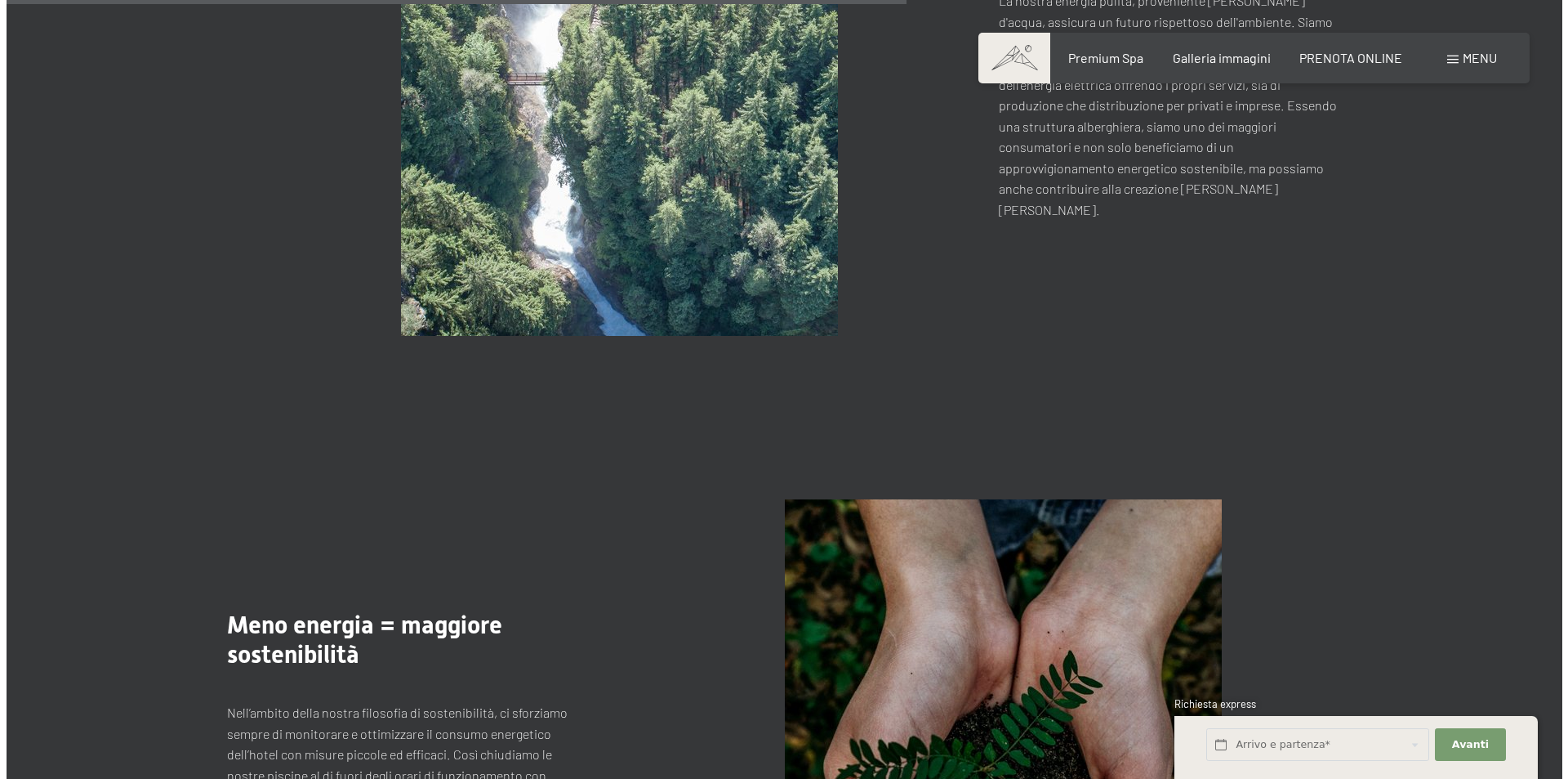
scroll to position [696, 0]
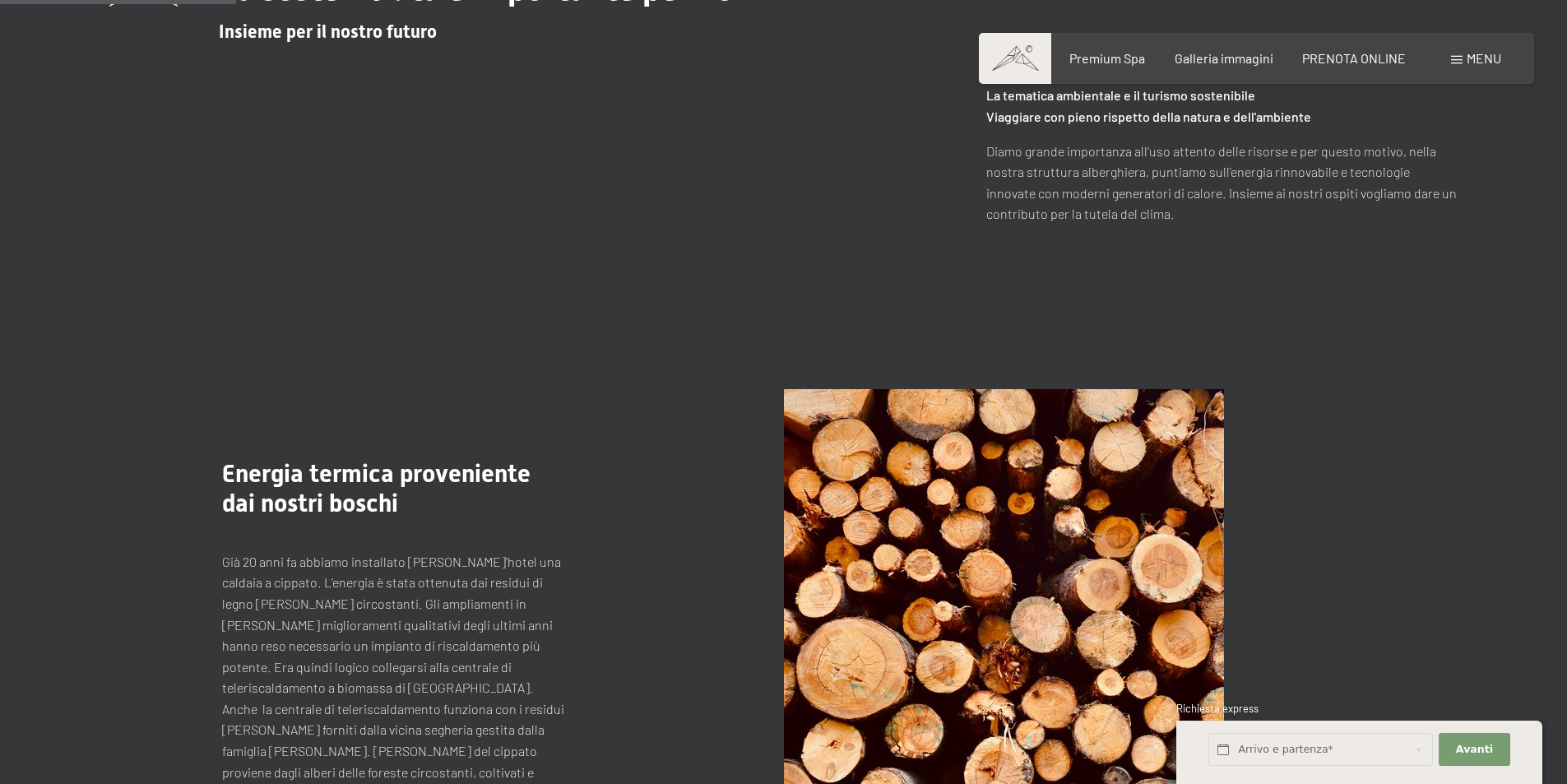
click at [1480, 51] on span "Menu" at bounding box center [1483, 58] width 35 height 16
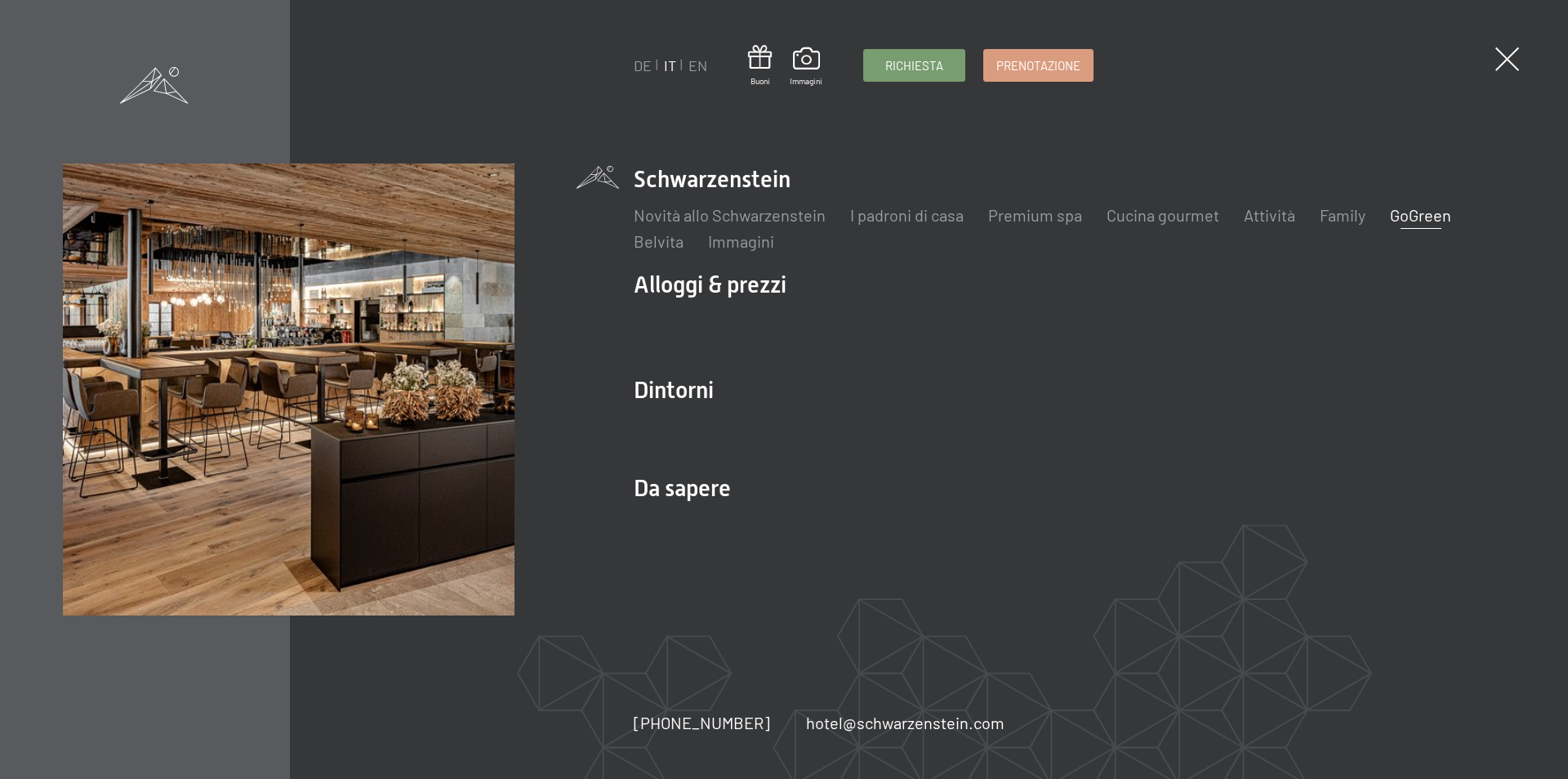
click at [882, 225] on li "I padroni di casa" at bounding box center [906, 214] width 113 height 23
click at [876, 215] on link "I padroni di casa" at bounding box center [906, 215] width 113 height 20
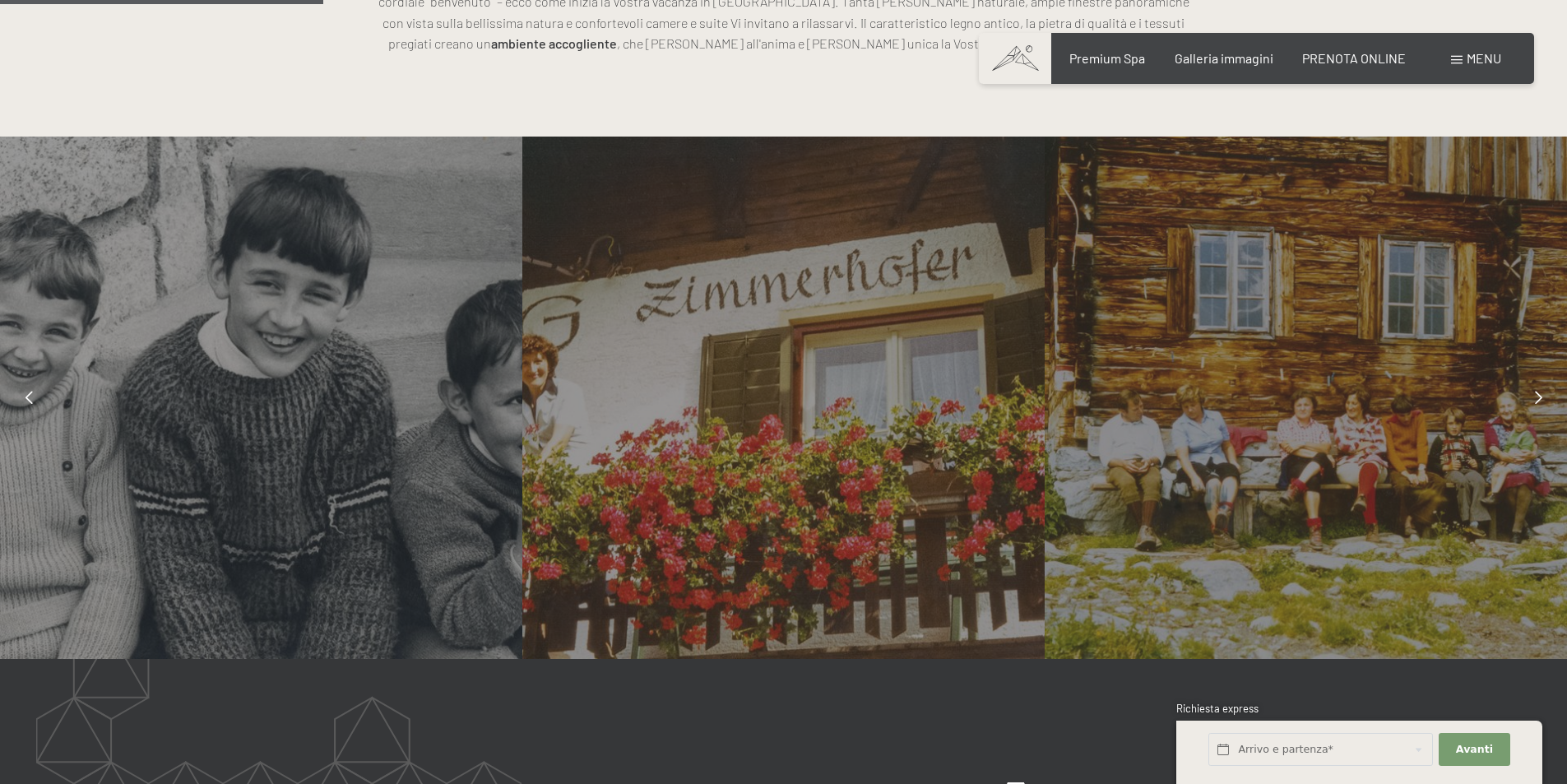
scroll to position [1233, 0]
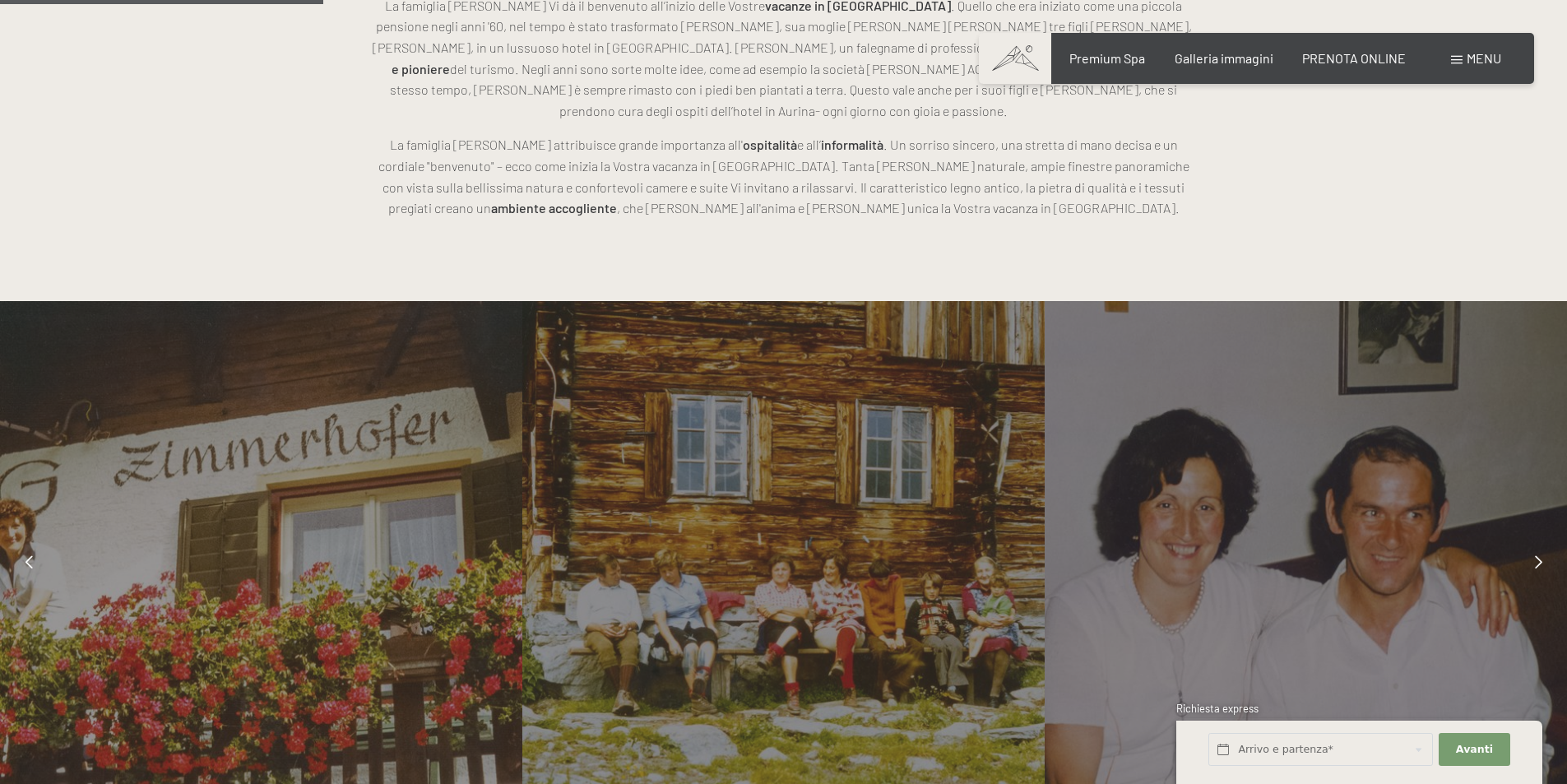
click at [30, 555] on icon at bounding box center [29, 561] width 7 height 13
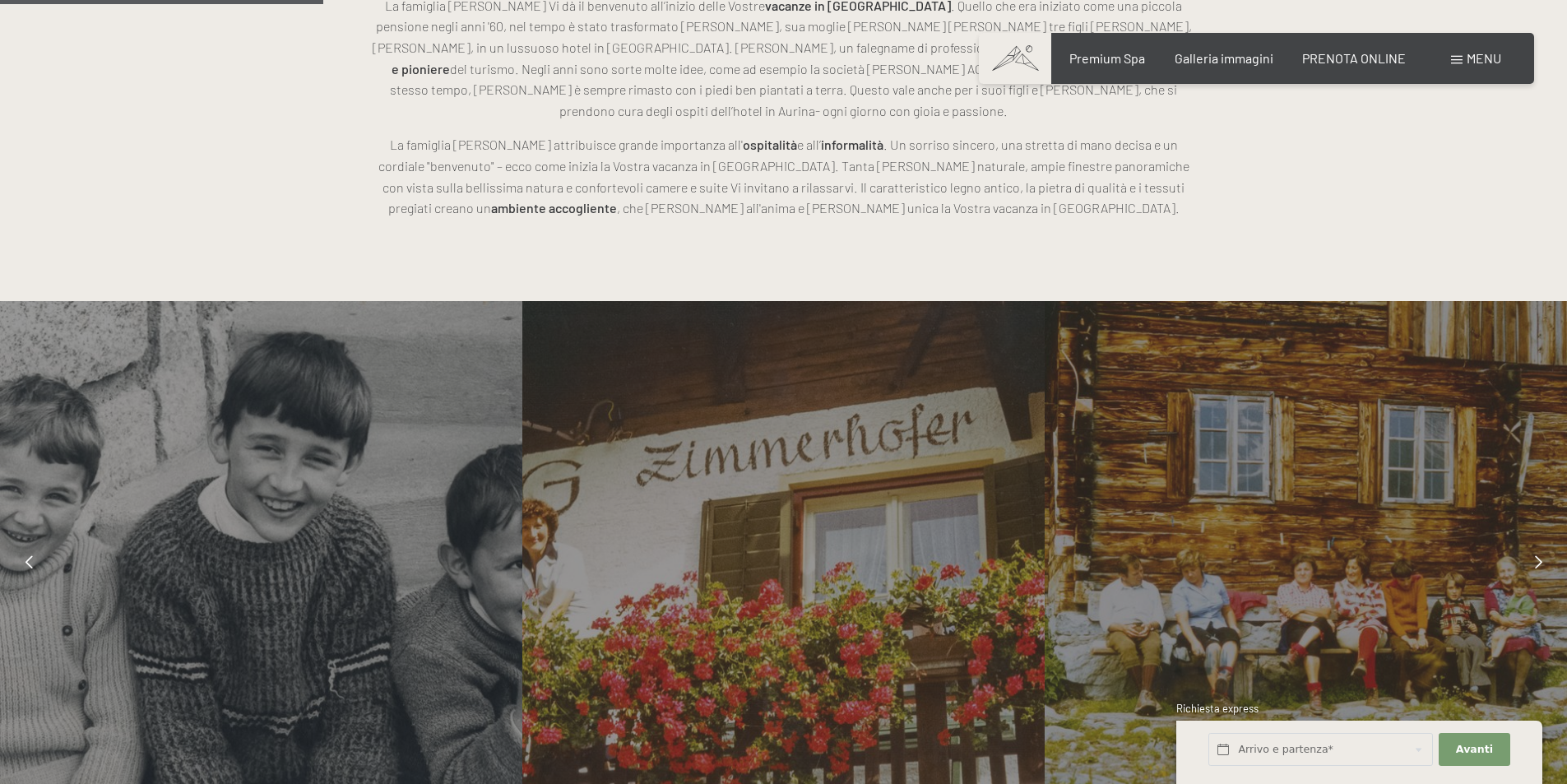
click at [30, 555] on icon at bounding box center [29, 561] width 7 height 13
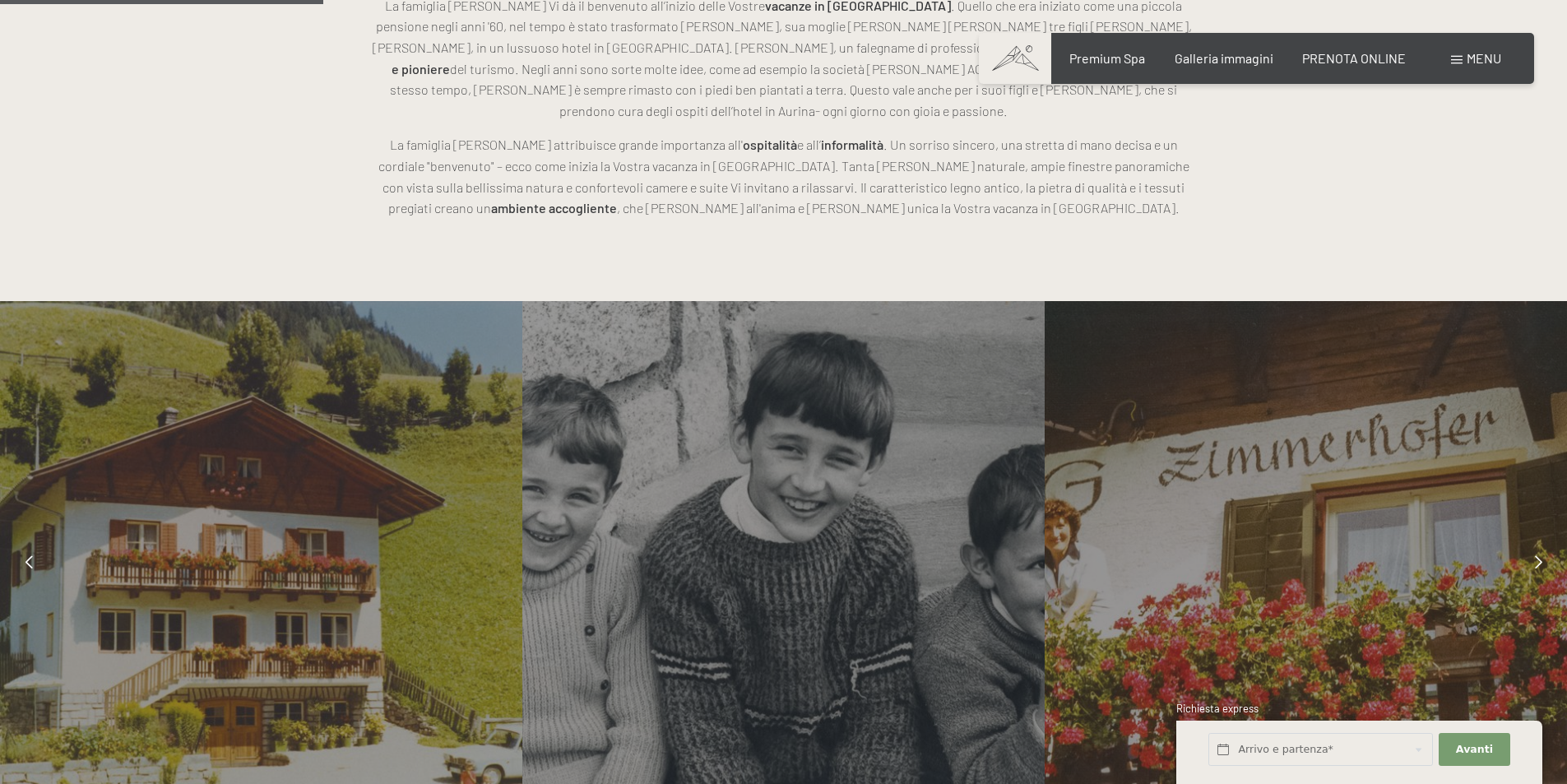
click at [30, 555] on icon at bounding box center [29, 561] width 7 height 13
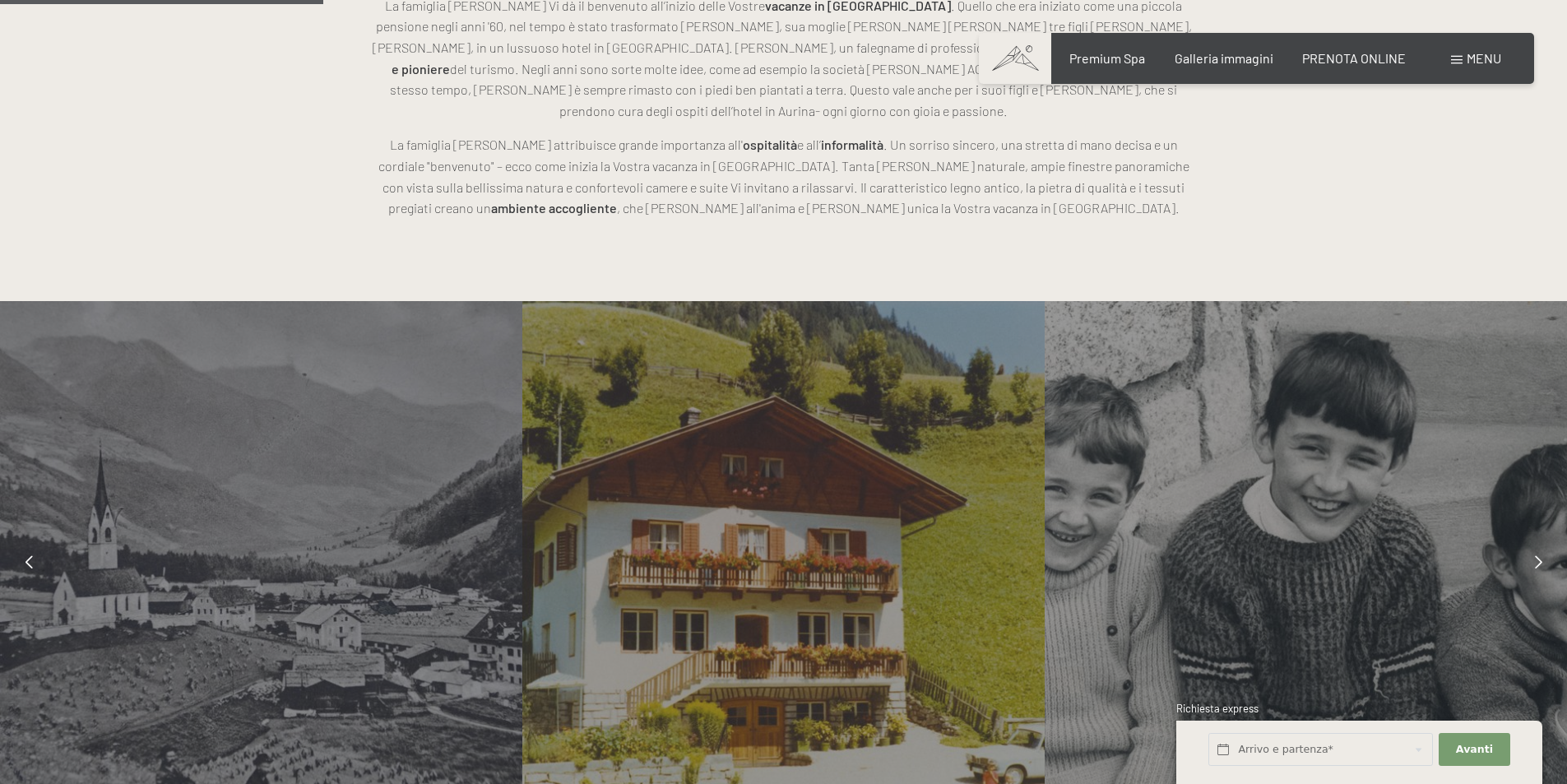
click at [1532, 541] on div at bounding box center [1538, 560] width 41 height 41
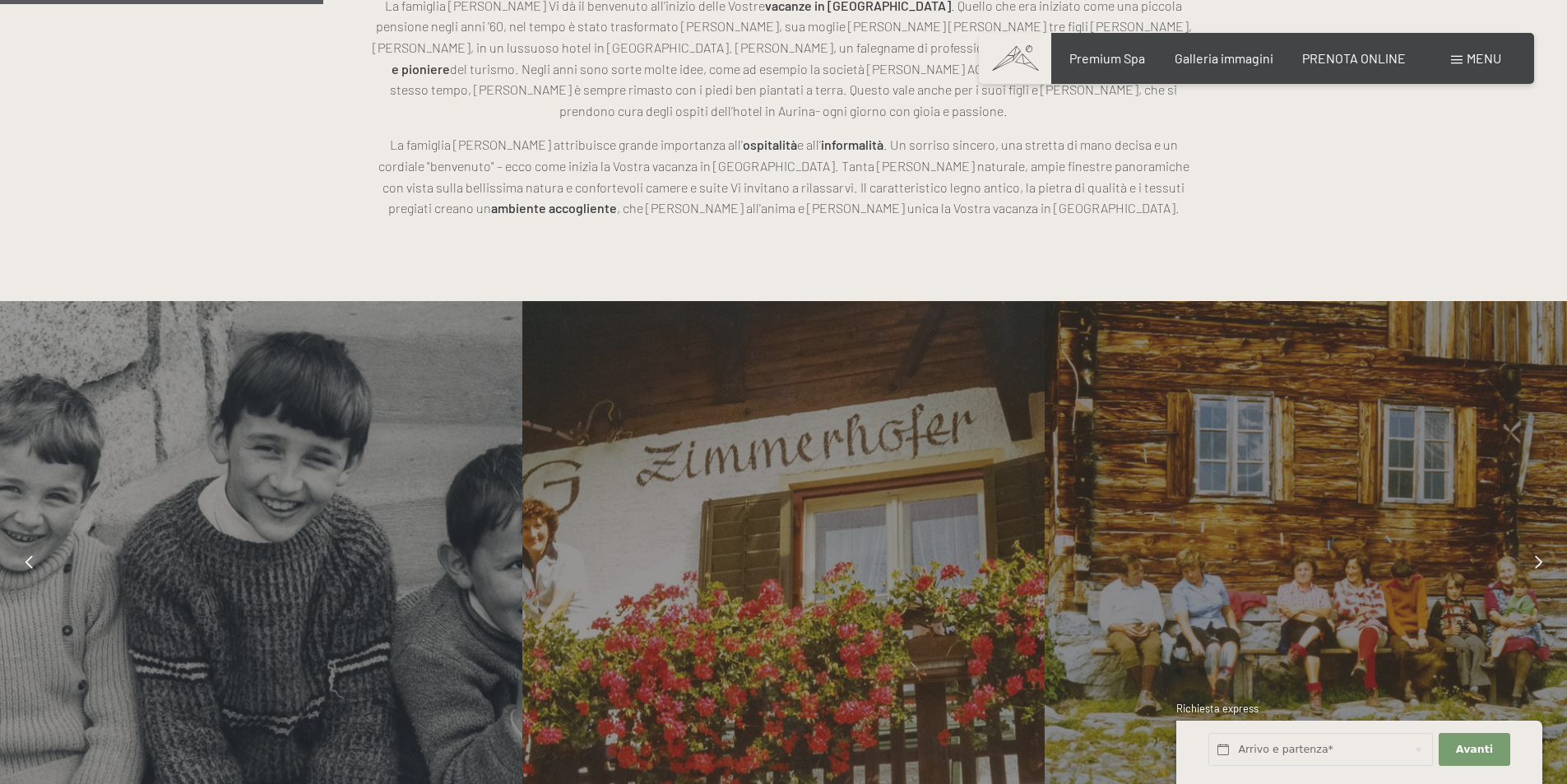
click at [1532, 541] on div at bounding box center [1538, 560] width 41 height 41
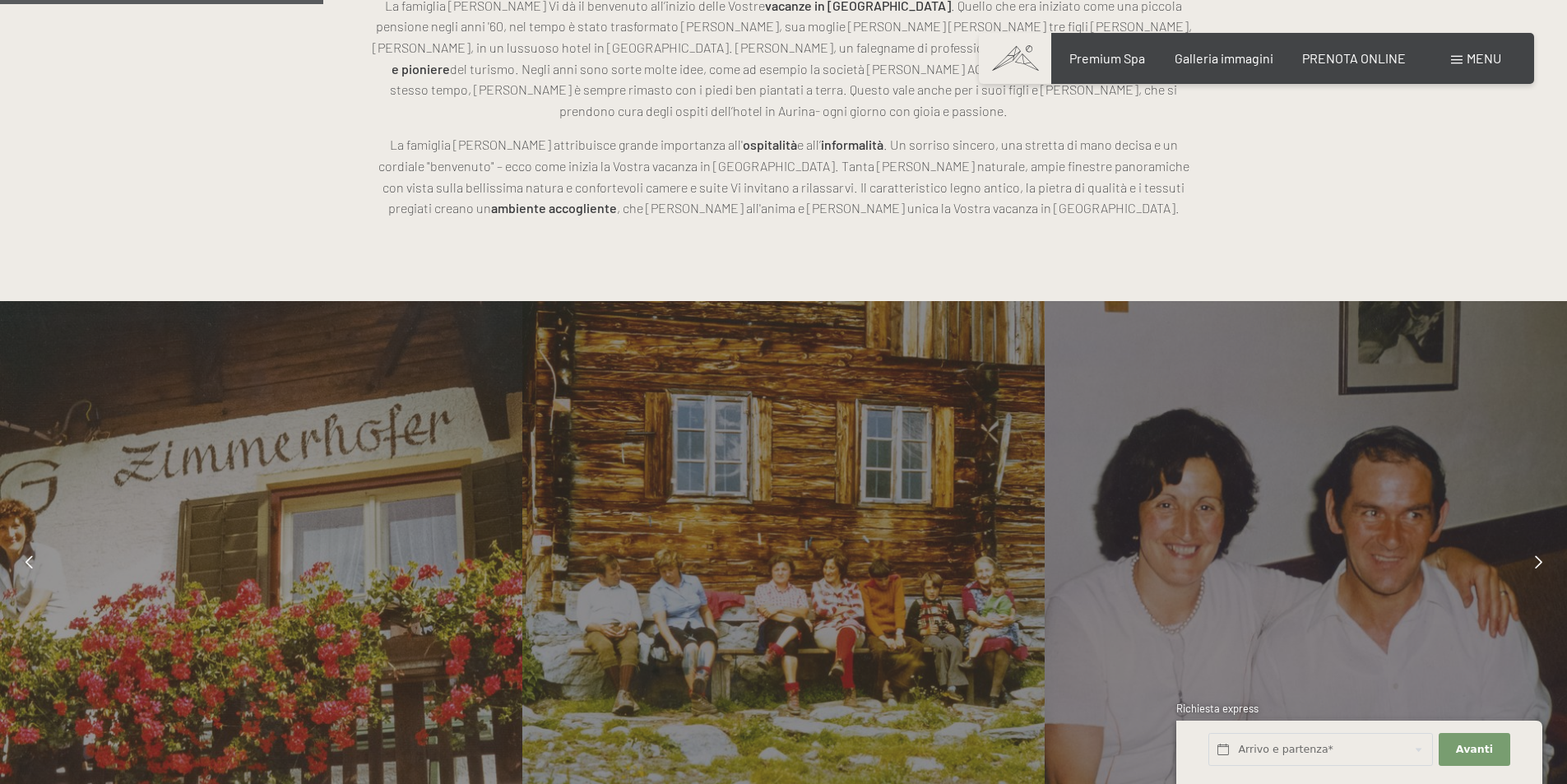
click at [1532, 541] on div at bounding box center [1538, 560] width 41 height 41
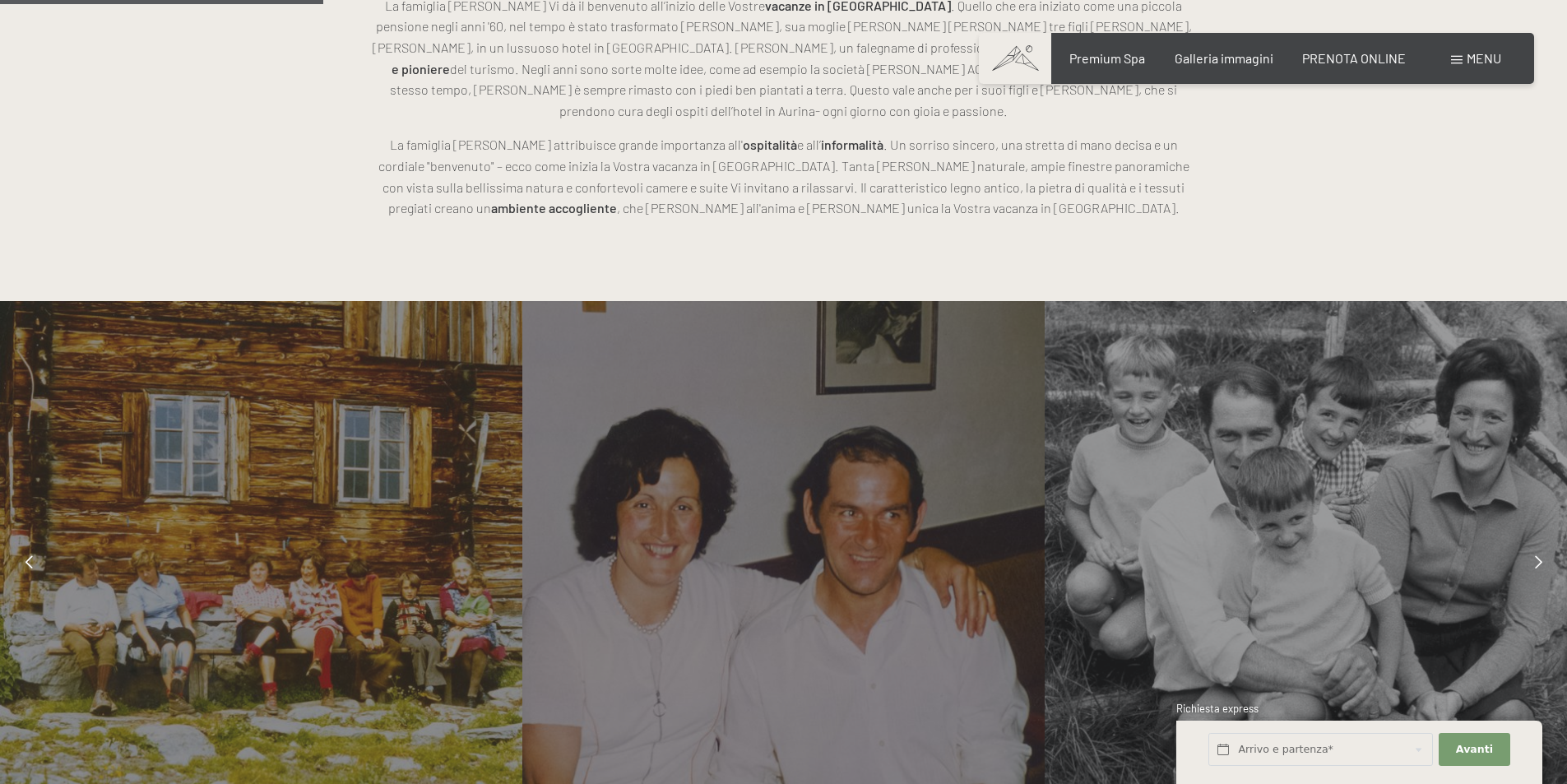
click at [1532, 541] on div at bounding box center [1538, 560] width 41 height 41
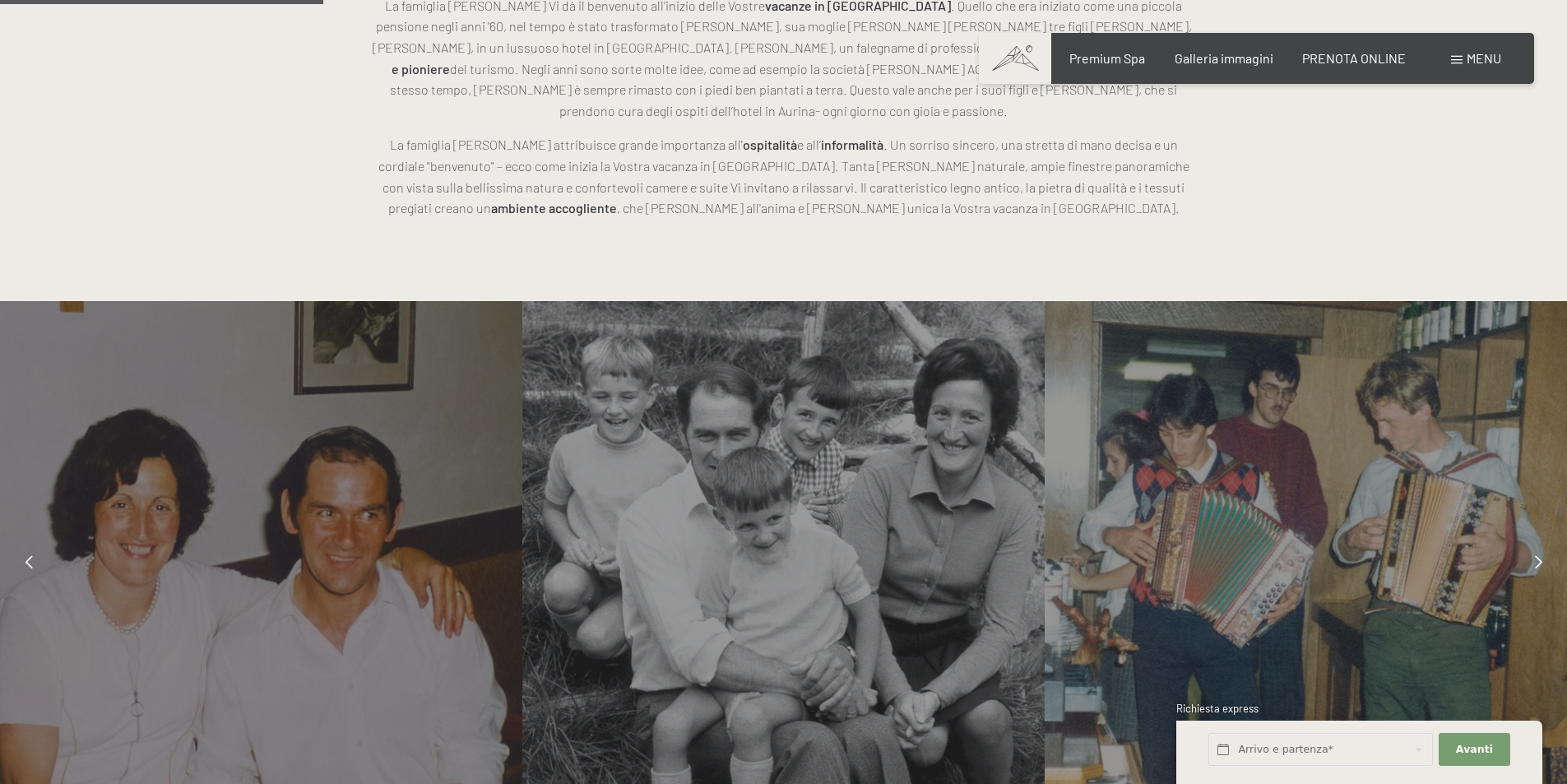
click at [1532, 541] on div at bounding box center [1538, 560] width 41 height 41
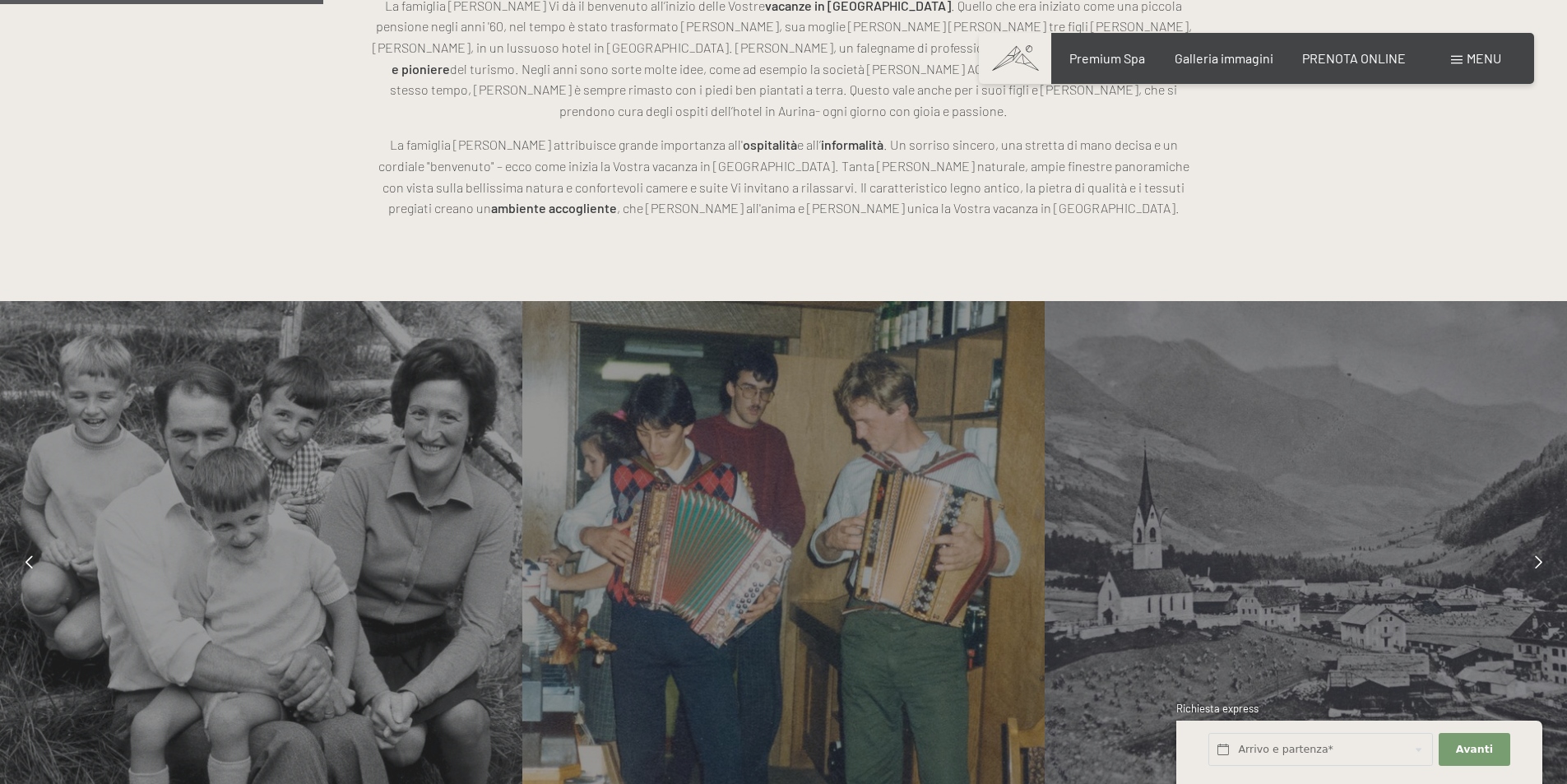
click at [1532, 541] on div at bounding box center [1538, 560] width 41 height 41
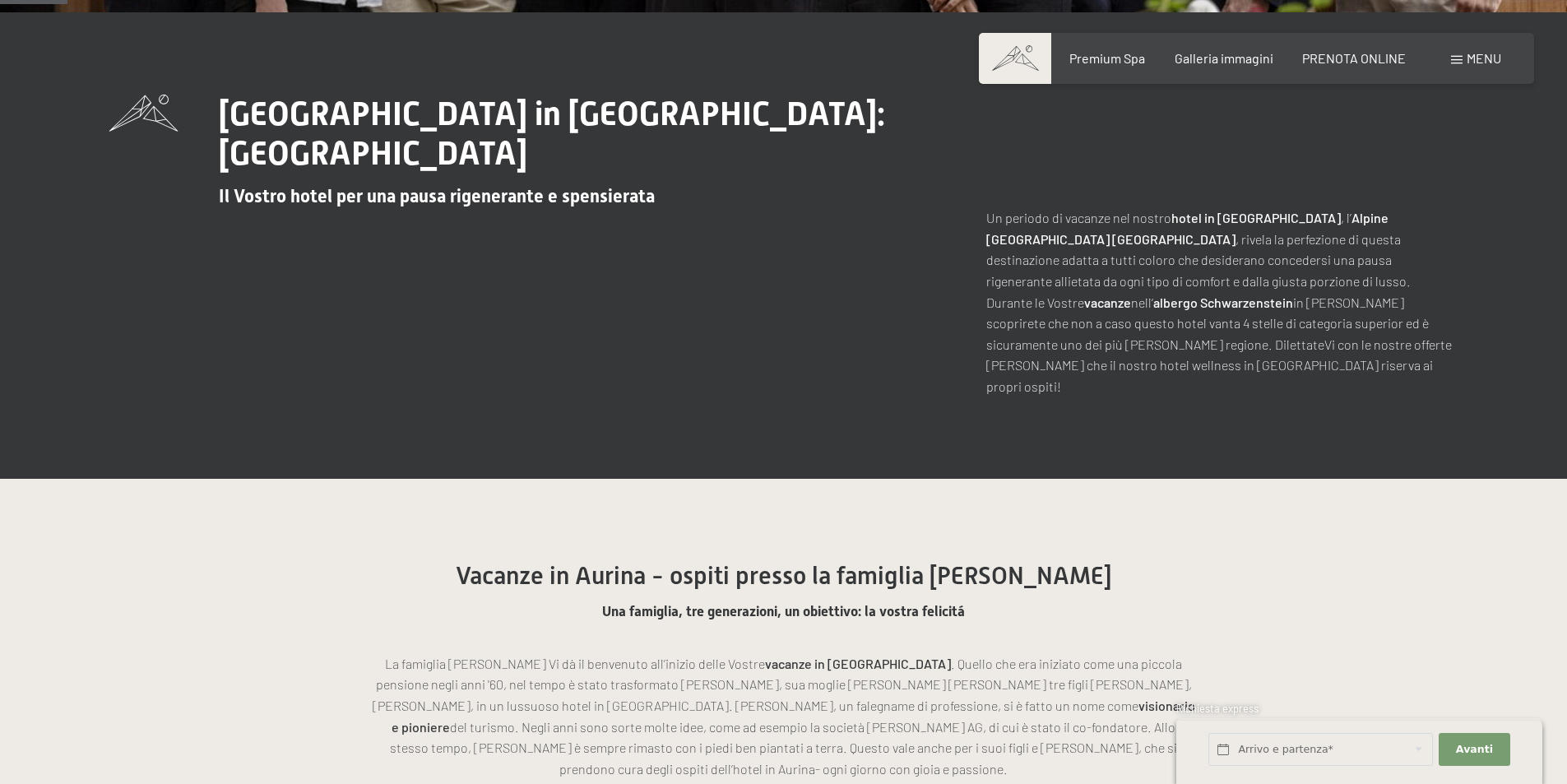
scroll to position [0, 0]
